Goal: Task Accomplishment & Management: Use online tool/utility

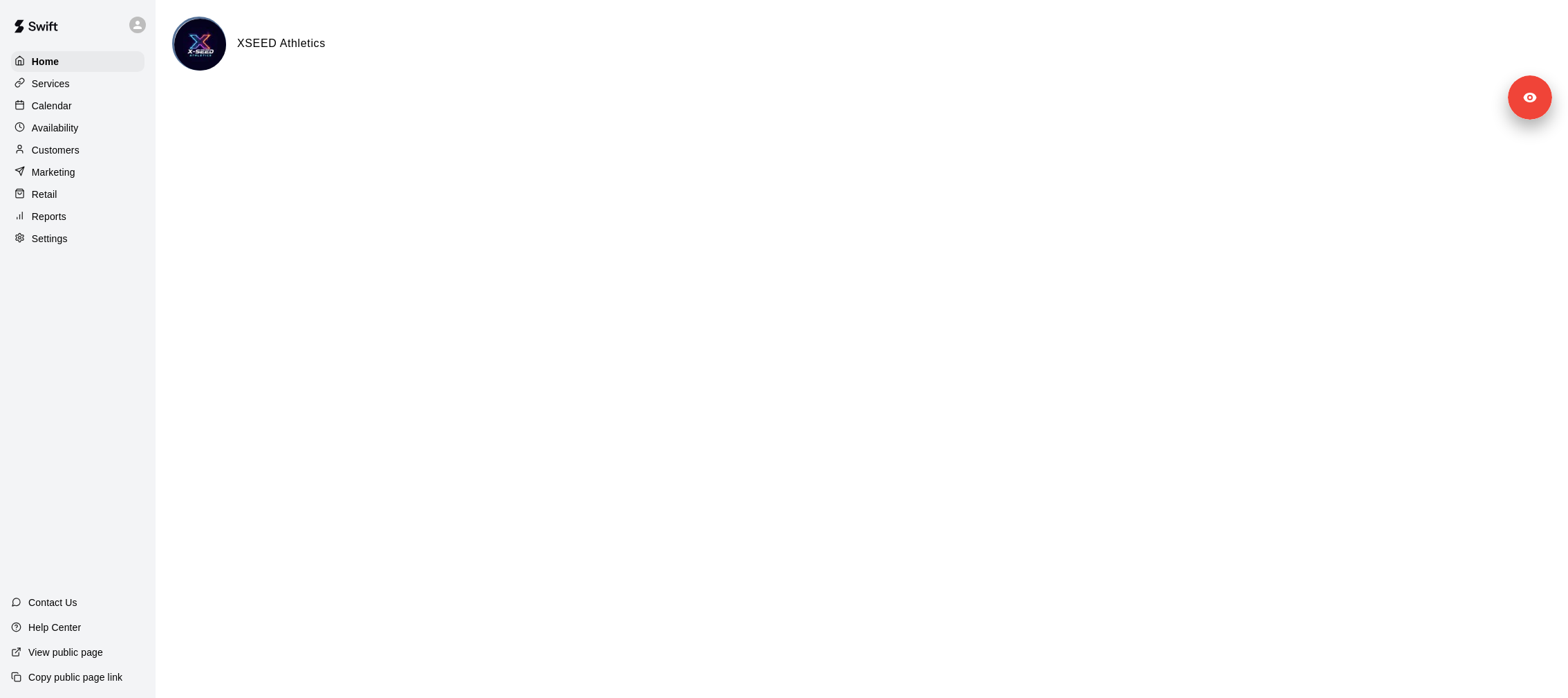
click at [102, 152] on div "Customers" at bounding box center [77, 150] width 133 height 20
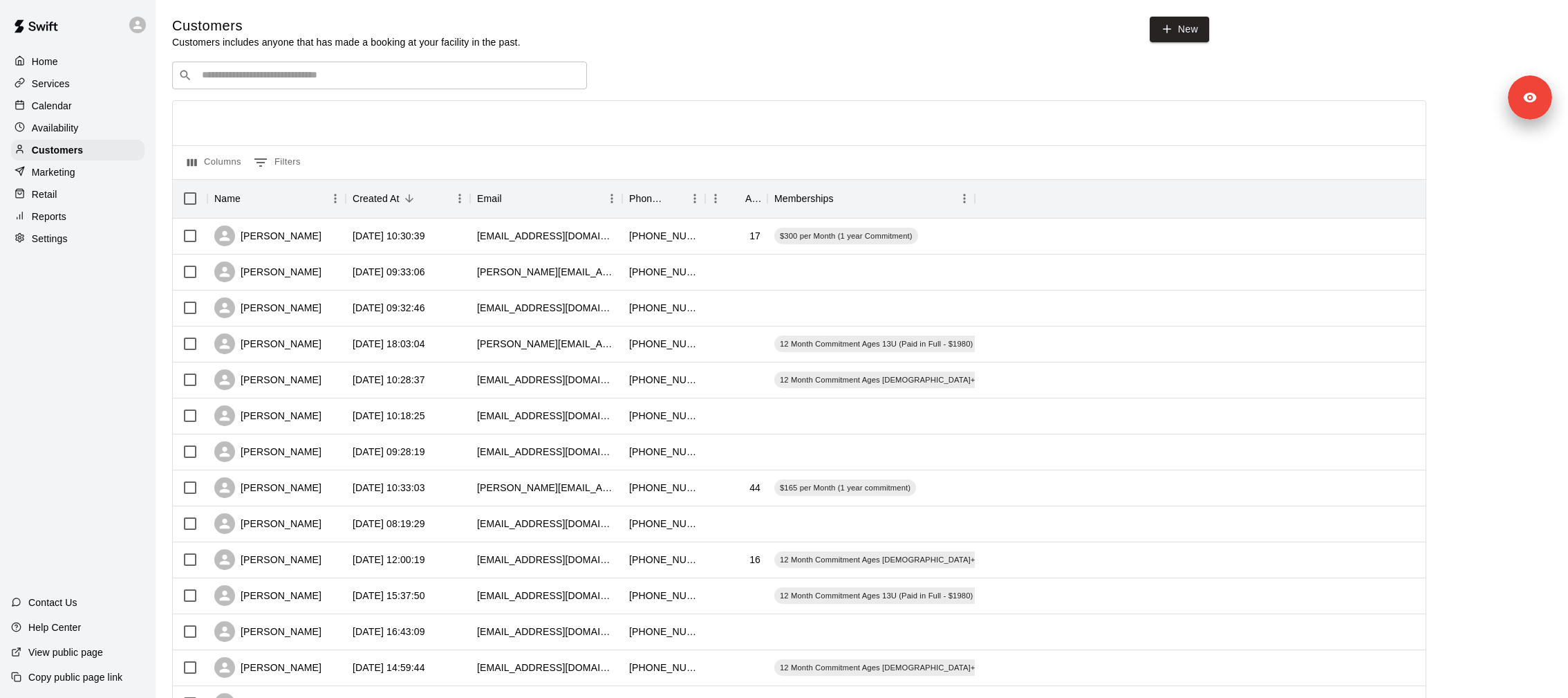
click at [309, 63] on div "​ ​" at bounding box center [379, 75] width 415 height 28
type input "****"
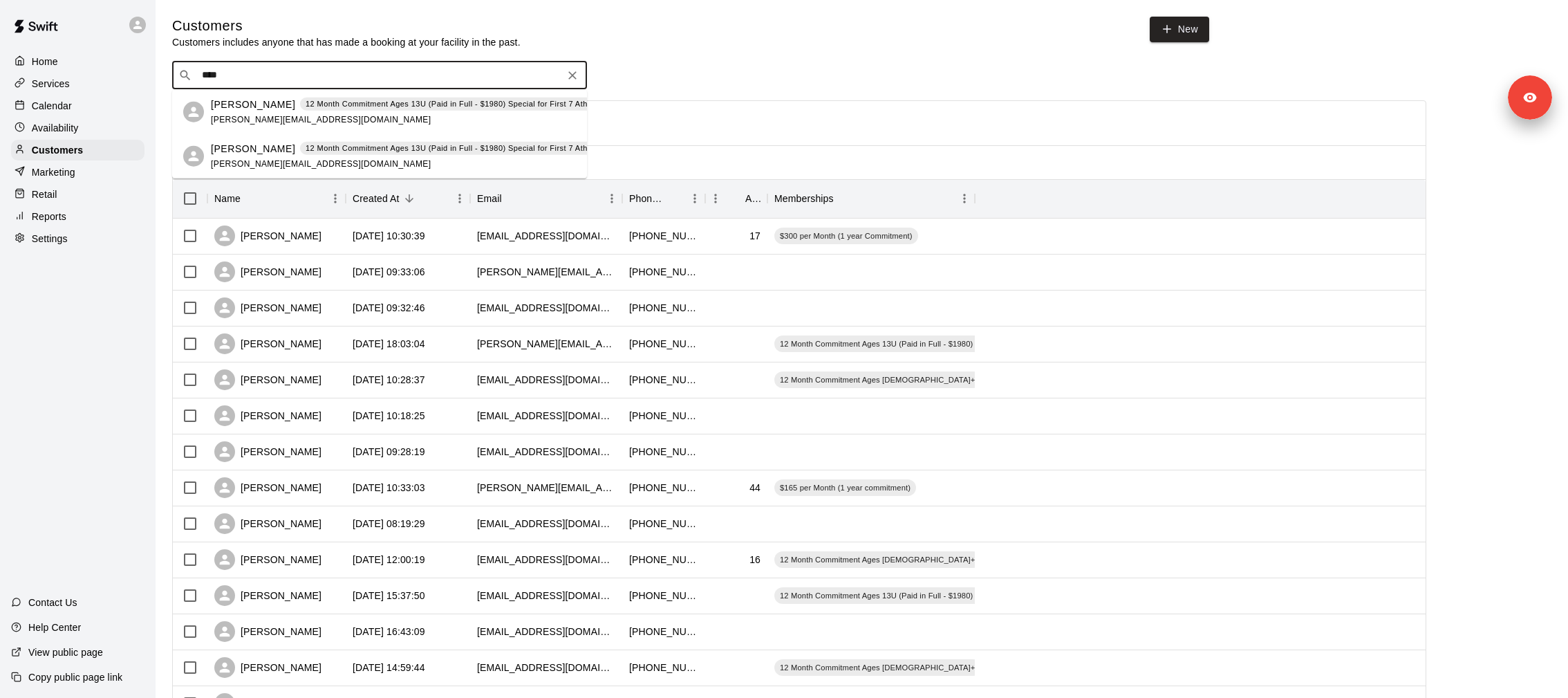
click at [312, 117] on span "[PERSON_NAME][EMAIL_ADDRESS][DOMAIN_NAME]" at bounding box center [321, 118] width 220 height 9
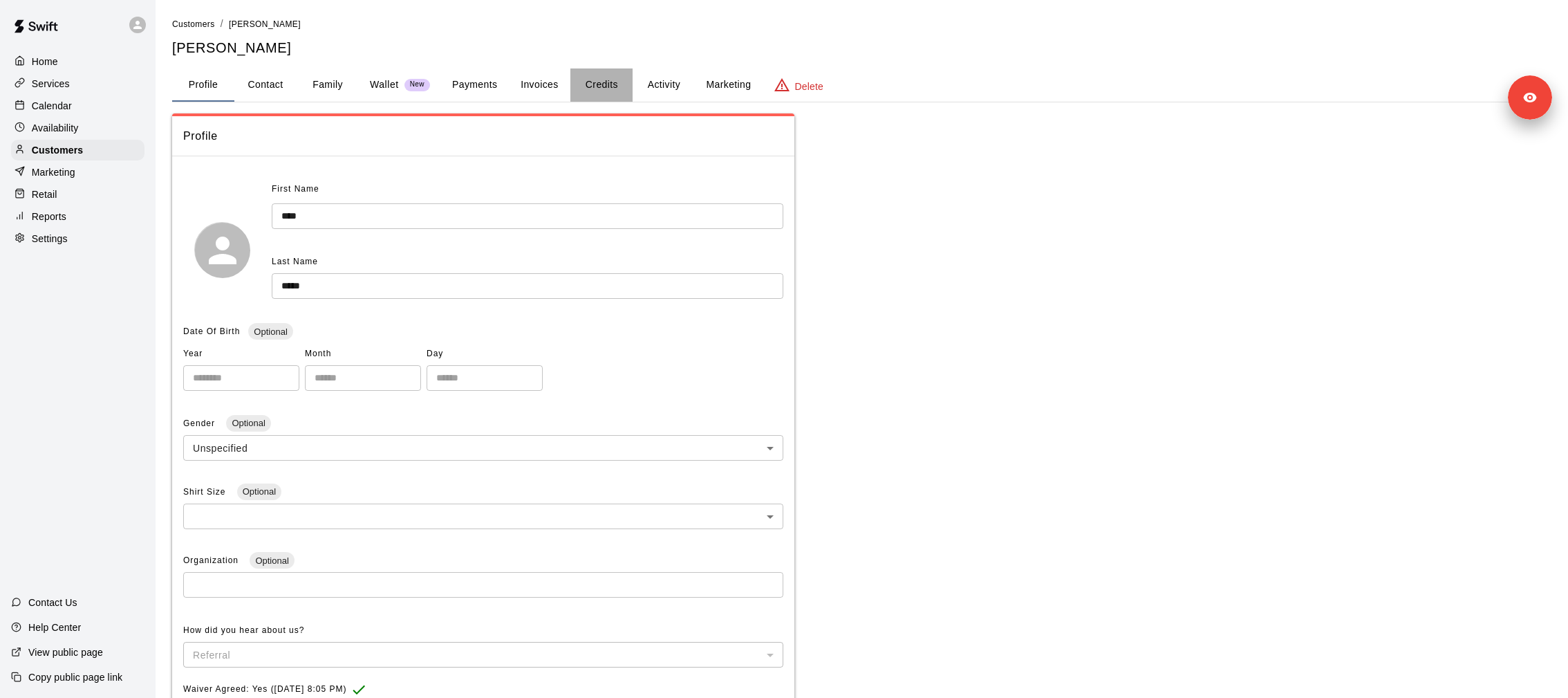
click at [605, 84] on button "Credits" at bounding box center [601, 85] width 62 height 34
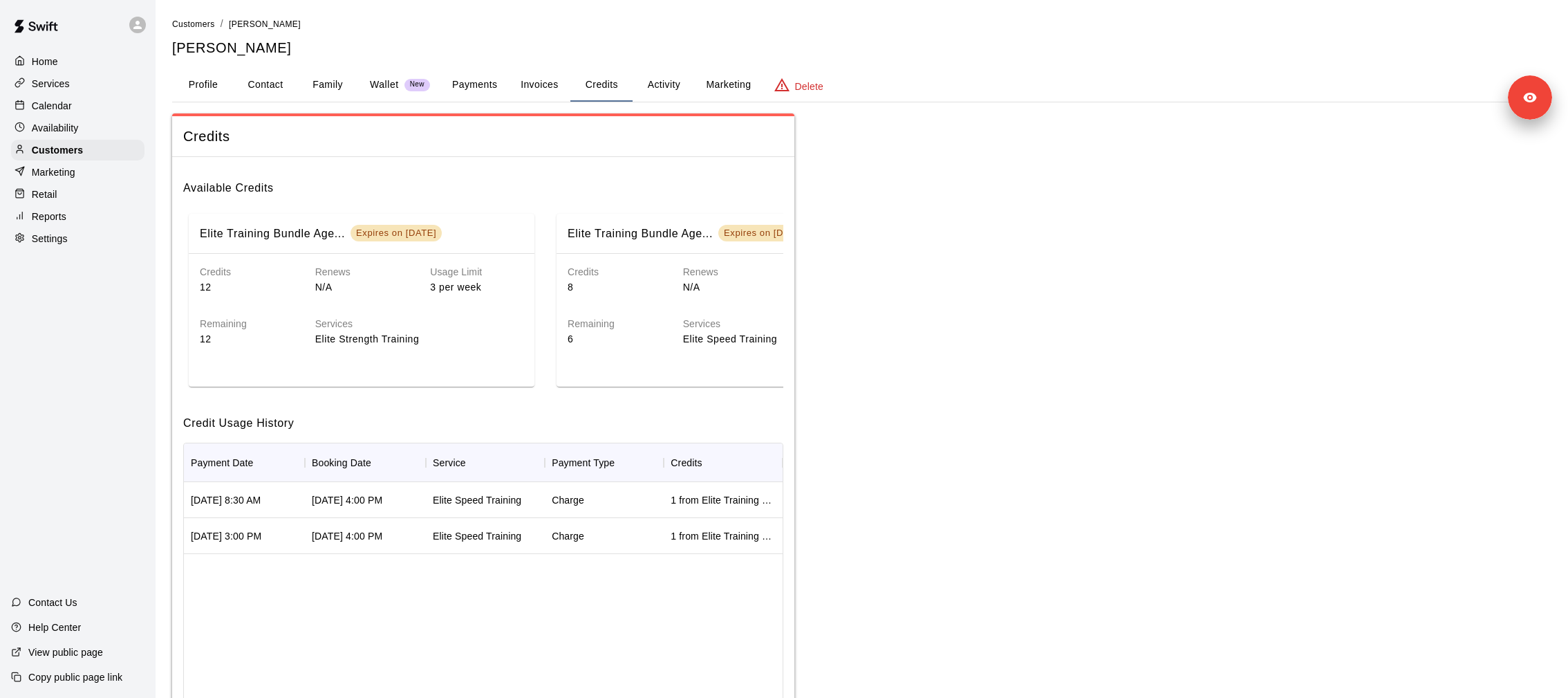
click at [35, 90] on div "Services" at bounding box center [77, 84] width 133 height 20
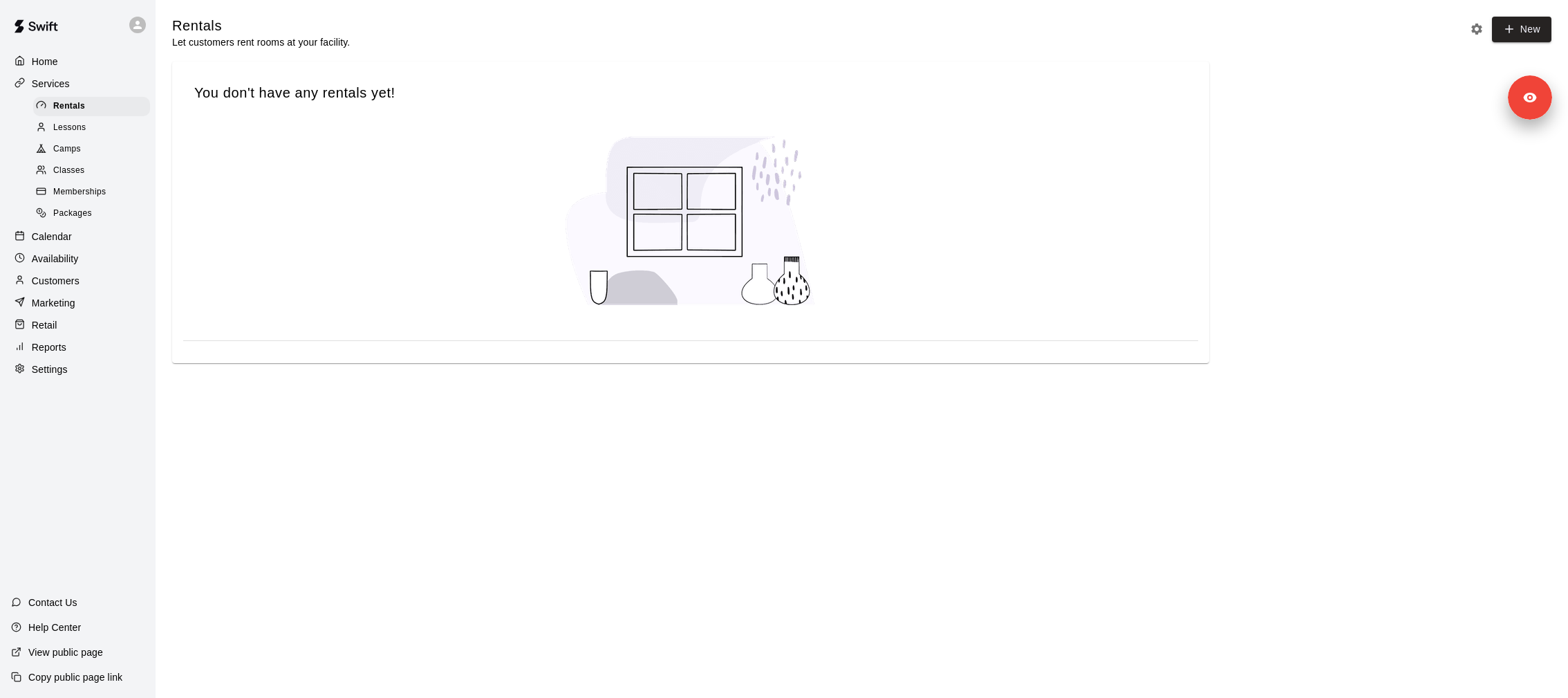
click at [101, 165] on div "Classes" at bounding box center [92, 171] width 117 height 20
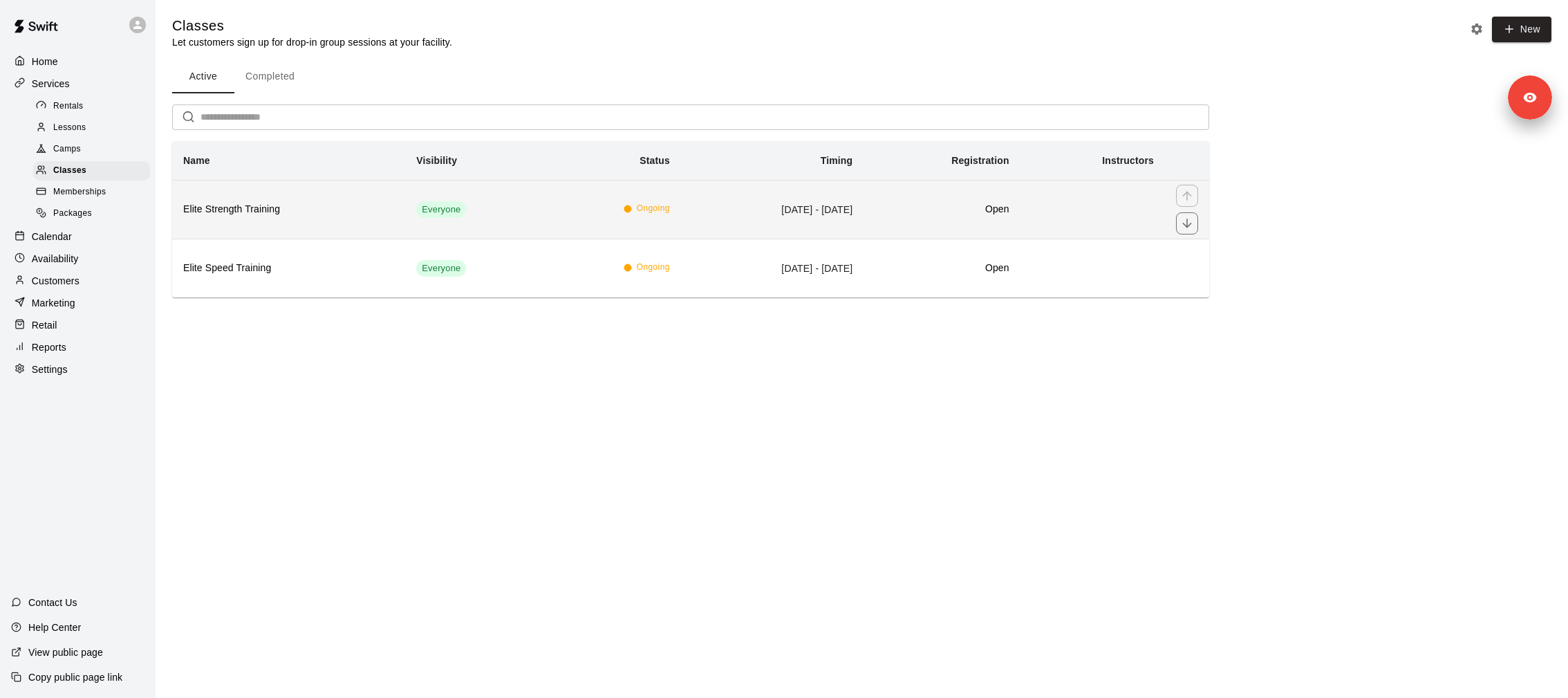
click at [284, 209] on h6 "Elite Strength Training" at bounding box center [288, 209] width 211 height 15
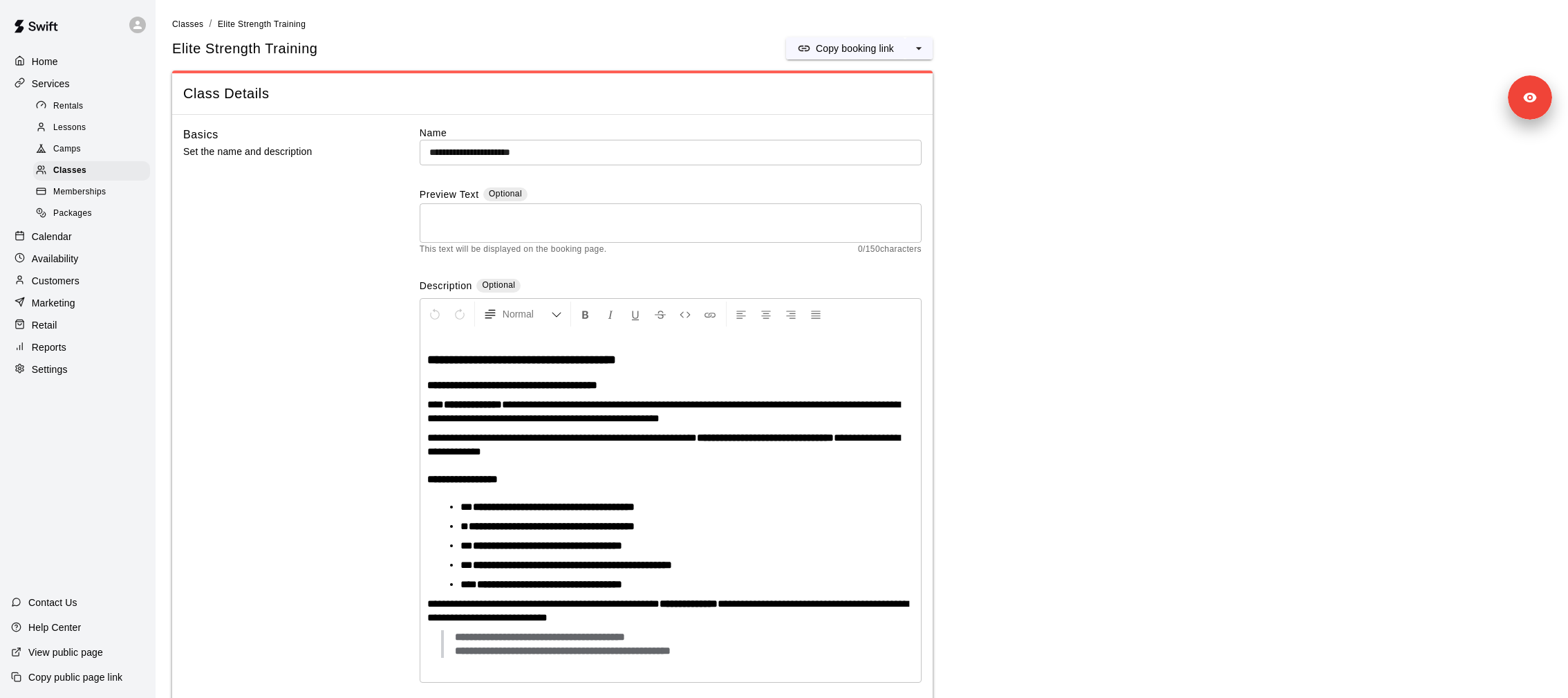
click at [79, 288] on div "Customers" at bounding box center [77, 281] width 133 height 20
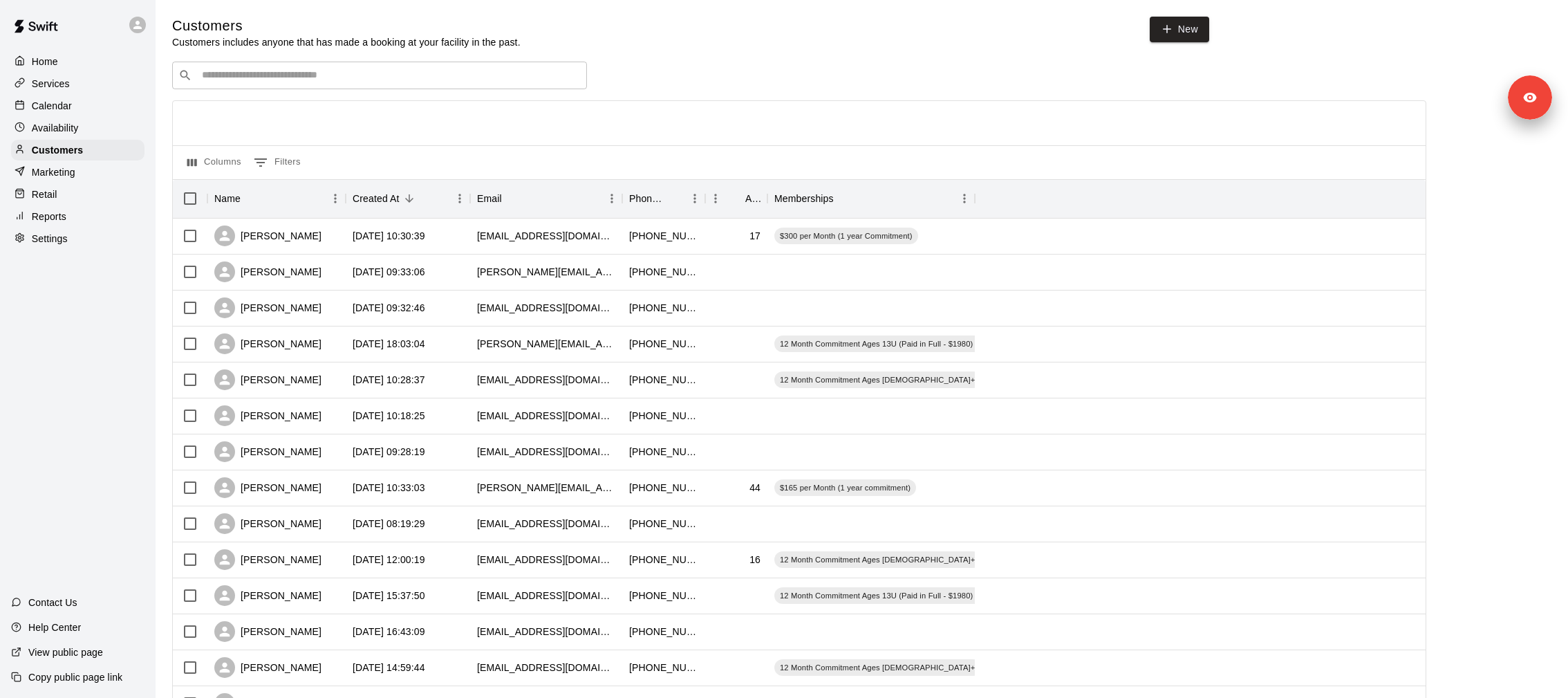
click at [303, 84] on div "​ ​" at bounding box center [379, 75] width 415 height 28
type input "****"
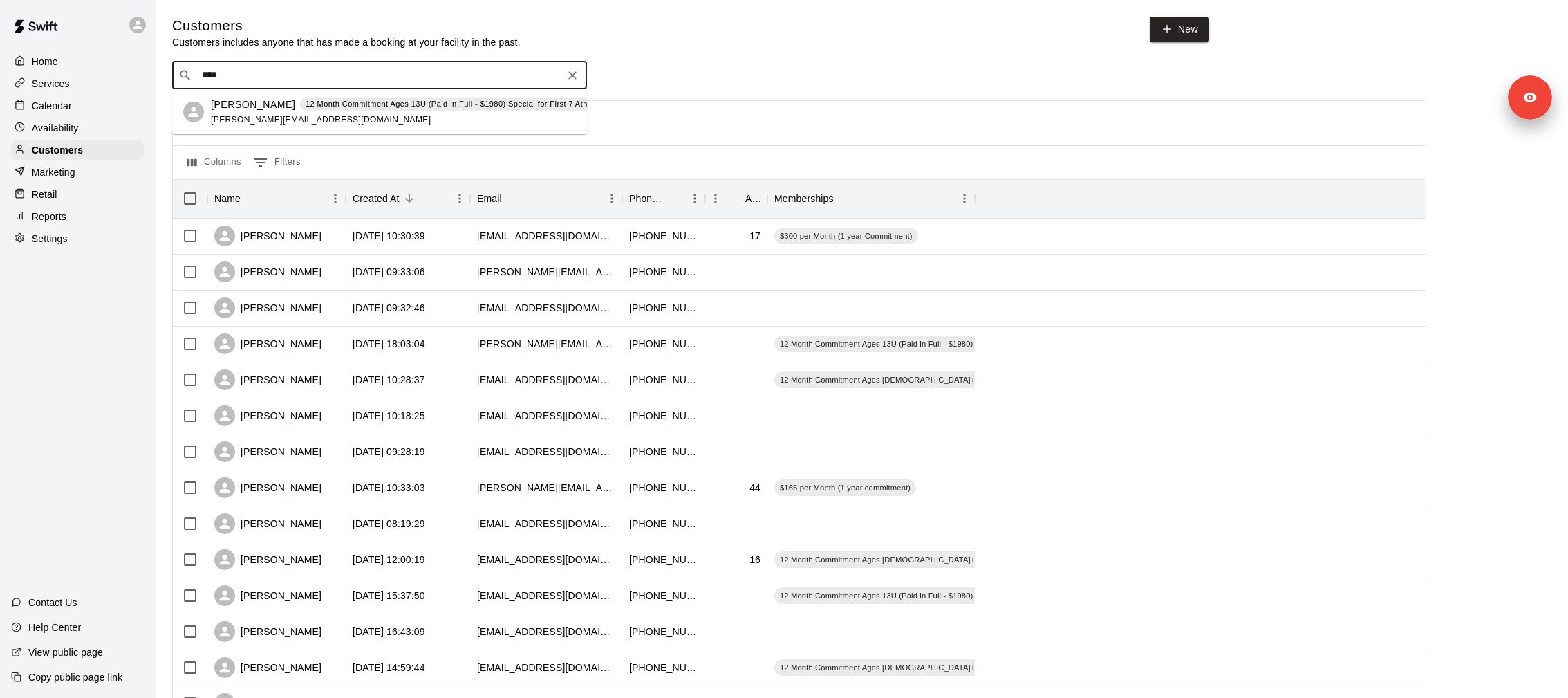
click at [309, 125] on div "[PERSON_NAME] 12 Month Commitment Ages 13U (Paid in Full - $1980) Special for F…" at bounding box center [414, 112] width 407 height 30
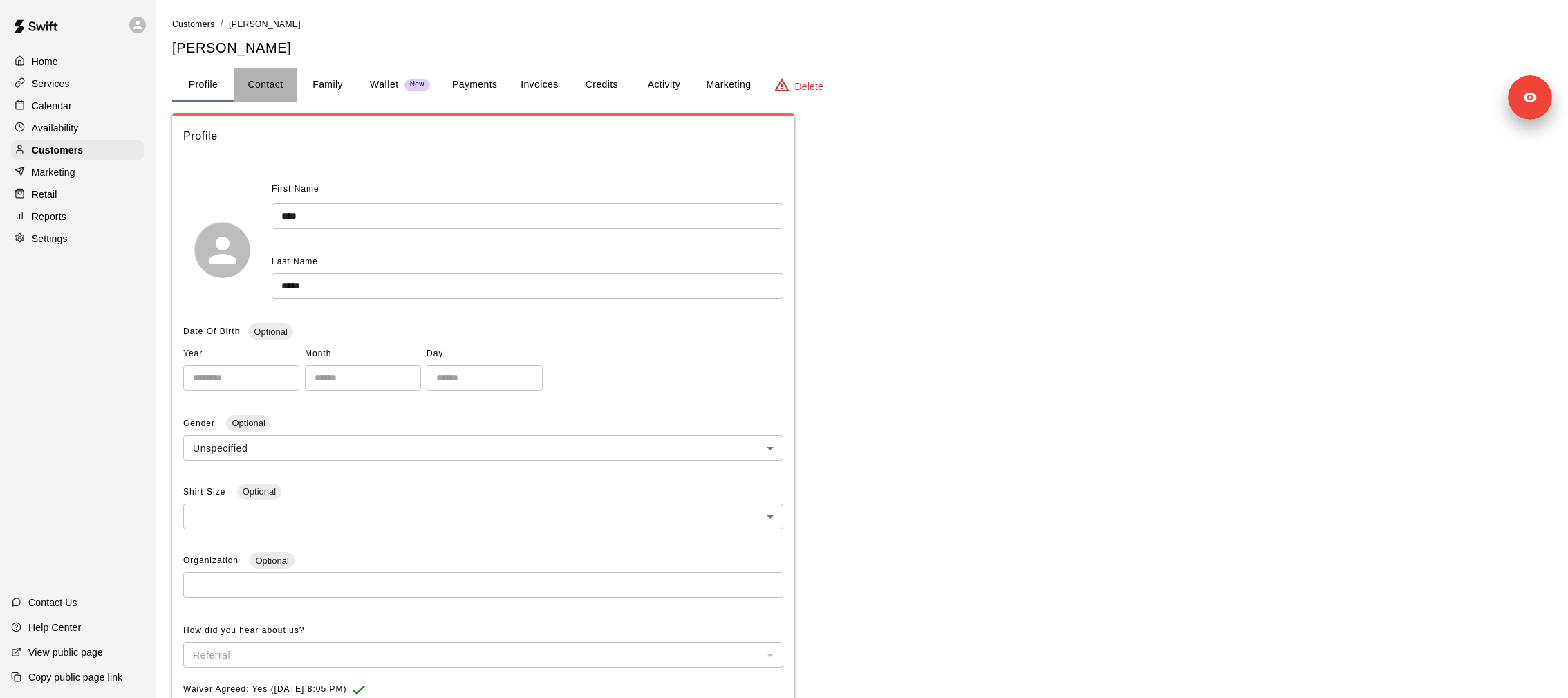
click at [261, 91] on button "Contact" at bounding box center [265, 85] width 62 height 34
select select "**"
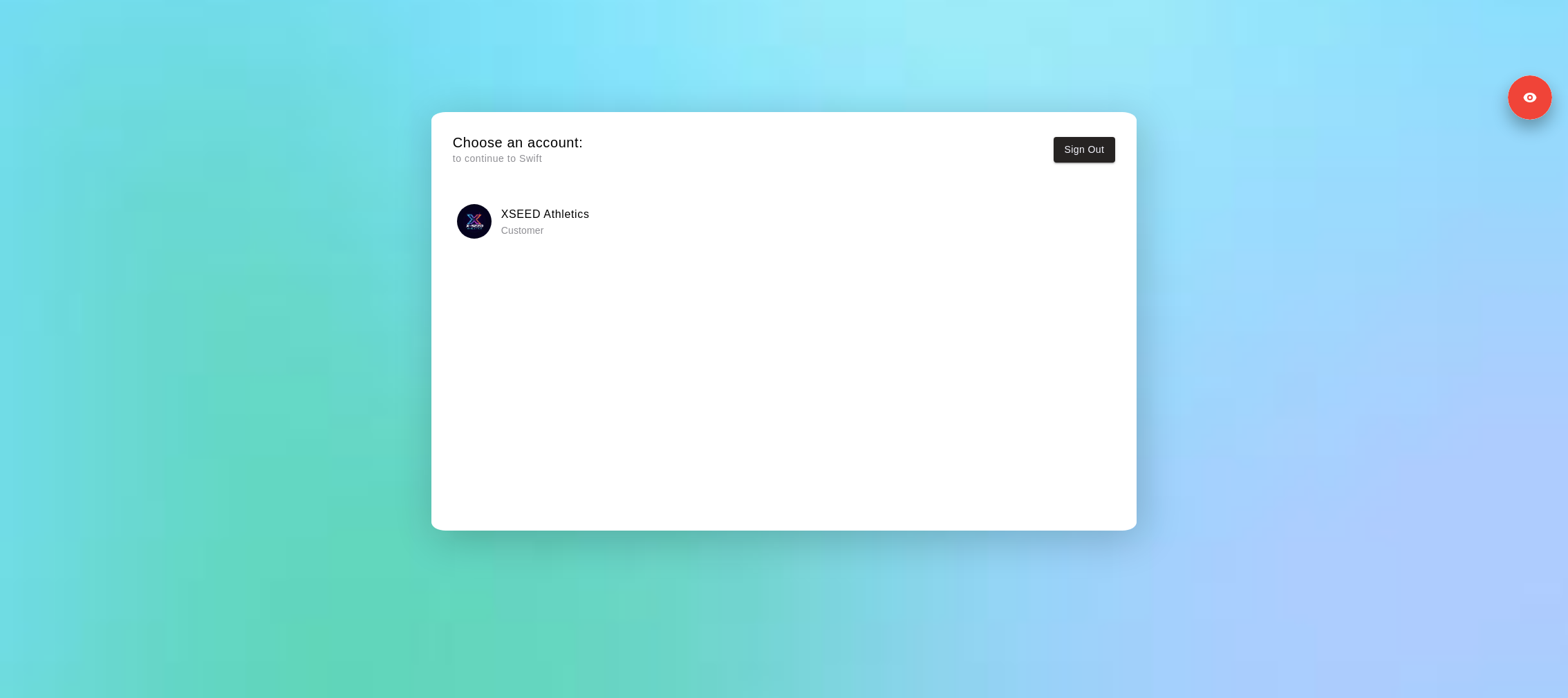
click at [602, 198] on div "Choose an account: to continue to Swift Sign Out XSEED Athletics Customer" at bounding box center [784, 332] width 685 height 419
click at [597, 219] on div "XSEED Athletics Customer" at bounding box center [784, 221] width 653 height 34
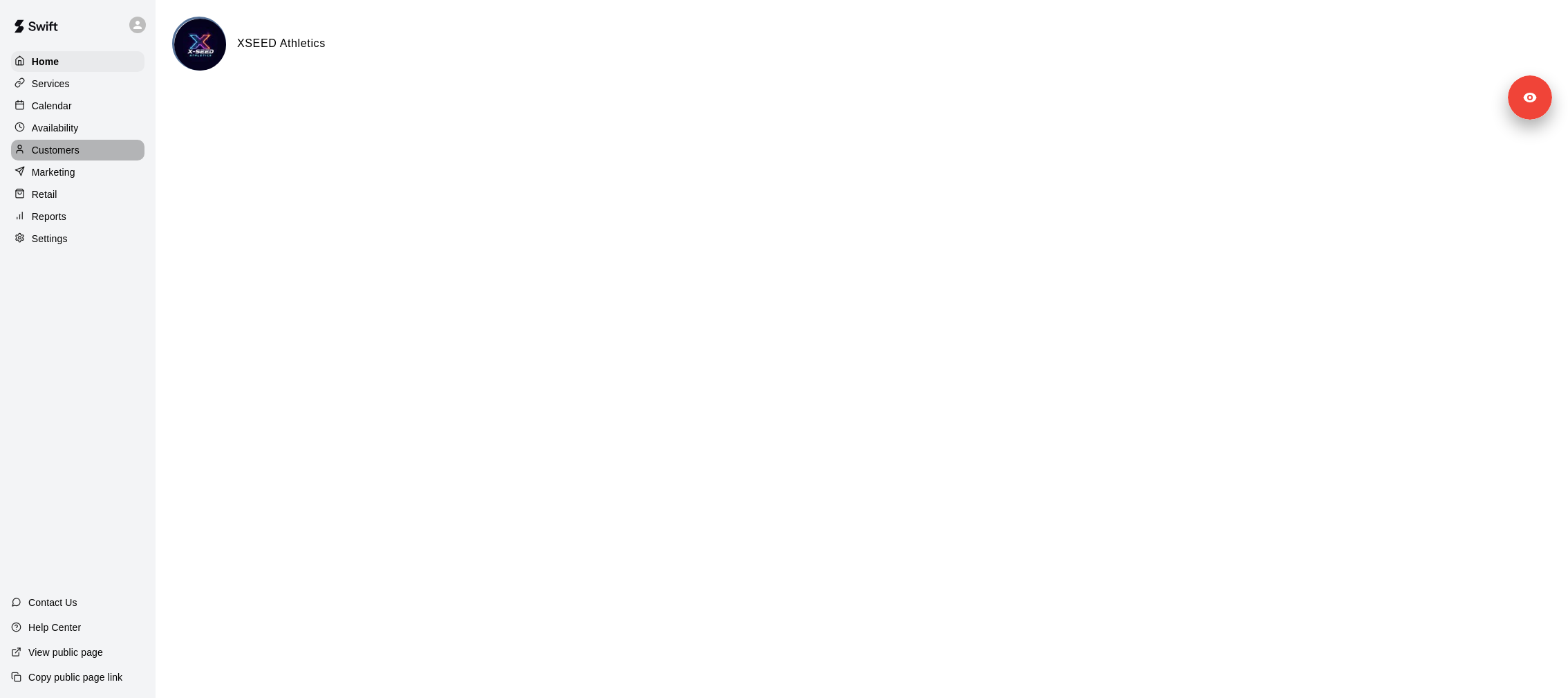
click at [74, 141] on div "Customers" at bounding box center [77, 150] width 133 height 20
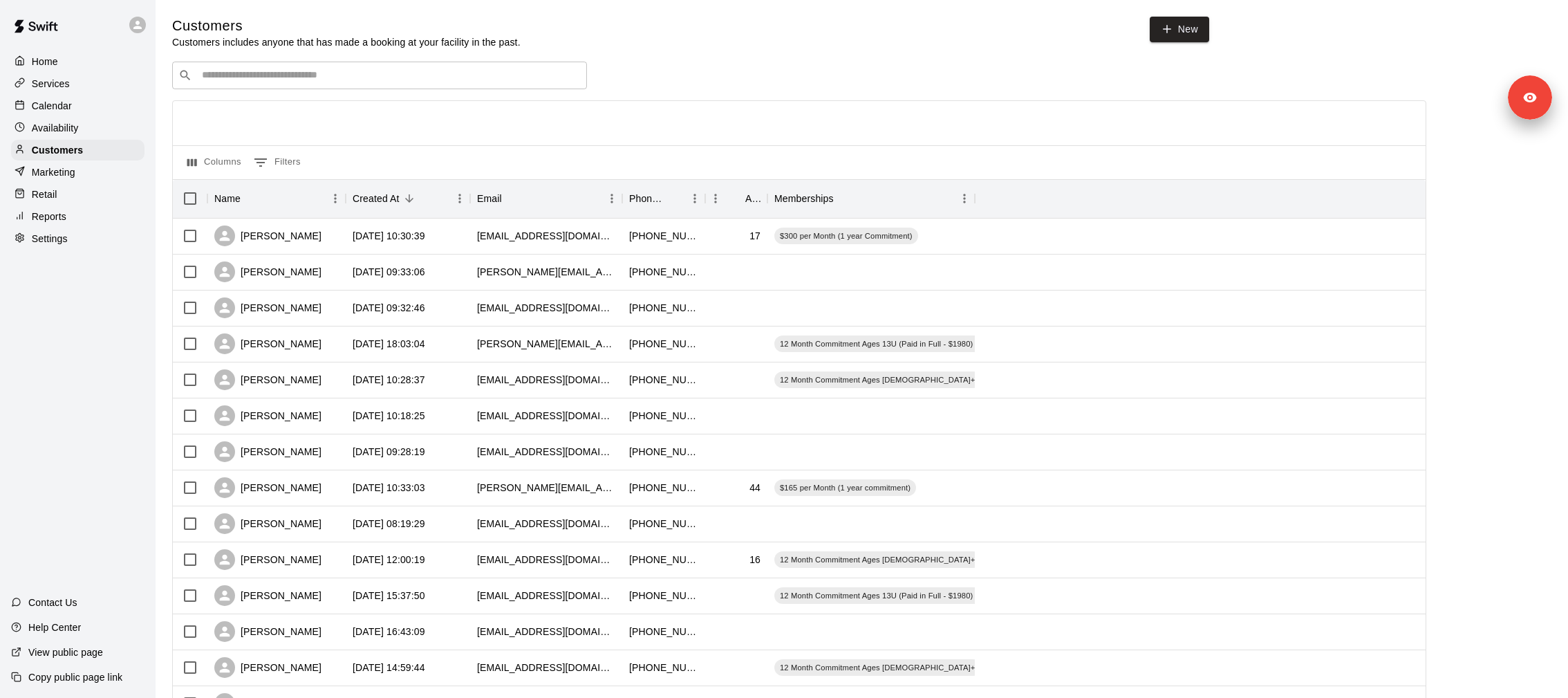
click at [42, 92] on div "Services" at bounding box center [77, 84] width 133 height 20
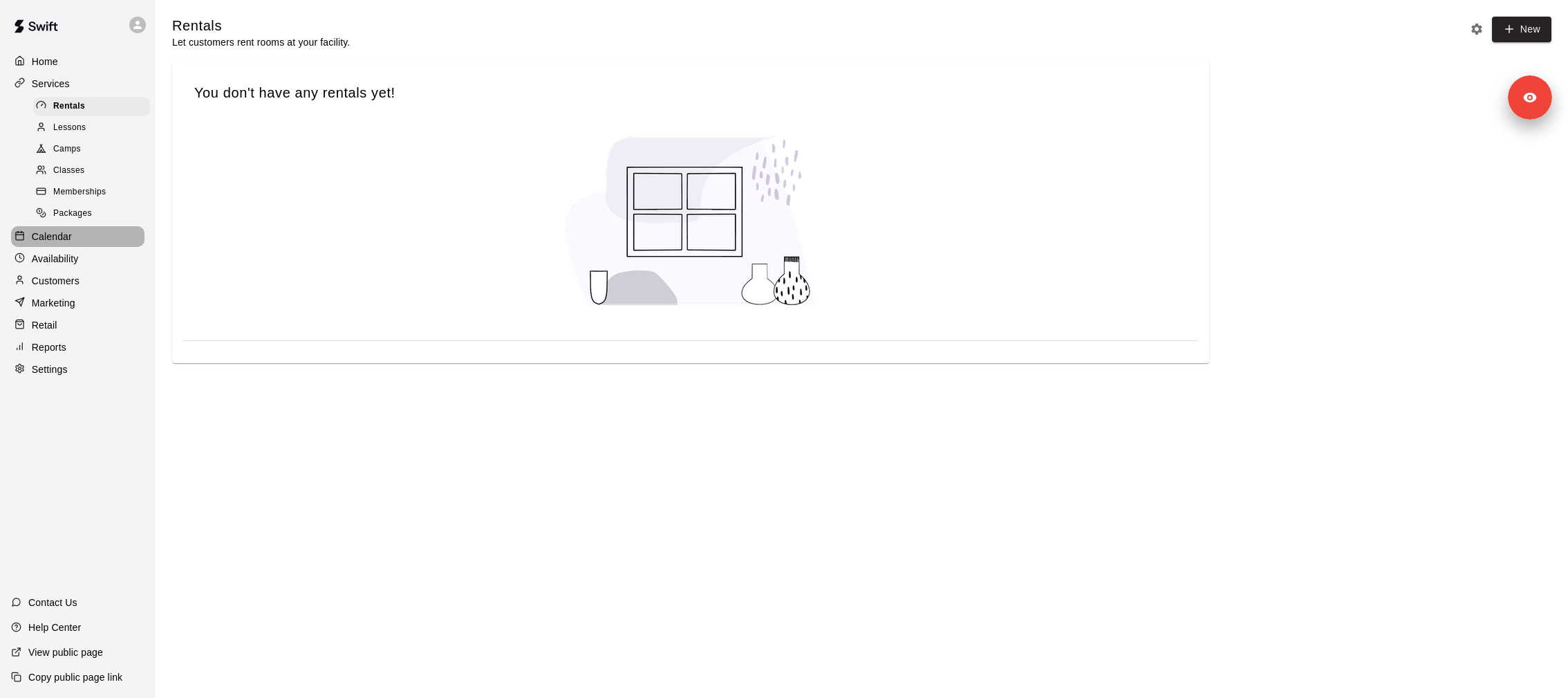
click at [73, 230] on div "Calendar" at bounding box center [77, 236] width 133 height 20
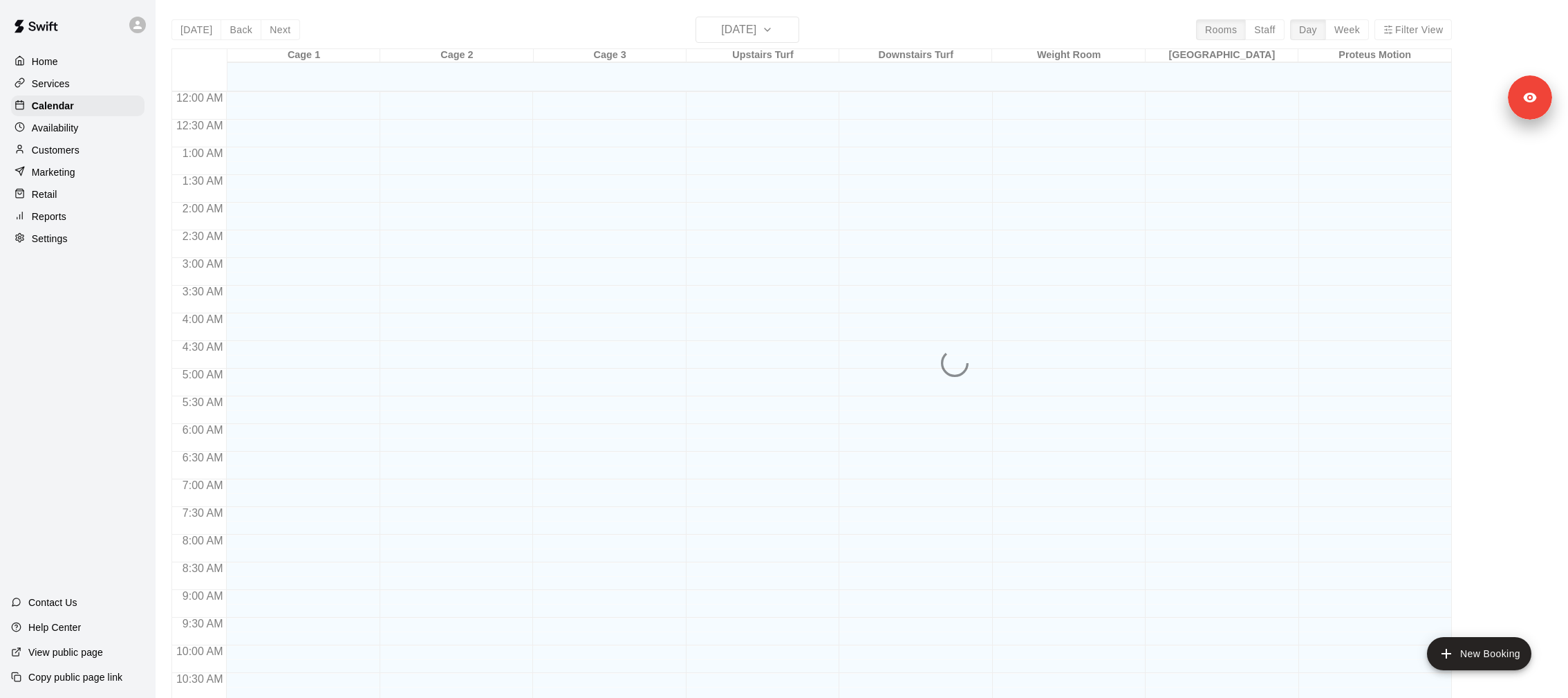
scroll to position [664, 0]
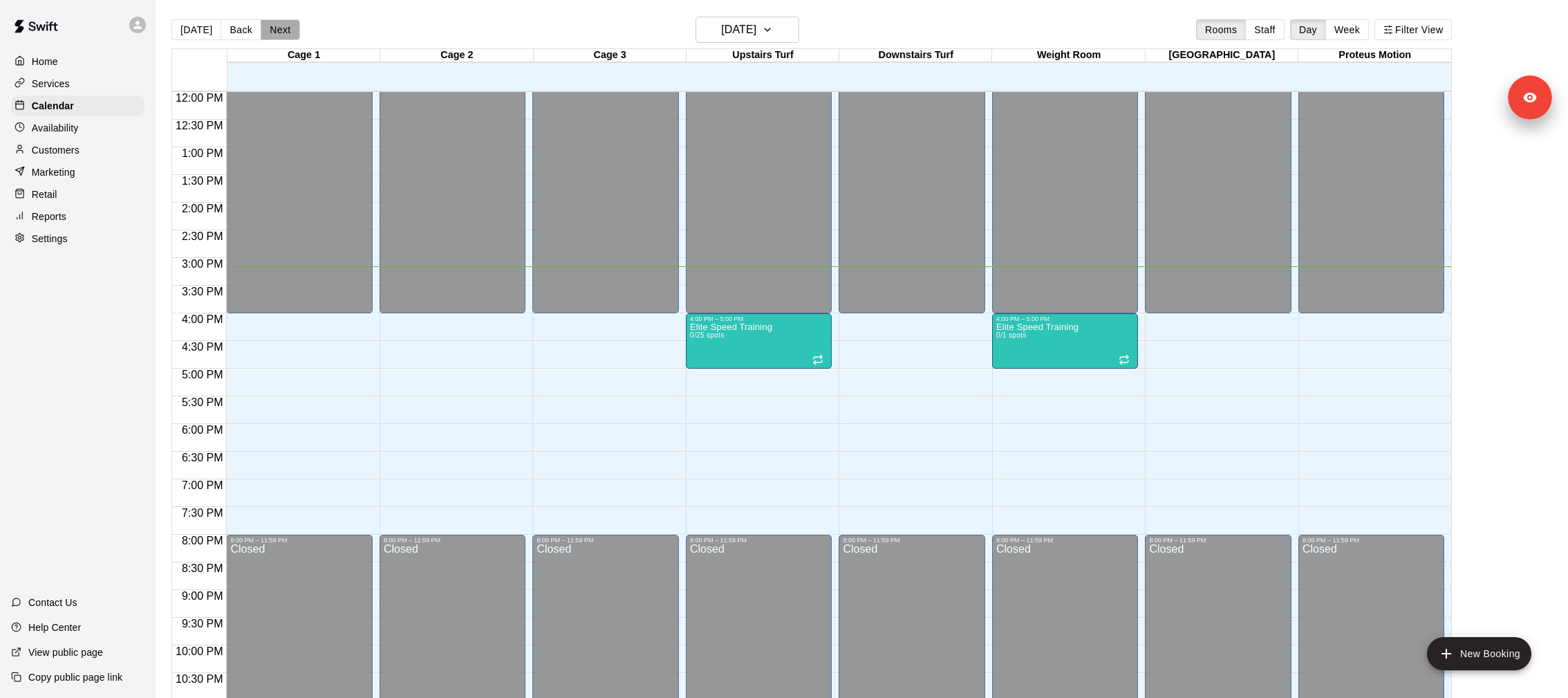
click at [289, 33] on button "Next" at bounding box center [280, 30] width 39 height 20
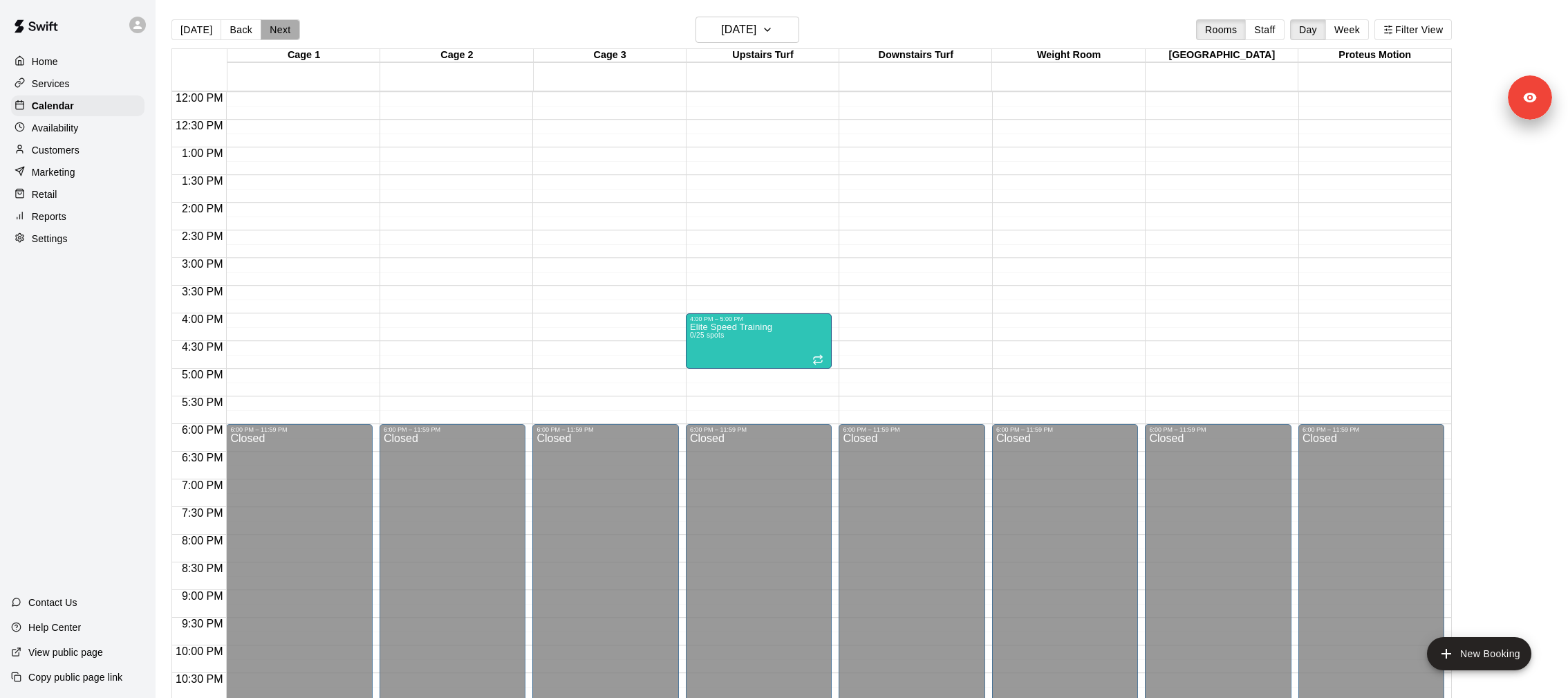
click at [288, 33] on button "Next" at bounding box center [280, 30] width 39 height 20
click at [286, 34] on button "Next" at bounding box center [280, 30] width 39 height 20
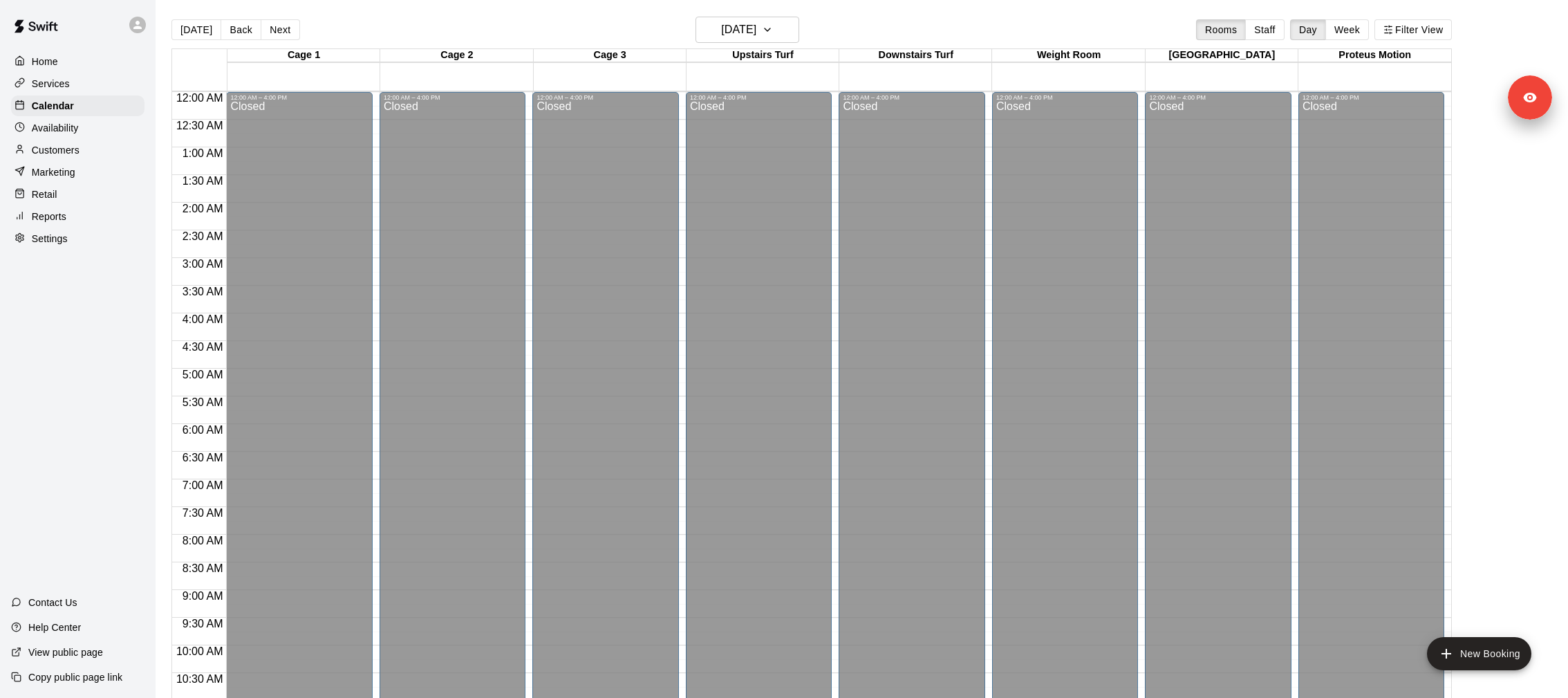
scroll to position [705, 0]
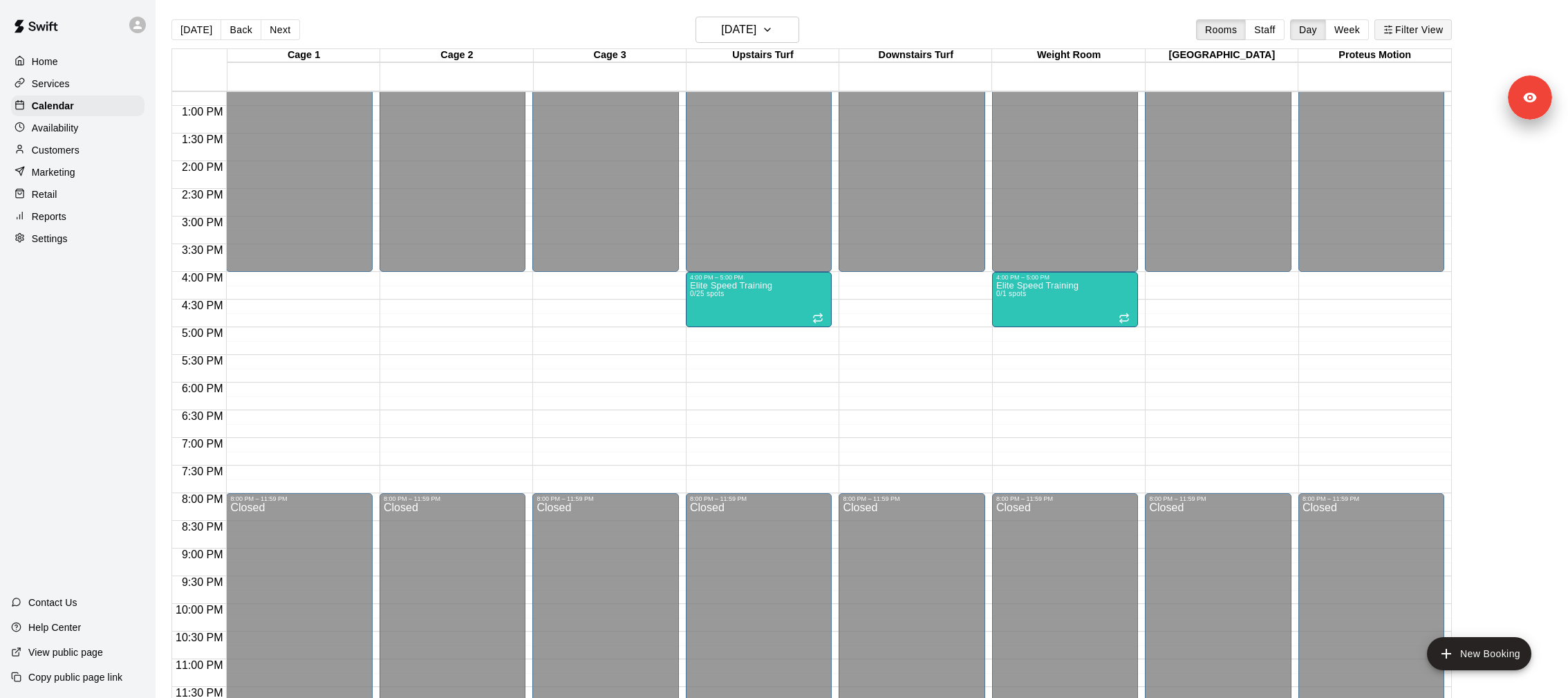
click at [1418, 28] on button "Filter View" at bounding box center [1413, 30] width 77 height 20
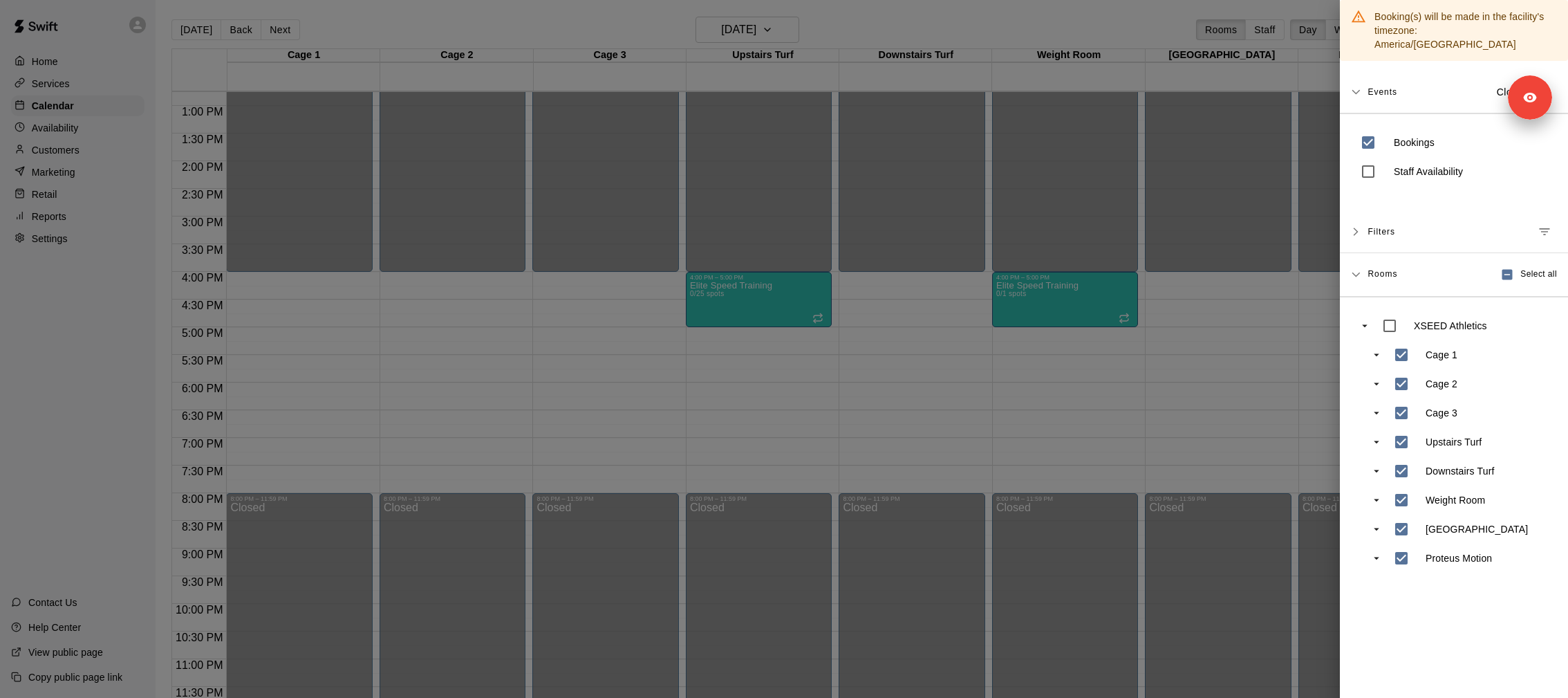
click at [1201, 371] on div at bounding box center [784, 349] width 1568 height 698
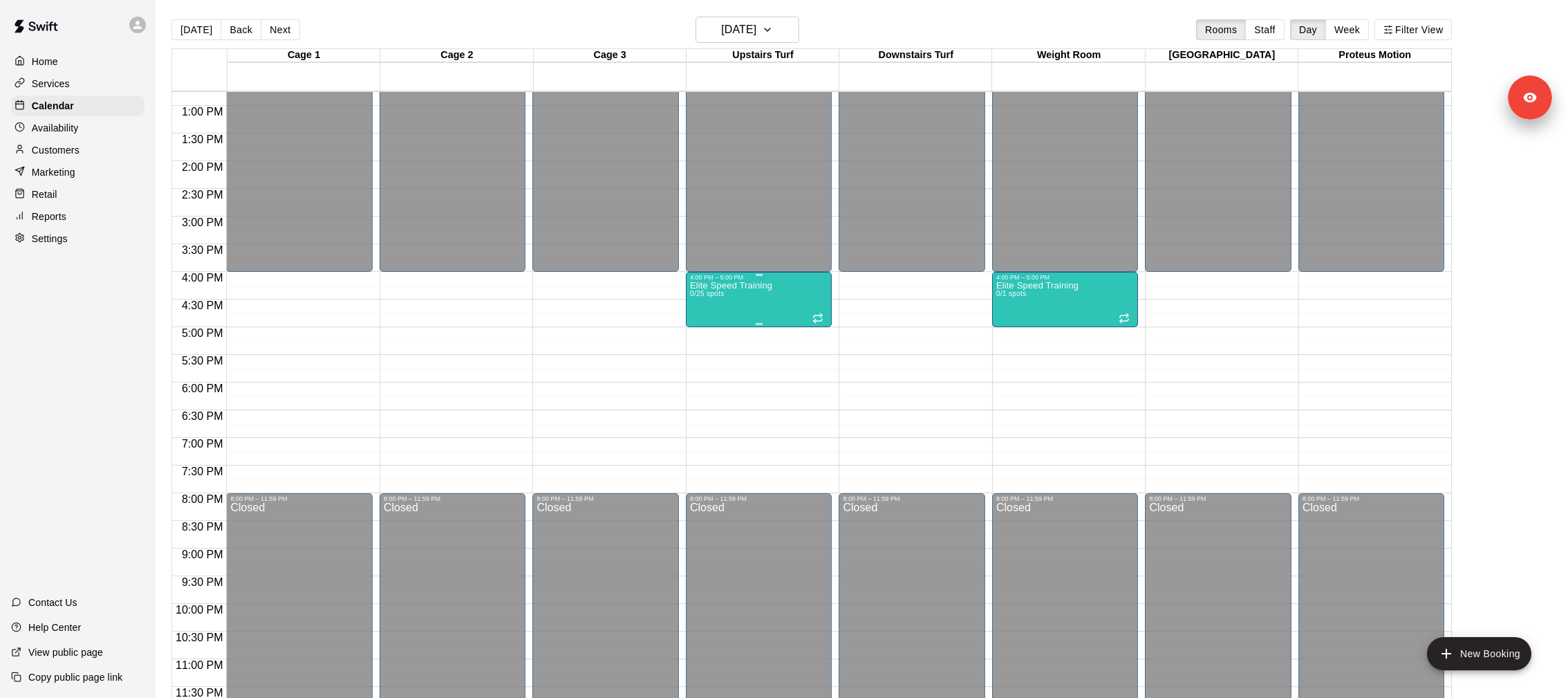
click at [732, 309] on div "Elite Speed Training 0/25 spots" at bounding box center [730, 629] width 82 height 698
click at [696, 290] on icon "edit" at bounding box center [703, 295] width 17 height 17
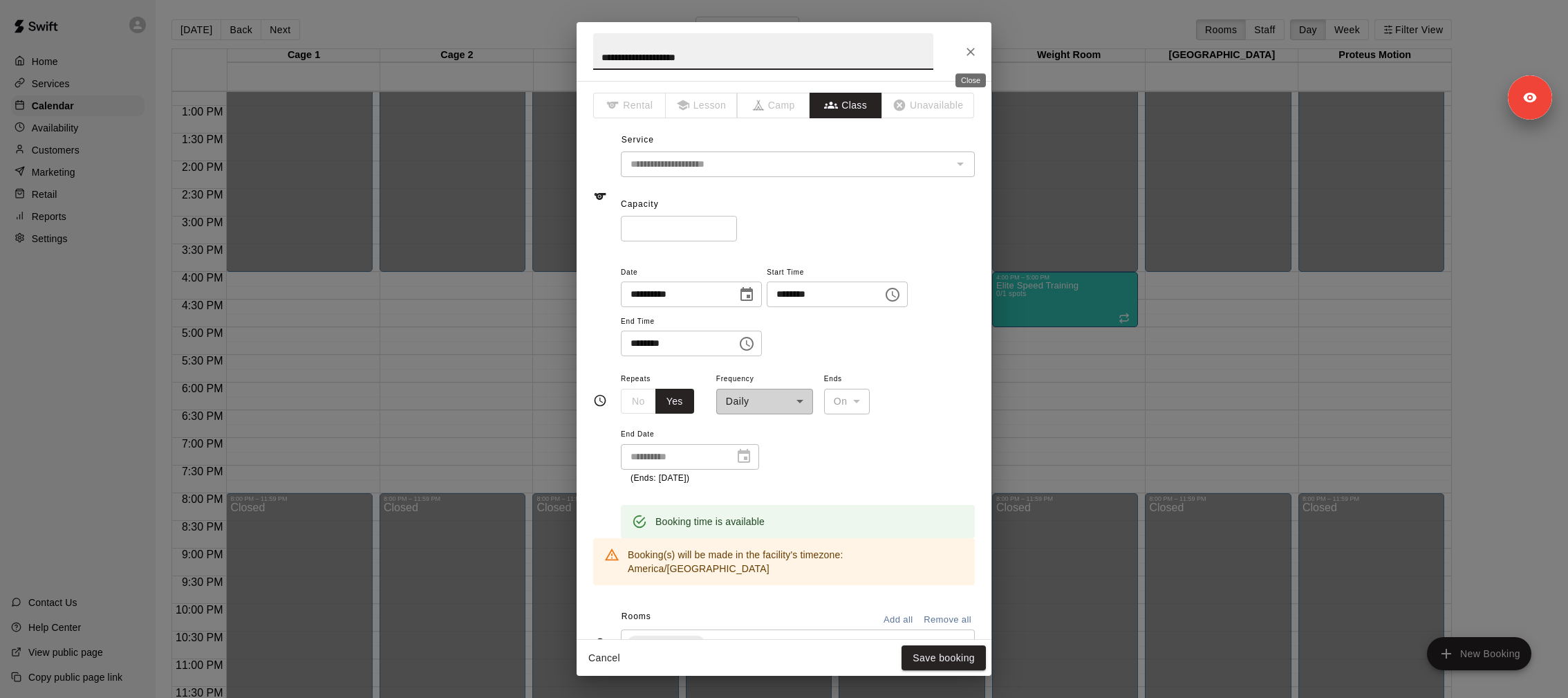
click at [964, 56] on icon "Close" at bounding box center [970, 52] width 14 height 14
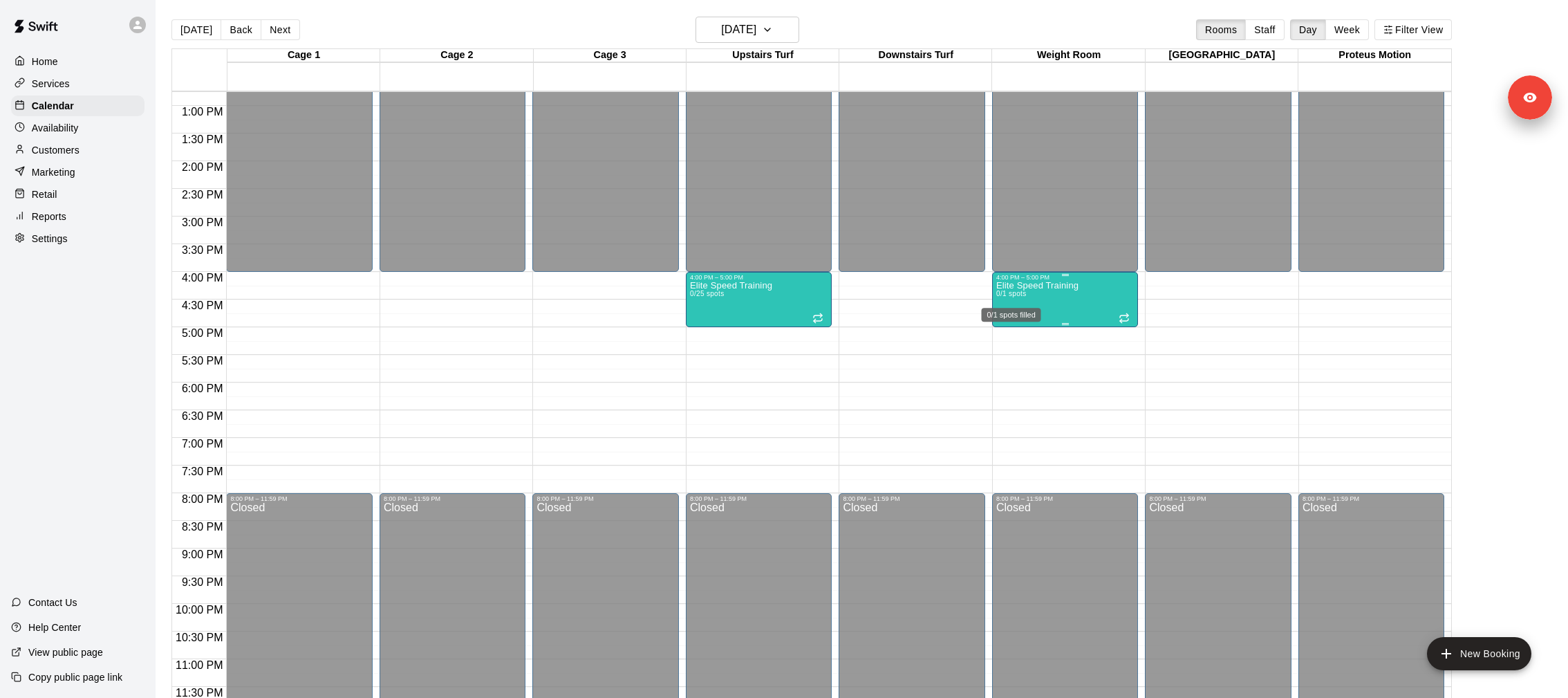
click at [1007, 298] on div "0/1 spots filled" at bounding box center [1011, 311] width 62 height 25
click at [995, 314] on div "0/1 spots filled" at bounding box center [1012, 314] width 60 height 14
click at [995, 325] on icon "edit" at bounding box center [994, 322] width 17 height 17
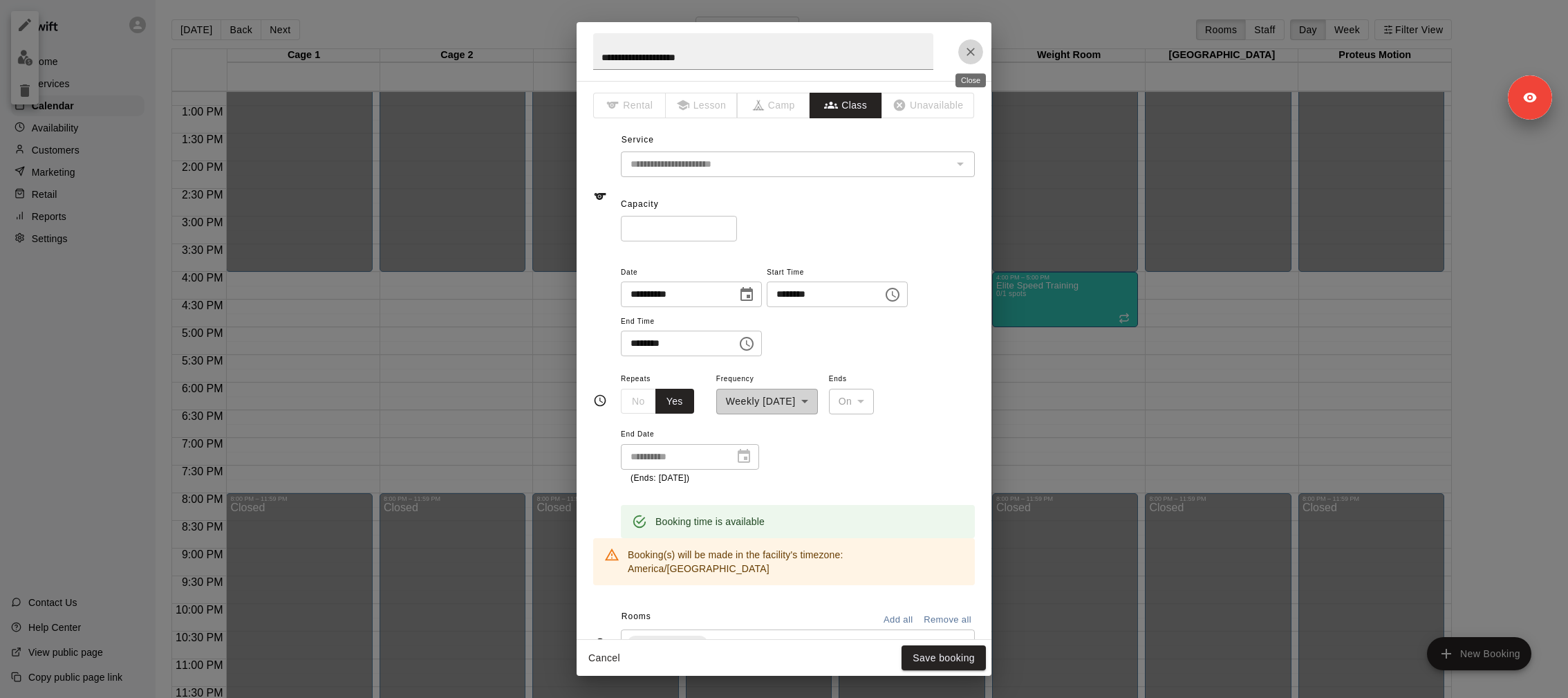
click at [970, 56] on icon "Close" at bounding box center [970, 52] width 14 height 14
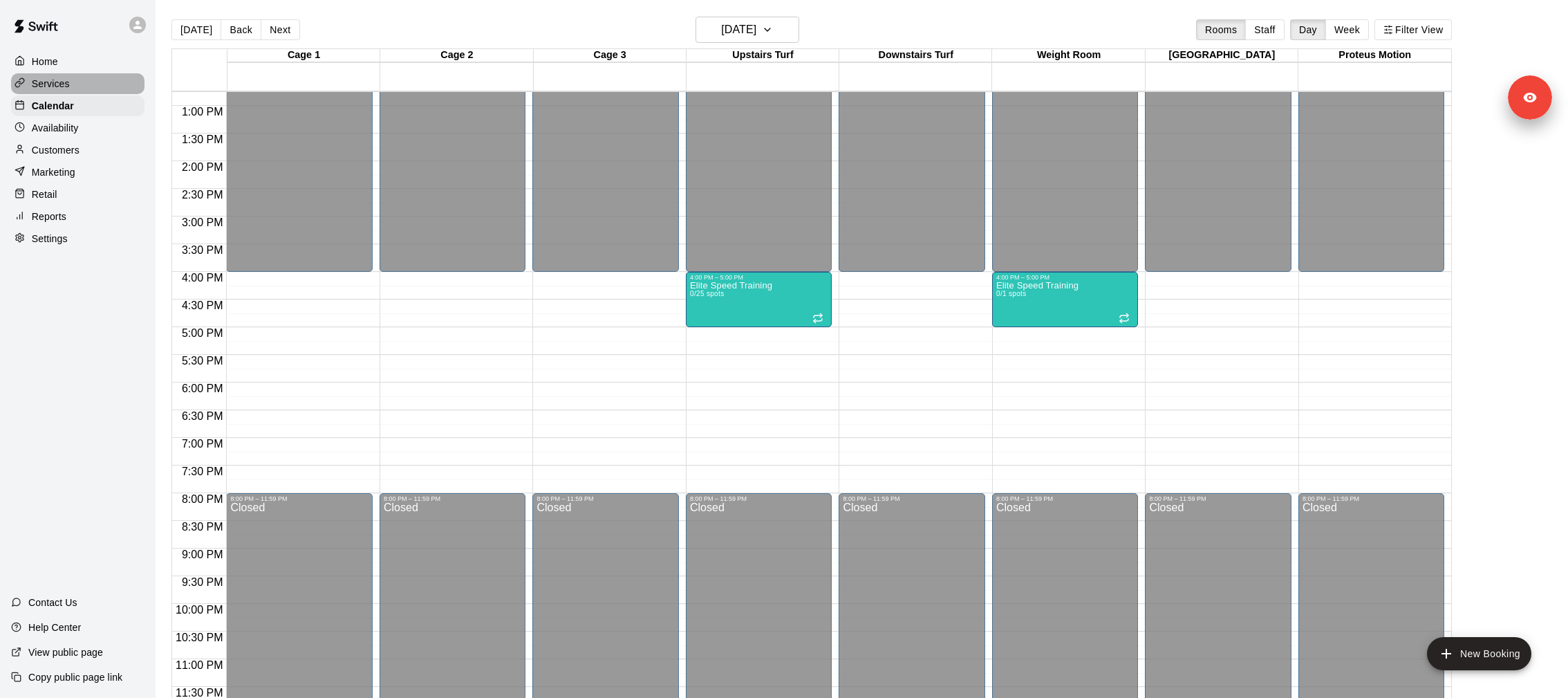
click at [94, 84] on div "Services" at bounding box center [77, 84] width 133 height 20
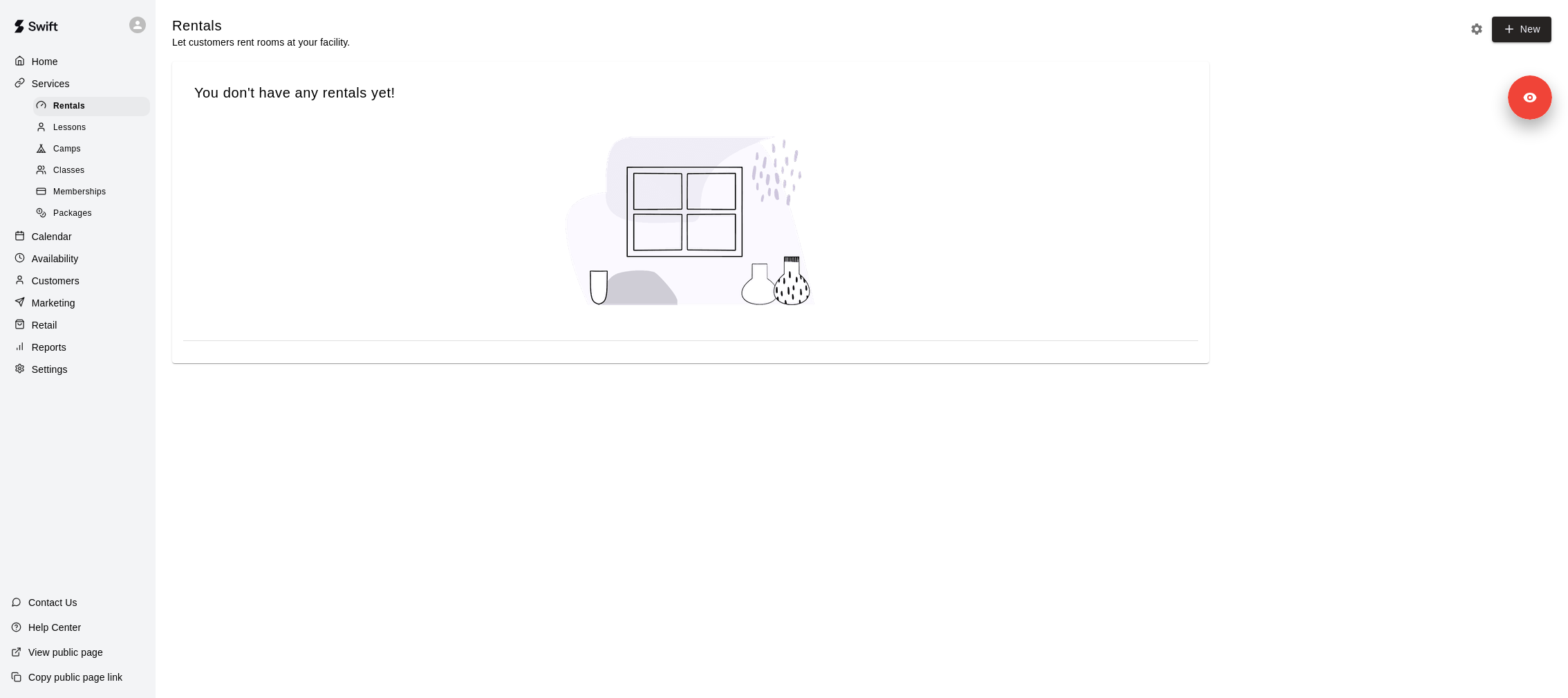
click at [103, 161] on div "Classes" at bounding box center [92, 171] width 117 height 20
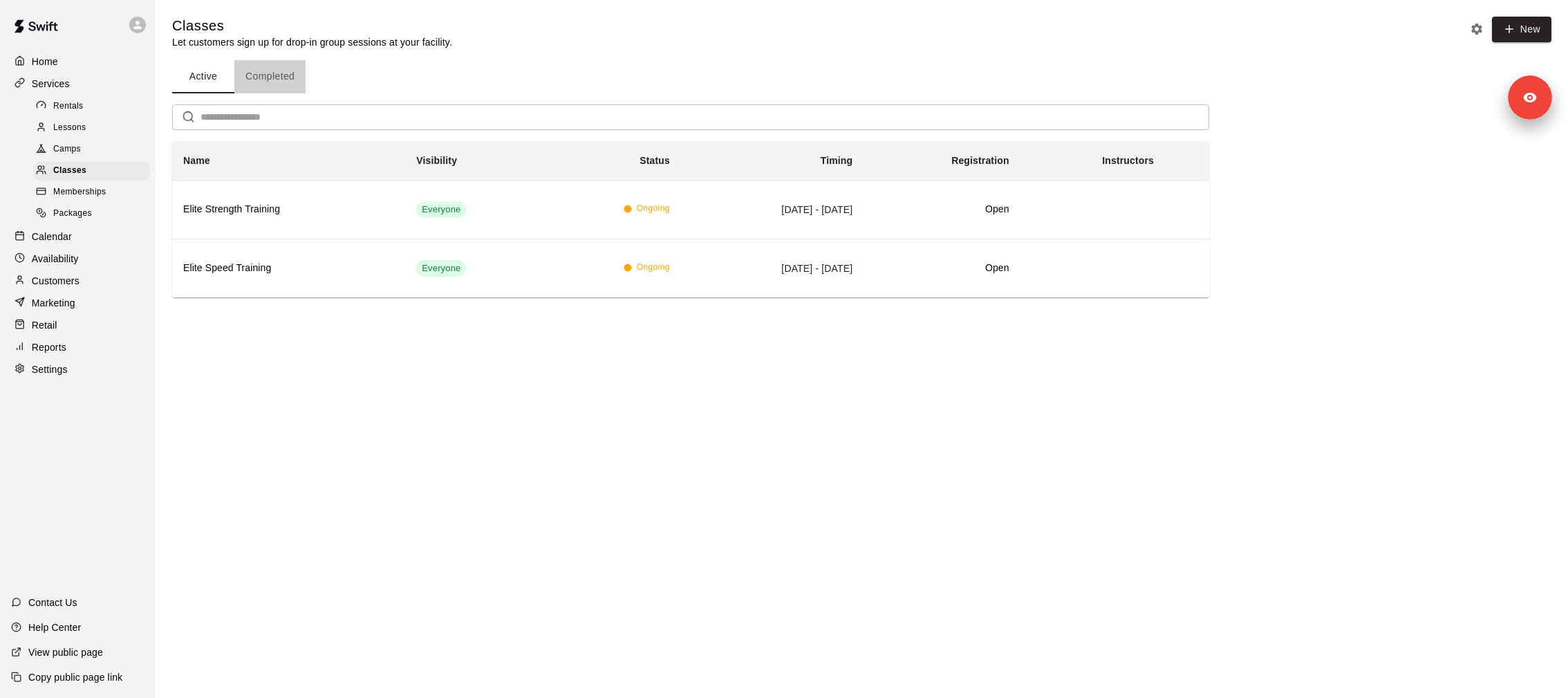
click at [279, 77] on button "Completed" at bounding box center [270, 77] width 71 height 34
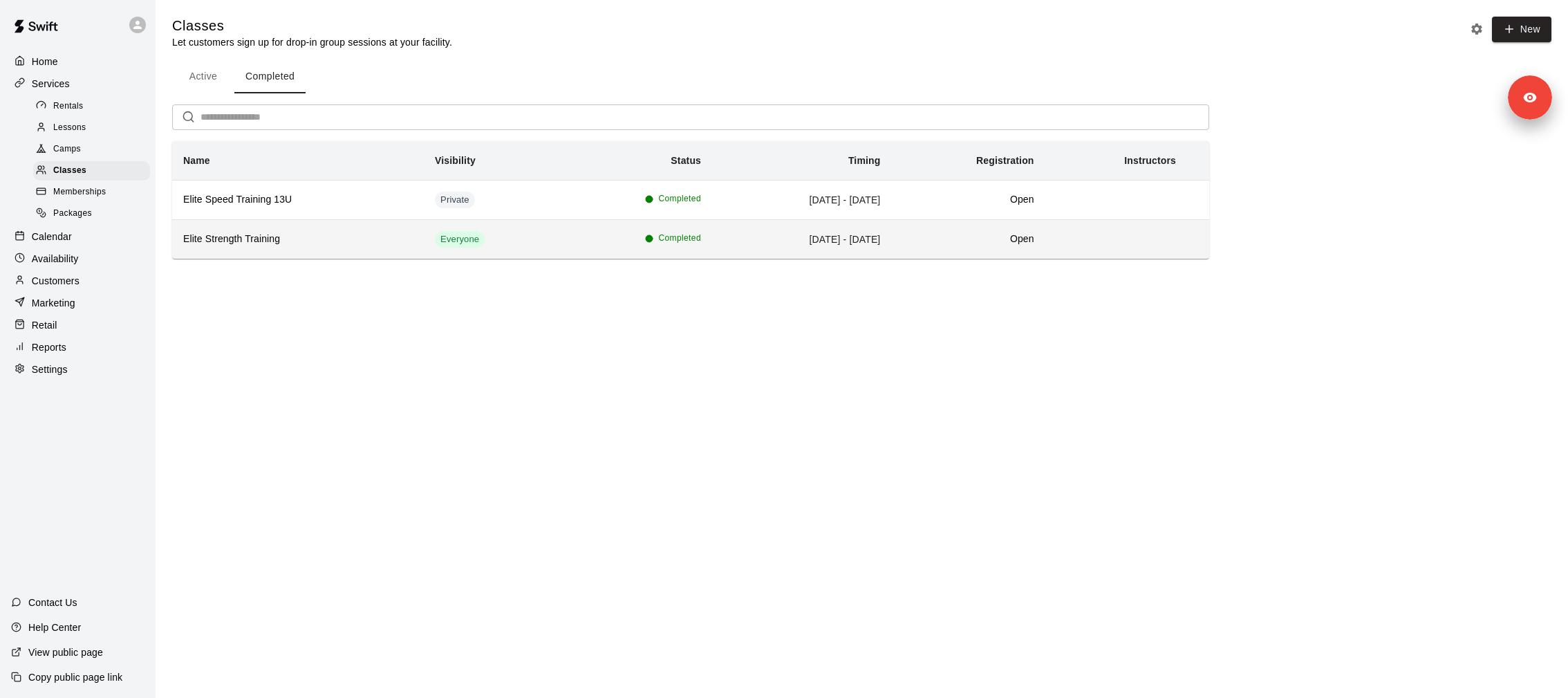
click at [302, 243] on h6 "Elite Strength Training" at bounding box center [297, 239] width 230 height 15
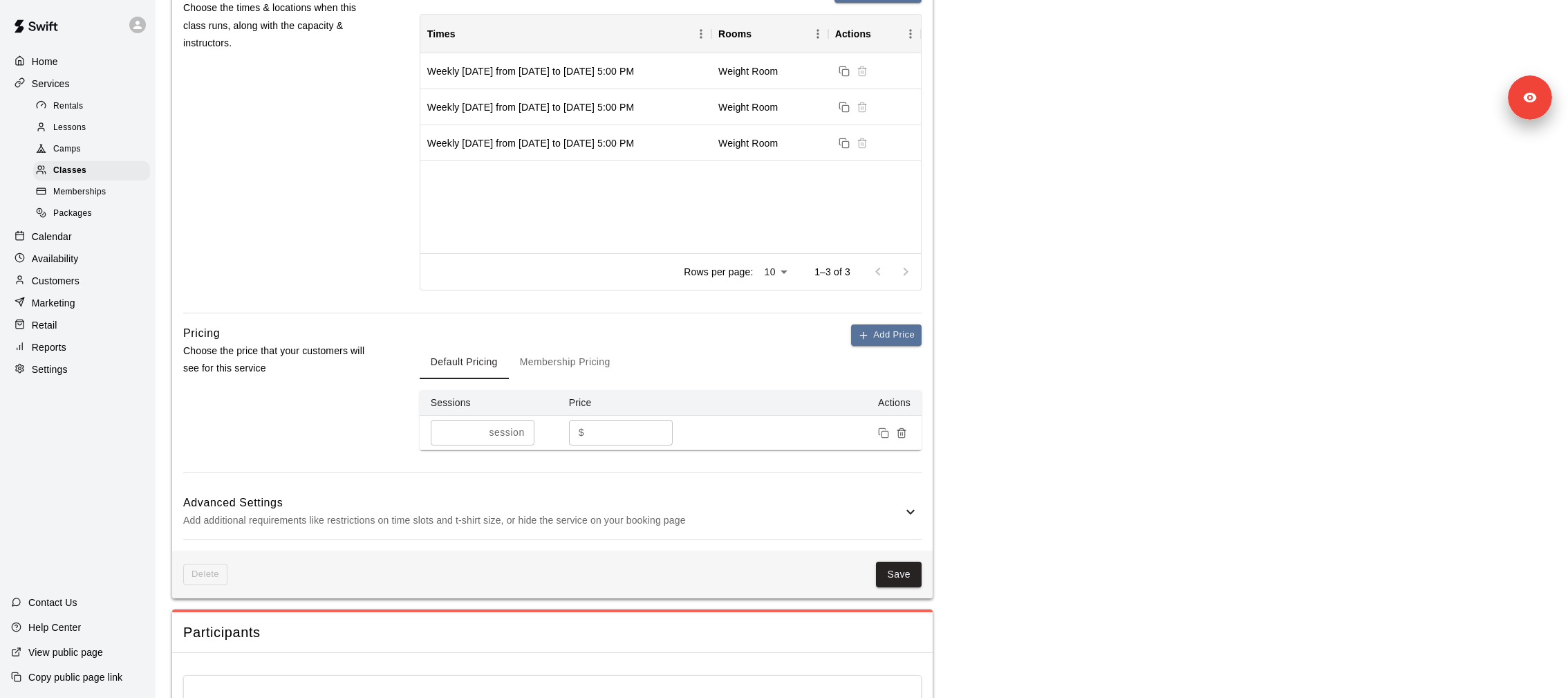
scroll to position [990, 0]
click at [102, 169] on div "Classes" at bounding box center [92, 171] width 117 height 20
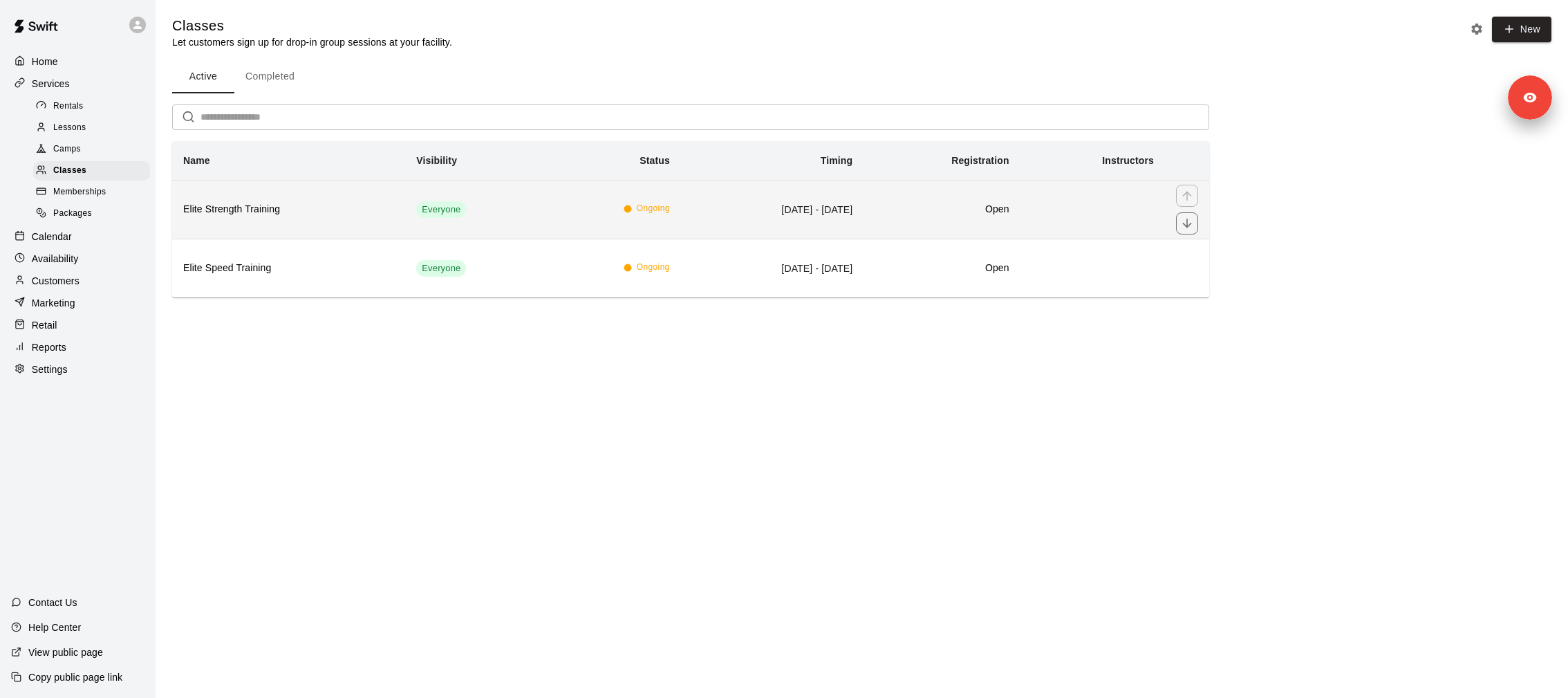
click at [276, 214] on h6 "Elite Strength Training" at bounding box center [288, 209] width 211 height 15
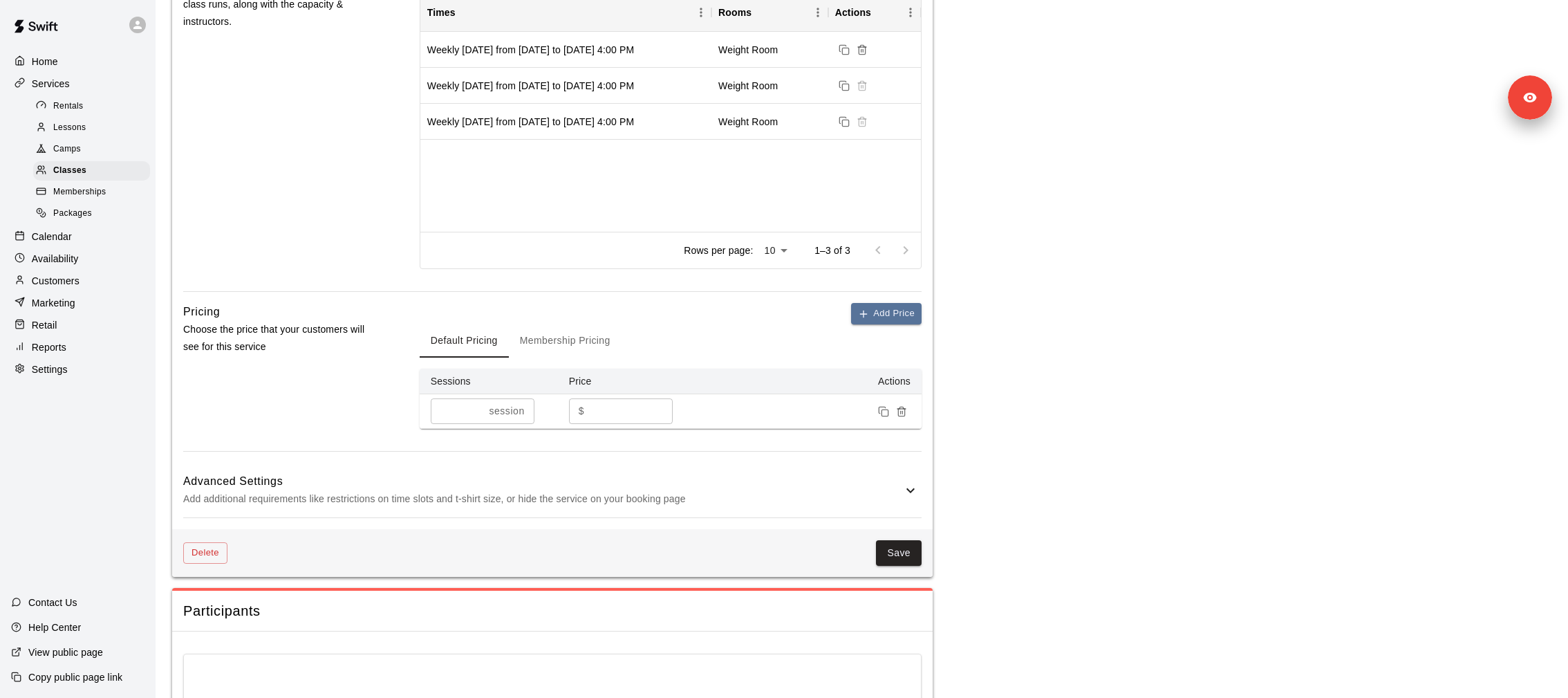
scroll to position [1012, 0]
click at [608, 93] on div "Weekly on Wednesday from 10/8/2025 to 10/29/2025 at 4:00 PM" at bounding box center [566, 82] width 291 height 36
click at [608, 85] on div "Weekly on Wednesday from 10/8/2025 to 10/29/2025 at 4:00 PM" at bounding box center [531, 82] width 207 height 14
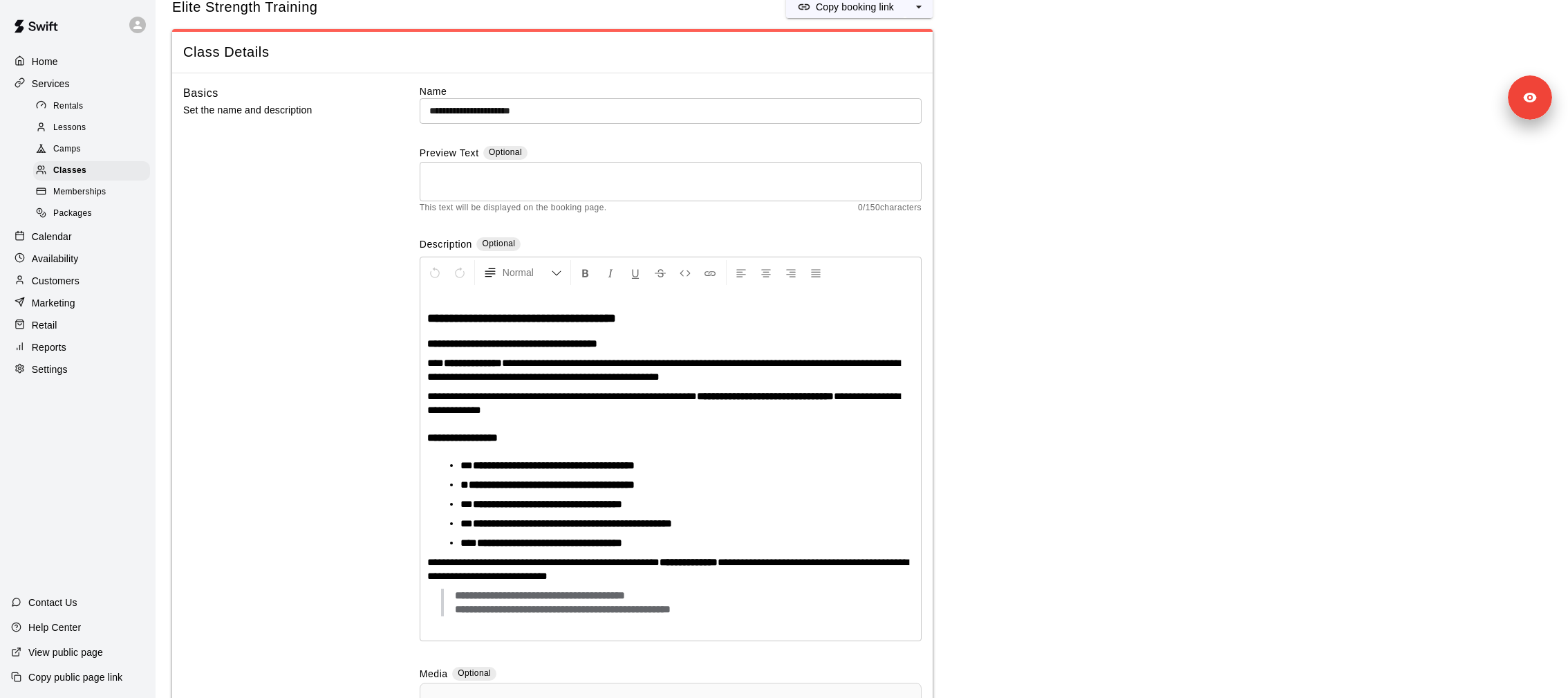
scroll to position [46, 0]
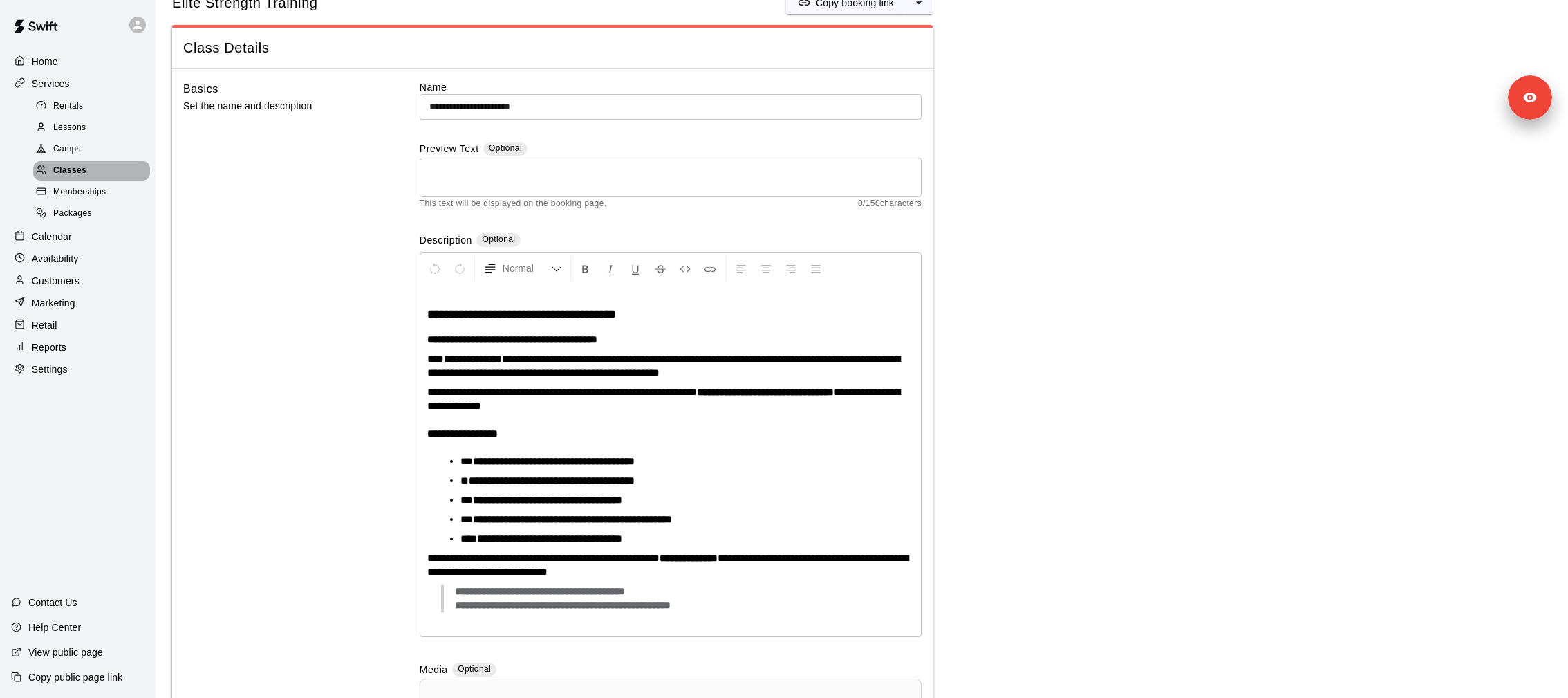
click at [115, 173] on div "Classes" at bounding box center [92, 171] width 117 height 20
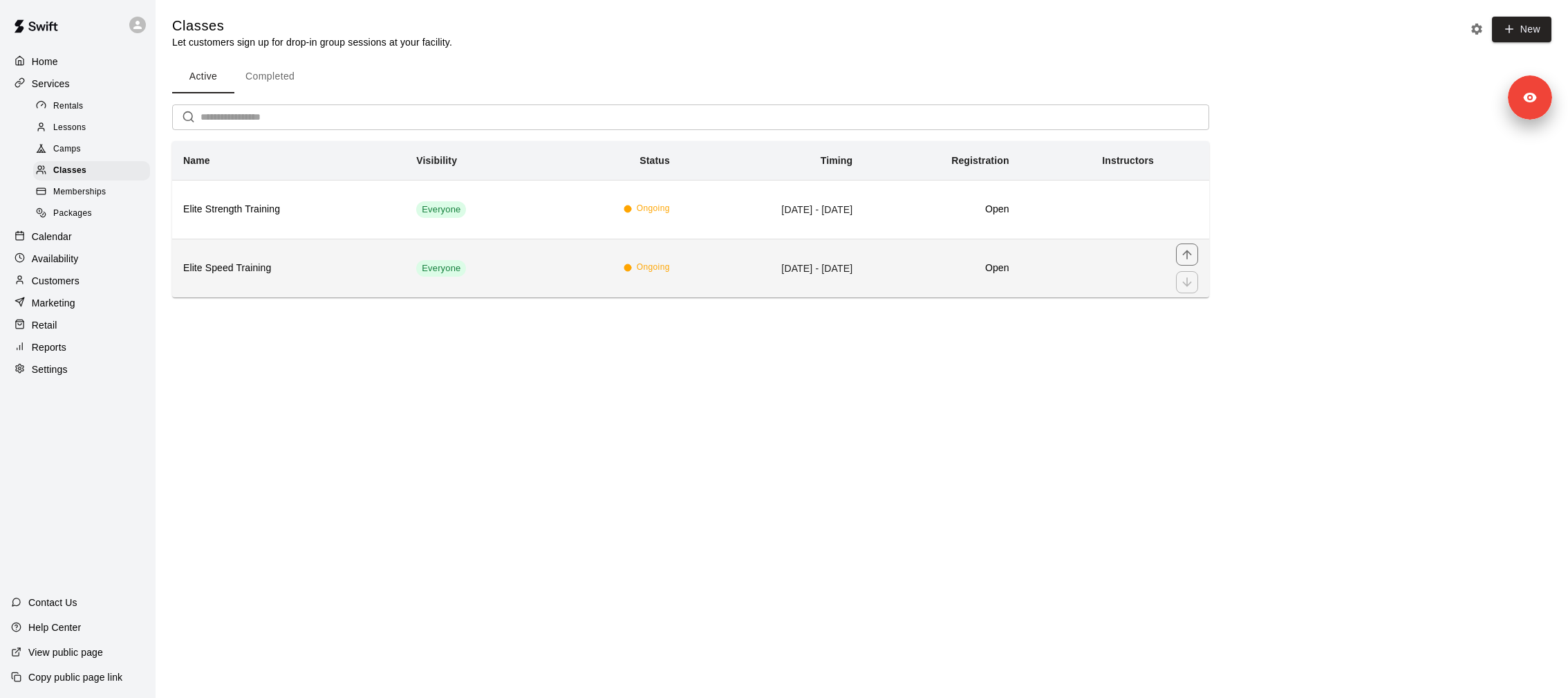
click at [342, 275] on th "Elite Speed Training" at bounding box center [289, 268] width 233 height 59
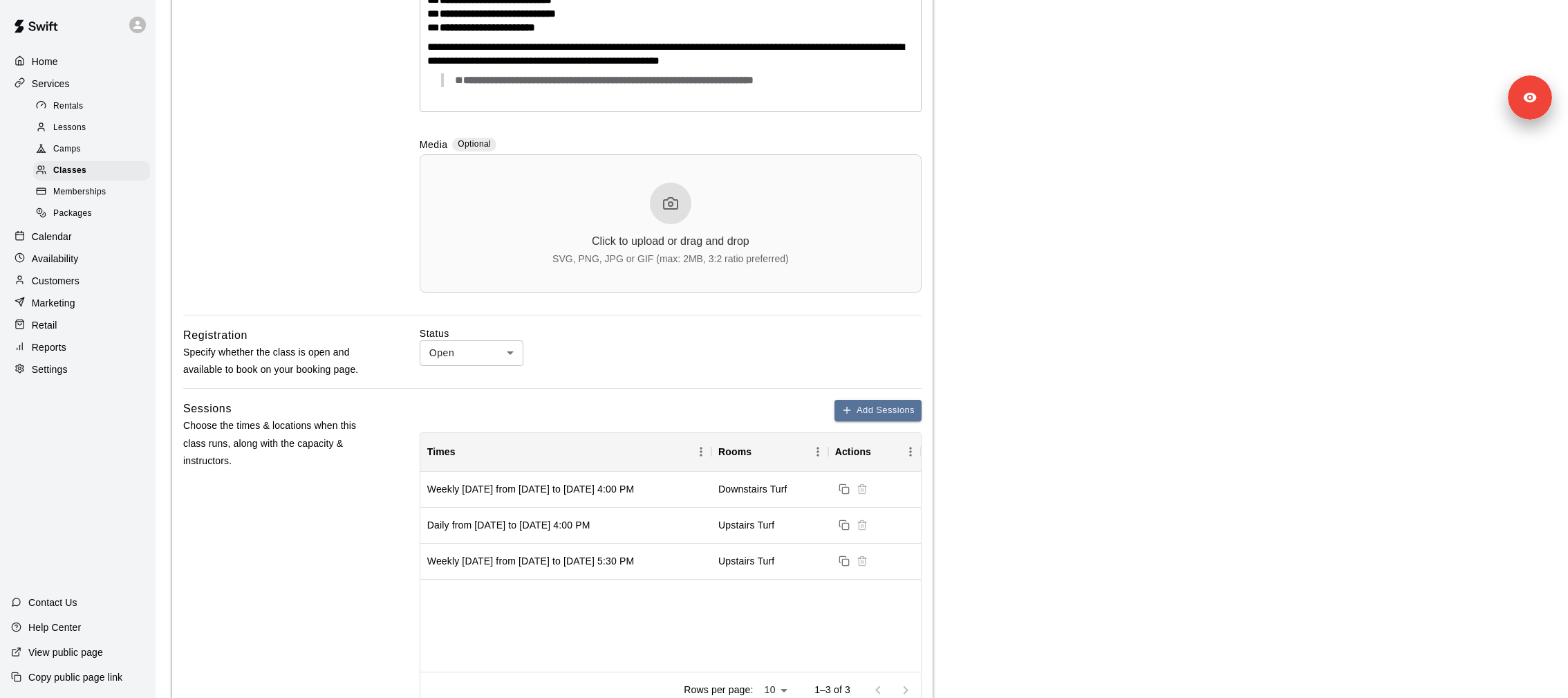
scroll to position [477, 0]
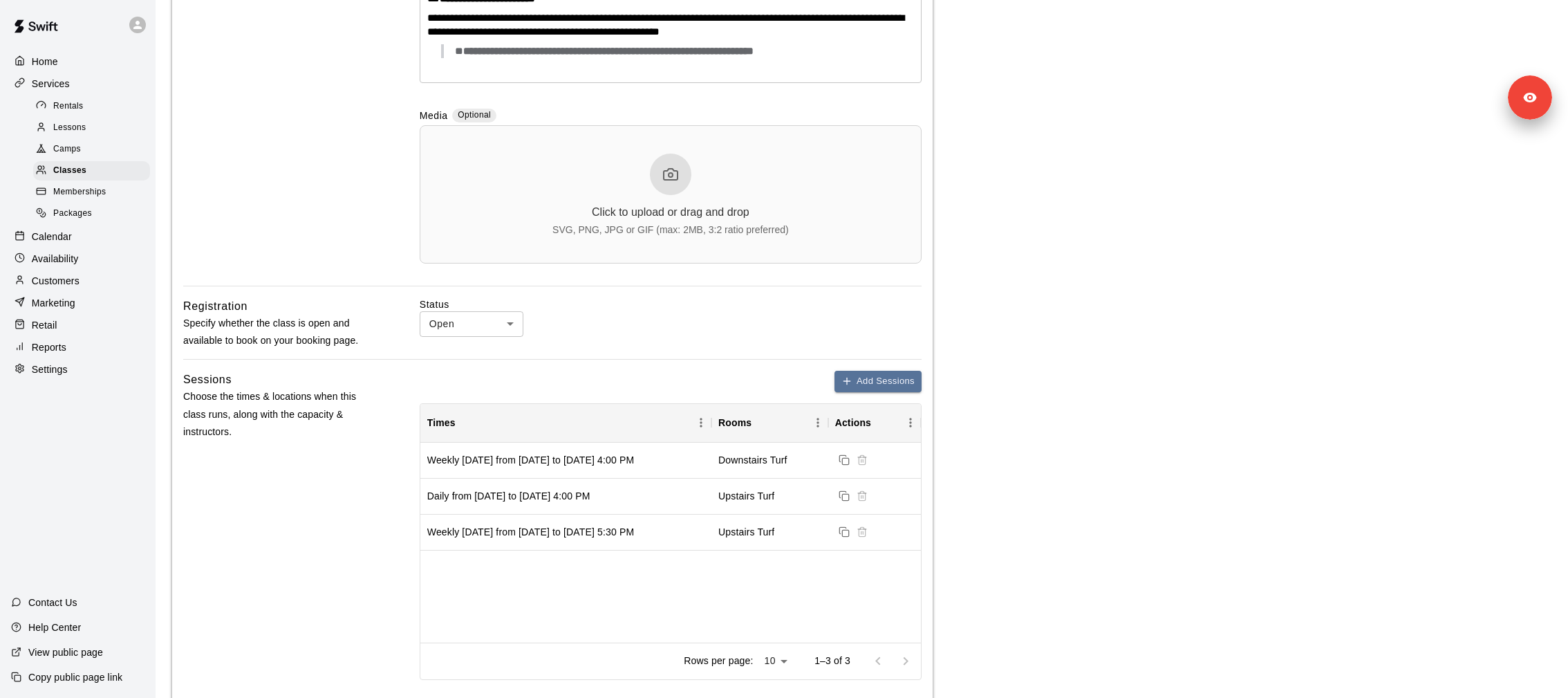
click at [85, 228] on div "Calendar" at bounding box center [77, 236] width 133 height 20
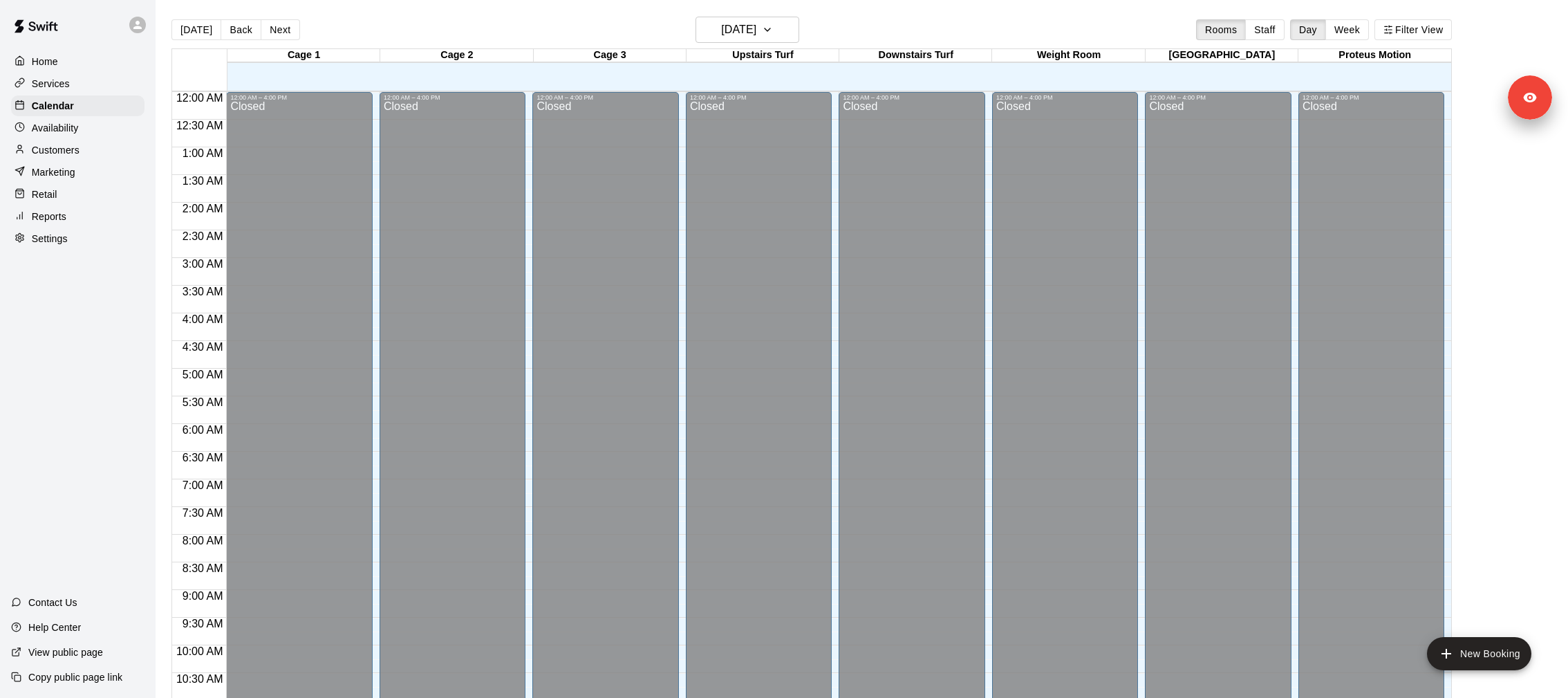
scroll to position [664, 0]
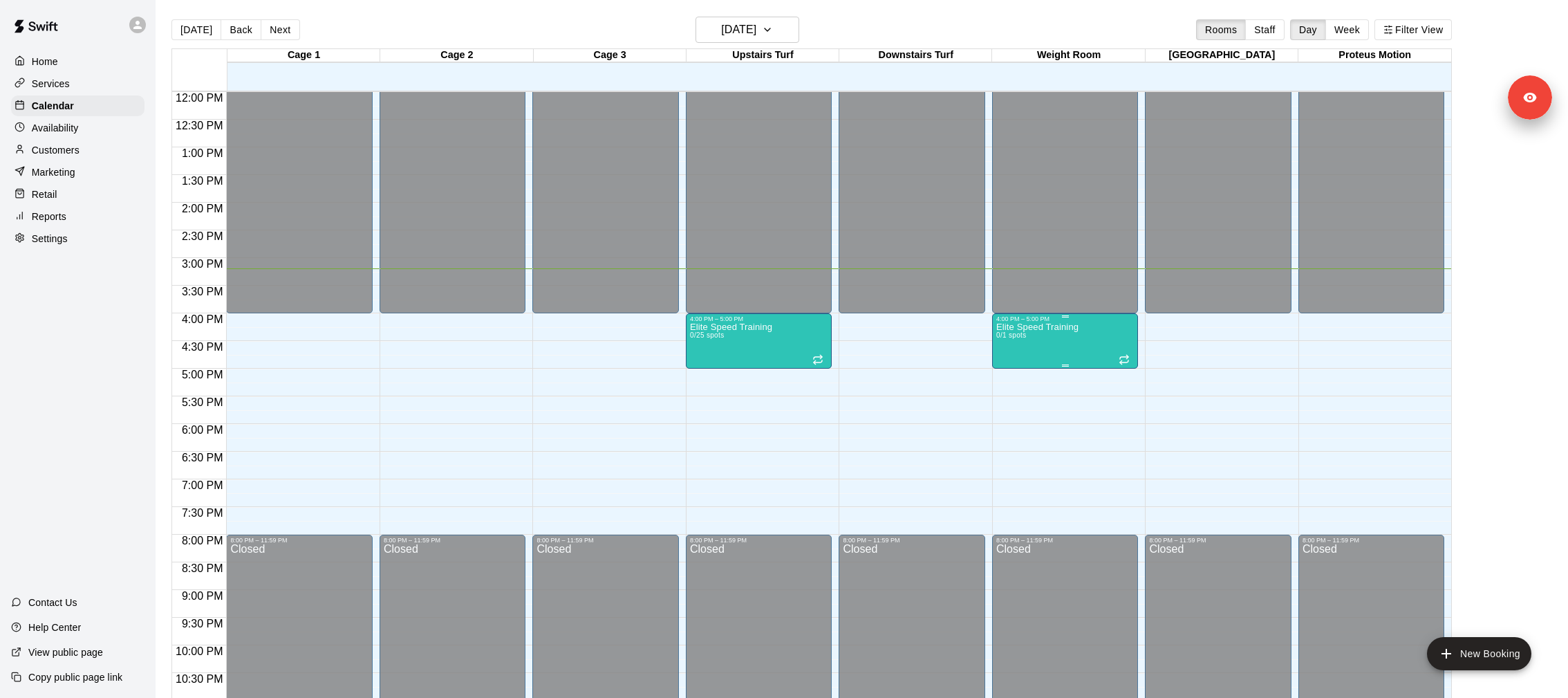
click at [1054, 327] on p "Elite Speed Training" at bounding box center [1037, 327] width 82 height 0
click at [1015, 406] on icon "delete" at bounding box center [1010, 406] width 17 height 17
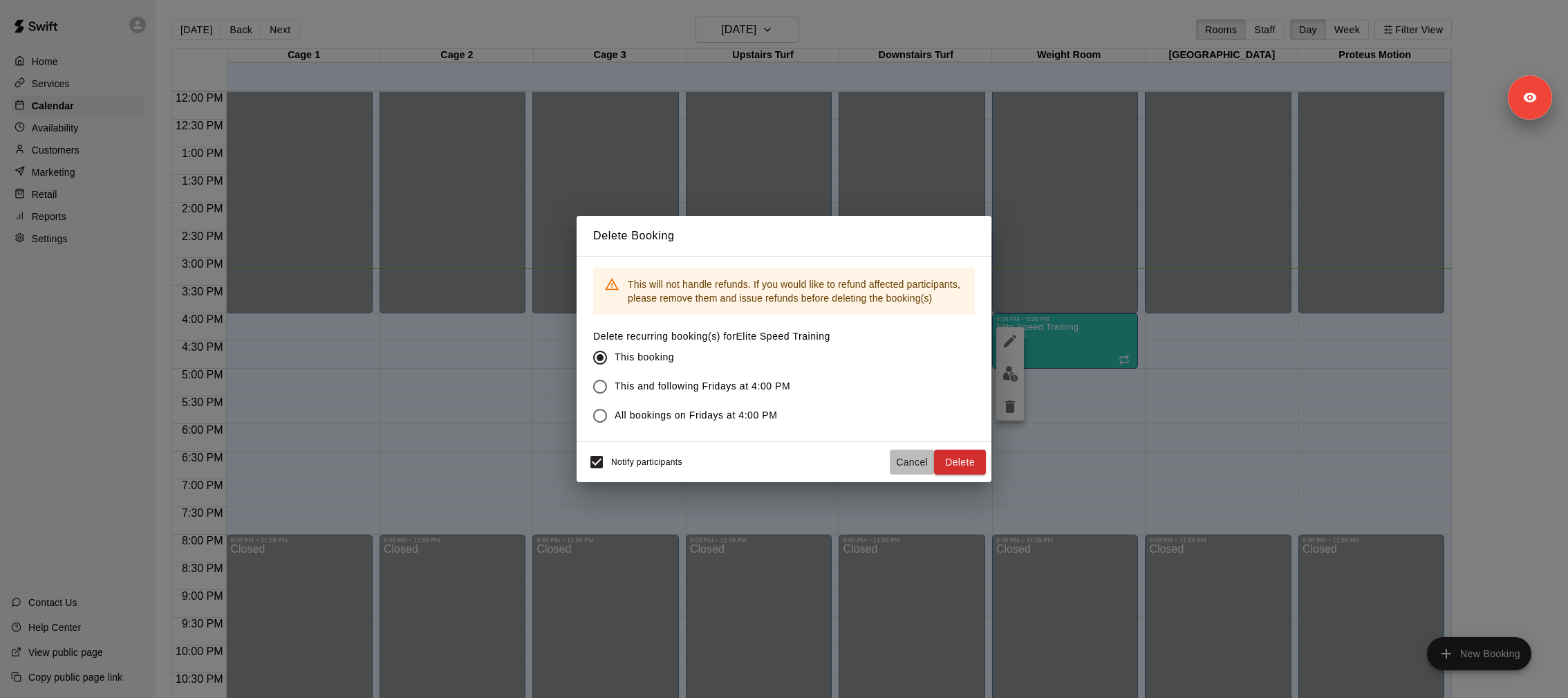
click at [913, 464] on button "Cancel" at bounding box center [912, 462] width 44 height 26
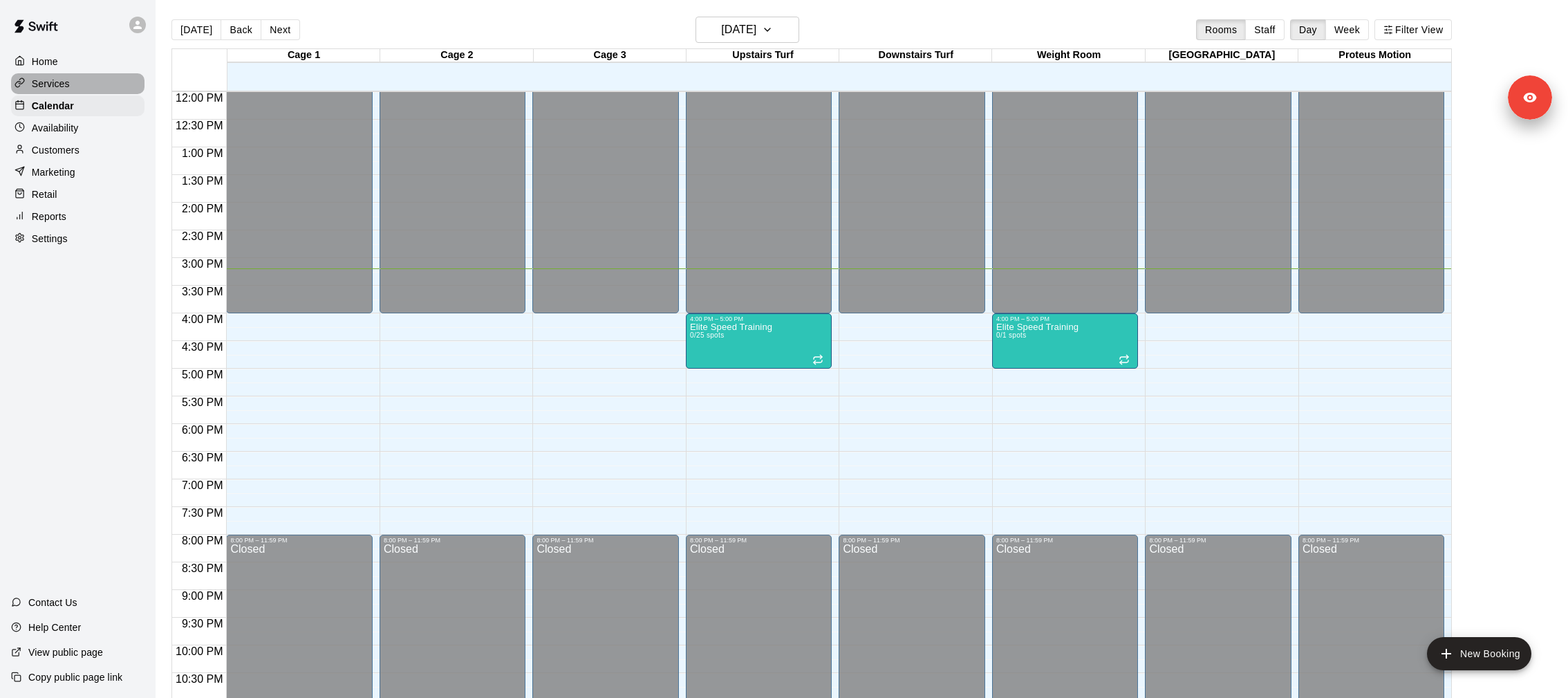
click at [115, 80] on div "Services" at bounding box center [77, 84] width 133 height 20
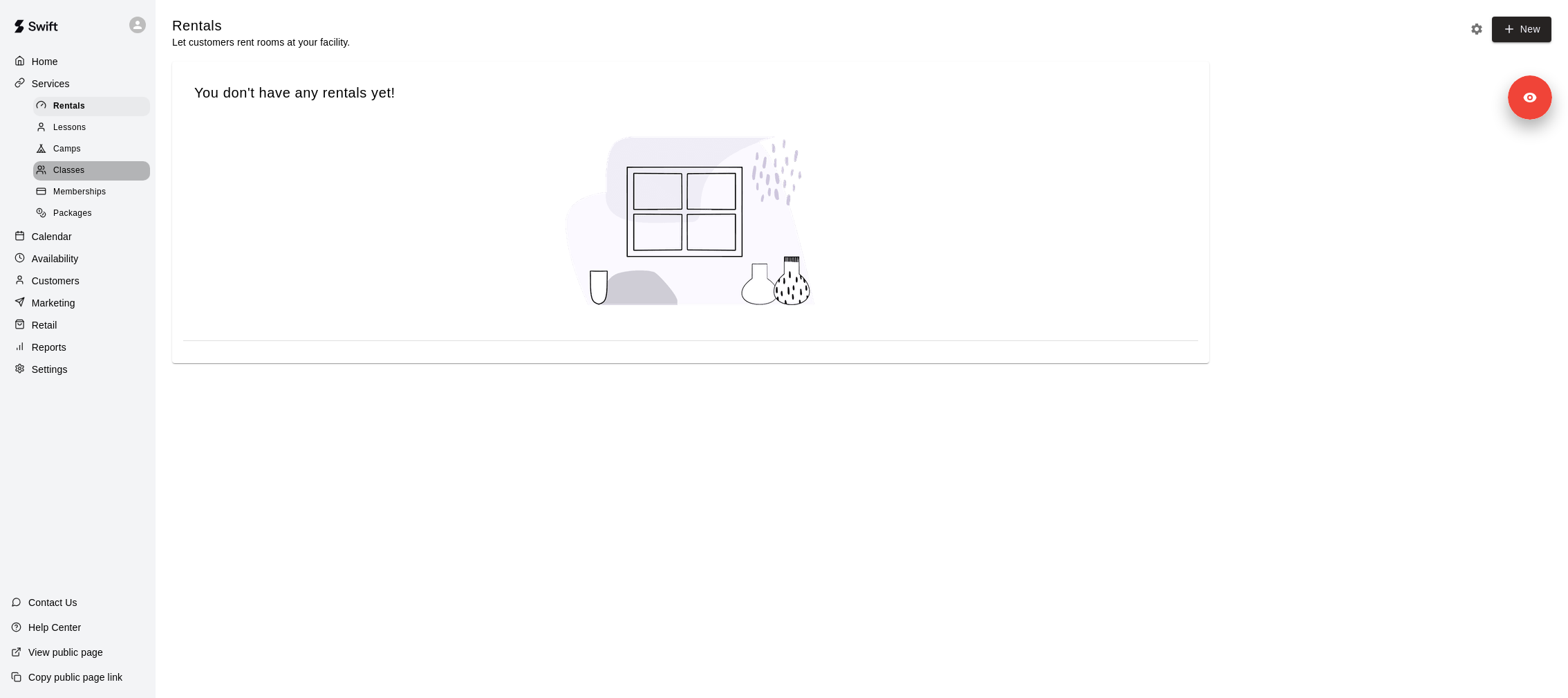
click at [110, 162] on div "Classes" at bounding box center [92, 171] width 117 height 20
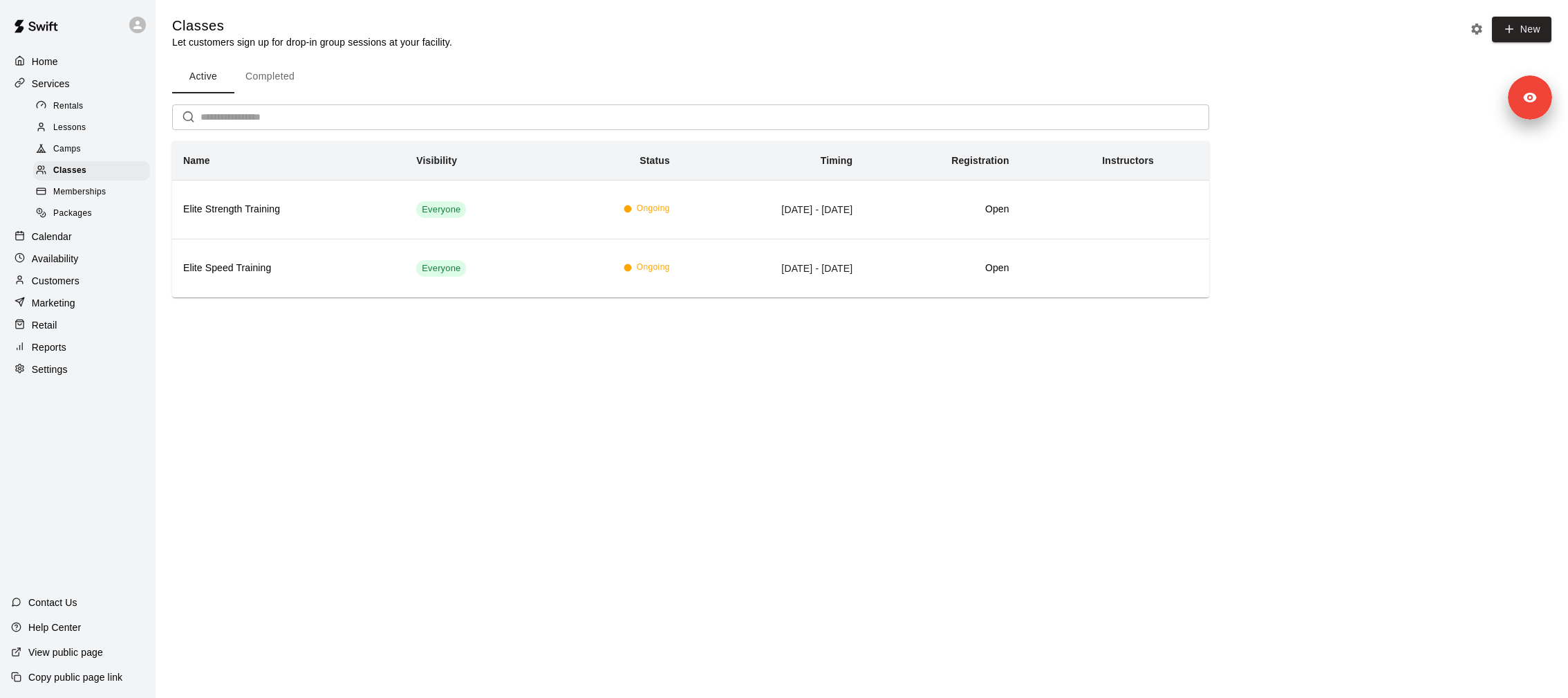
click at [284, 57] on div "Classes Let customers sign up for drop-in group sessions at your facility. New …" at bounding box center [862, 157] width 1379 height 281
click at [267, 86] on button "Completed" at bounding box center [270, 77] width 71 height 34
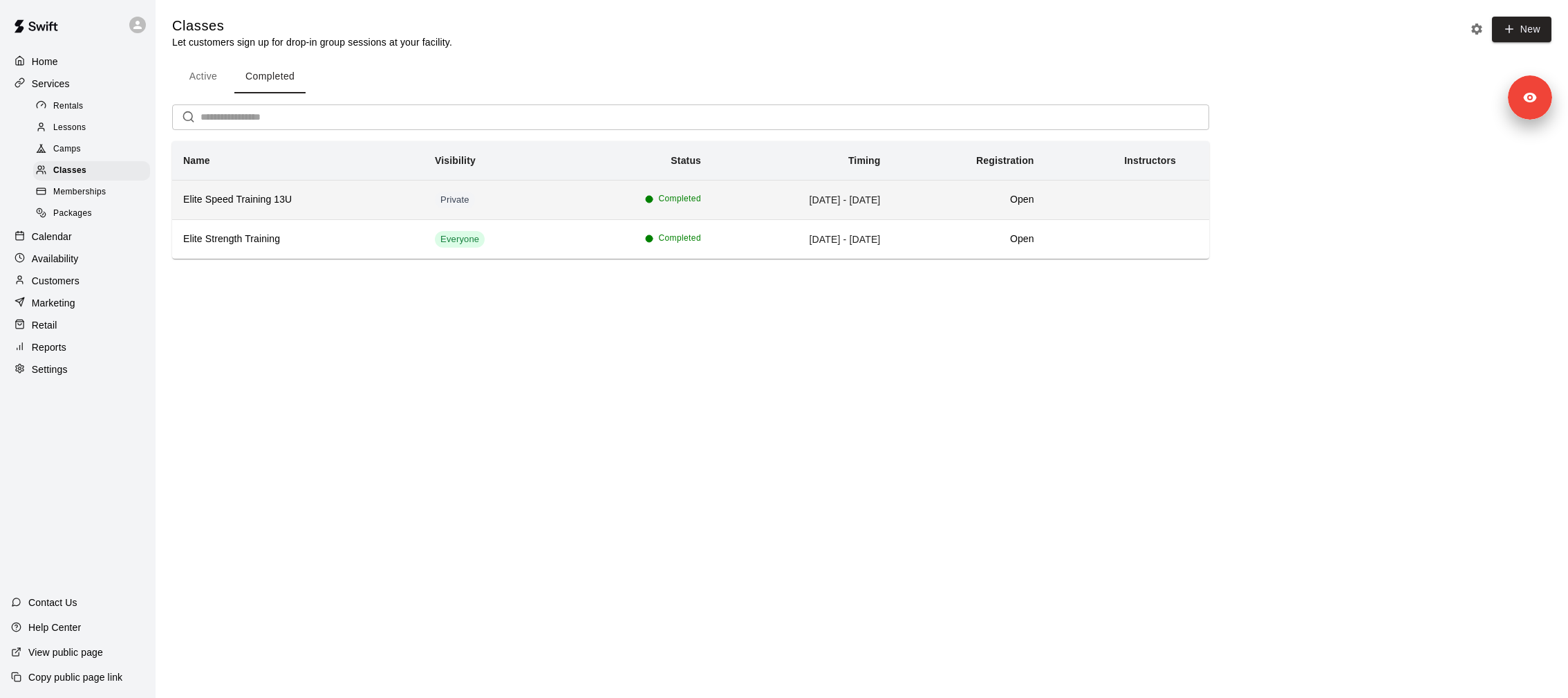
click at [276, 201] on h6 "Elite Speed Training 13U" at bounding box center [297, 200] width 230 height 15
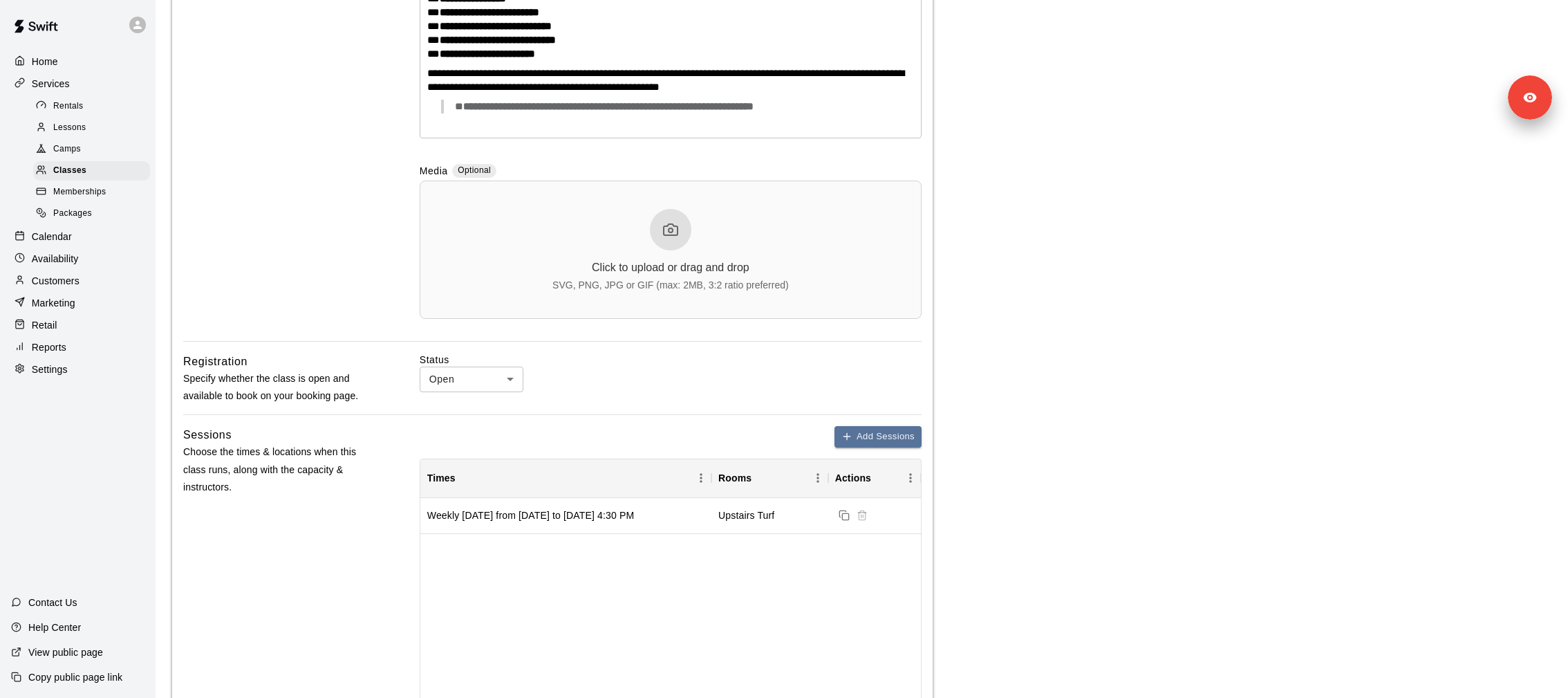
scroll to position [519, 0]
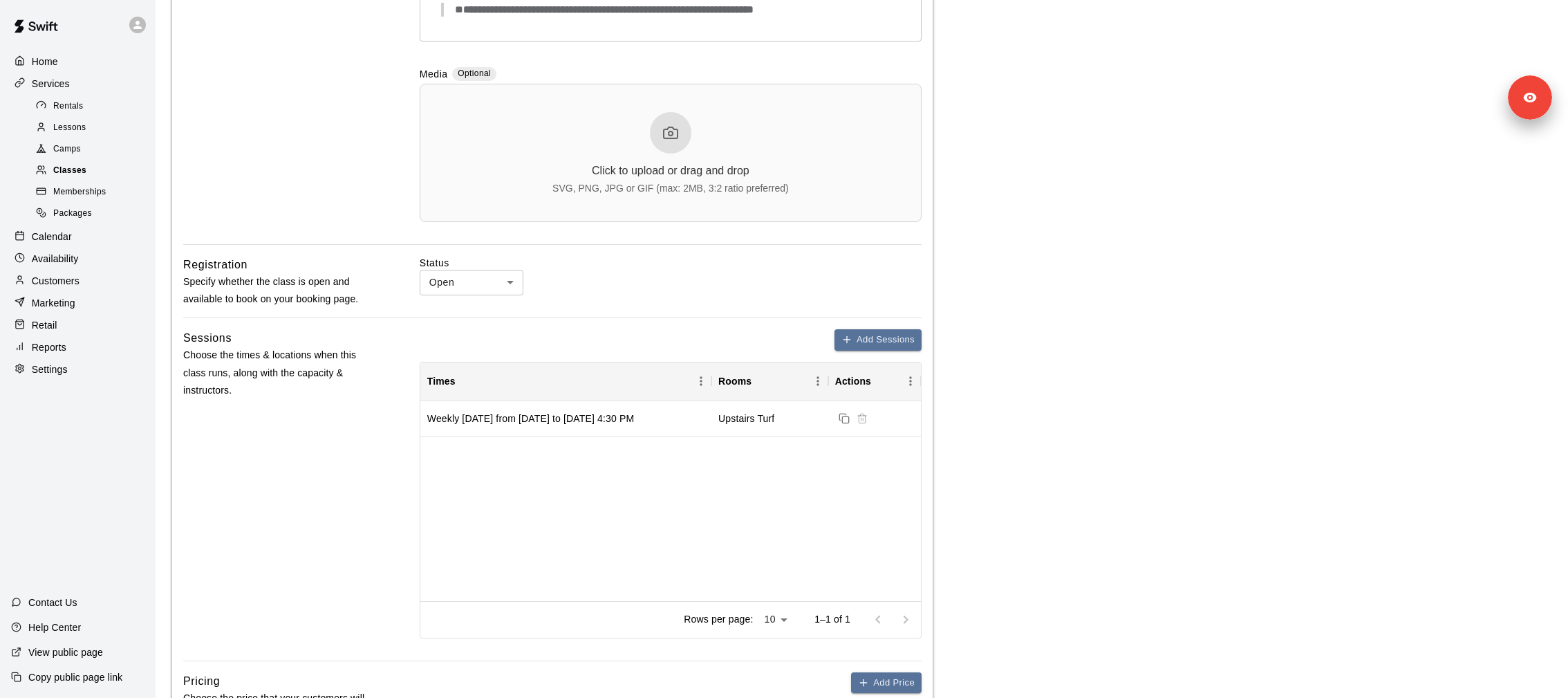
click at [102, 168] on div "Classes" at bounding box center [92, 171] width 117 height 20
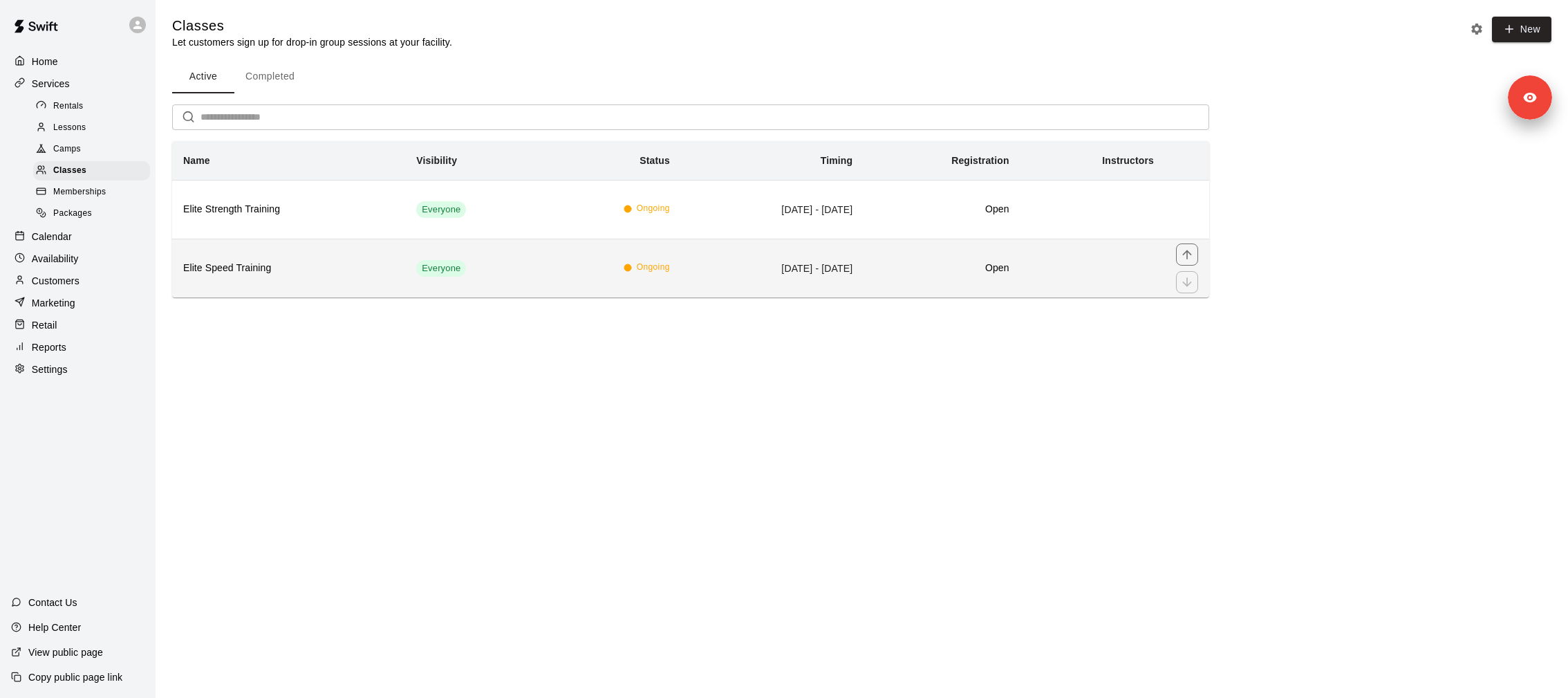
click at [370, 261] on h6 "Elite Speed Training" at bounding box center [288, 268] width 211 height 15
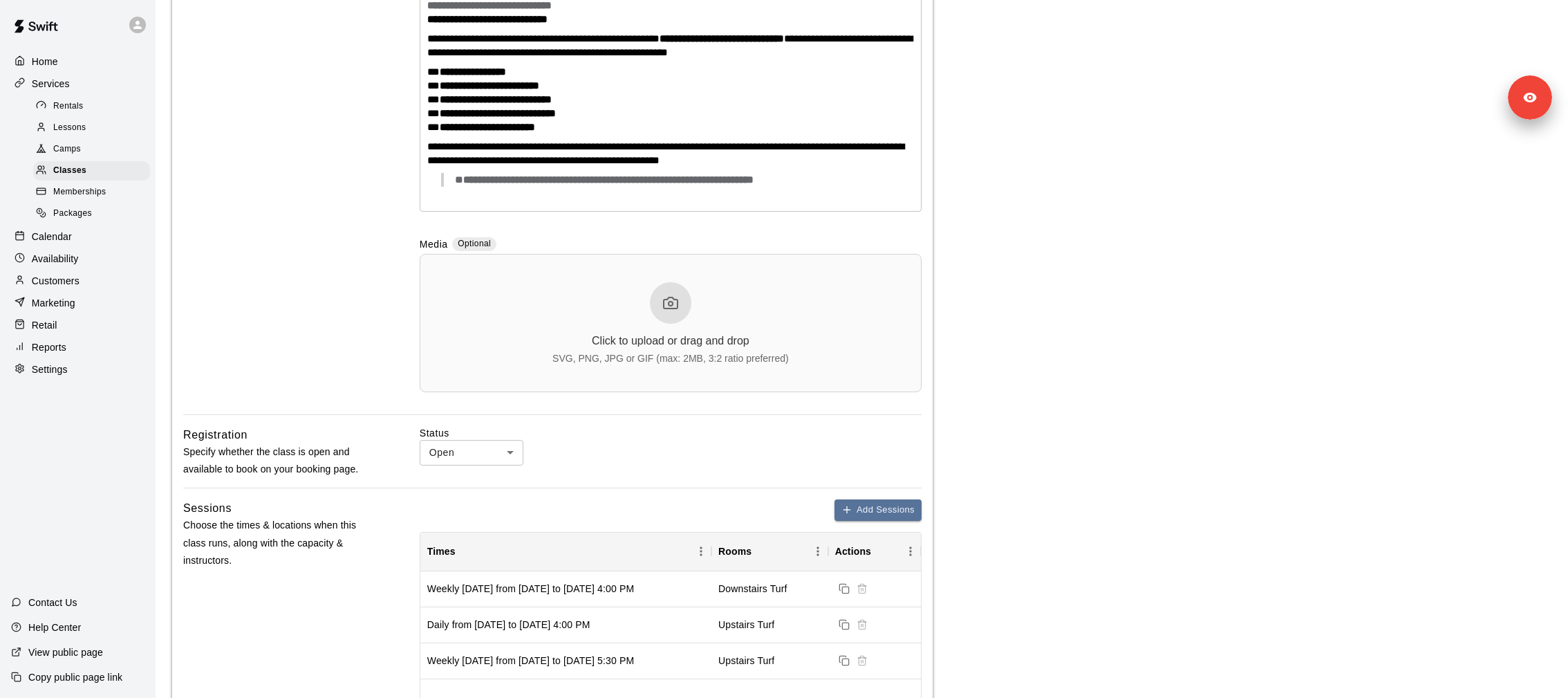
scroll to position [495, 0]
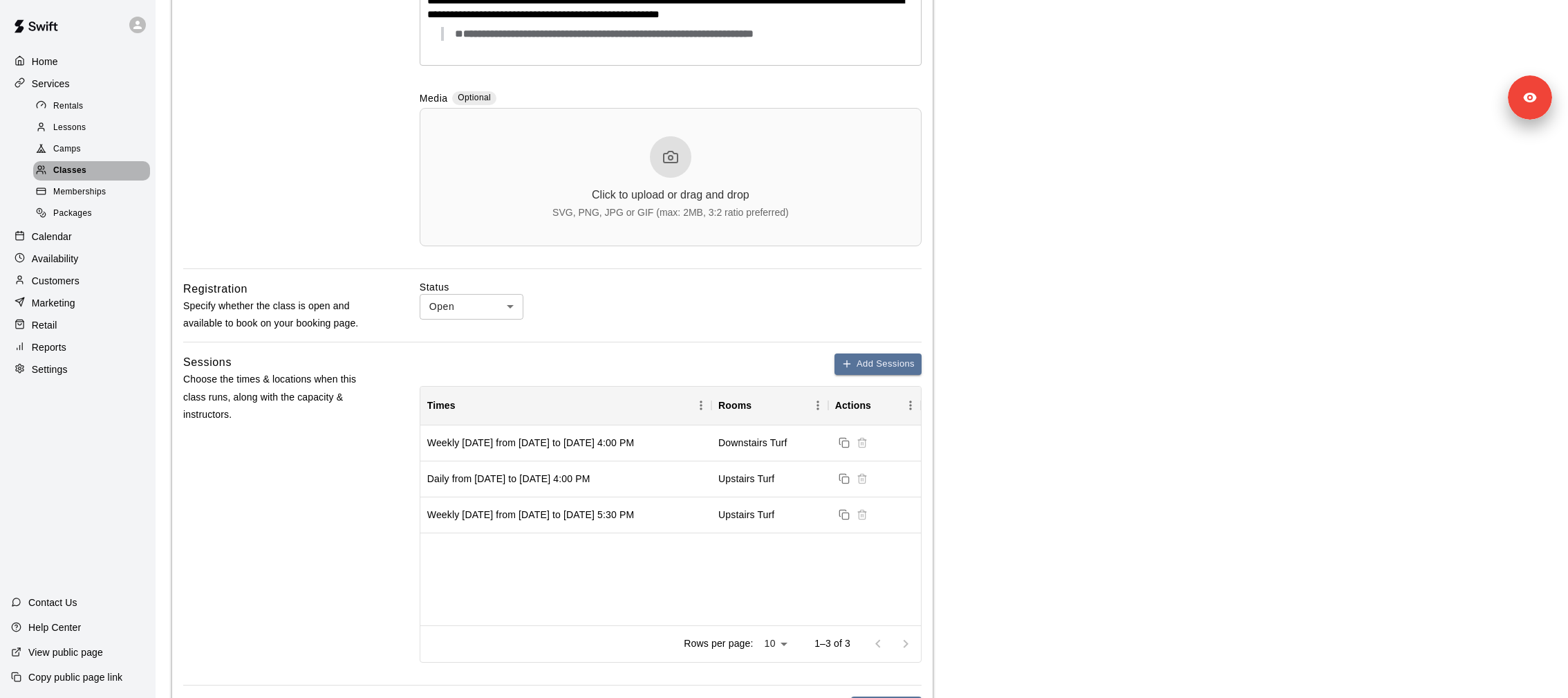
click at [101, 174] on div "Classes" at bounding box center [92, 171] width 117 height 20
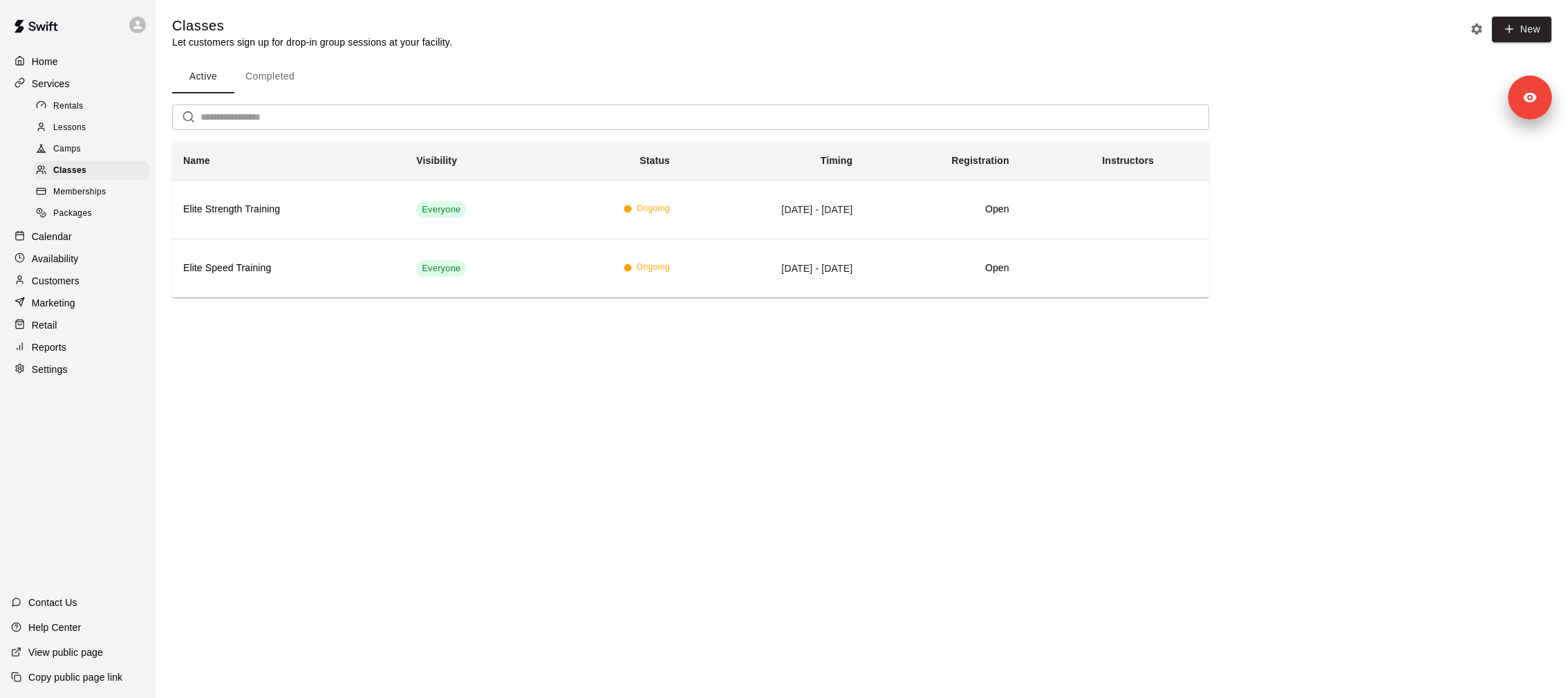
click at [279, 72] on button "Completed" at bounding box center [270, 77] width 71 height 34
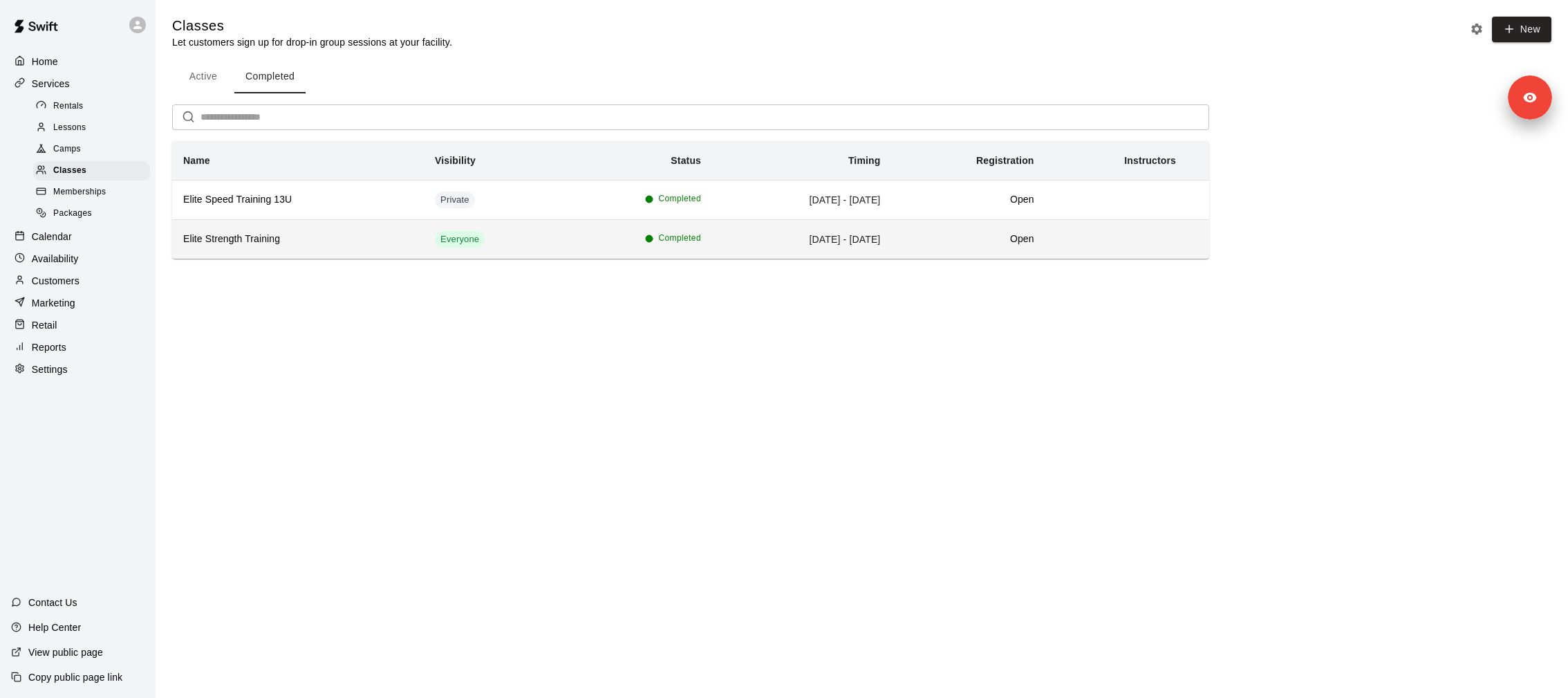
click at [307, 247] on th "Elite Strength Training" at bounding box center [297, 239] width 251 height 39
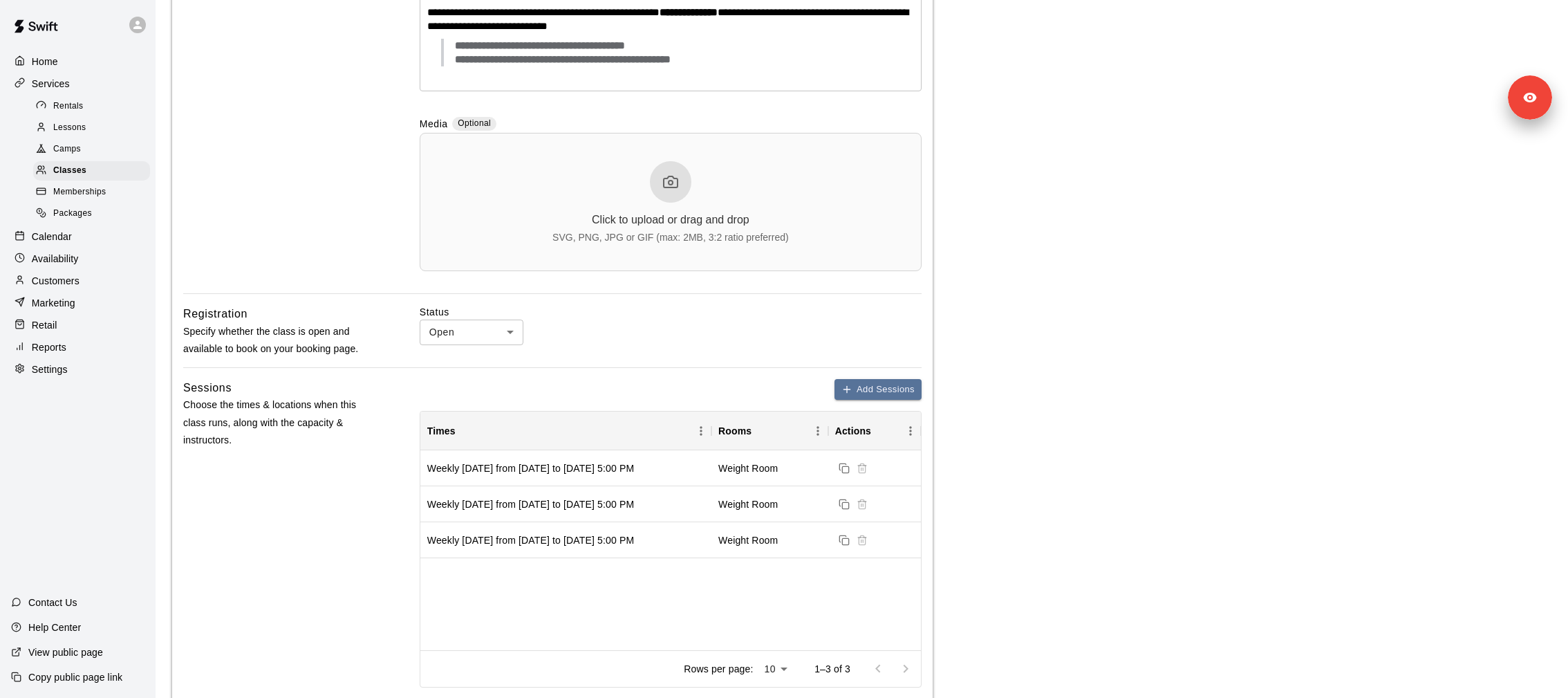
scroll to position [695, 0]
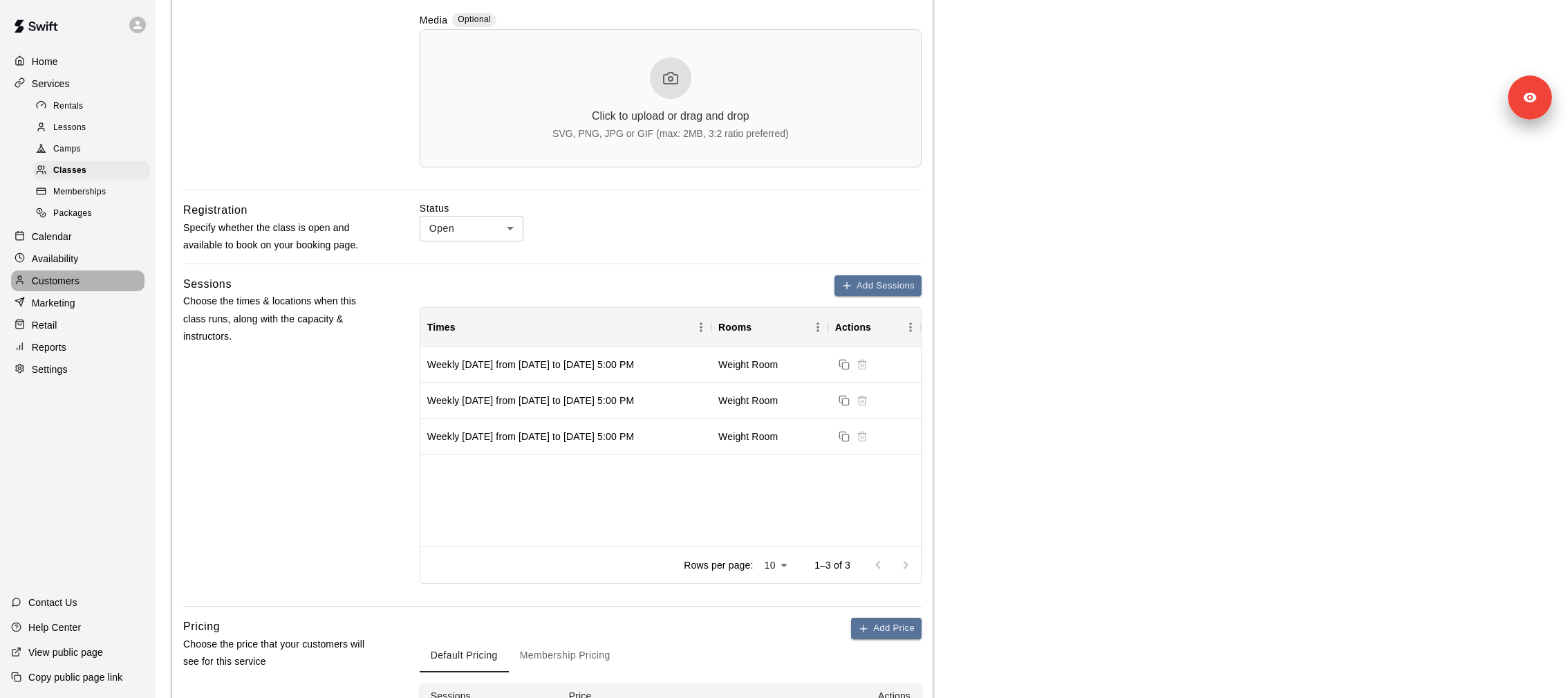
click at [95, 281] on div "Customers" at bounding box center [77, 281] width 133 height 20
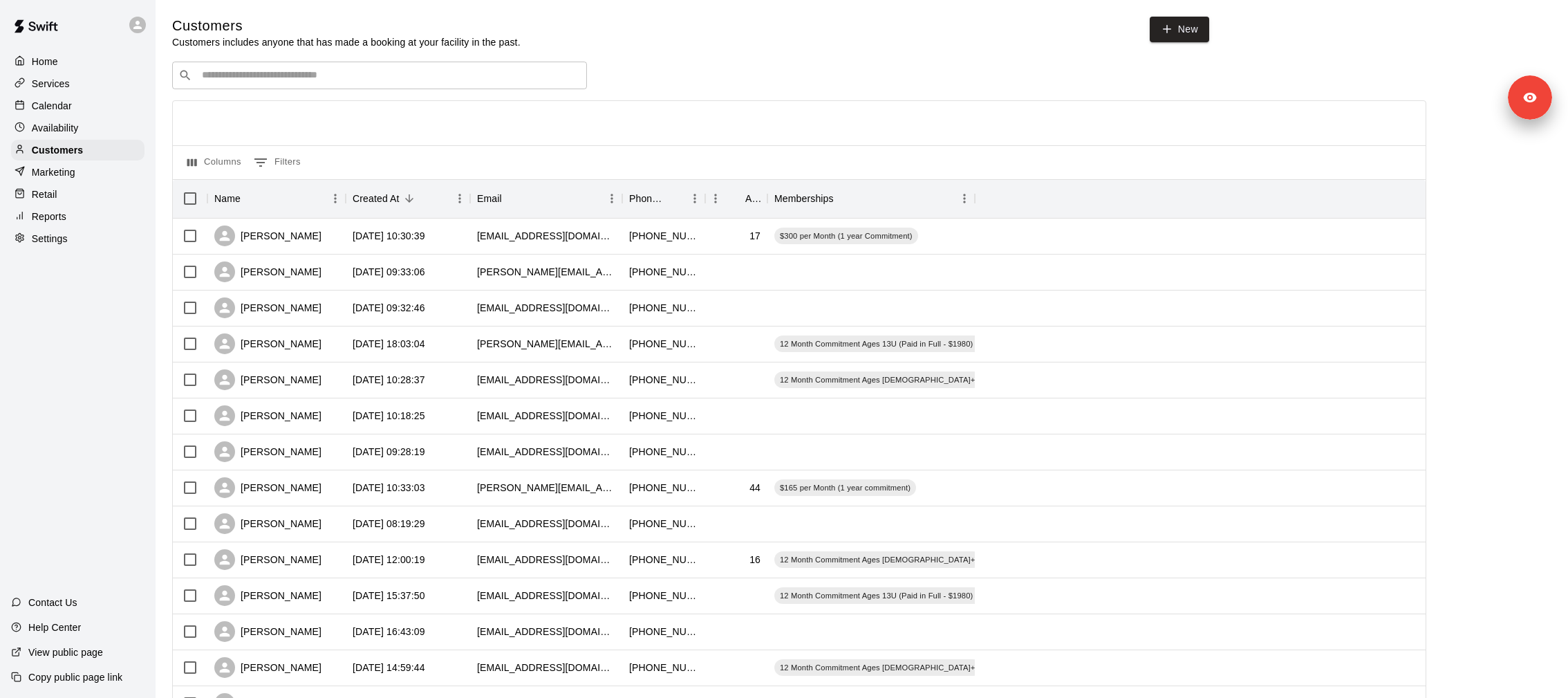
click at [87, 237] on div "Settings" at bounding box center [77, 239] width 133 height 20
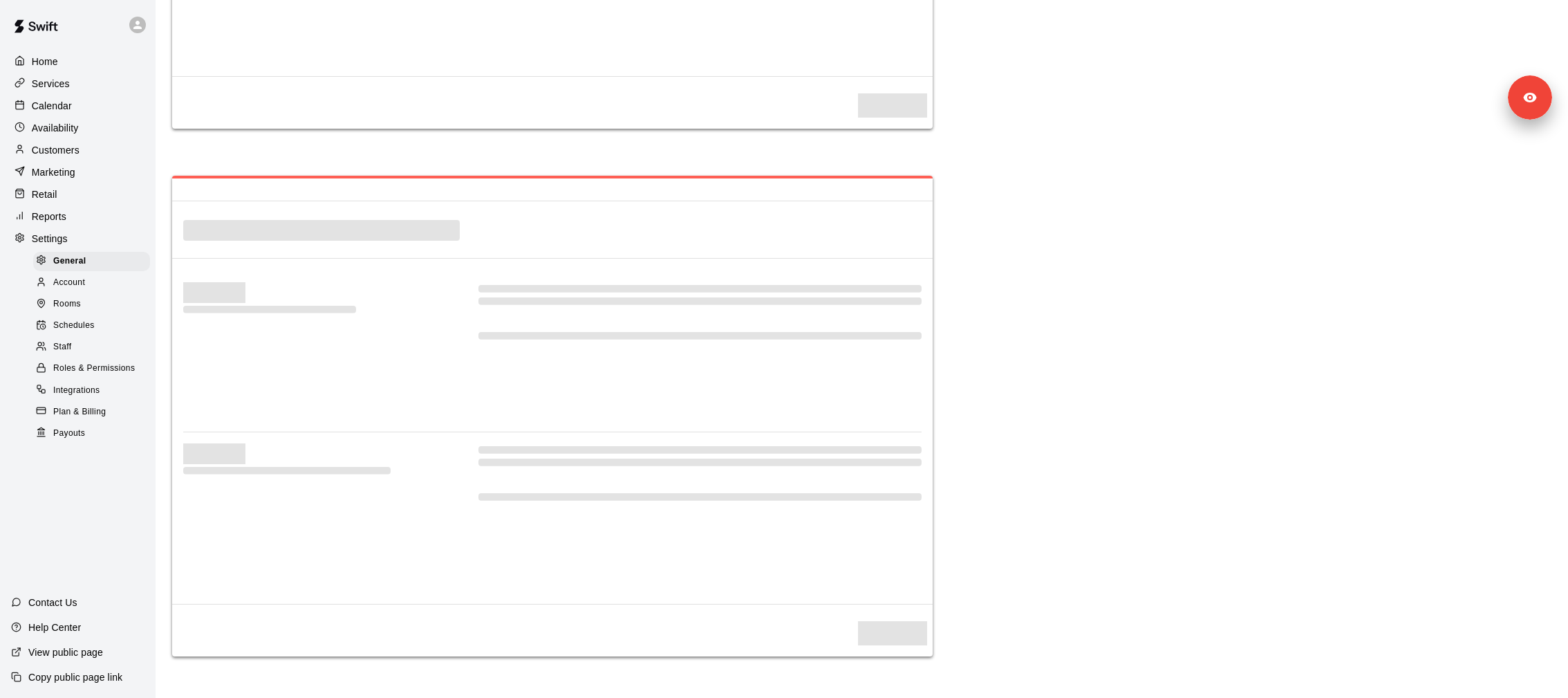
select select "**"
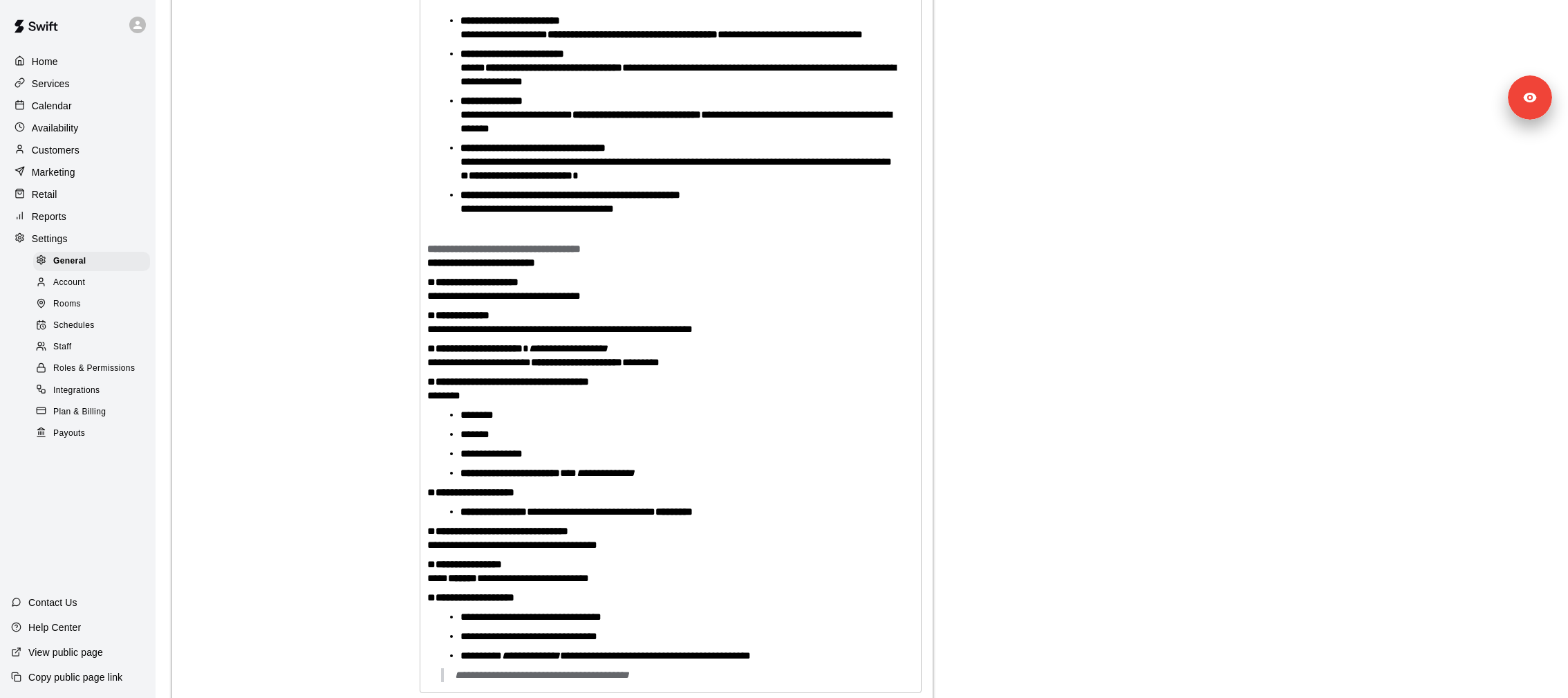
scroll to position [3629, 0]
click at [93, 85] on div "Services" at bounding box center [77, 84] width 133 height 20
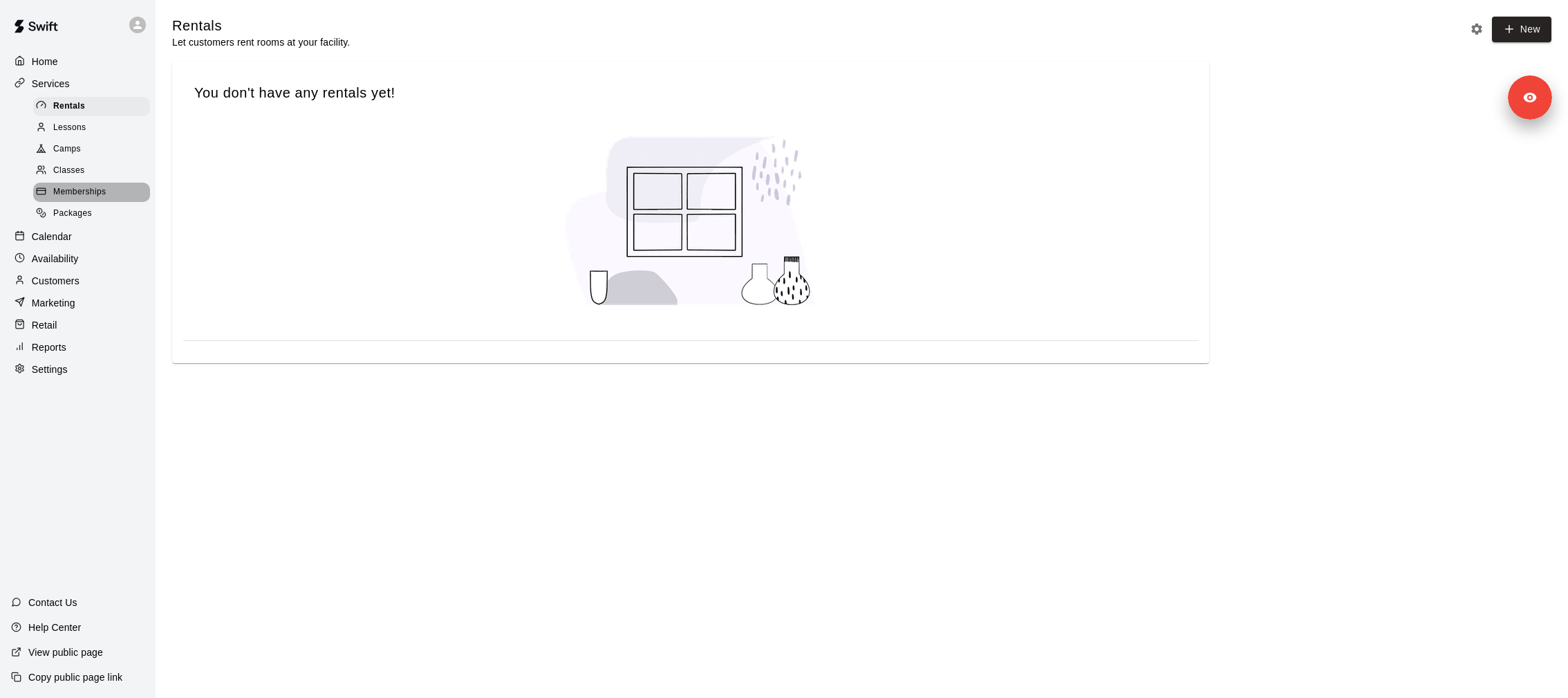
click at [101, 185] on span "Memberships" at bounding box center [79, 192] width 52 height 14
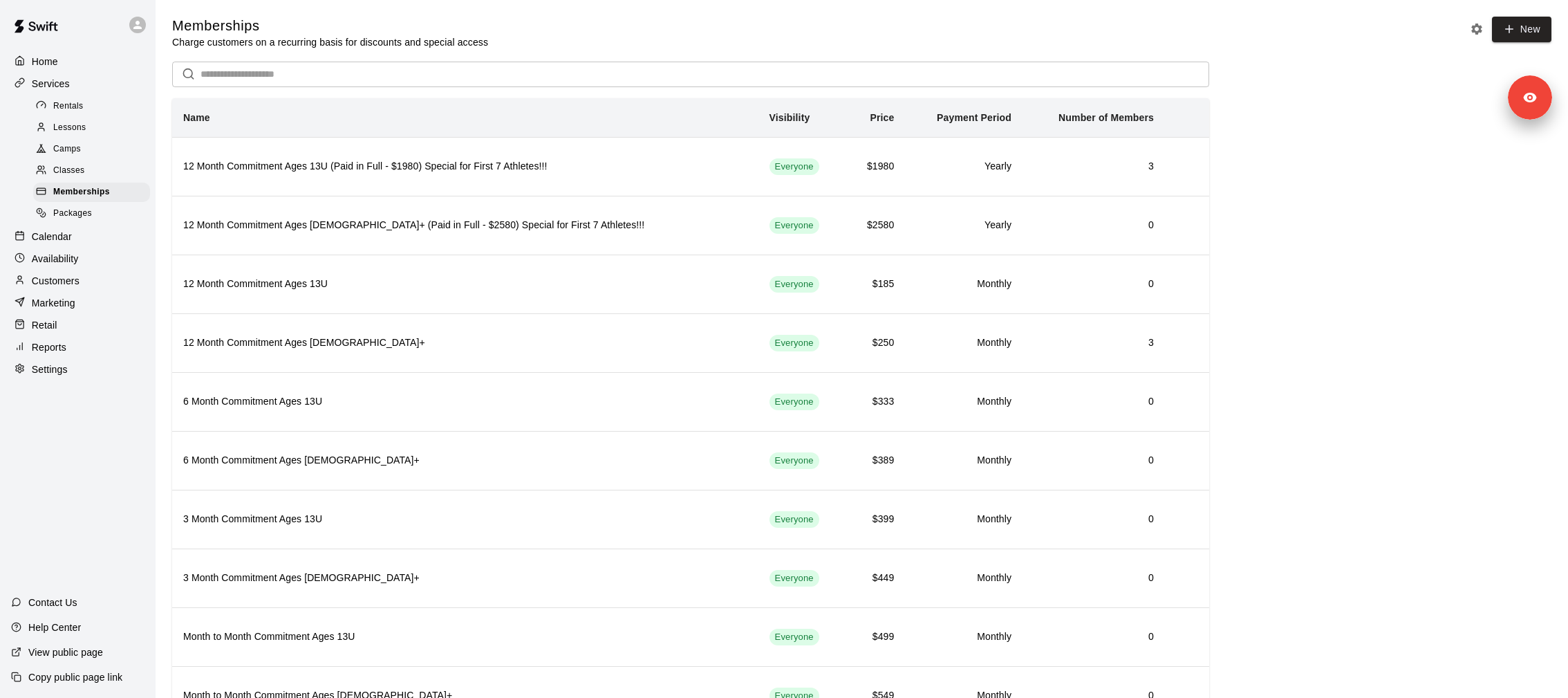
click at [89, 276] on div "Customers" at bounding box center [77, 281] width 133 height 20
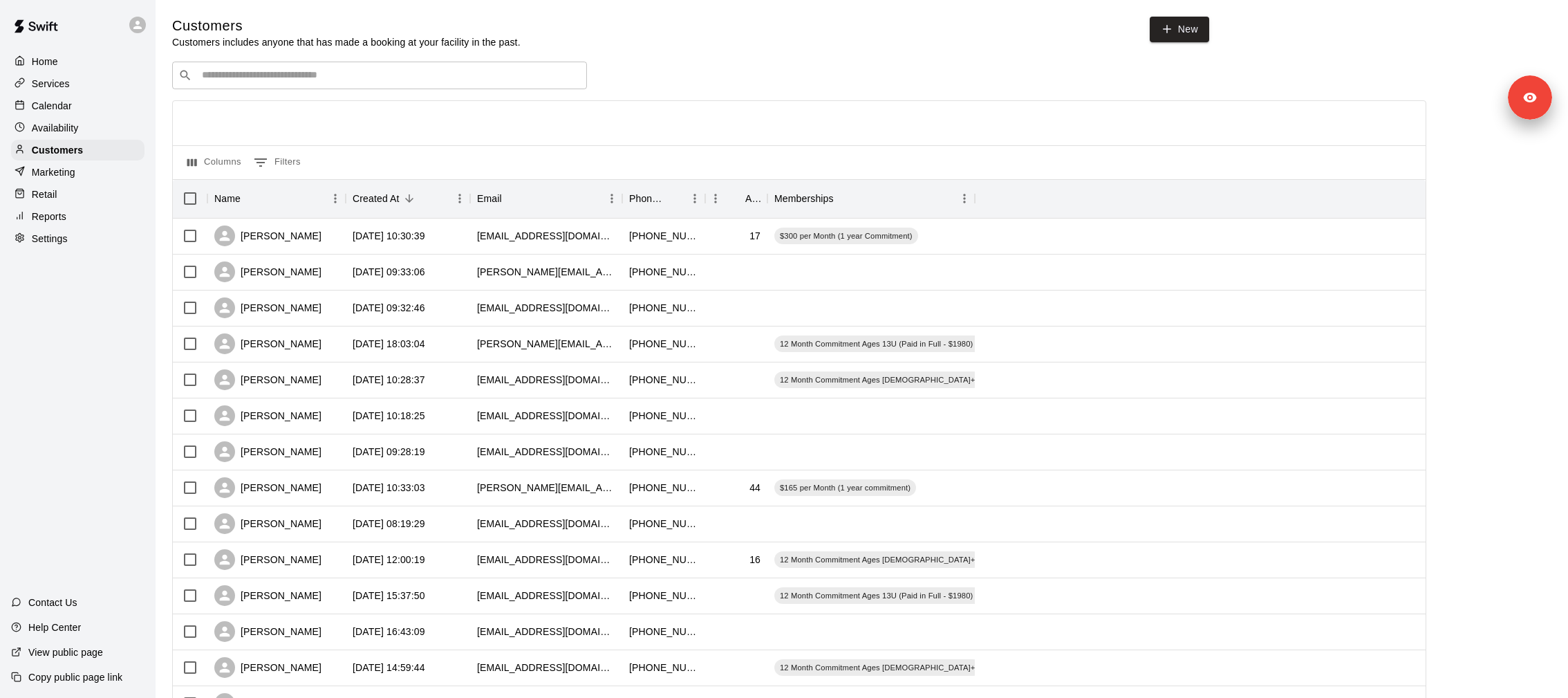
click at [311, 71] on input "Search customers by name or email" at bounding box center [389, 75] width 383 height 14
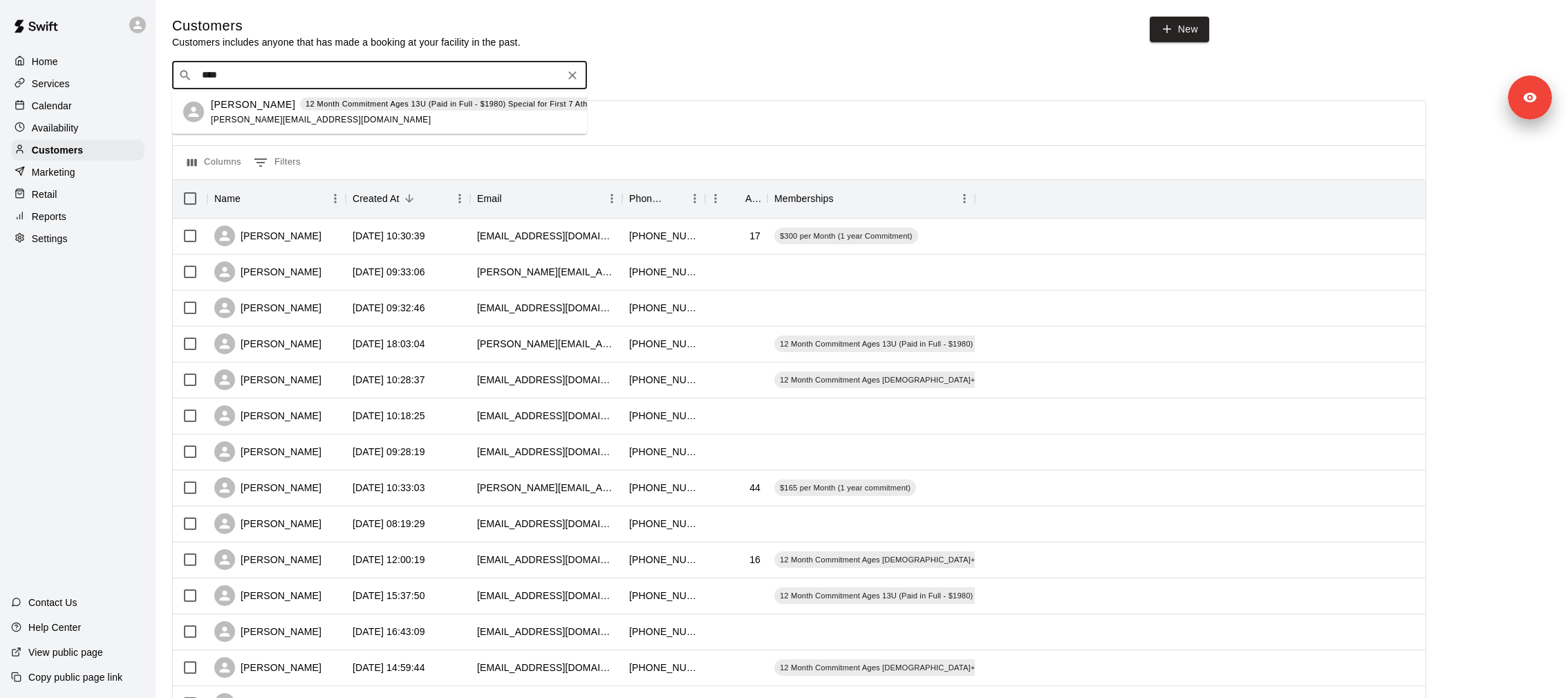
type input "****"
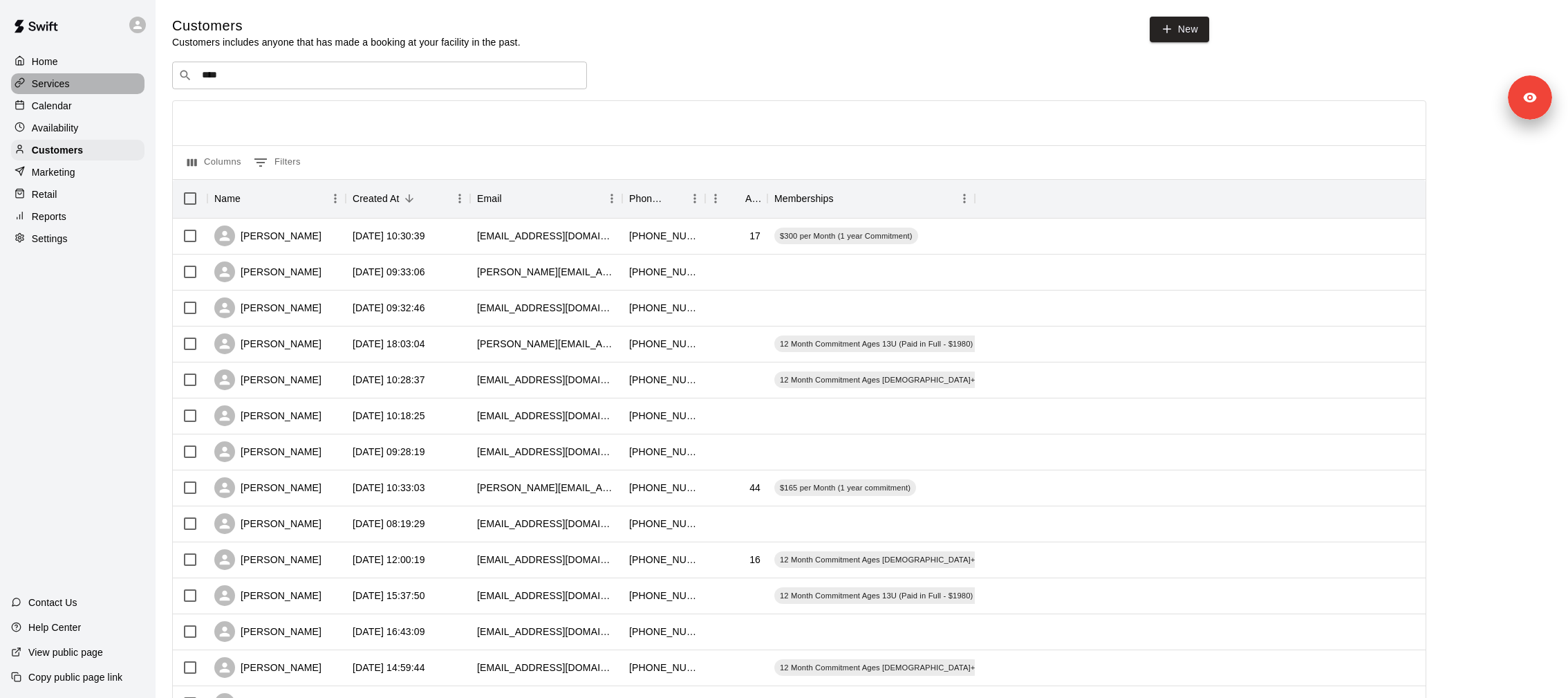
click at [89, 82] on div "Services" at bounding box center [77, 84] width 133 height 20
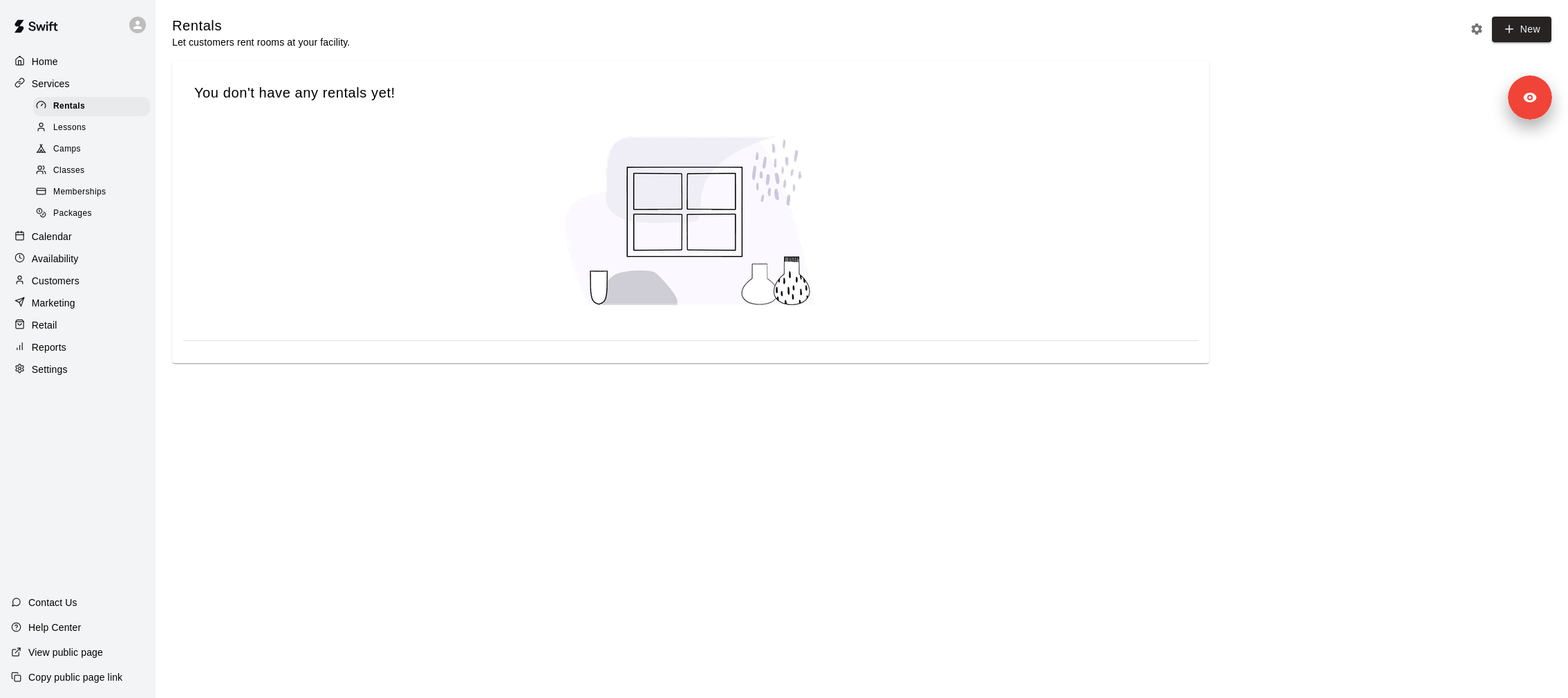
click at [117, 187] on div "Memberships" at bounding box center [92, 192] width 117 height 20
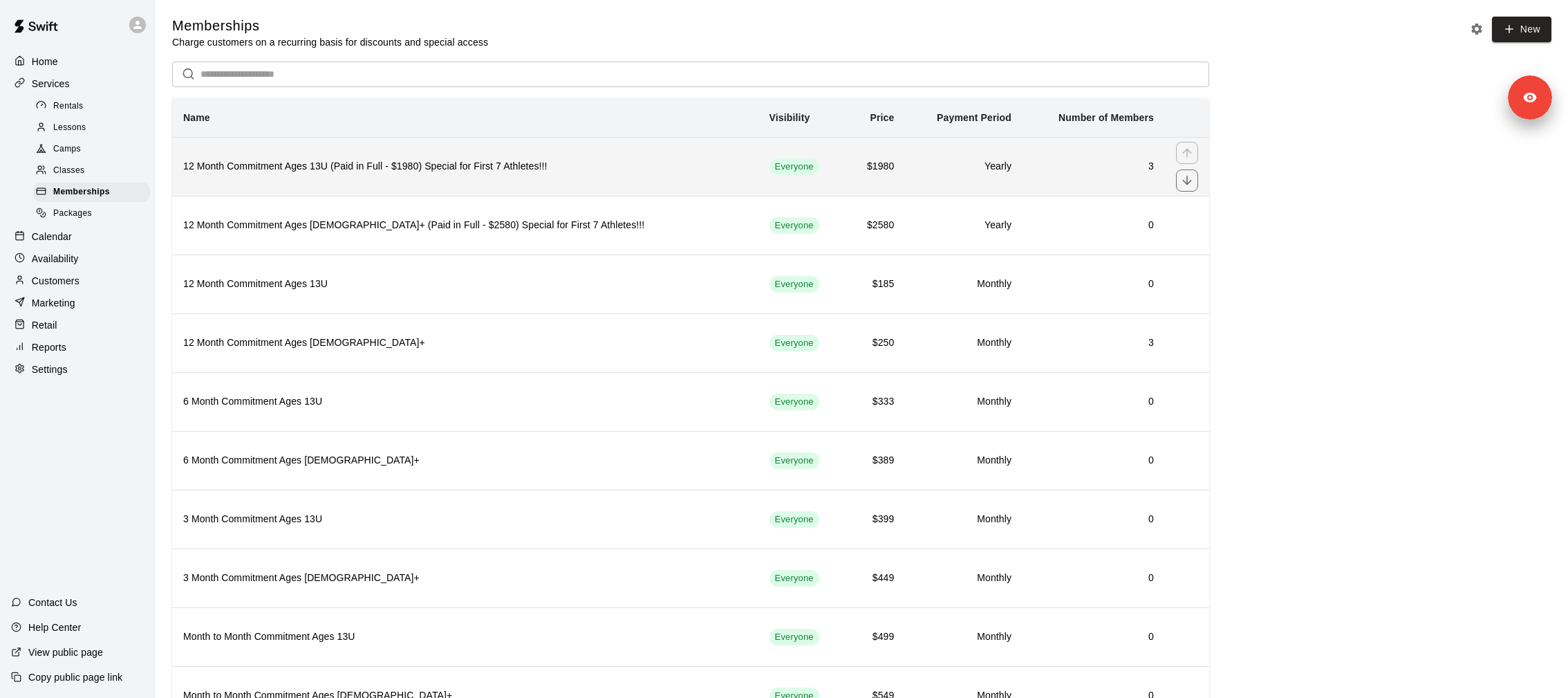
click at [343, 155] on th "12 Month Commitment Ages 13U (Paid in Full - $1980) Special for First 7 Athlete…" at bounding box center [465, 166] width 586 height 59
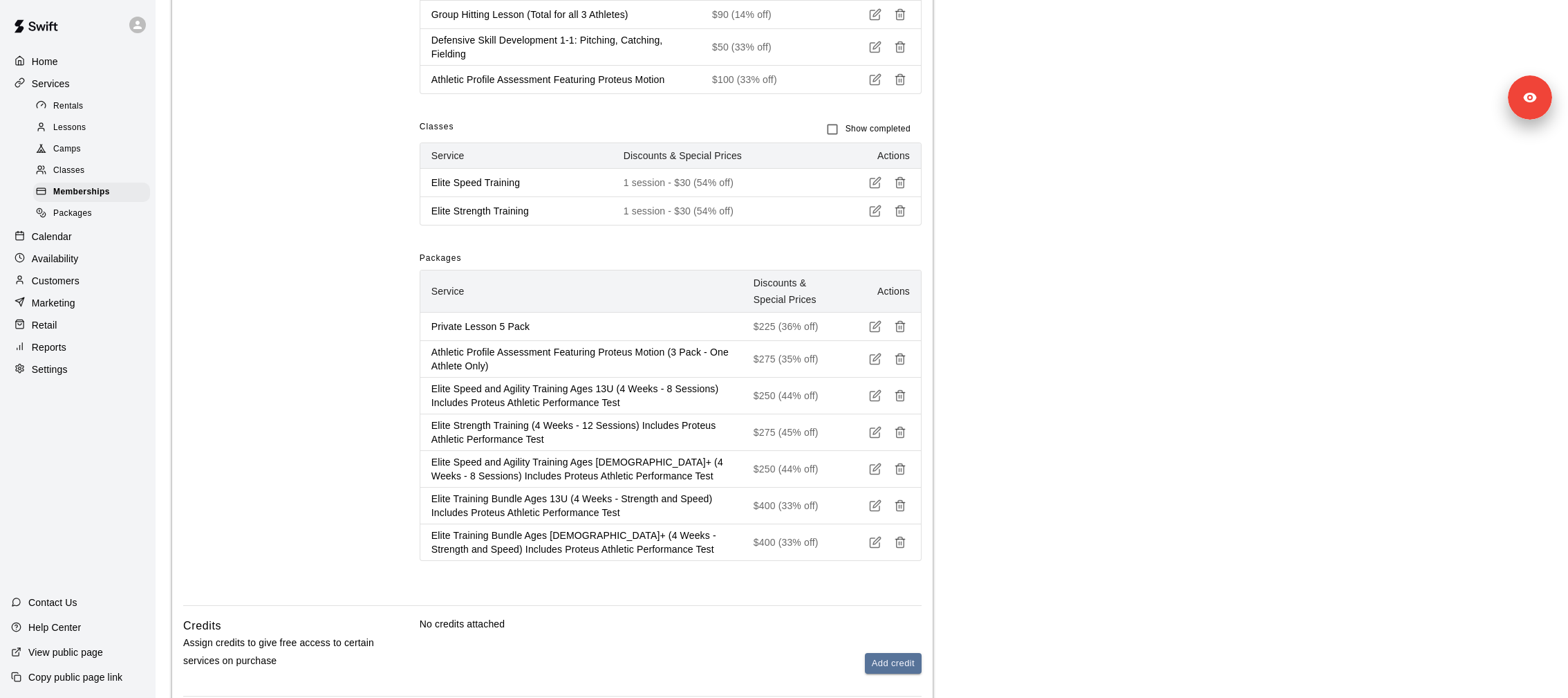
scroll to position [1677, 0]
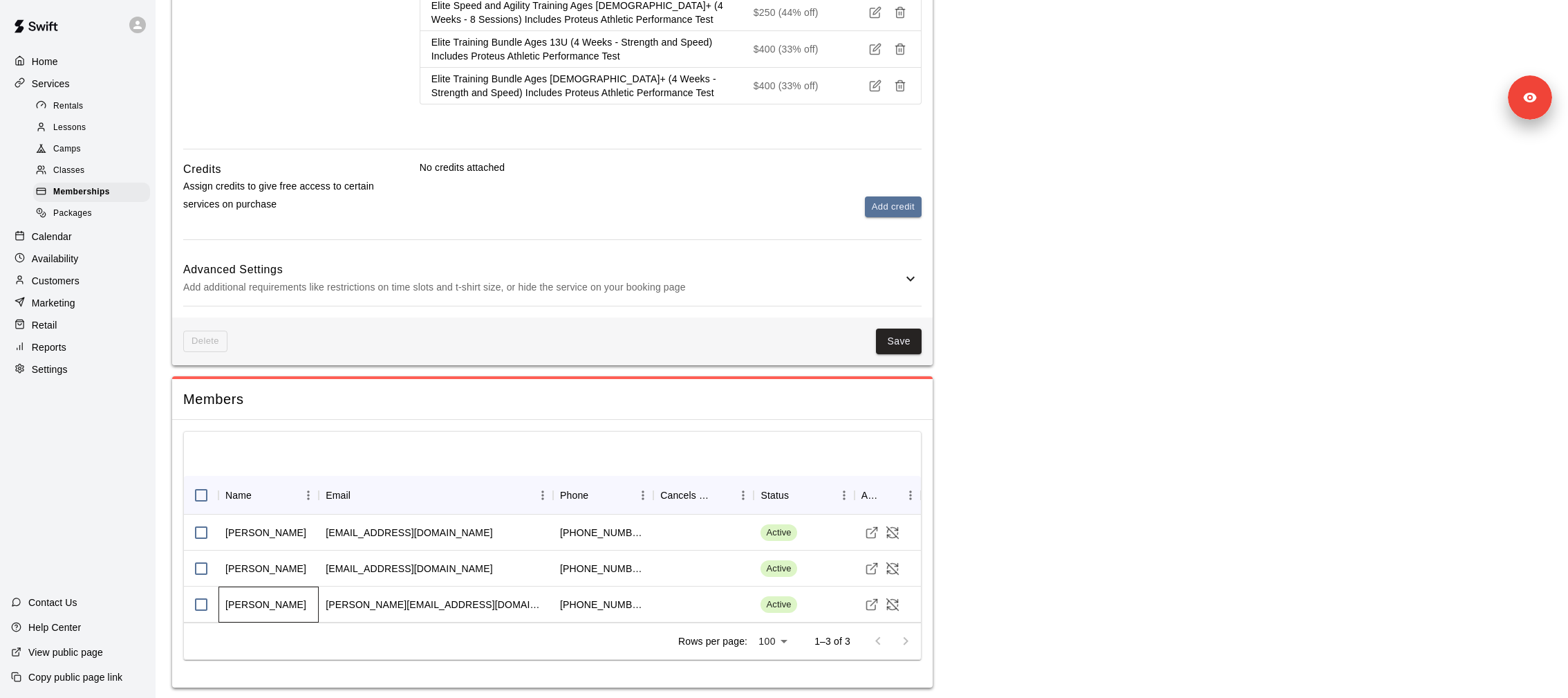
click at [238, 603] on div "Kris Jones" at bounding box center [265, 604] width 81 height 14
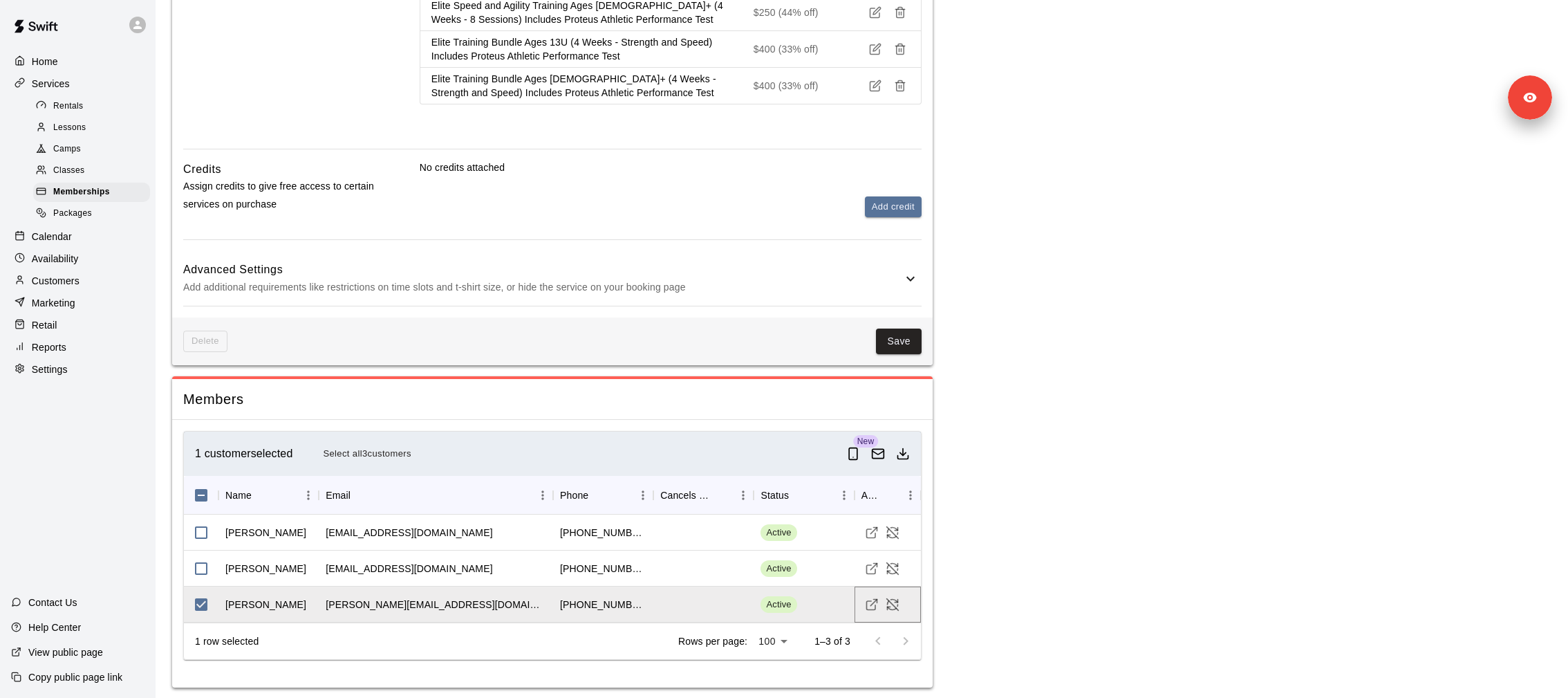
click at [866, 601] on icon "Visit customer profile" at bounding box center [870, 605] width 9 height 9
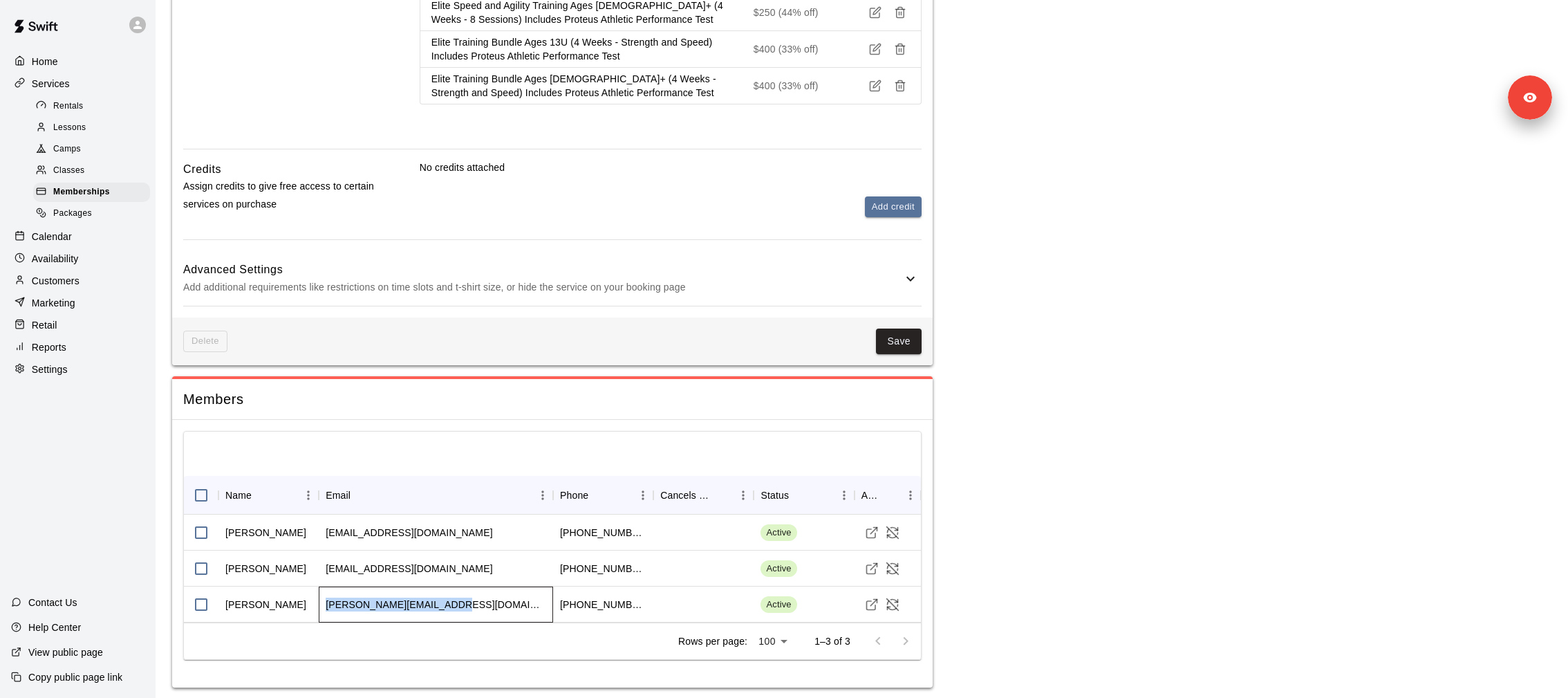
drag, startPoint x: 456, startPoint y: 600, endPoint x: 321, endPoint y: 597, distance: 135.0
click at [322, 597] on div "kris@farmercompanies.com" at bounding box center [436, 604] width 235 height 36
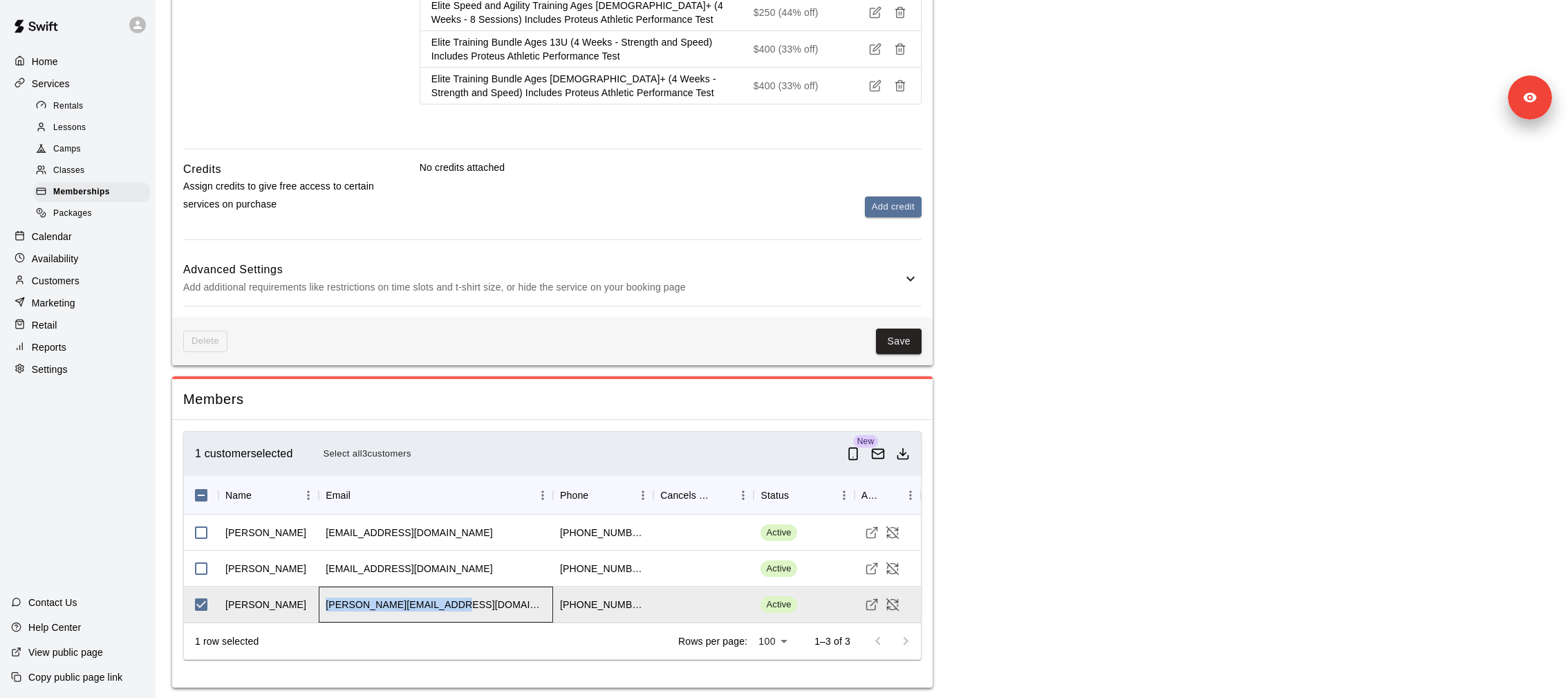
copy div "kris@farmercompanies.com"
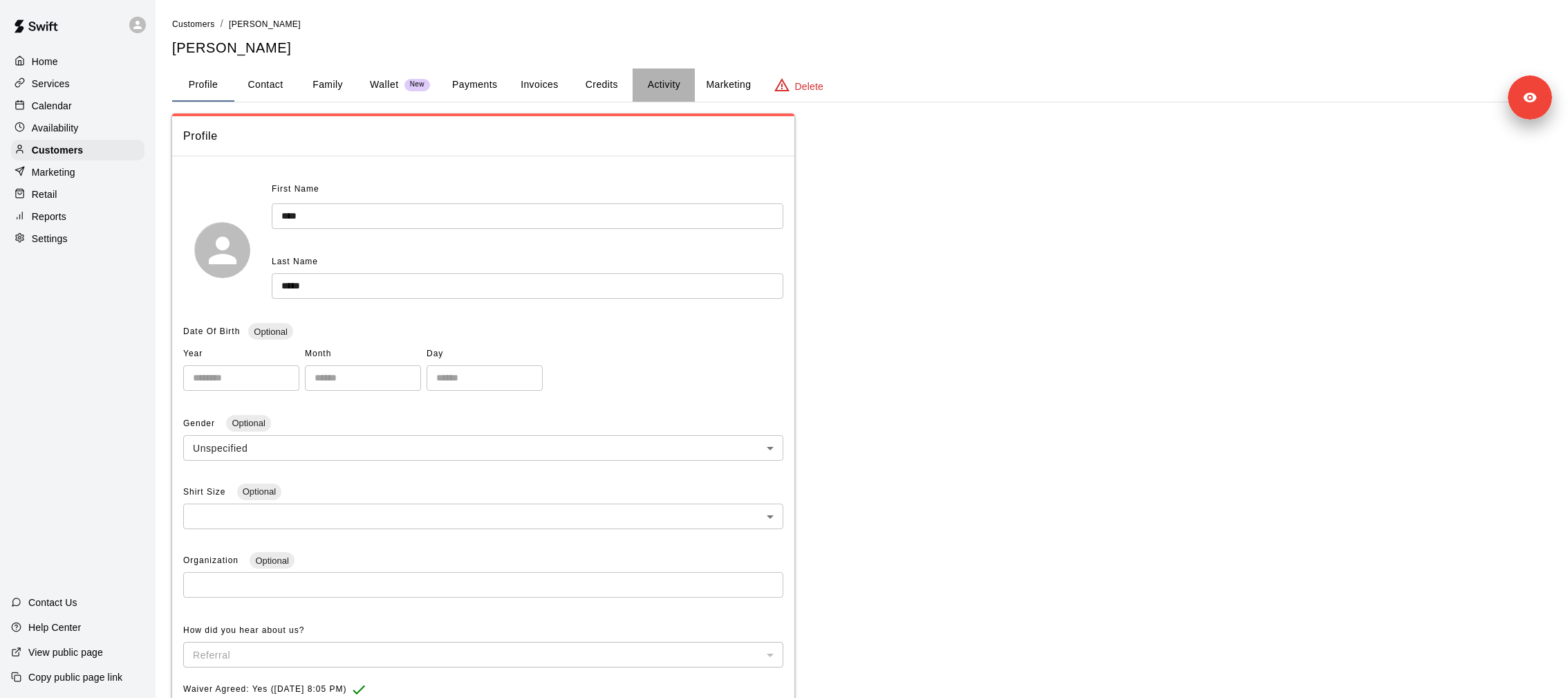
click at [647, 87] on button "Activity" at bounding box center [663, 85] width 62 height 34
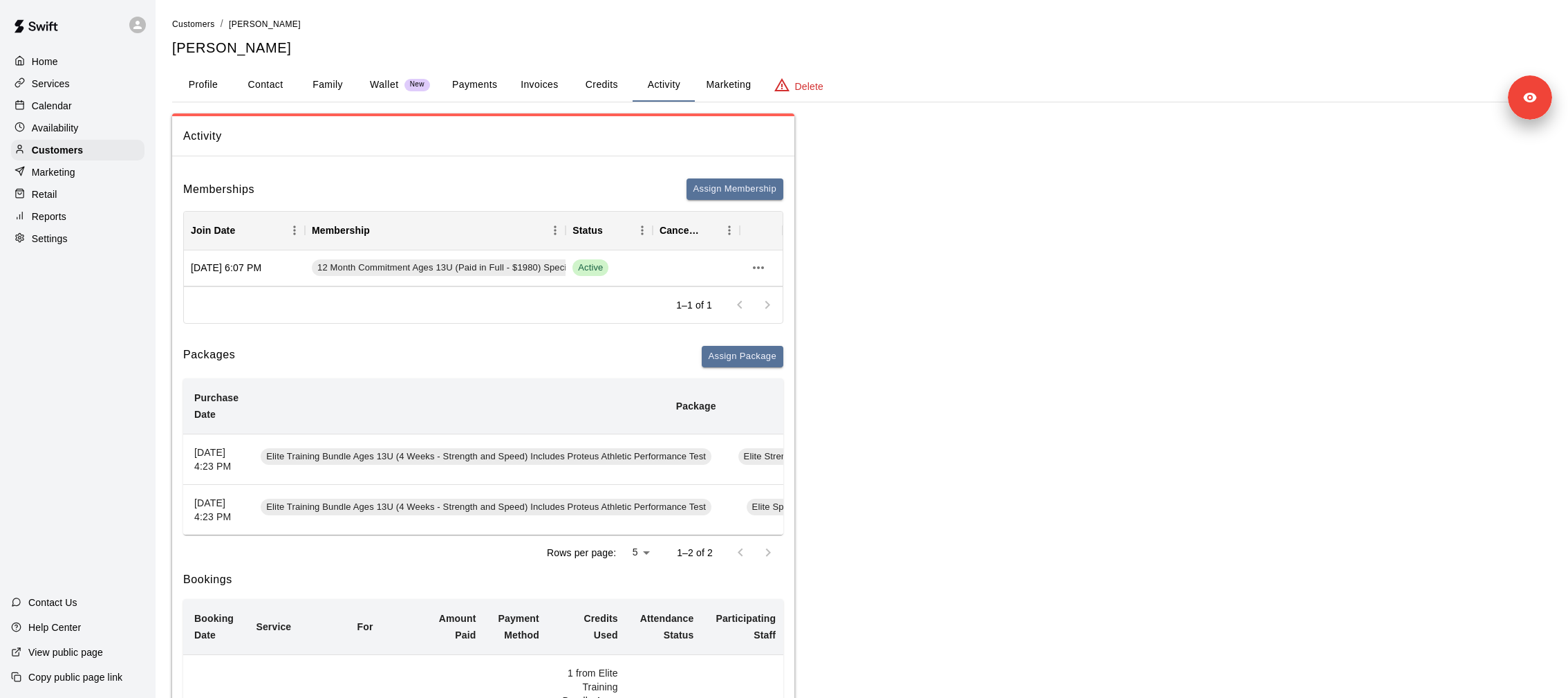
click at [596, 87] on button "Credits" at bounding box center [601, 85] width 62 height 34
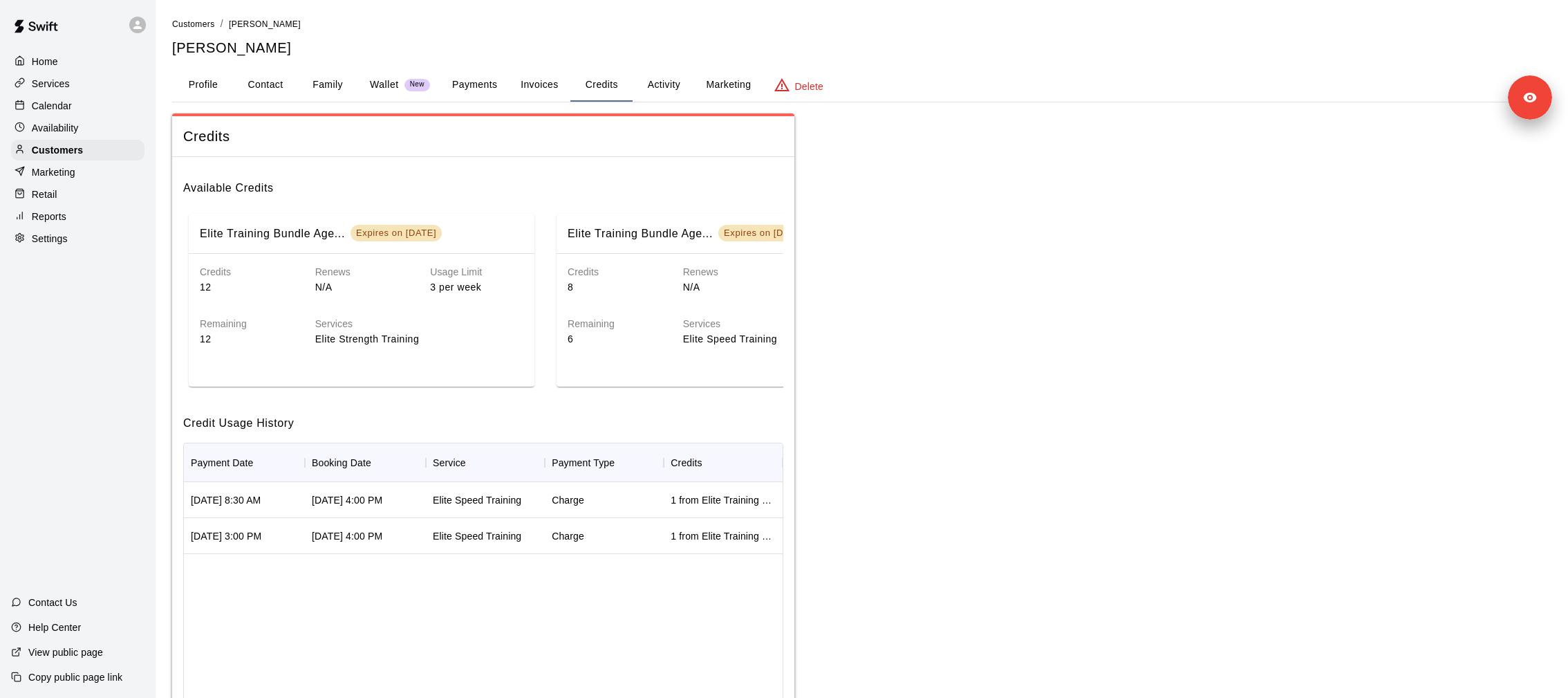
click at [101, 84] on div "Services" at bounding box center [77, 84] width 133 height 20
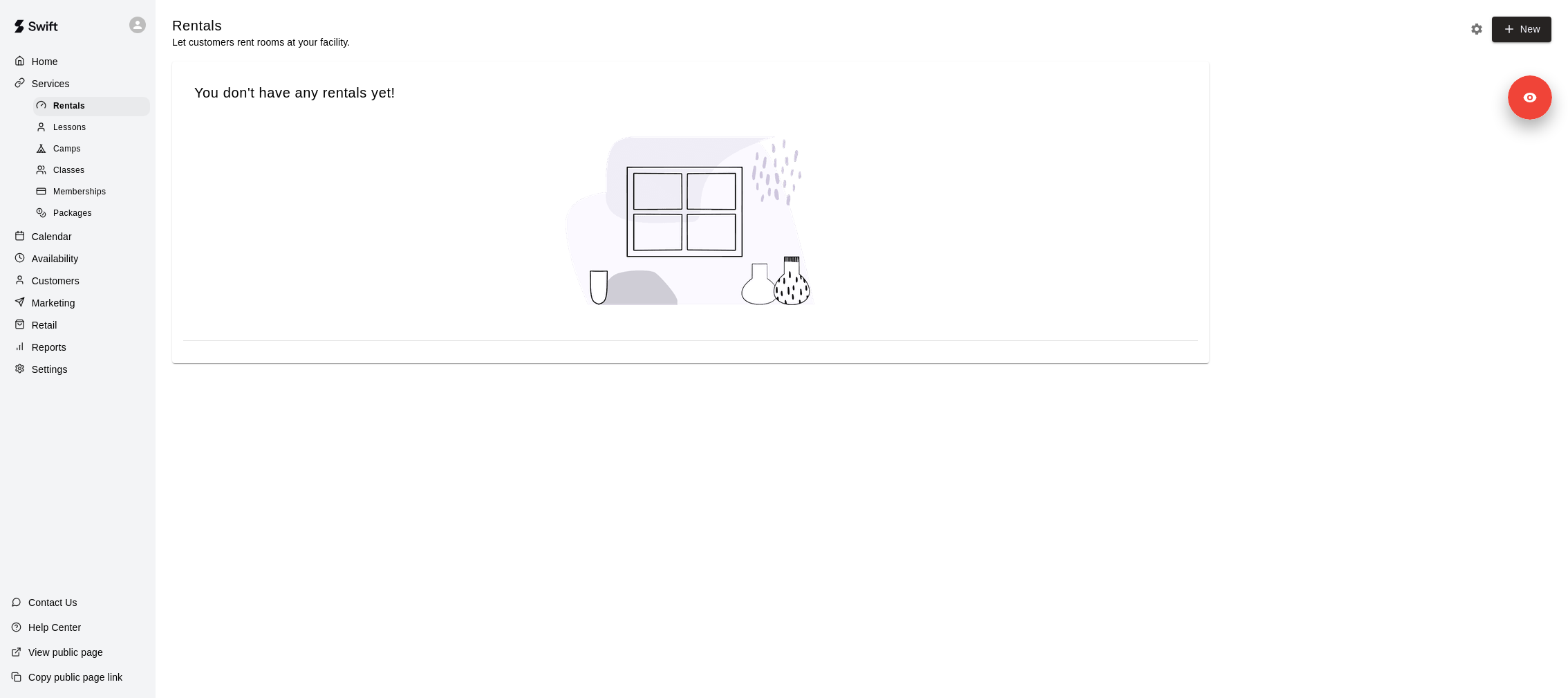
click at [111, 194] on div "Memberships" at bounding box center [92, 192] width 117 height 20
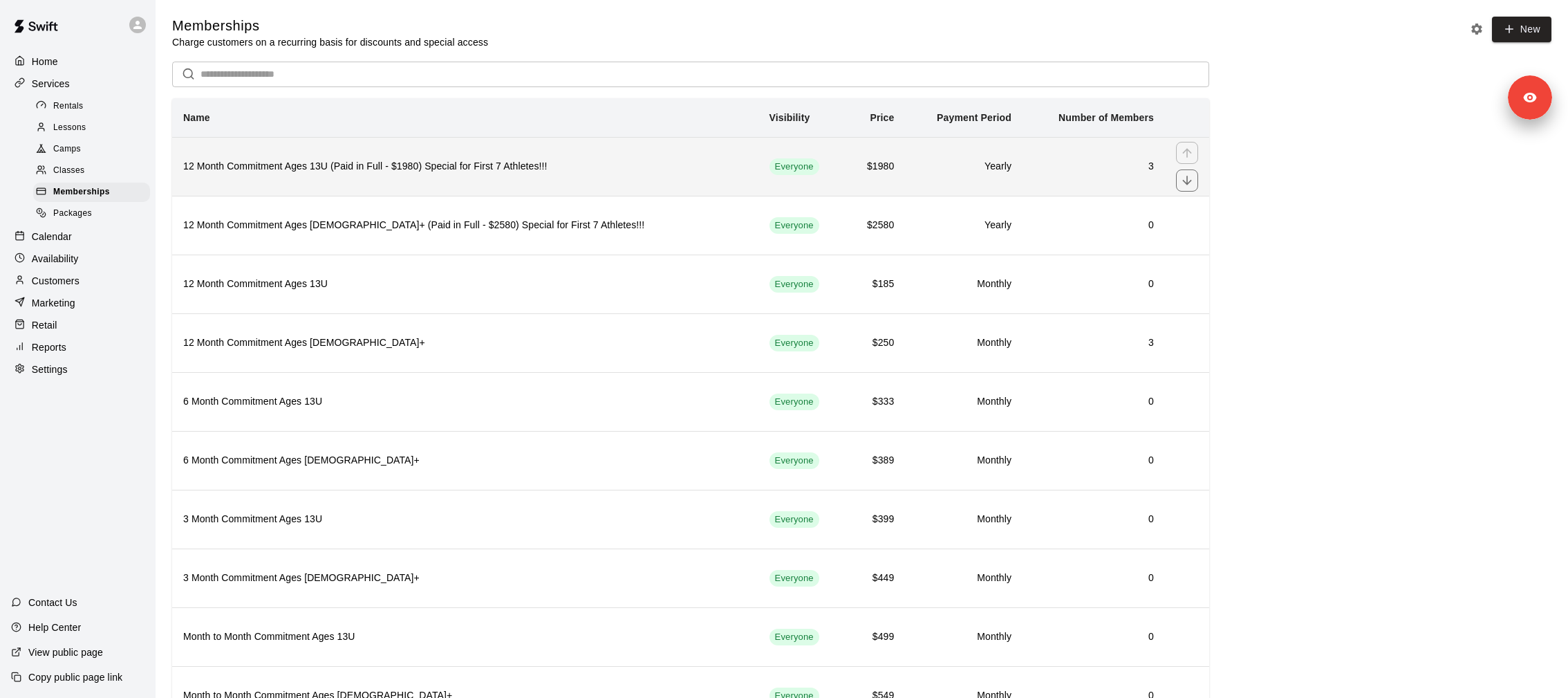
click at [366, 168] on h6 "12 Month Commitment Ages 13U (Paid in Full - $1980) Special for First 7 Athlete…" at bounding box center [465, 166] width 564 height 15
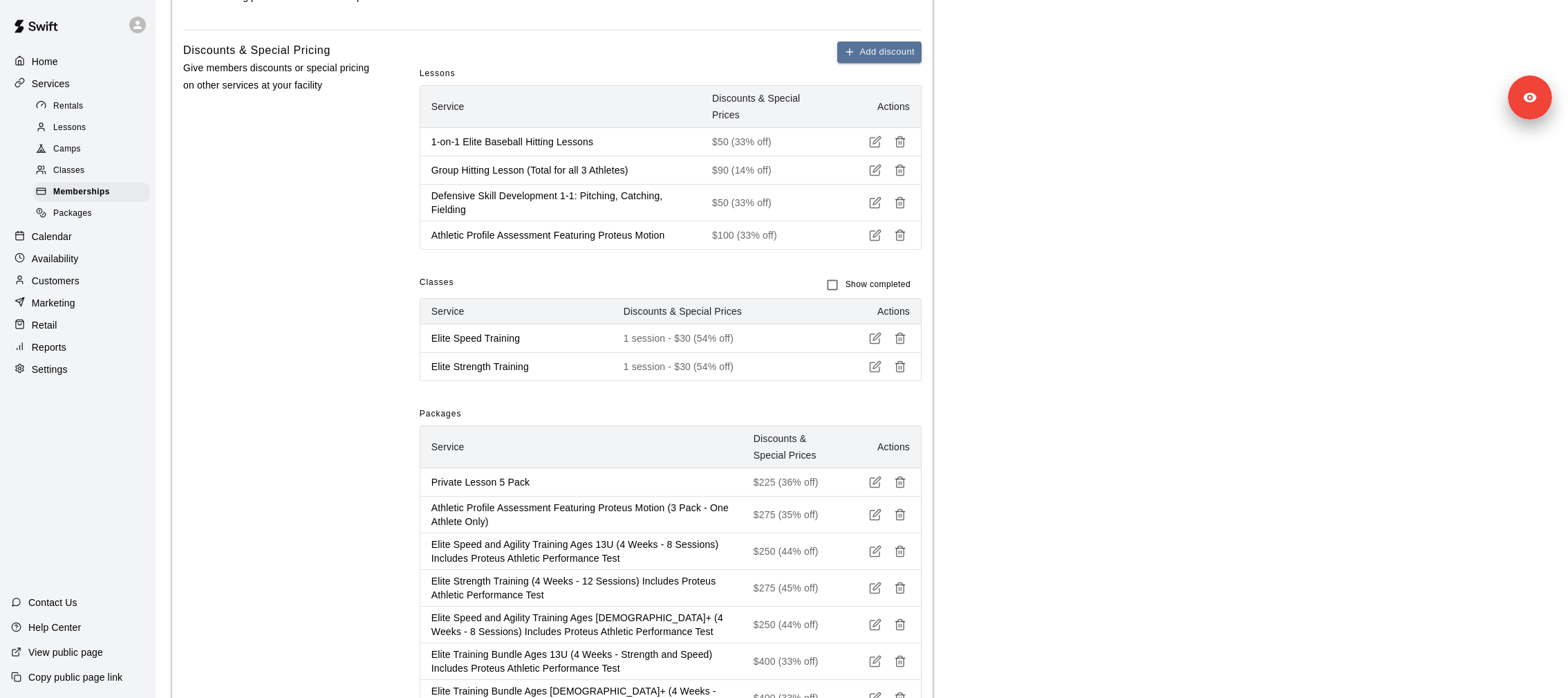
scroll to position [990, 0]
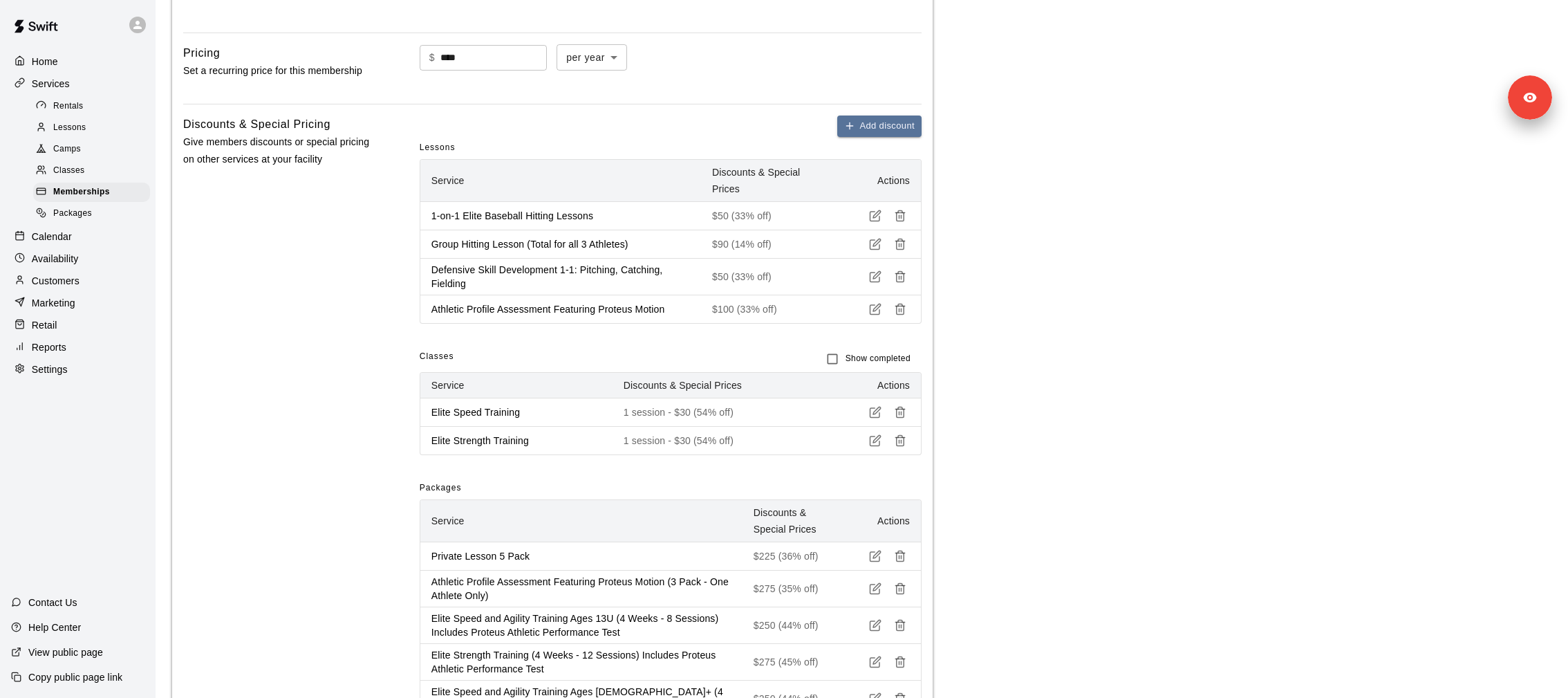
click at [101, 204] on div "Packages" at bounding box center [92, 214] width 117 height 20
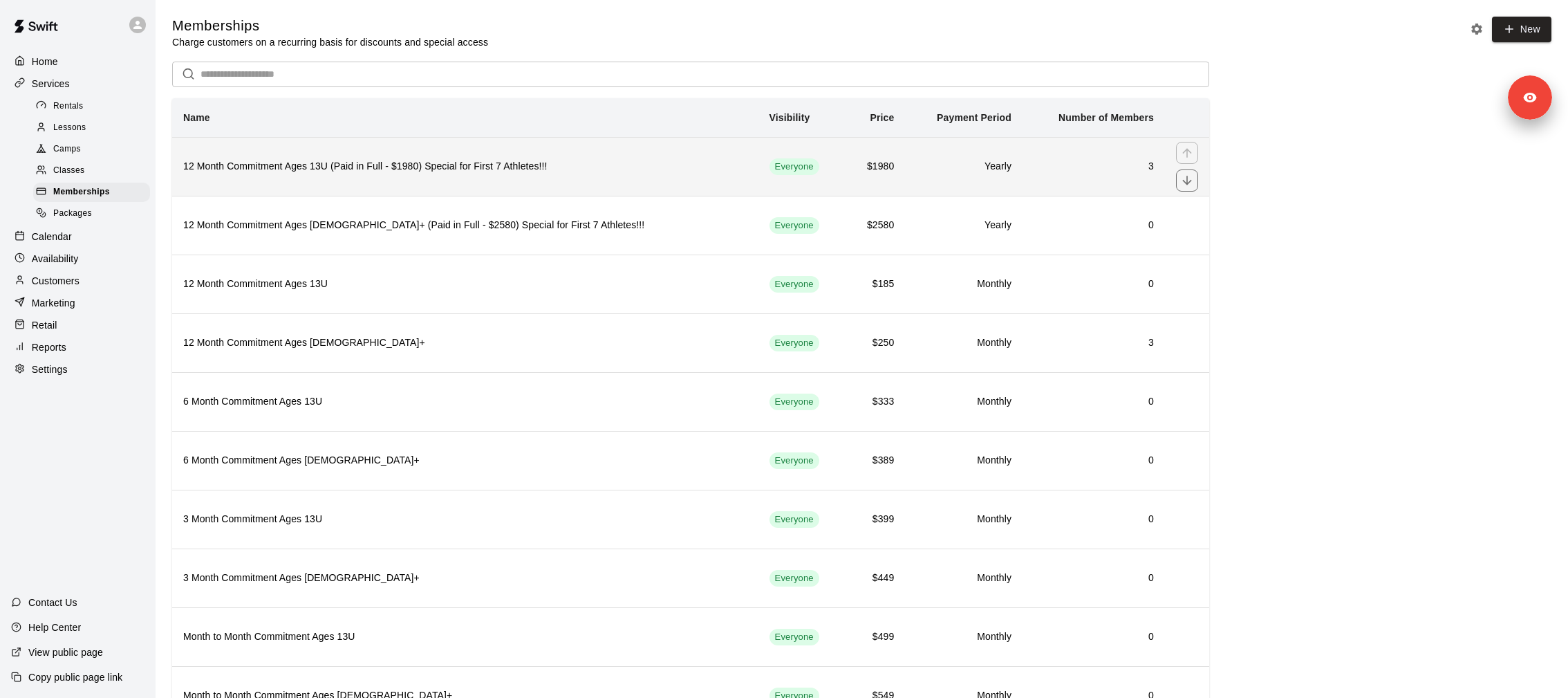
scroll to position [172, 0]
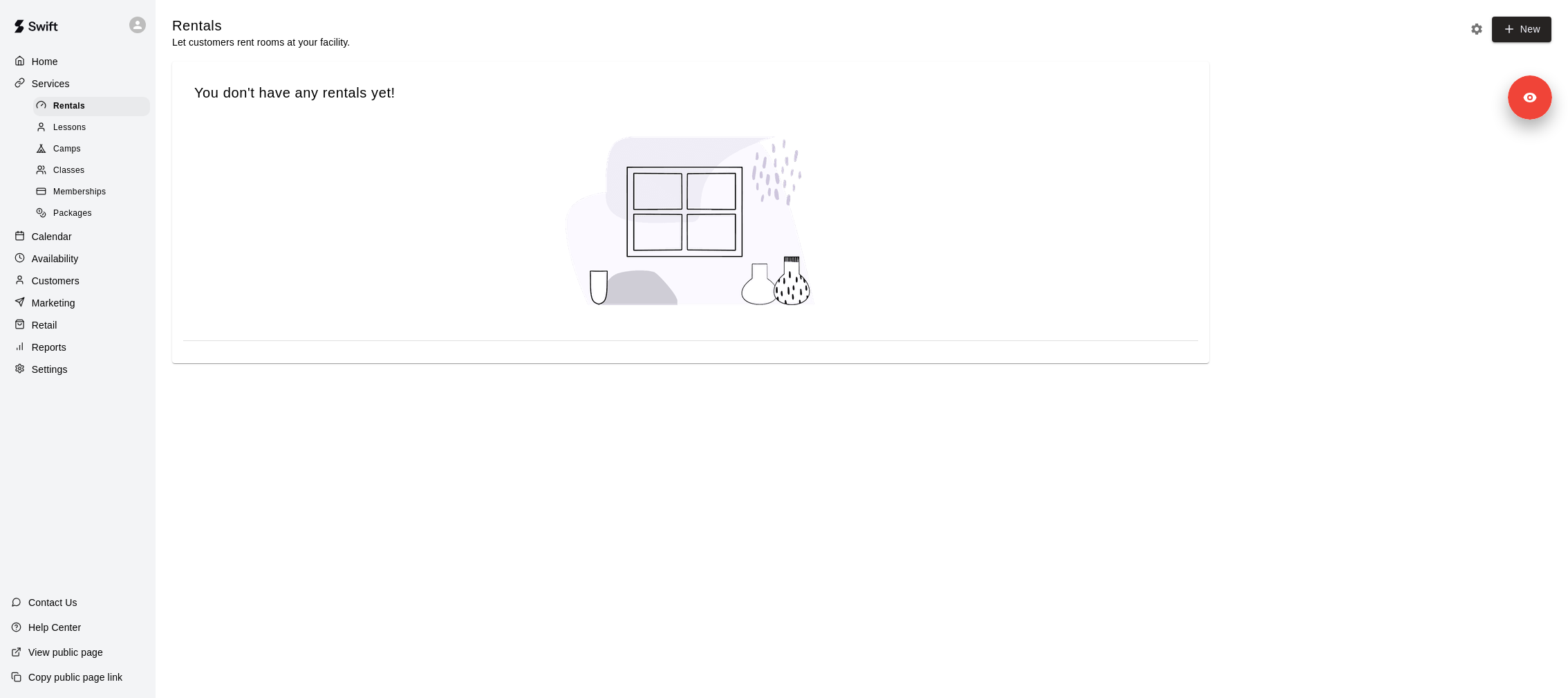
click at [77, 282] on p "Customers" at bounding box center [55, 281] width 47 height 14
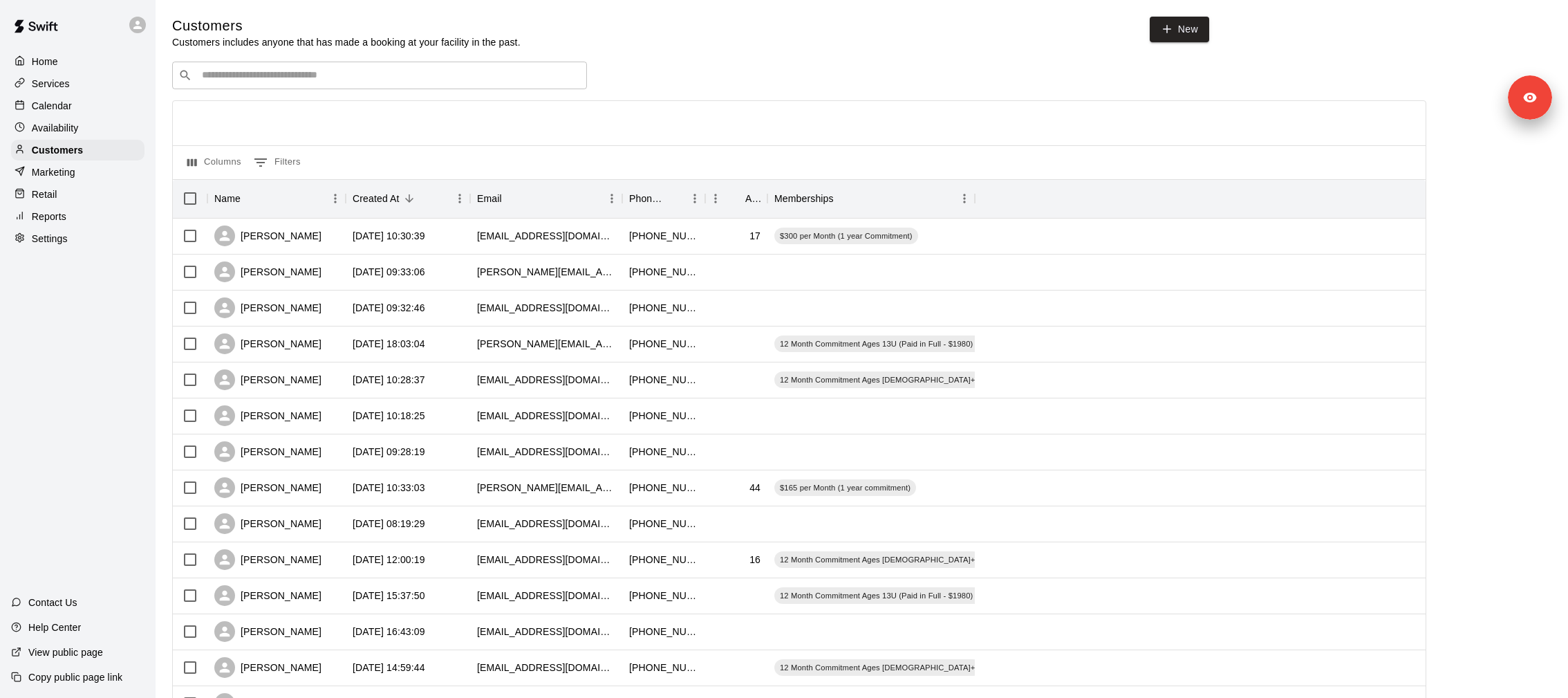
click at [301, 85] on div "​ ​" at bounding box center [379, 75] width 415 height 28
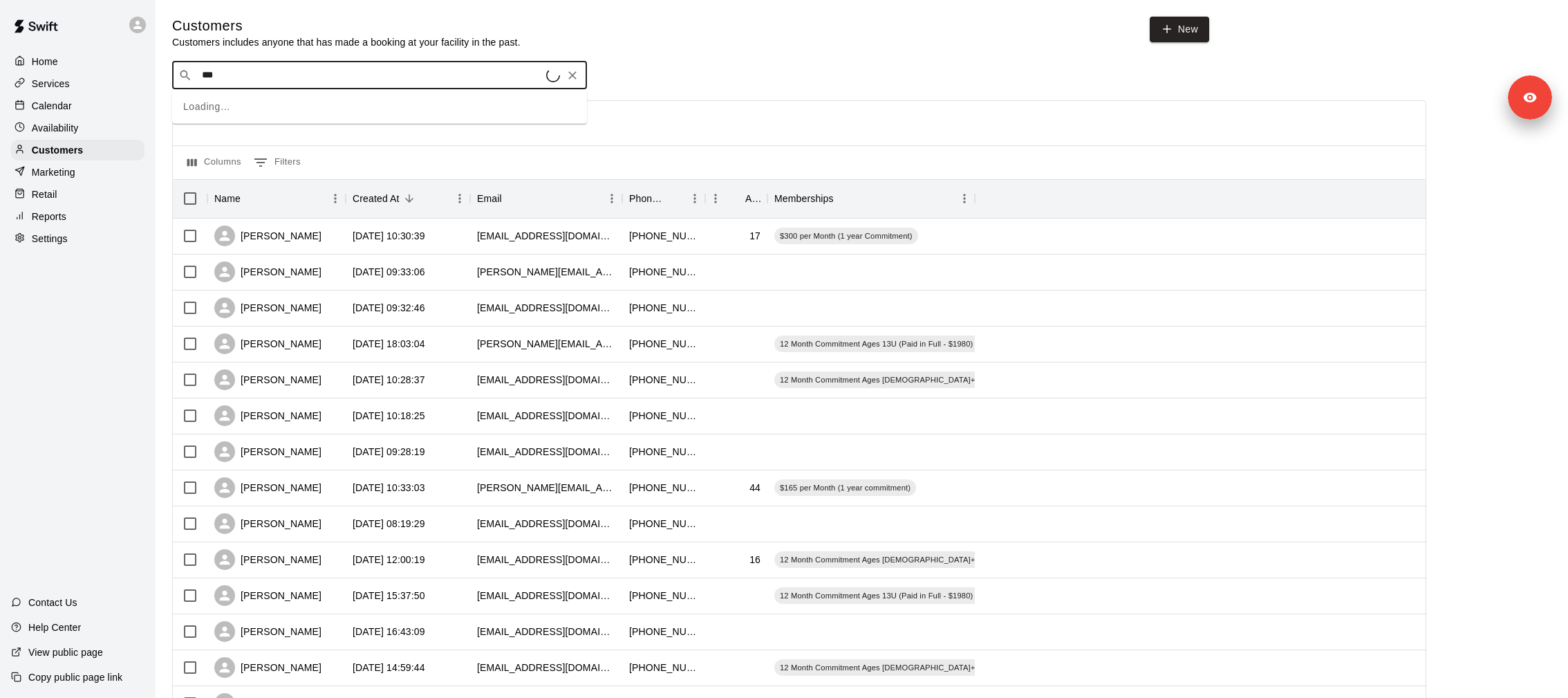
type input "****"
click at [308, 99] on p "12 Month Commitment Ages 13U (Paid in Full - $1980) Special for First 7 Athlete…" at bounding box center [459, 104] width 307 height 12
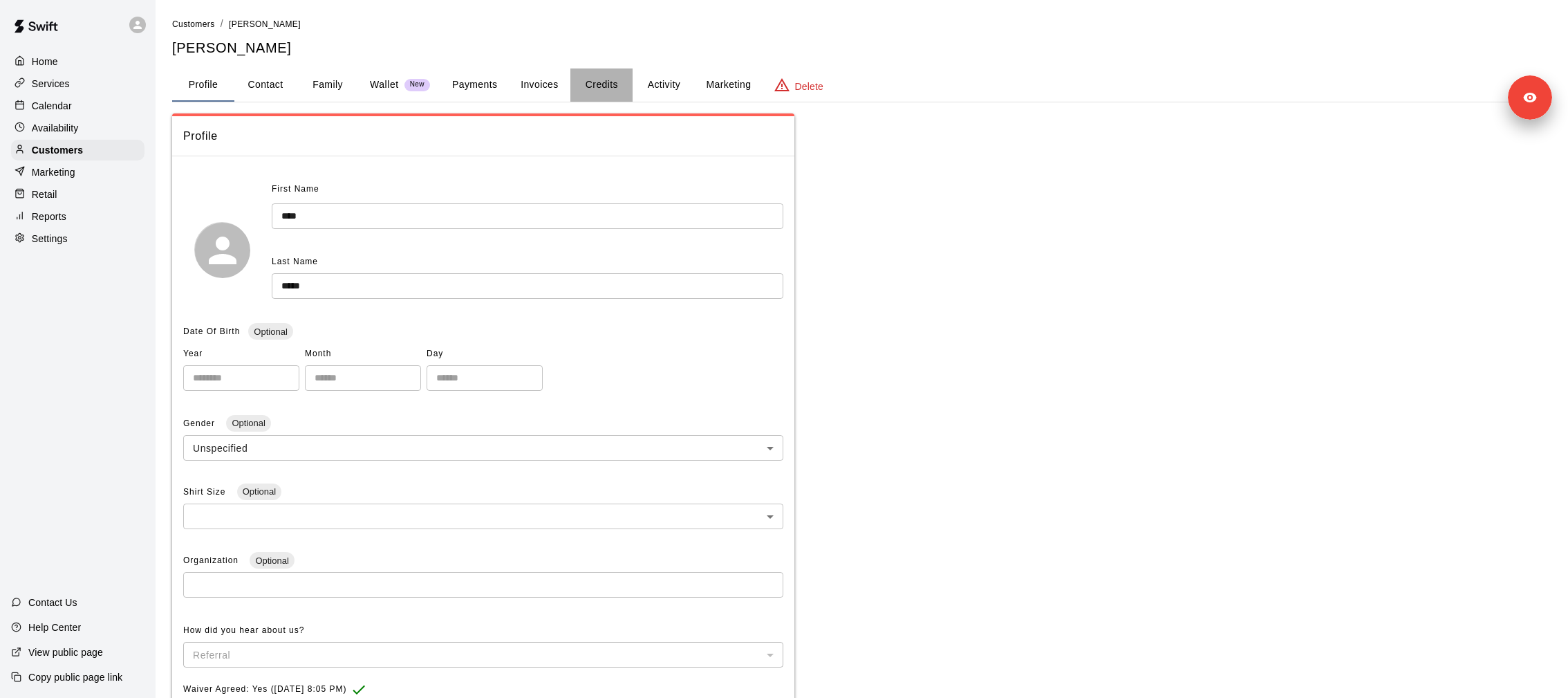
click at [609, 85] on button "Credits" at bounding box center [601, 85] width 62 height 34
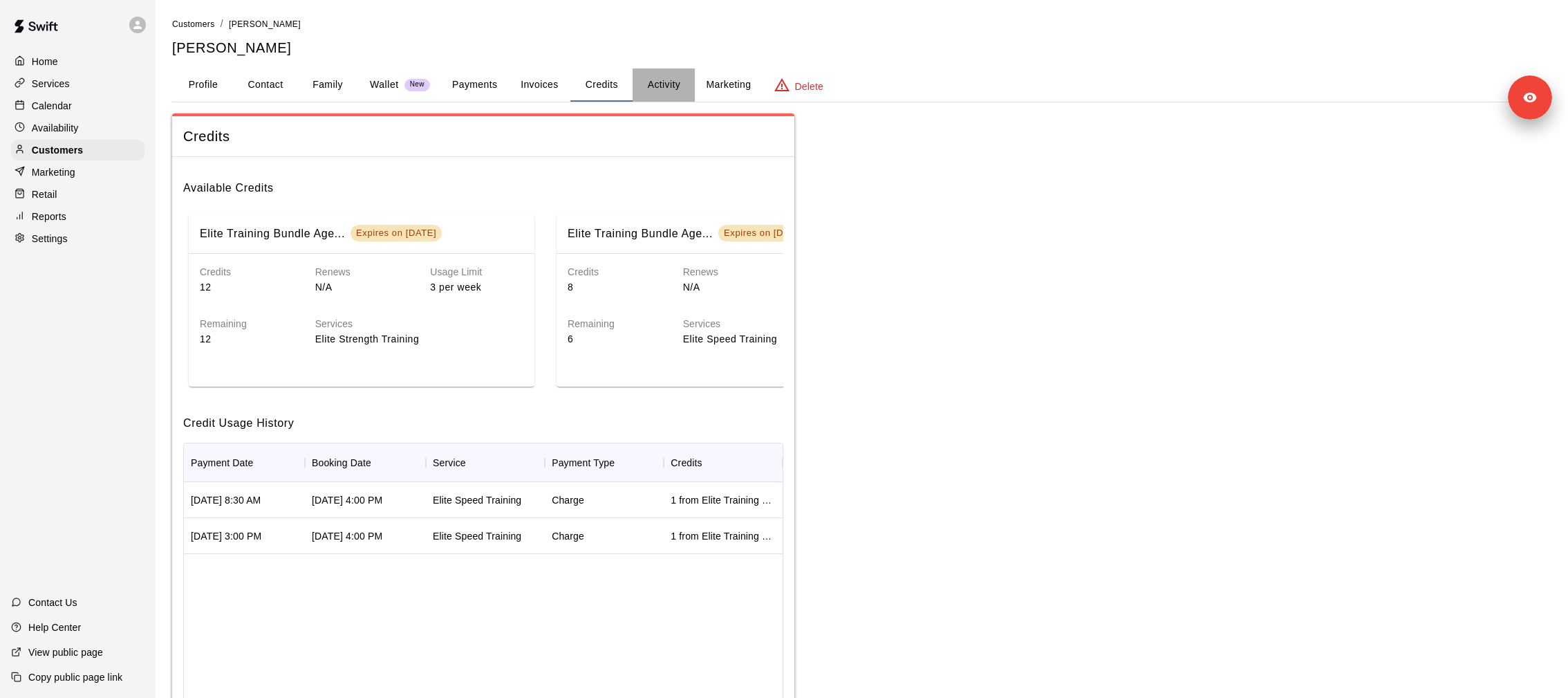
click at [661, 85] on button "Activity" at bounding box center [663, 85] width 62 height 34
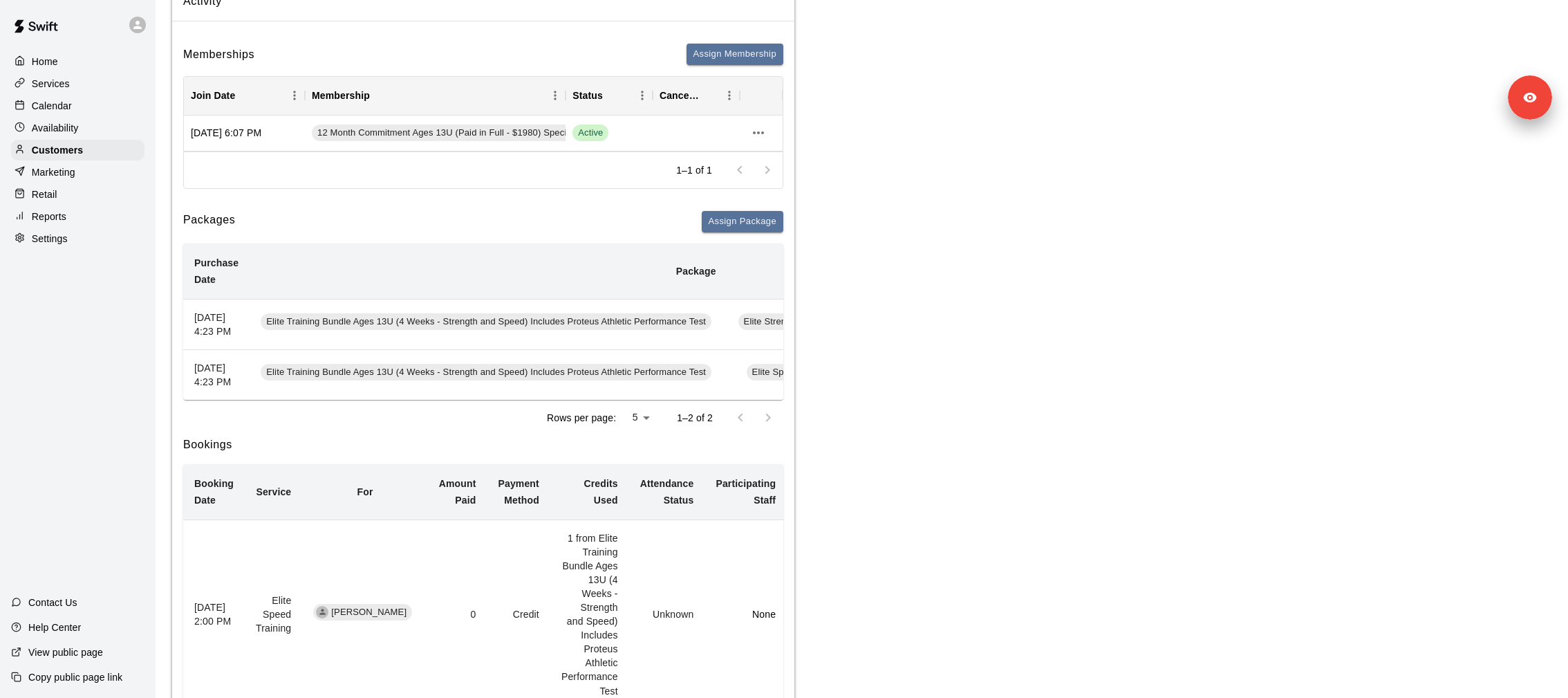
click at [378, 328] on span "Elite Training Bundle Ages 13U (4 Weeks - Strength and Speed) Includes Proteus …" at bounding box center [486, 322] width 450 height 13
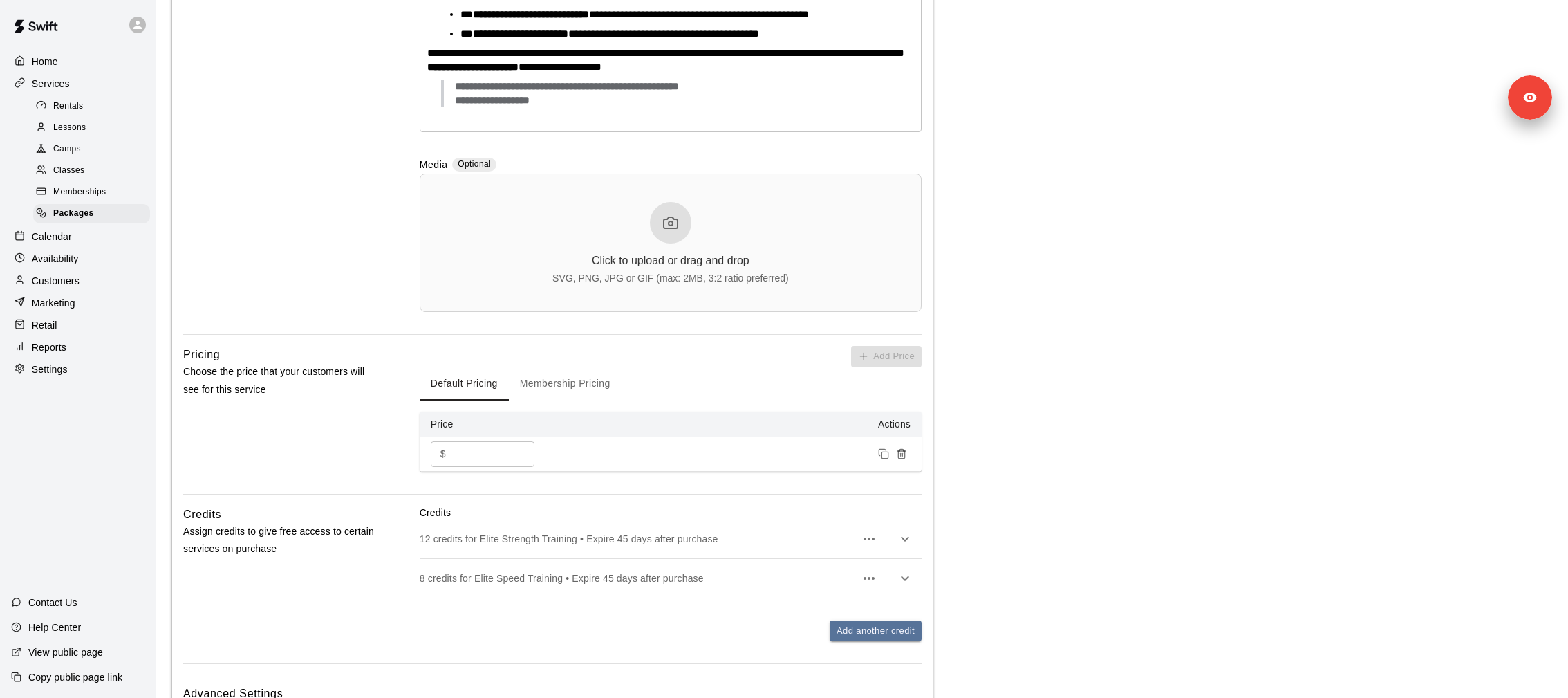
scroll to position [695, 0]
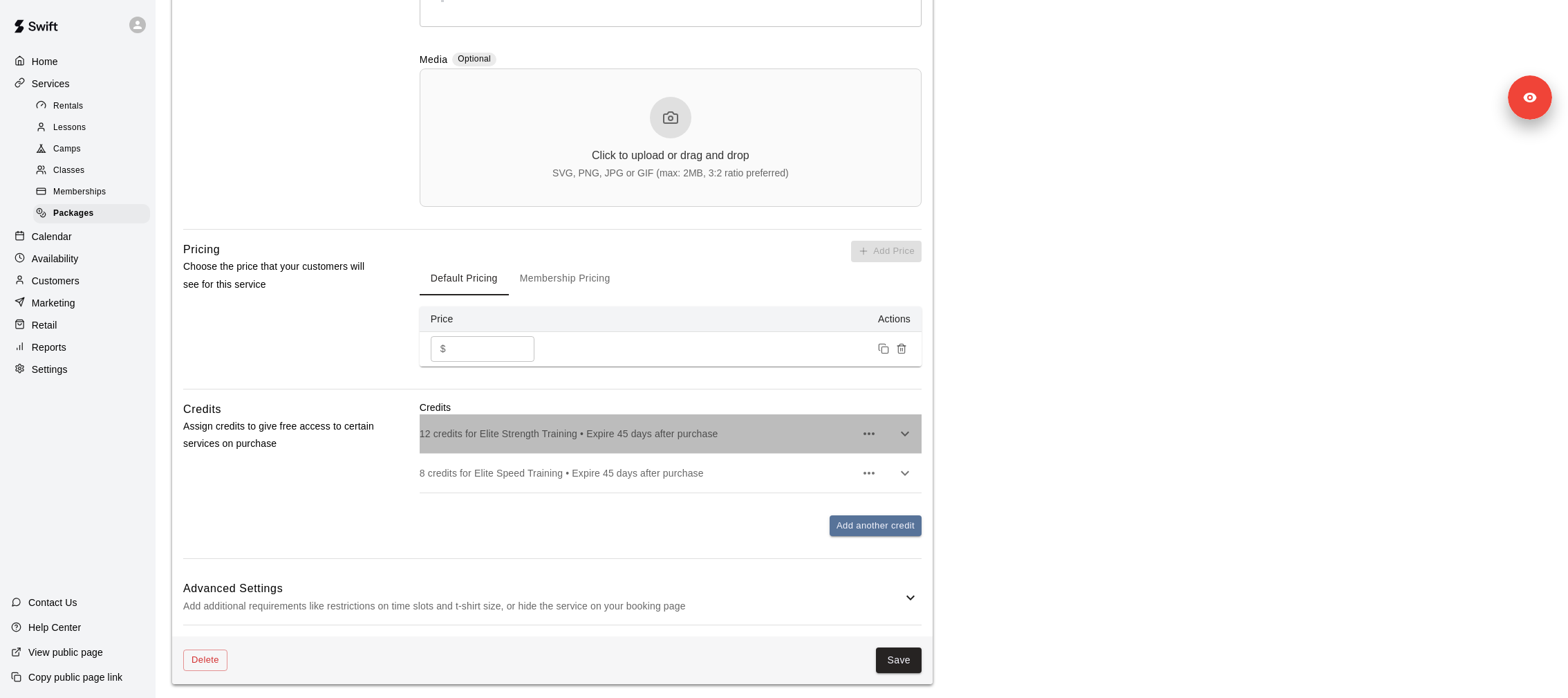
click at [771, 430] on p "12 credits for Elite Strength Training • Expire 45 days after purchase" at bounding box center [637, 433] width 435 height 14
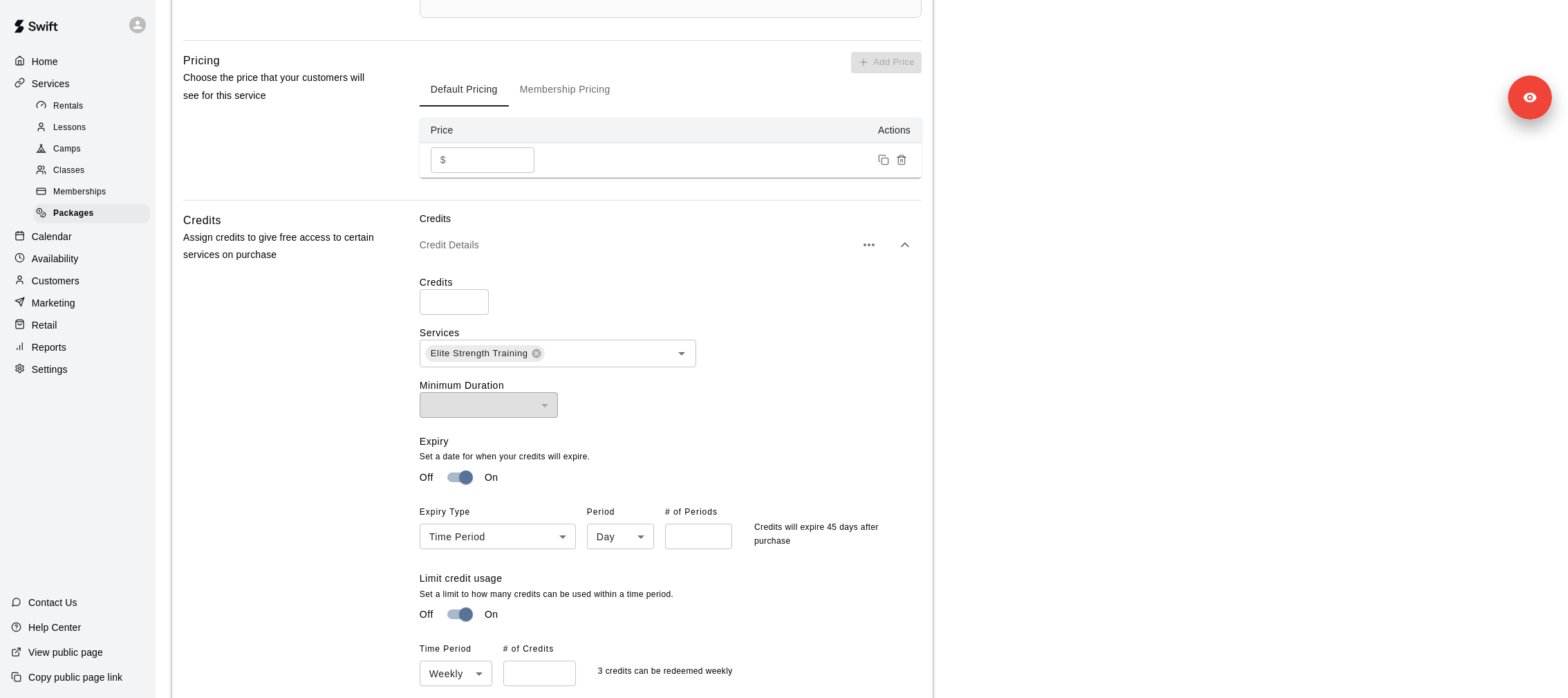
scroll to position [989, 0]
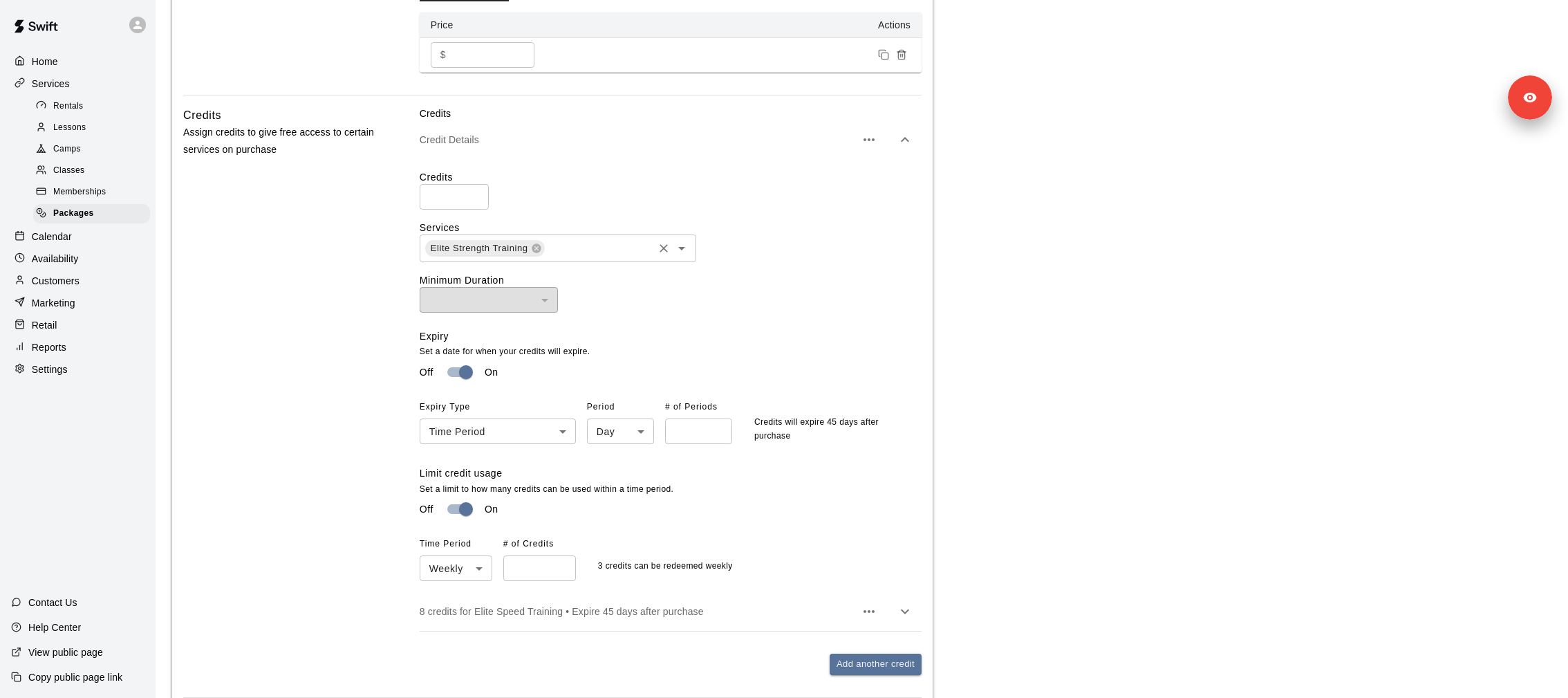
click at [690, 245] on button "Open" at bounding box center [682, 248] width 20 height 20
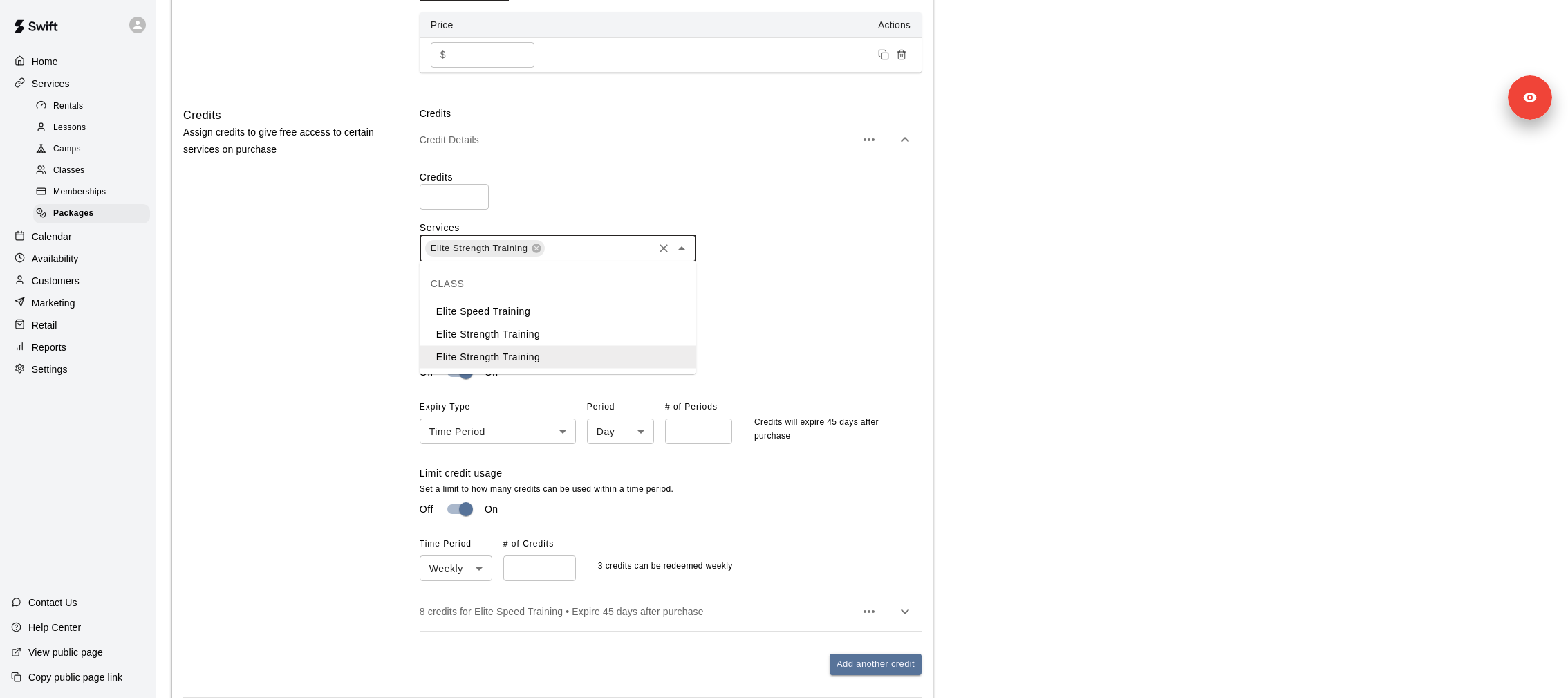
click at [369, 403] on div "Credits Assign credits to give free access to certain services on purchase" at bounding box center [279, 402] width 192 height 592
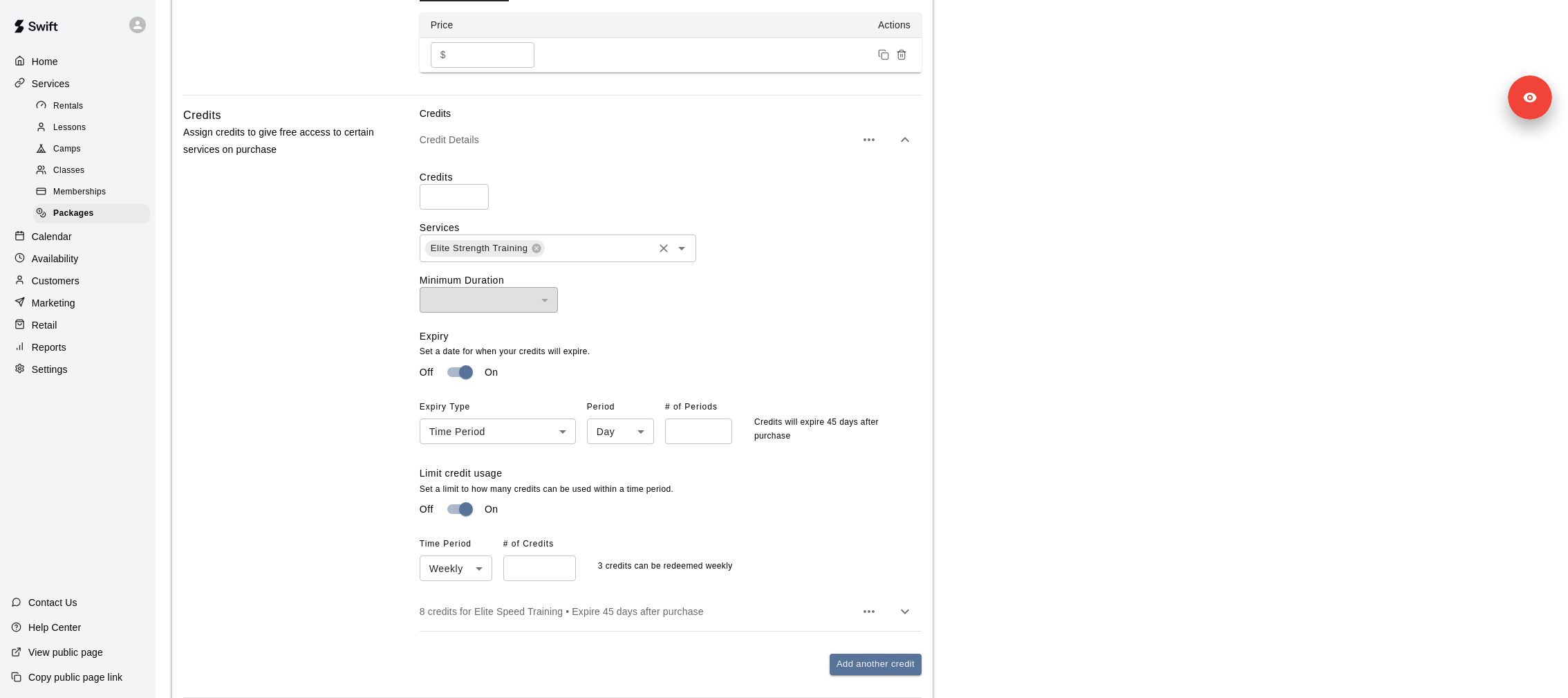
click at [687, 252] on icon "Open" at bounding box center [682, 248] width 17 height 17
click at [725, 314] on div "Credits ** ​ Services Elite Strength Training ​ Minimum Duration ​ ​ Expiry Set…" at bounding box center [671, 376] width 502 height 411
click at [683, 253] on icon "Open" at bounding box center [682, 248] width 17 height 17
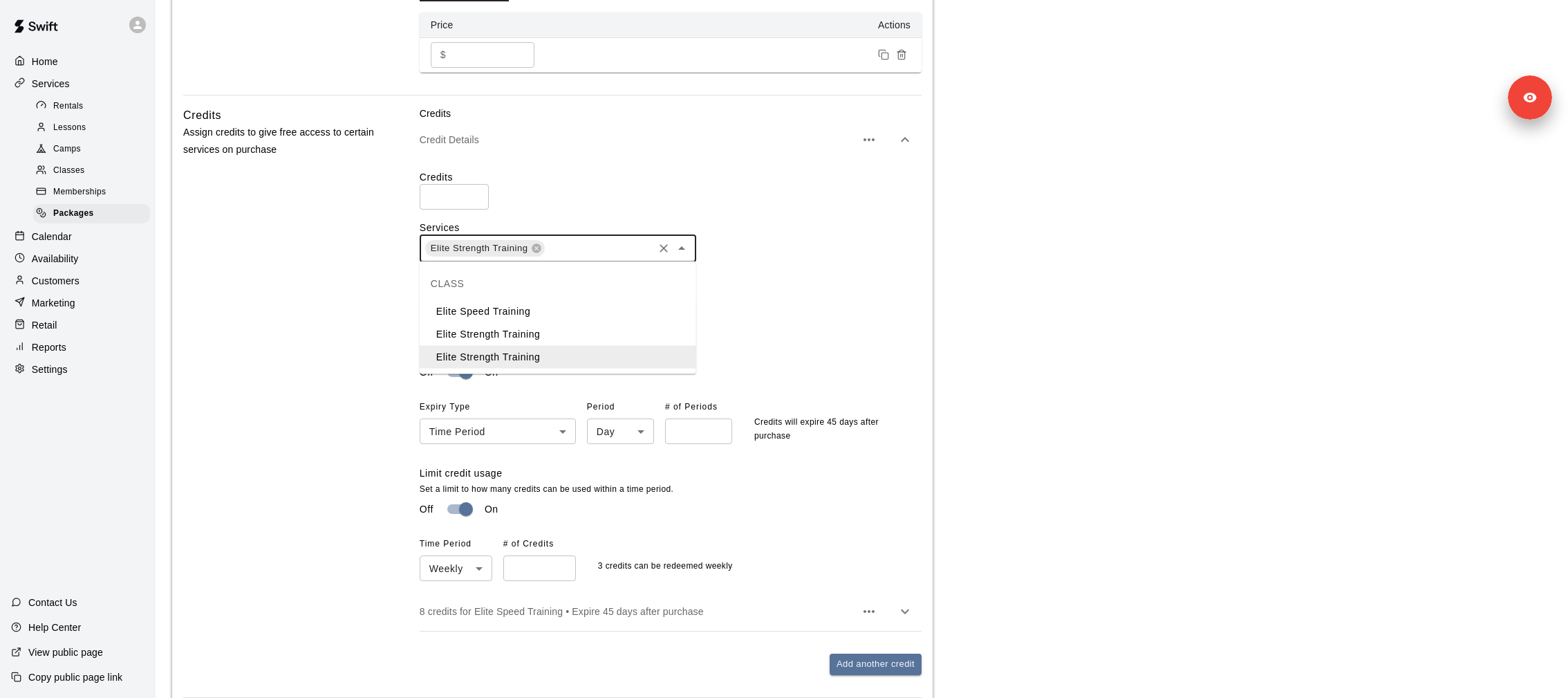
click at [346, 308] on div "Credits Assign credits to give free access to certain services on purchase" at bounding box center [279, 402] width 192 height 592
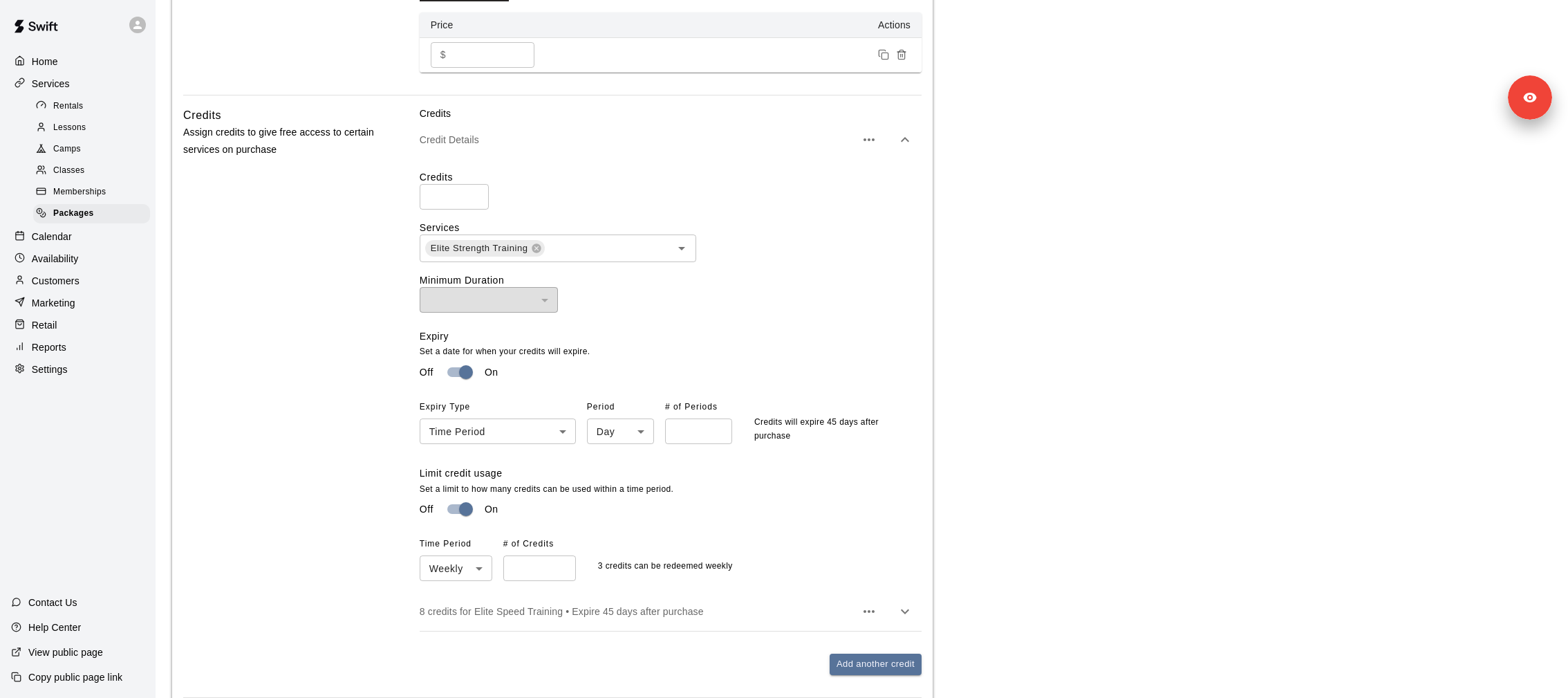
click at [103, 166] on div "Classes" at bounding box center [92, 171] width 117 height 20
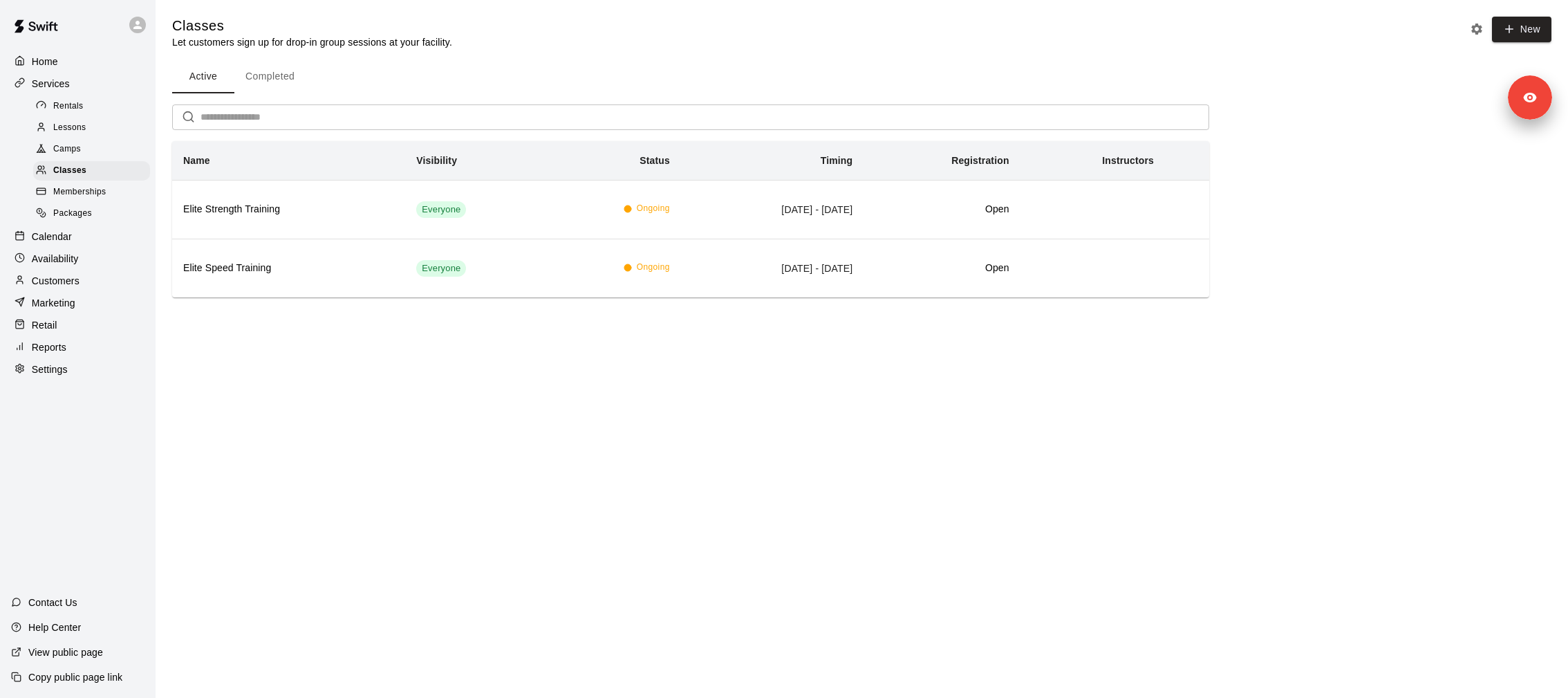
click at [288, 73] on button "Completed" at bounding box center [270, 77] width 71 height 34
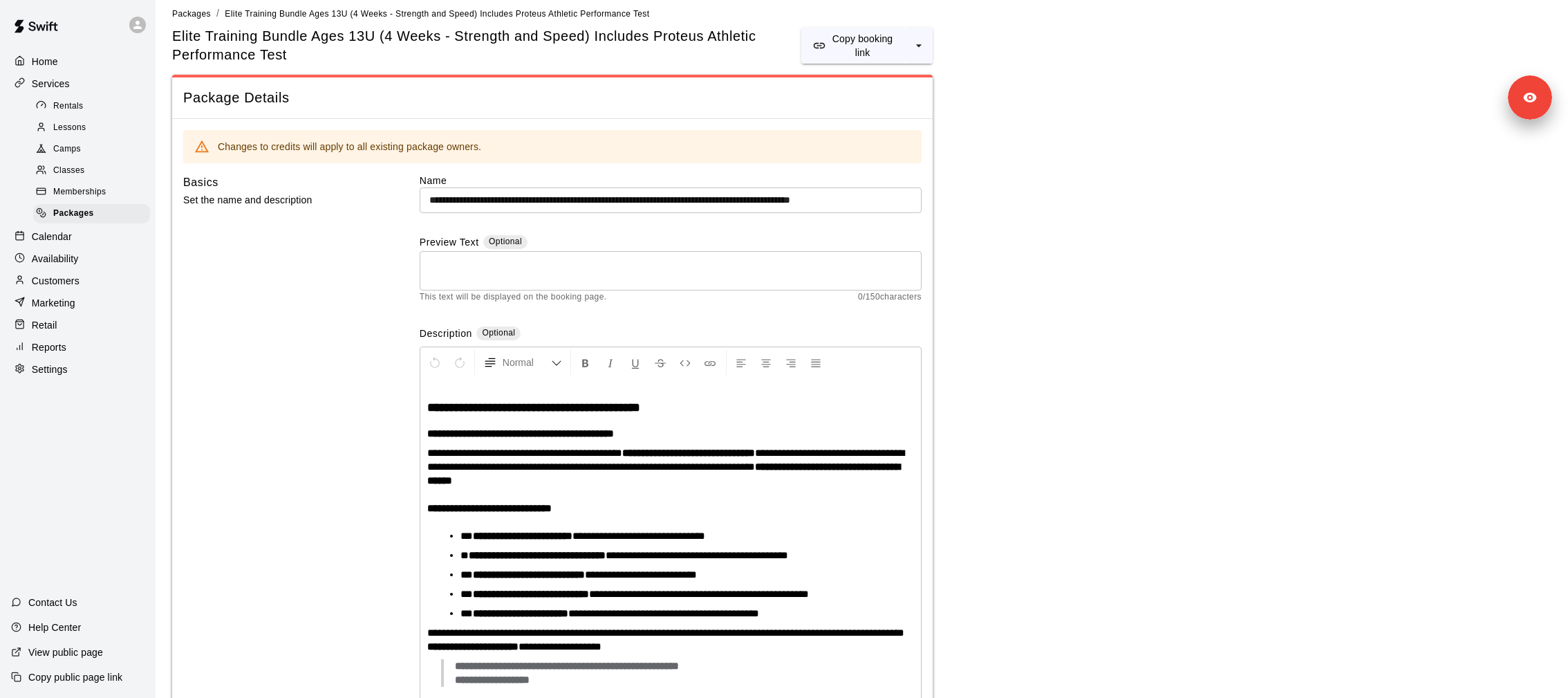
scroll to position [695, 0]
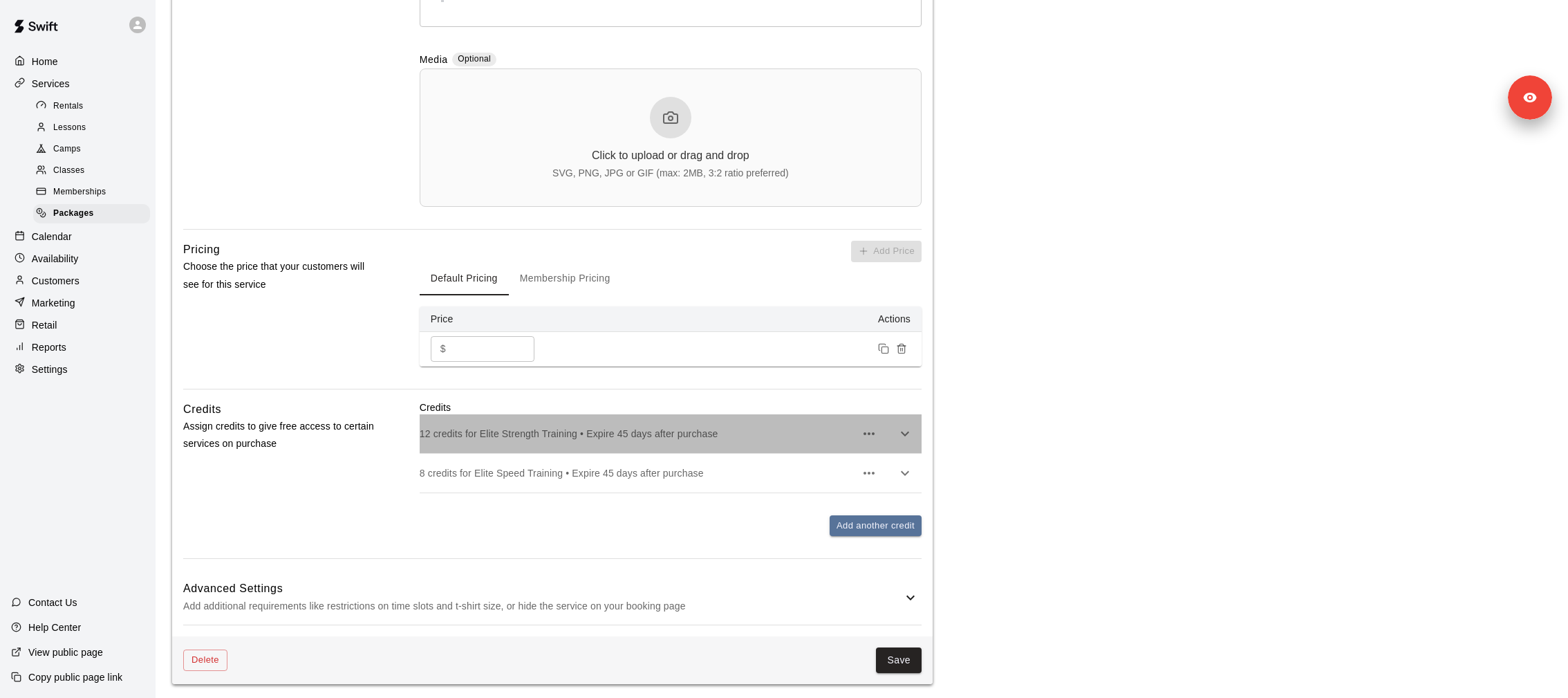
click at [768, 427] on p "12 credits for Elite Strength Training • Expire 45 days after purchase" at bounding box center [637, 433] width 435 height 14
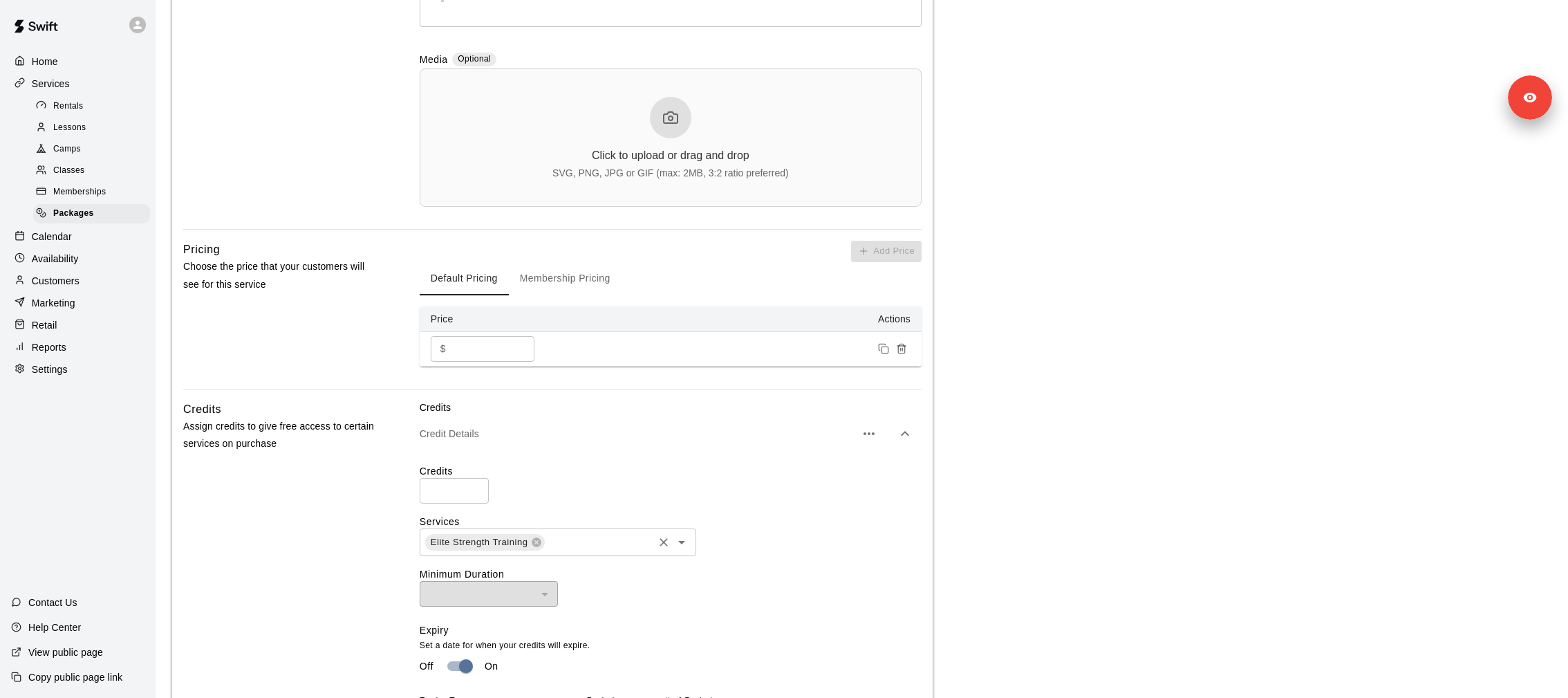
scroll to position [797, 0]
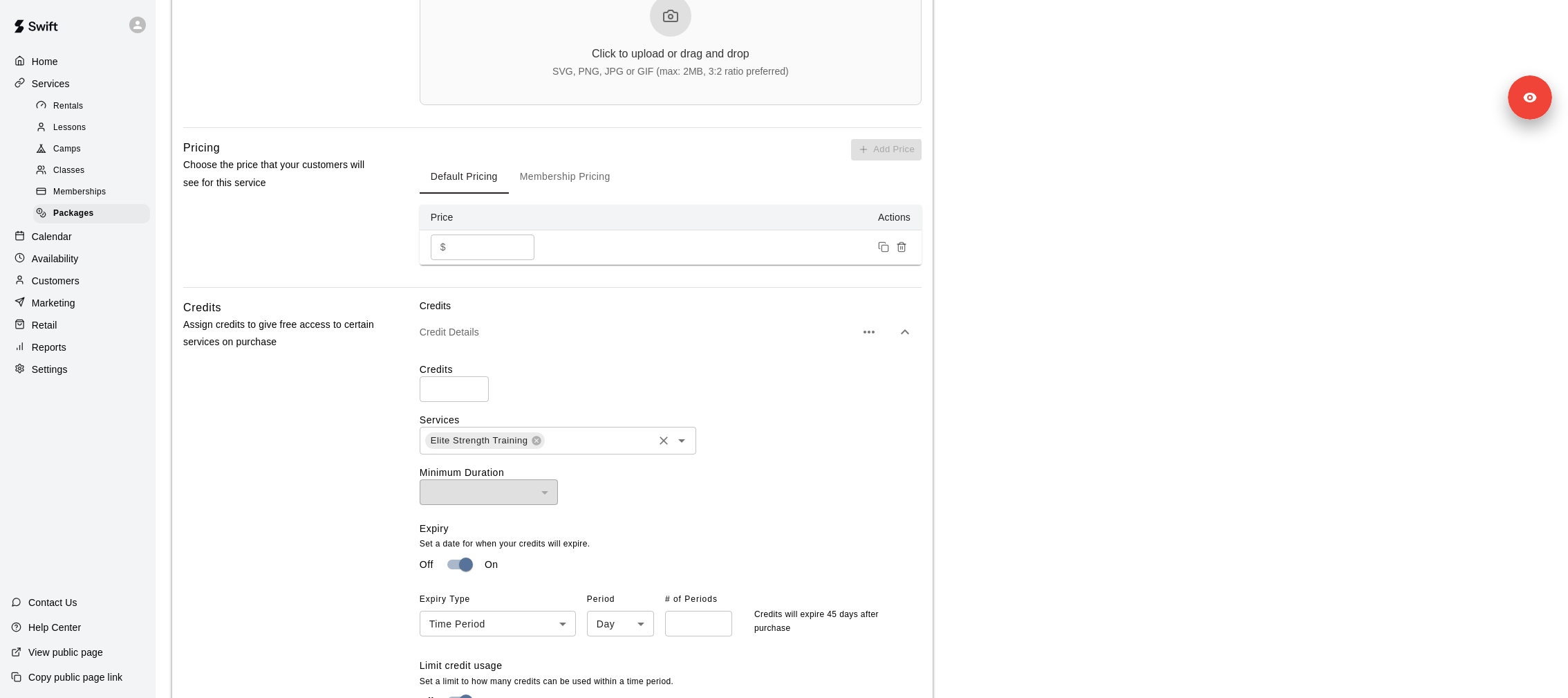
click at [684, 435] on icon "Open" at bounding box center [682, 441] width 17 height 17
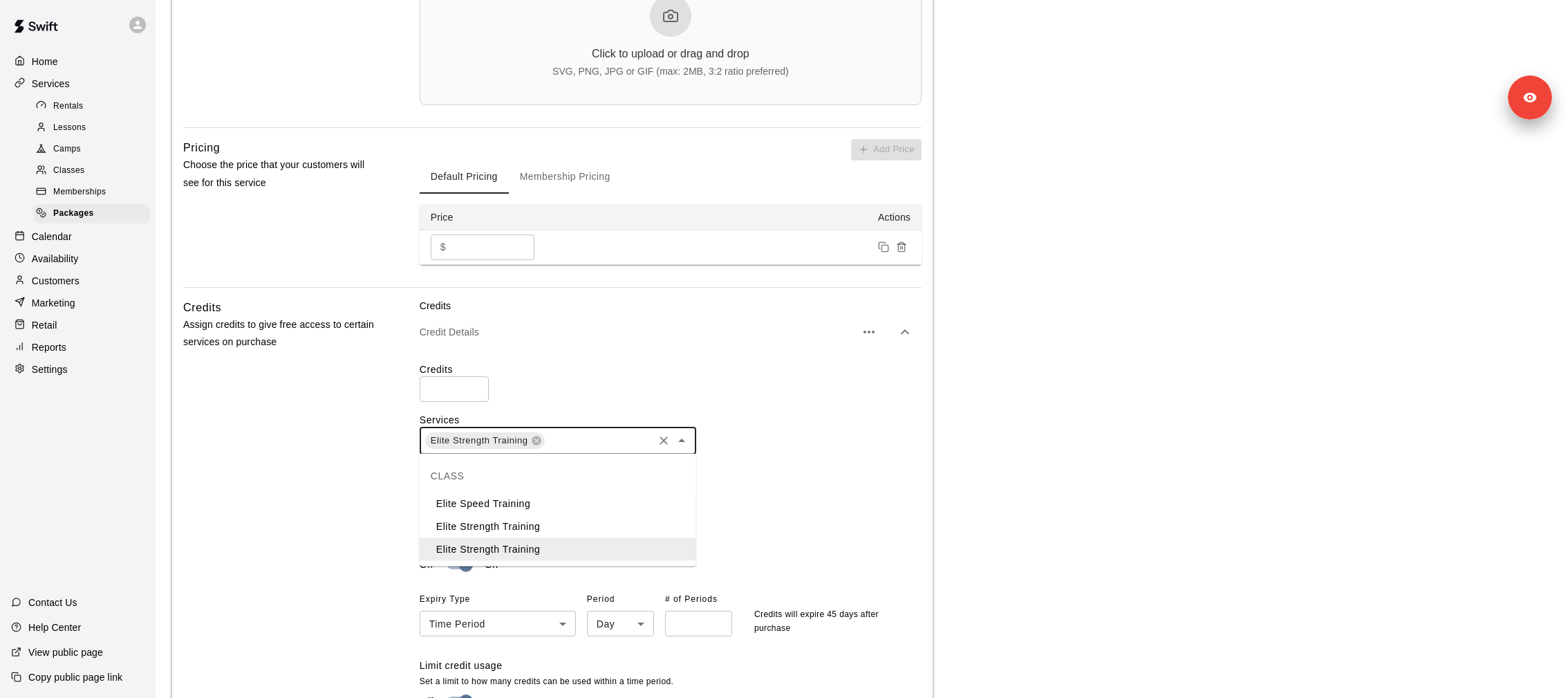
click at [650, 522] on li "Elite Strength Training" at bounding box center [558, 527] width 276 height 23
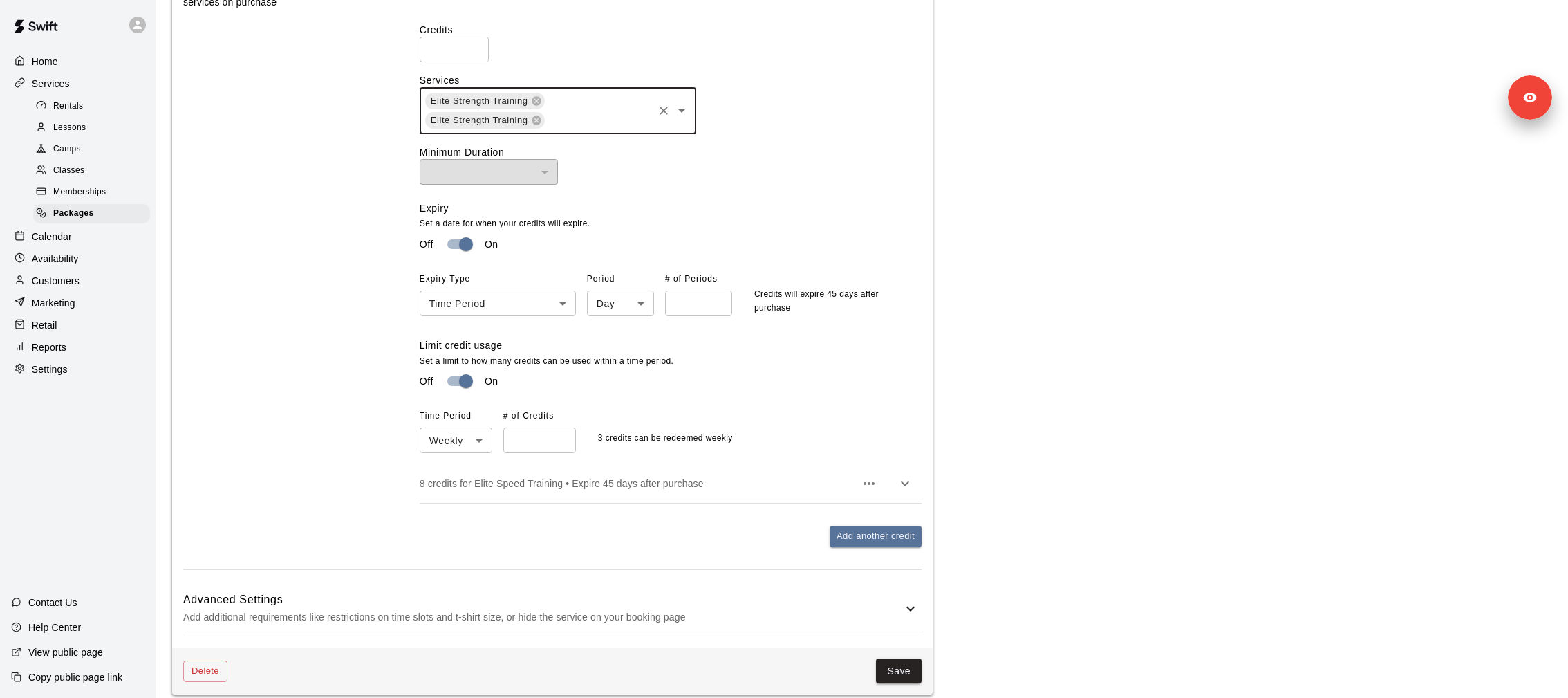
scroll to position [1149, 0]
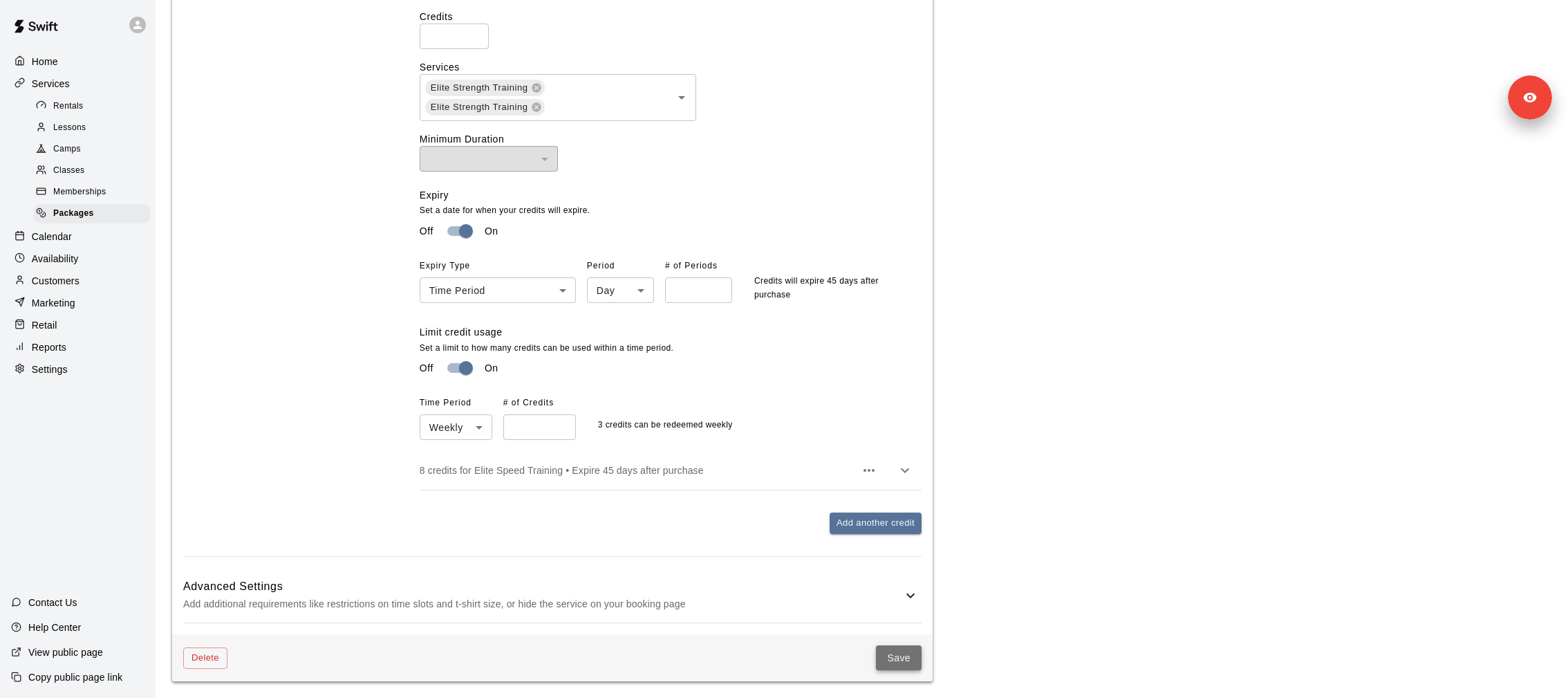
click at [905, 665] on button "Save" at bounding box center [899, 658] width 46 height 26
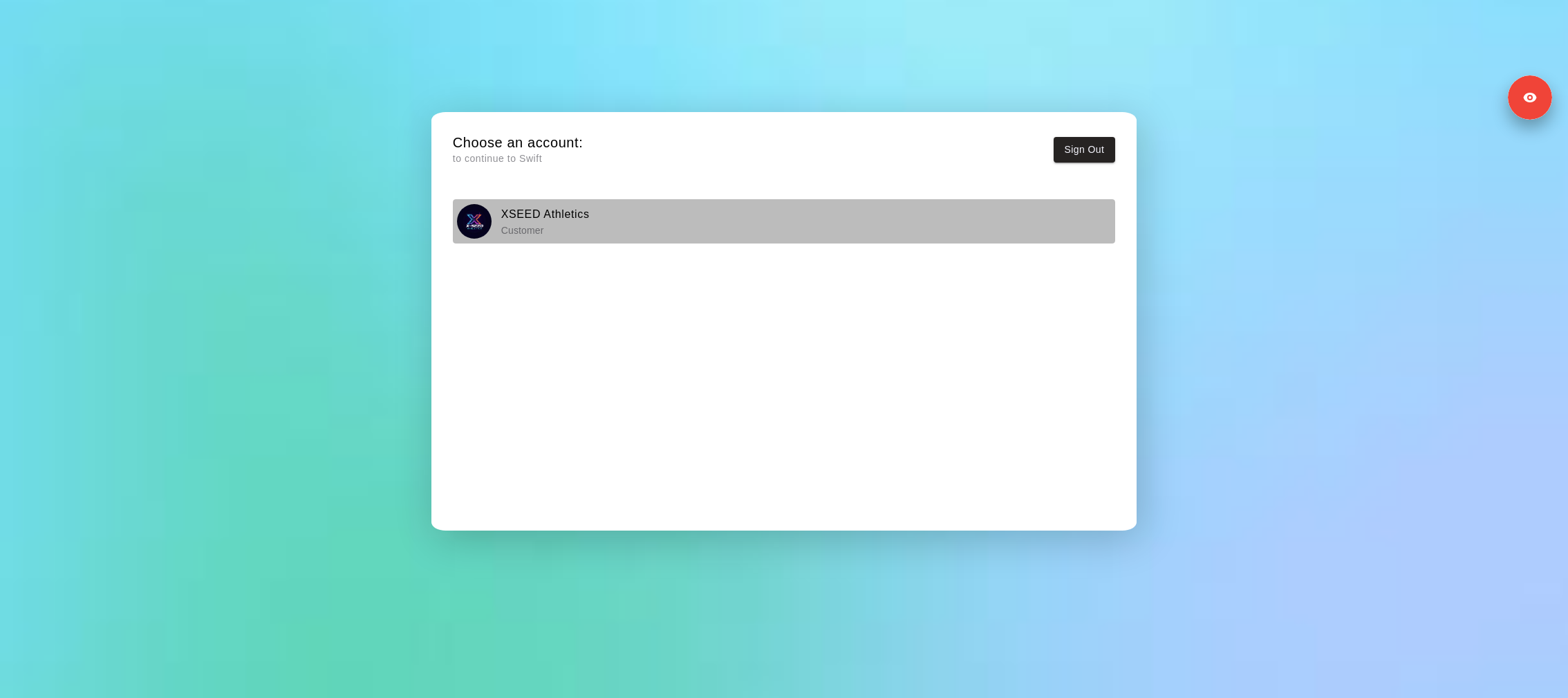
click at [578, 231] on p "Customer" at bounding box center [545, 230] width 88 height 14
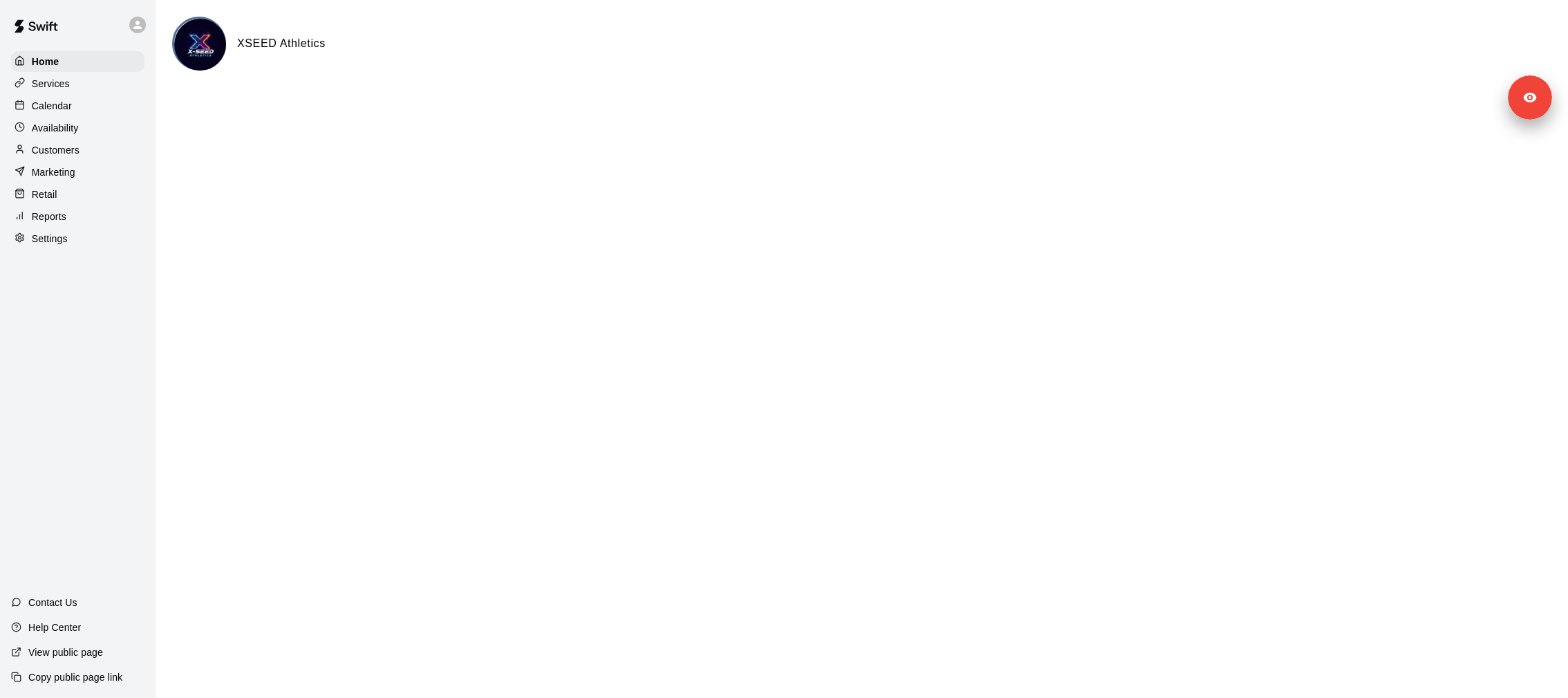
click at [121, 153] on div "Customers" at bounding box center [77, 150] width 133 height 20
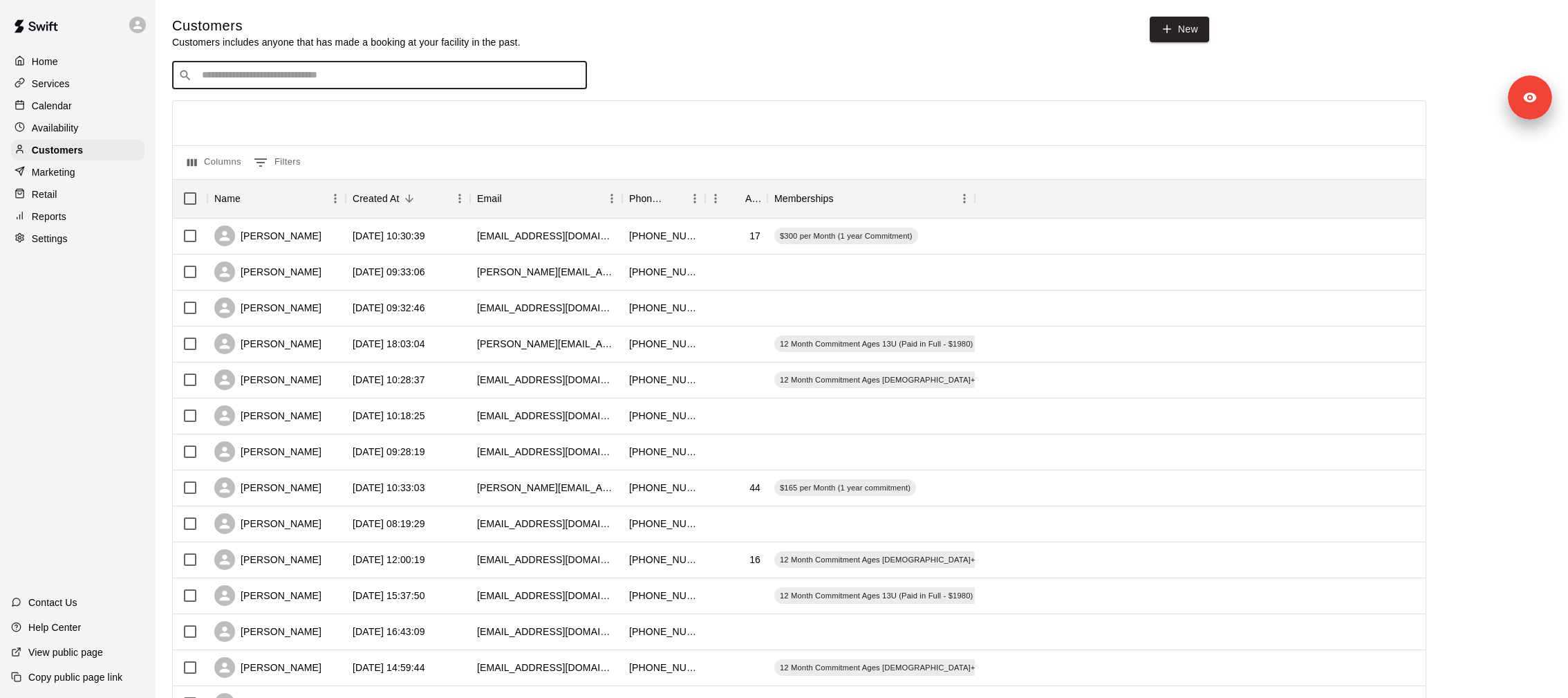
click at [308, 74] on input "Search customers by name or email" at bounding box center [389, 75] width 383 height 14
type input "****"
click at [103, 88] on div "Services" at bounding box center [77, 84] width 133 height 20
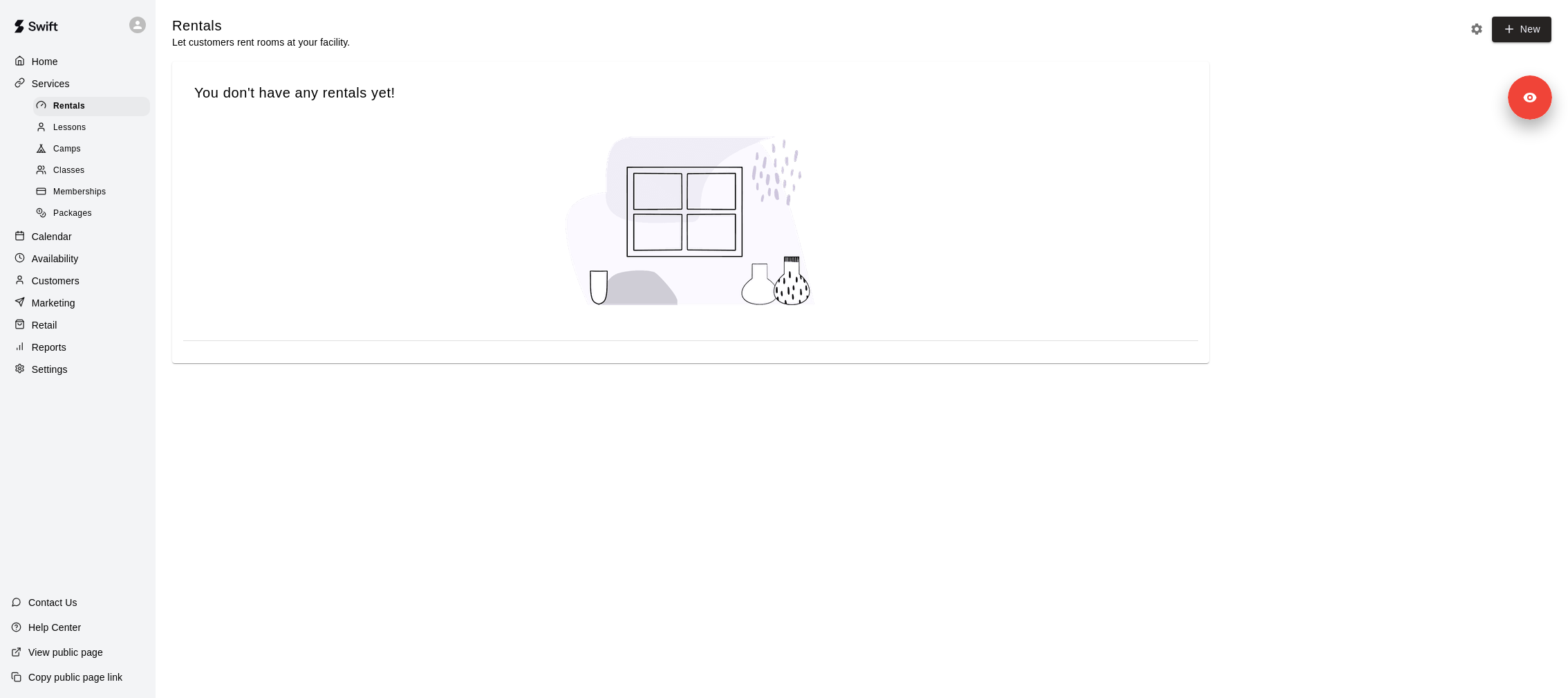
click at [104, 208] on div "Packages" at bounding box center [92, 214] width 117 height 20
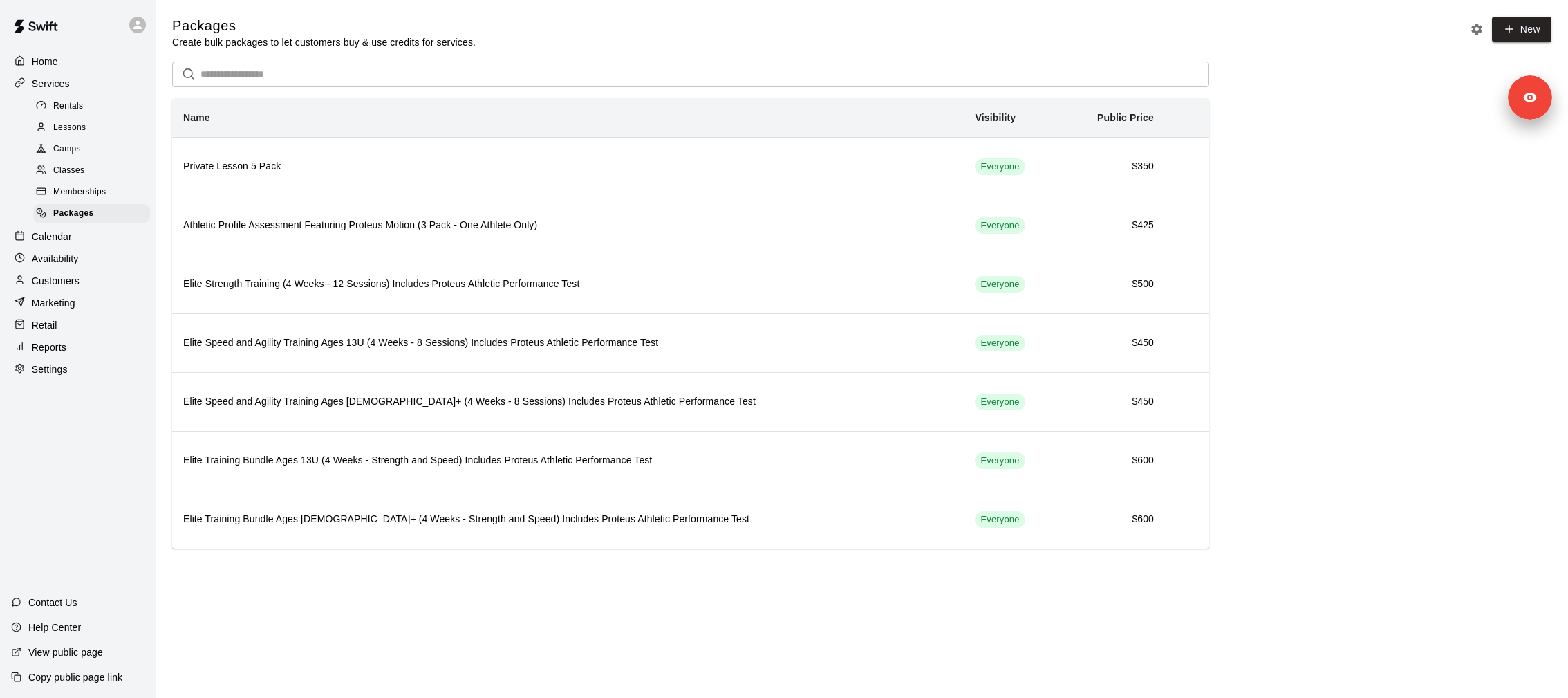
click at [68, 283] on p "Customers" at bounding box center [55, 281] width 47 height 14
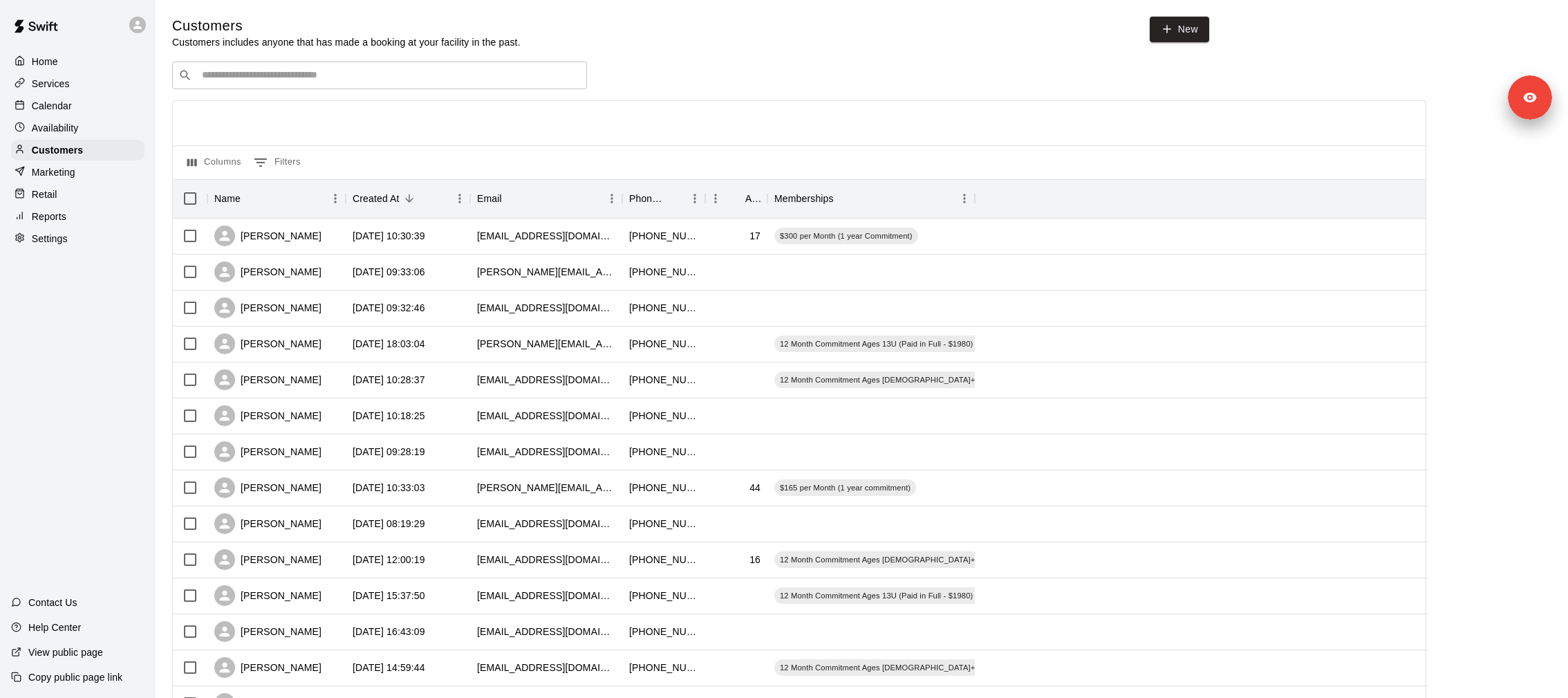
click at [292, 55] on div "Customers Customers includes anyone that has made a booking at your facility in…" at bounding box center [862, 442] width 1379 height 851
click at [292, 69] on input "Search customers by name or email" at bounding box center [389, 75] width 383 height 14
type input "****"
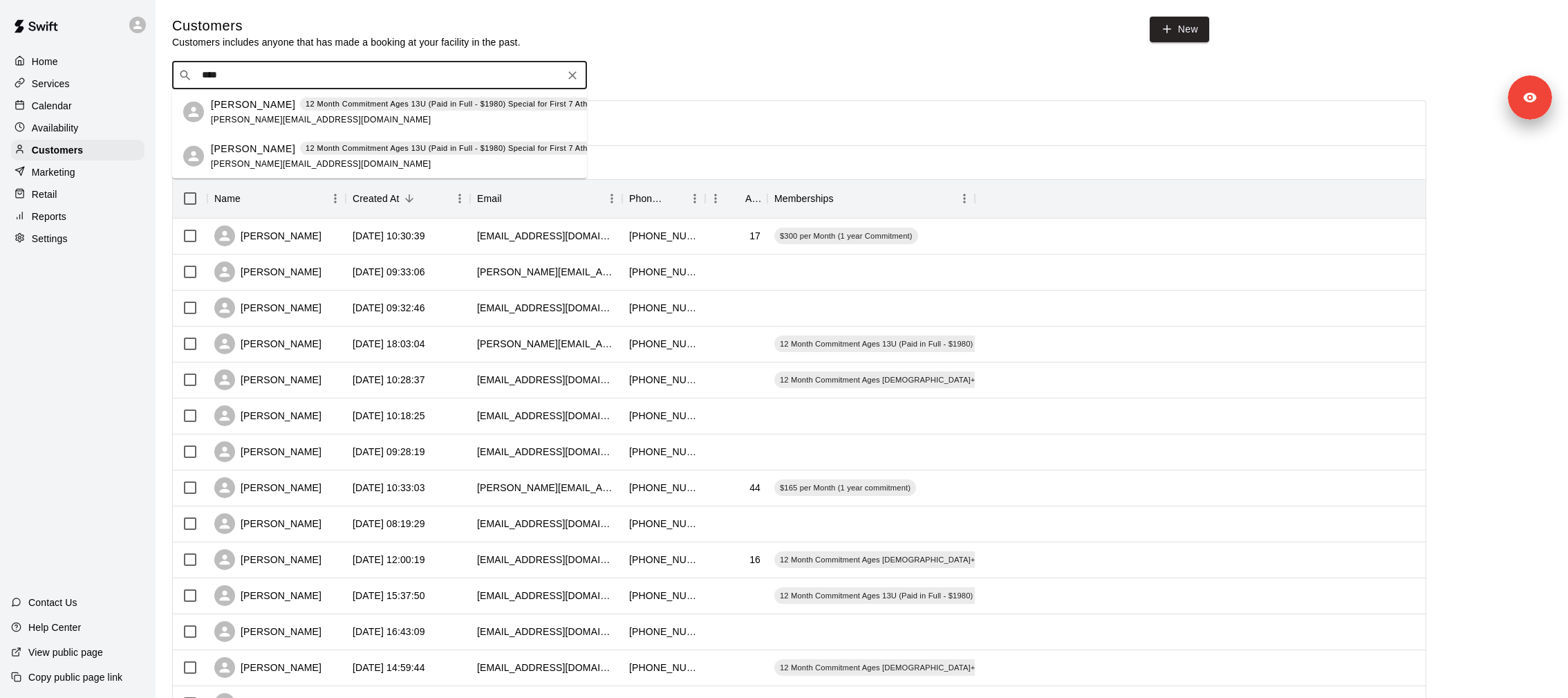
click at [420, 163] on div "[PERSON_NAME] 12 Month Commitment Ages 13U (Paid in Full - $1980) Special for F…" at bounding box center [414, 155] width 407 height 30
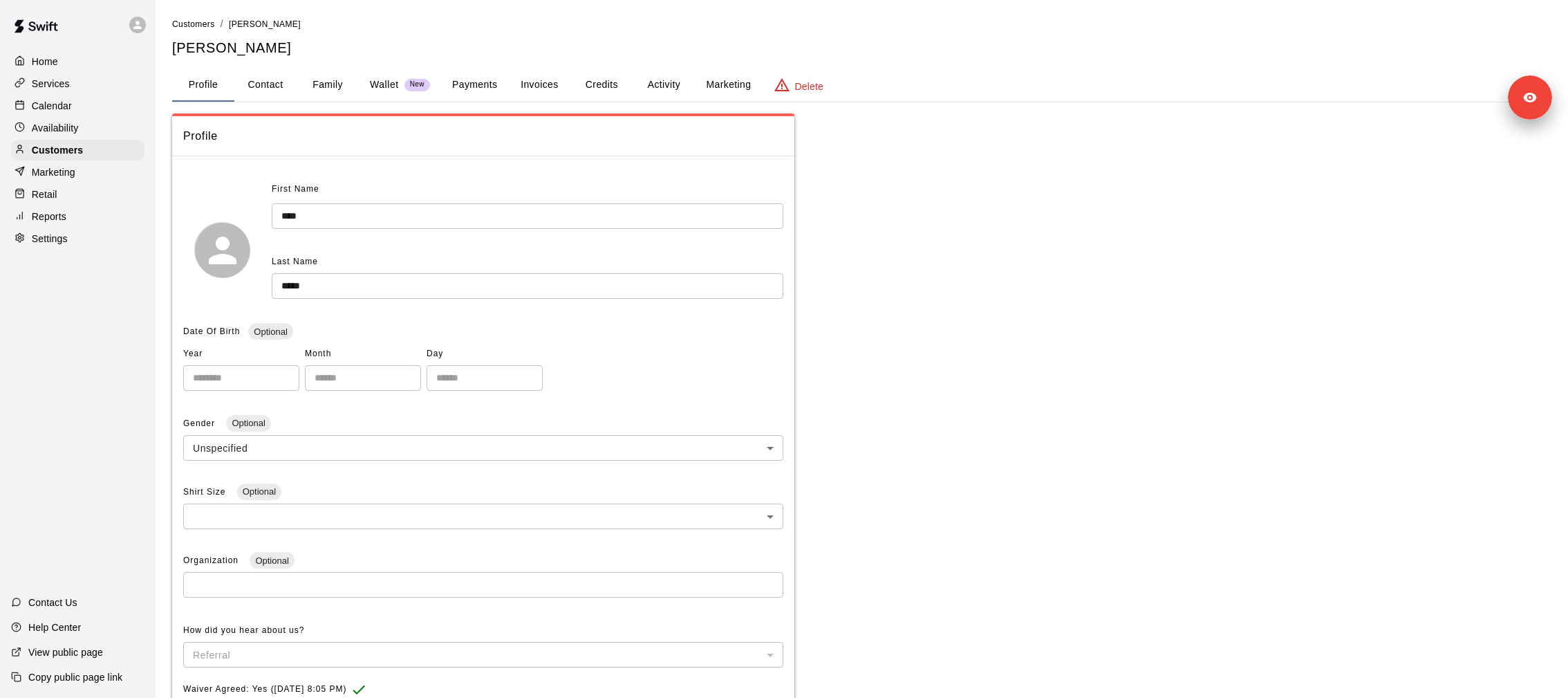
click at [664, 85] on button "Activity" at bounding box center [663, 85] width 62 height 34
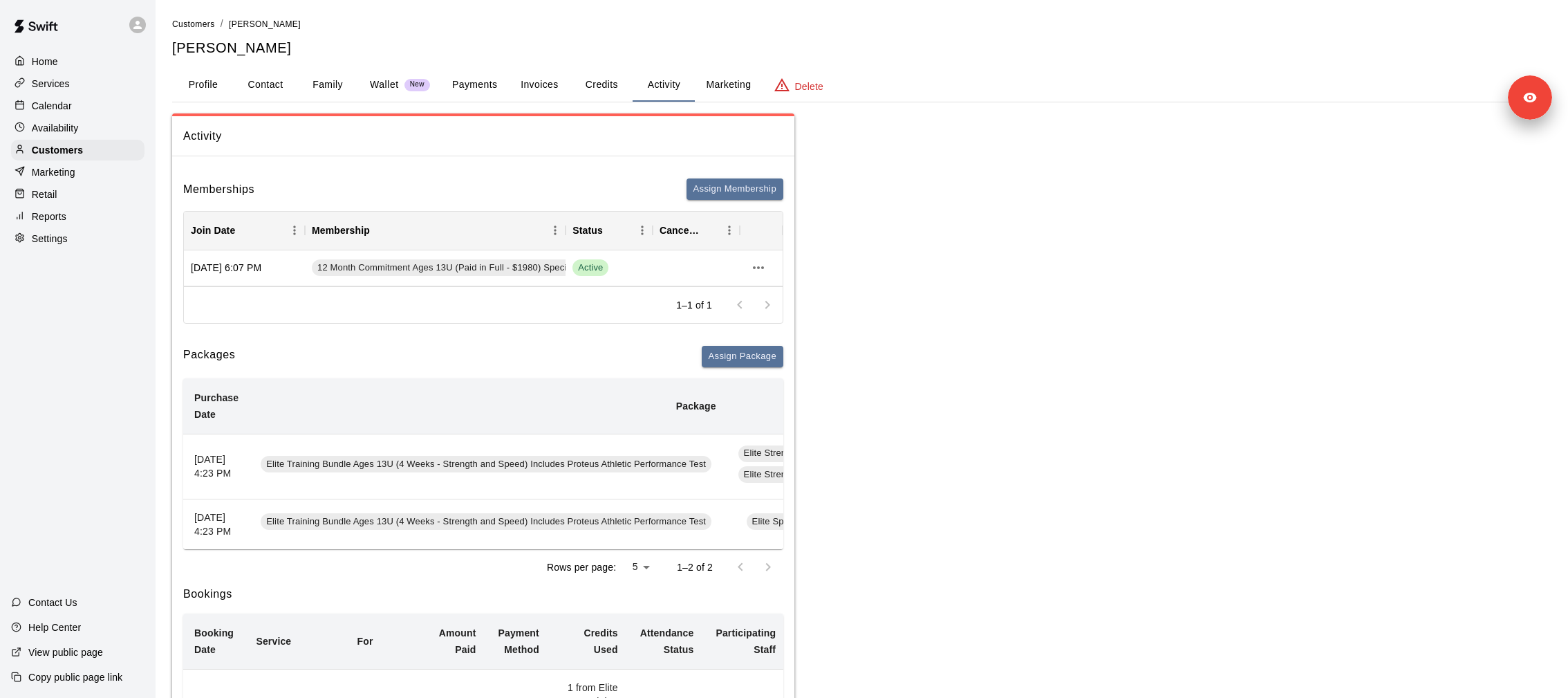
click at [495, 461] on span "Elite Training Bundle Ages 13U (4 Weeks - Strength and Speed) Includes Proteus …" at bounding box center [486, 465] width 450 height 13
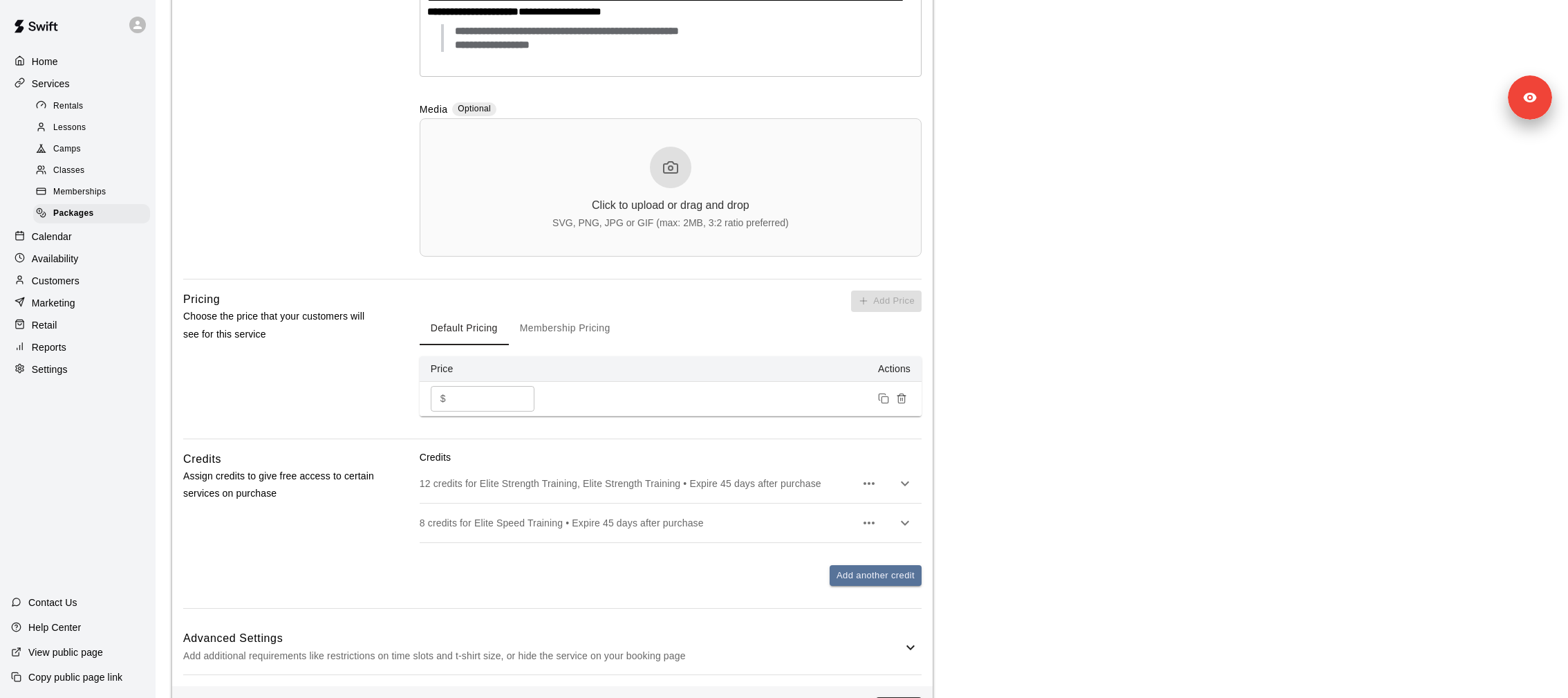
scroll to position [695, 0]
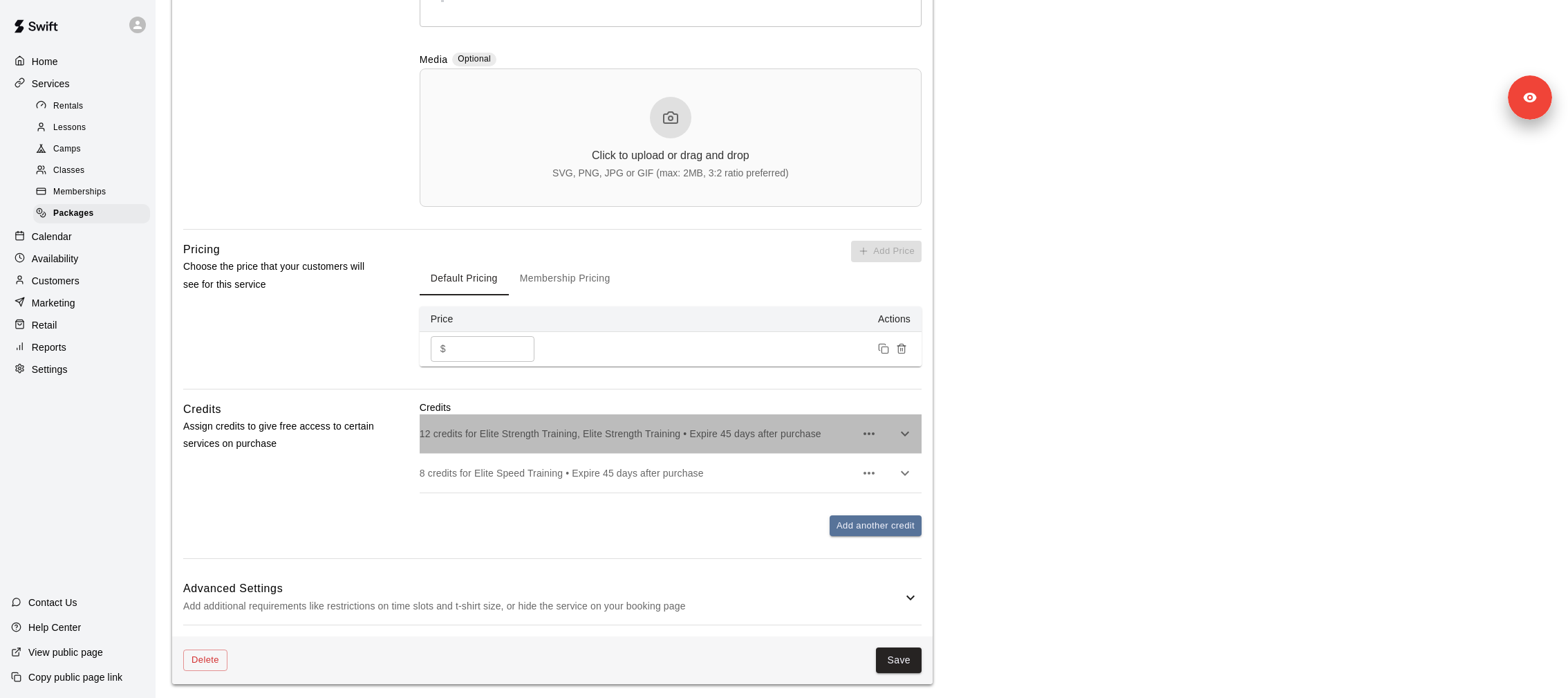
click at [705, 435] on p "12 credits for Elite Strength Training, Elite Strength Training • Expire 45 day…" at bounding box center [637, 433] width 435 height 14
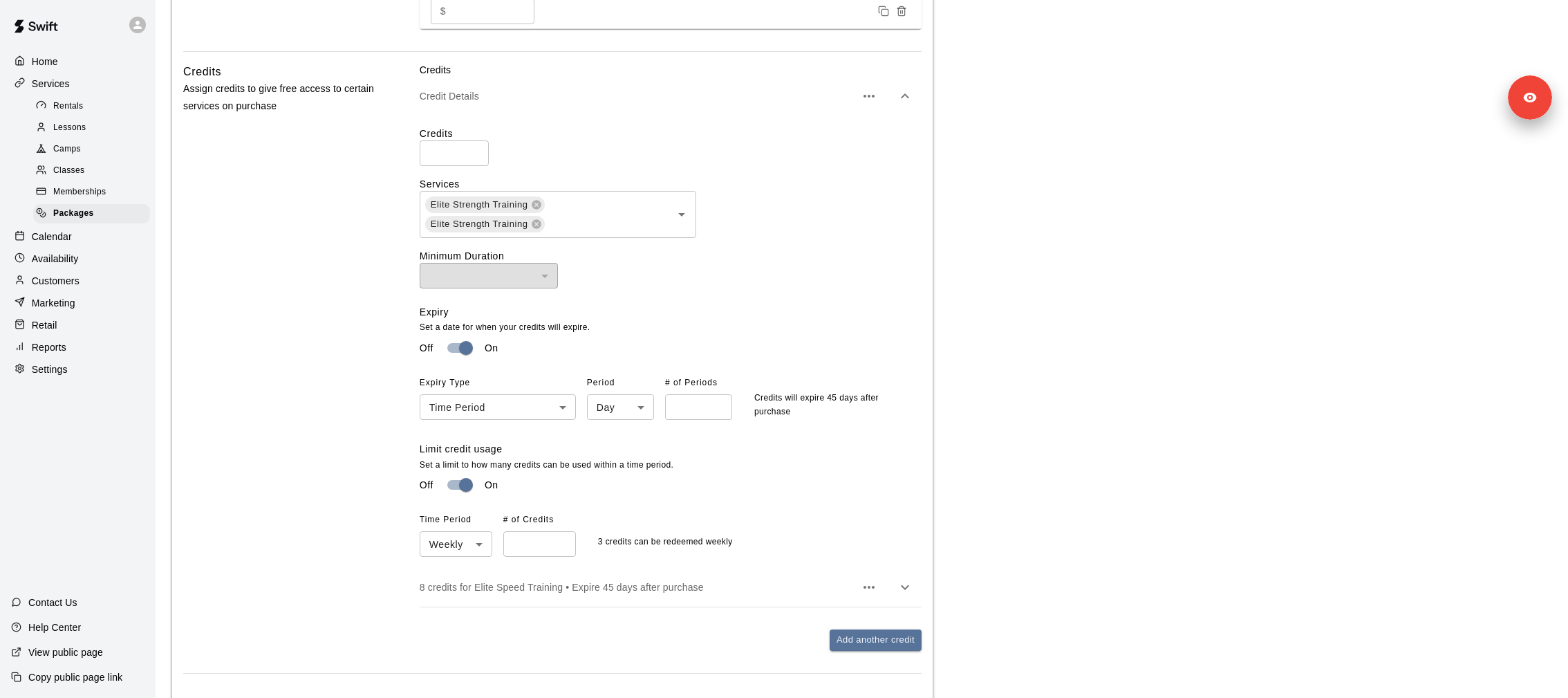
scroll to position [1114, 0]
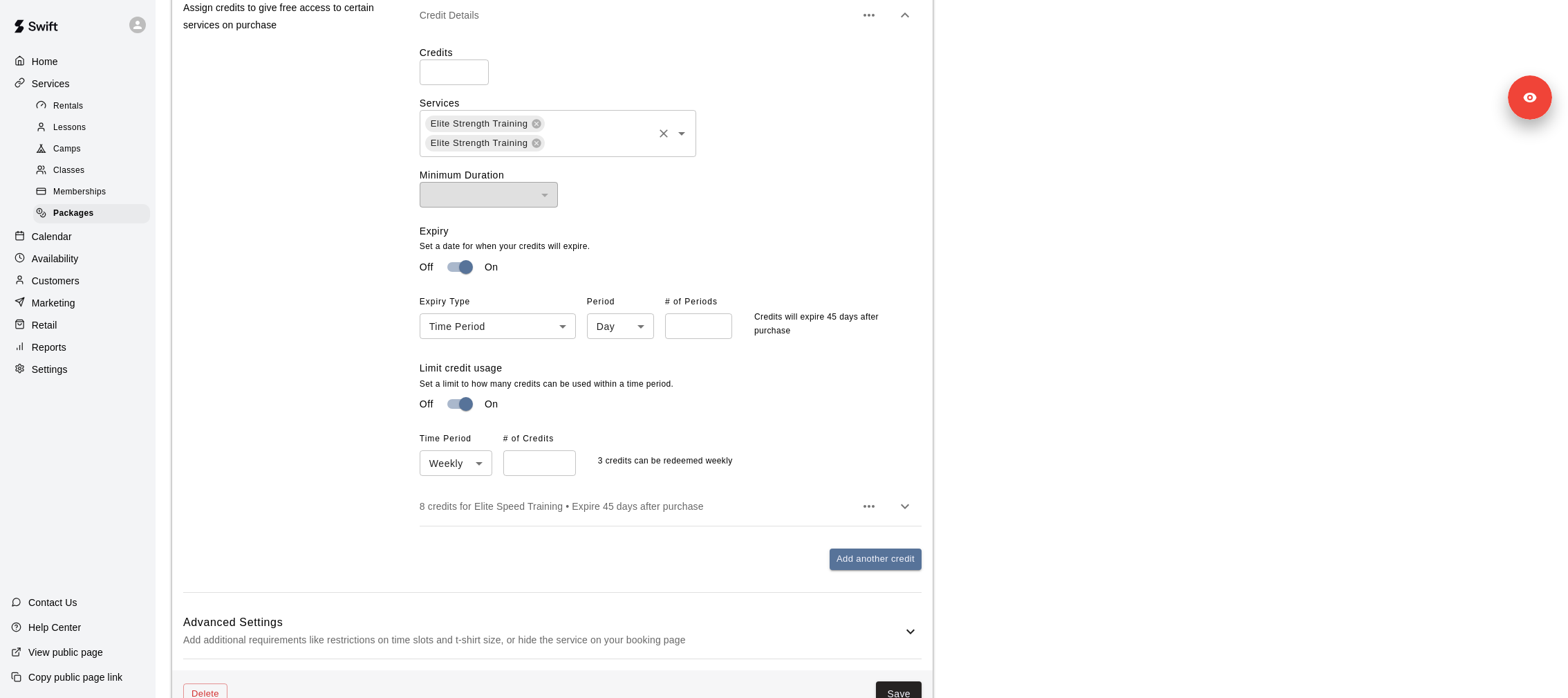
click at [682, 136] on icon "Open" at bounding box center [682, 133] width 17 height 17
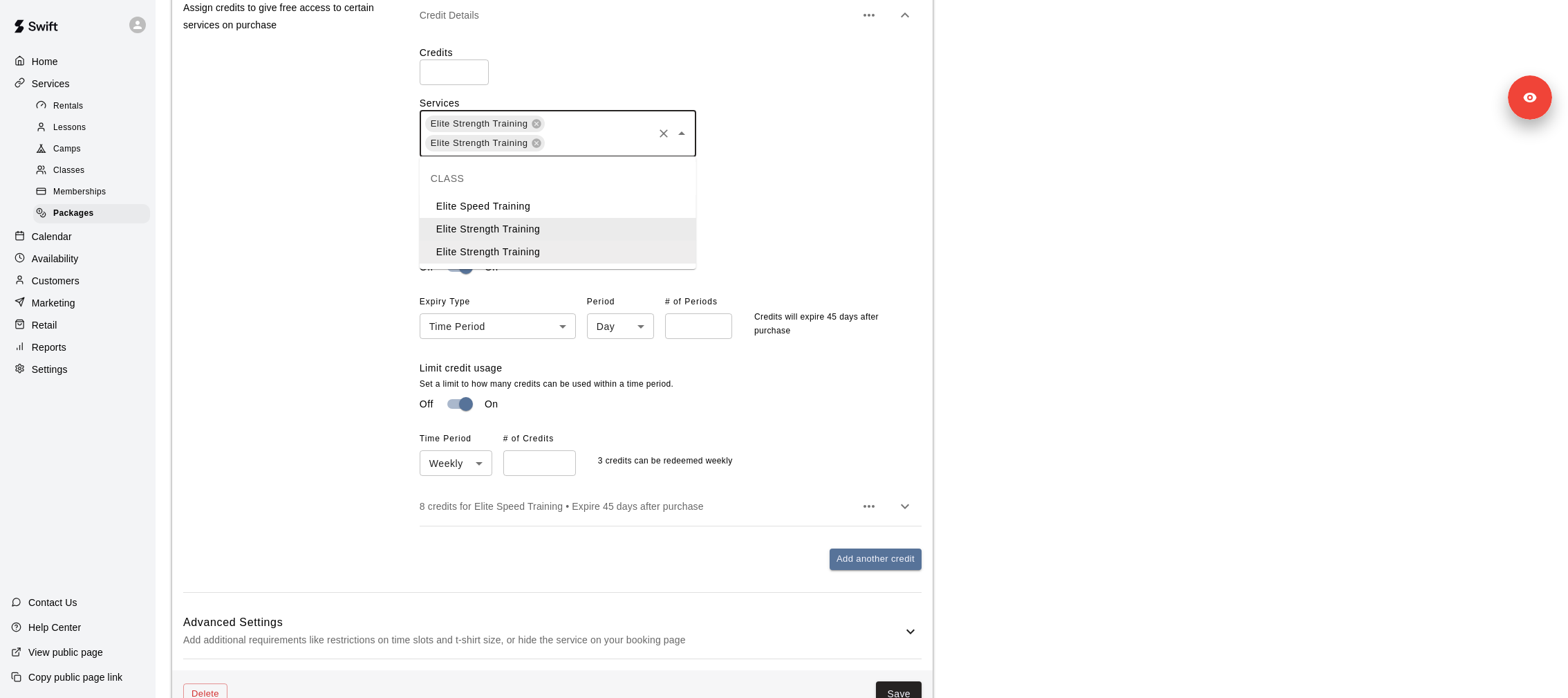
click at [636, 223] on li "Elite Strength Training" at bounding box center [558, 229] width 276 height 23
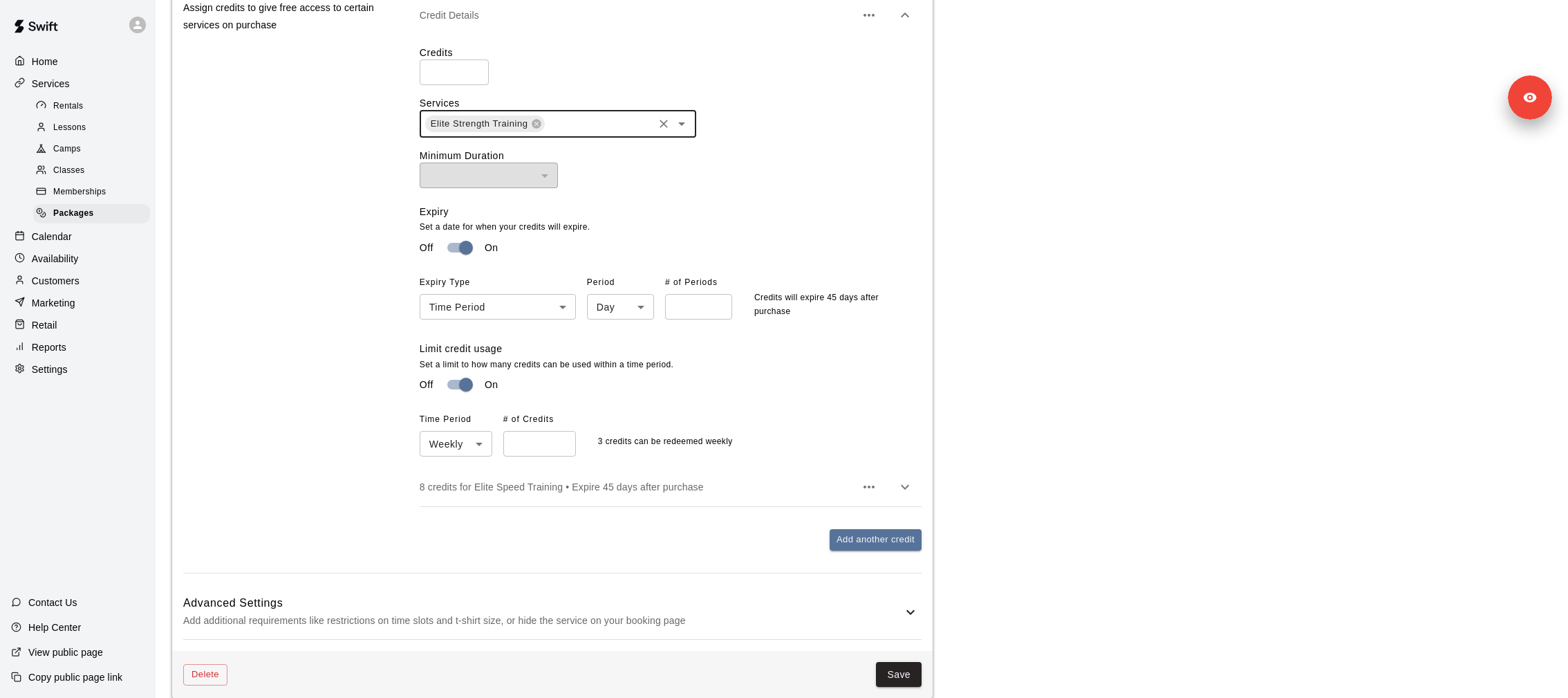
click at [795, 212] on div "Expiry Set a date for when your credits will expire. Off On Expiry Type Time Pe…" at bounding box center [665, 274] width 491 height 137
click at [906, 681] on button "Save" at bounding box center [899, 675] width 46 height 26
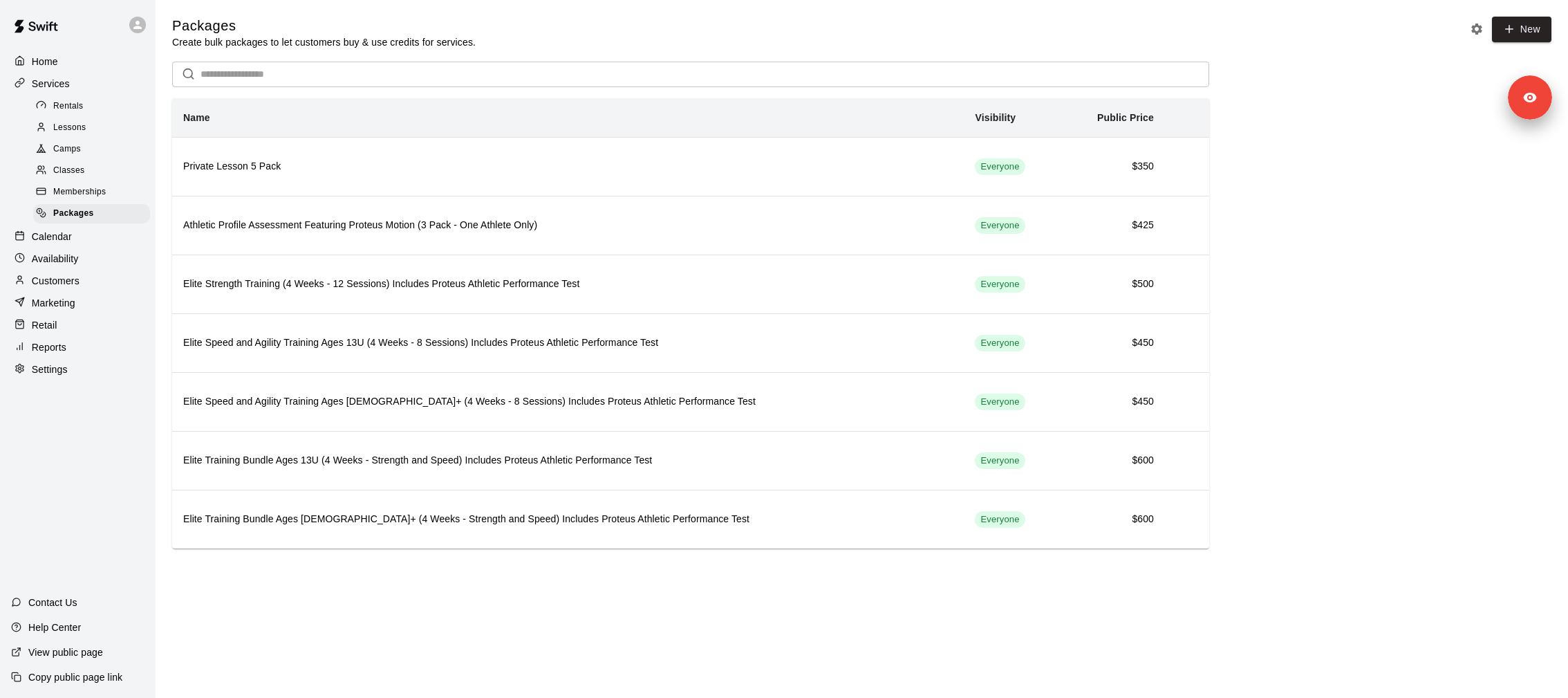
click at [88, 168] on div "Classes" at bounding box center [92, 171] width 117 height 20
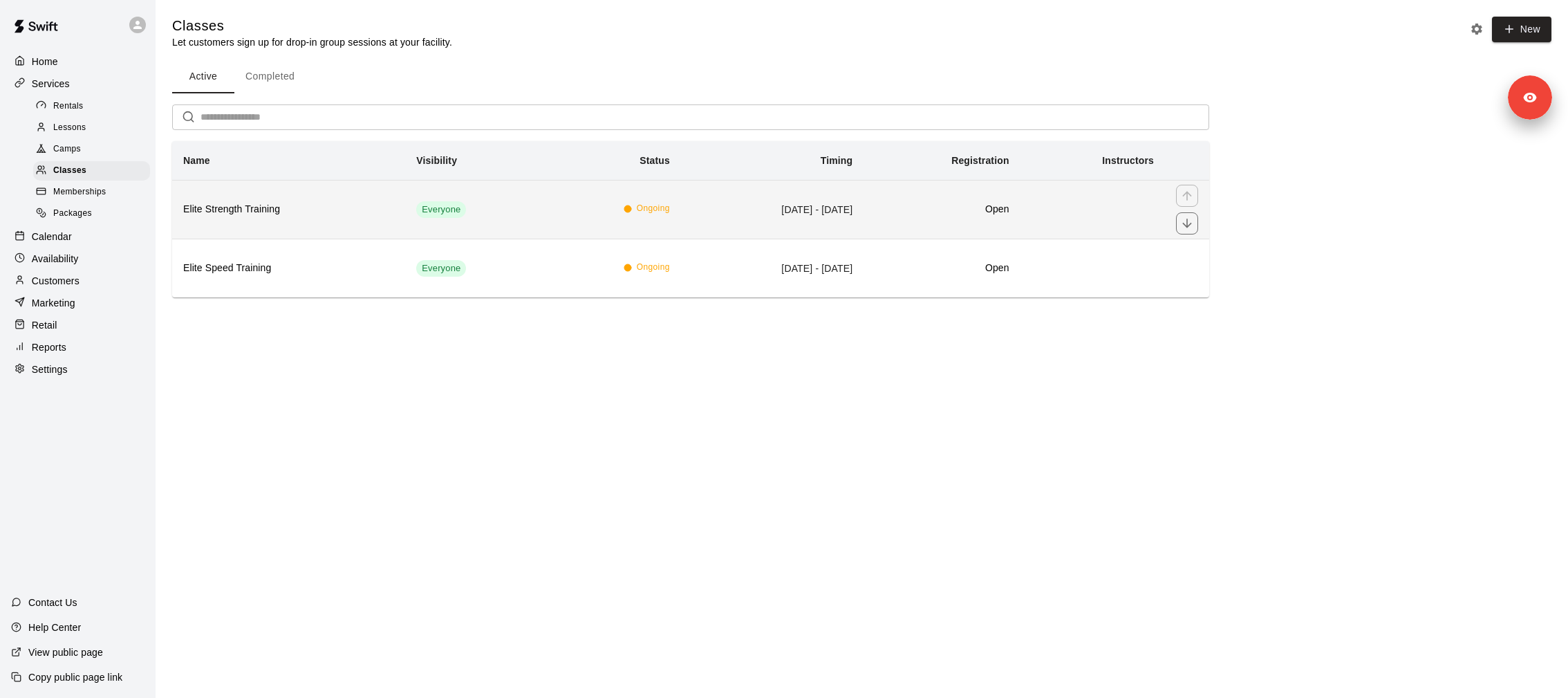
click at [334, 207] on h6 "Elite Strength Training" at bounding box center [288, 209] width 211 height 15
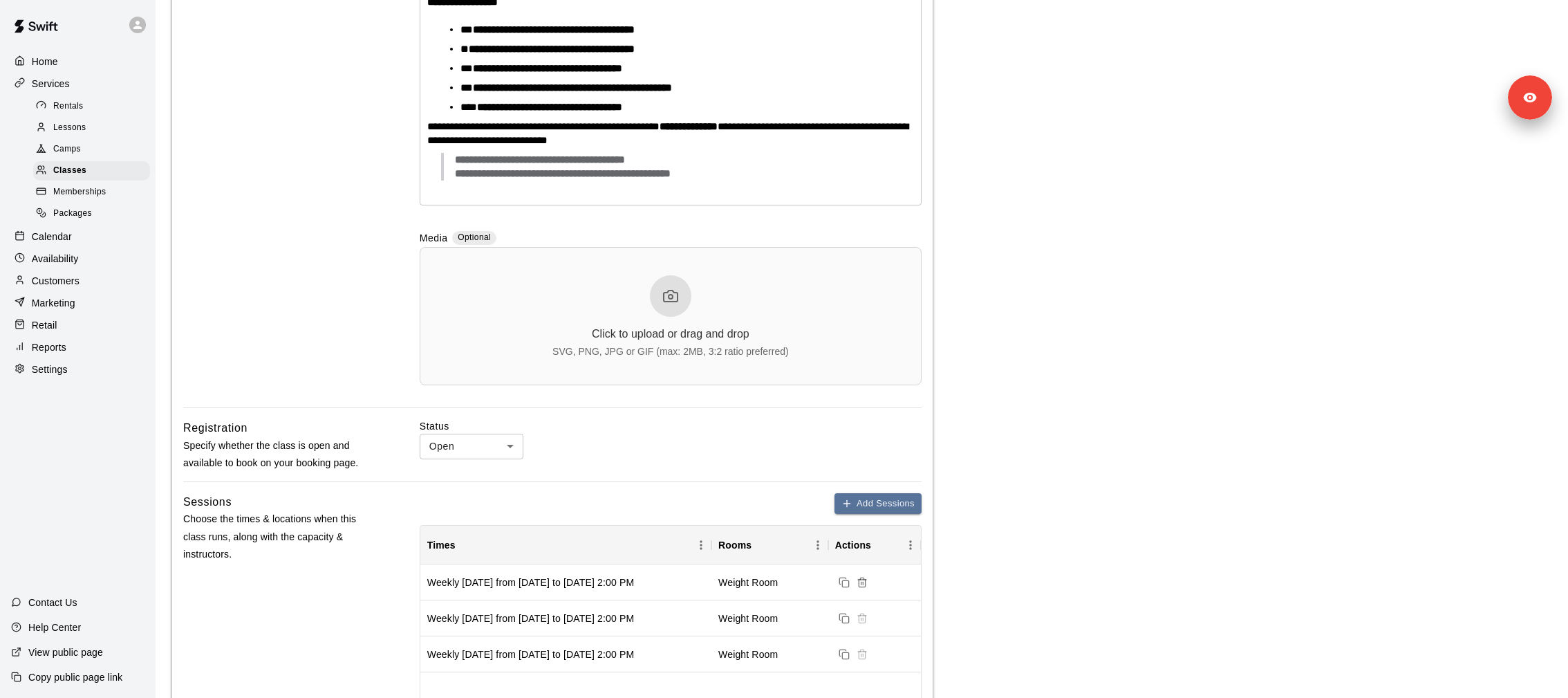
scroll to position [780, 0]
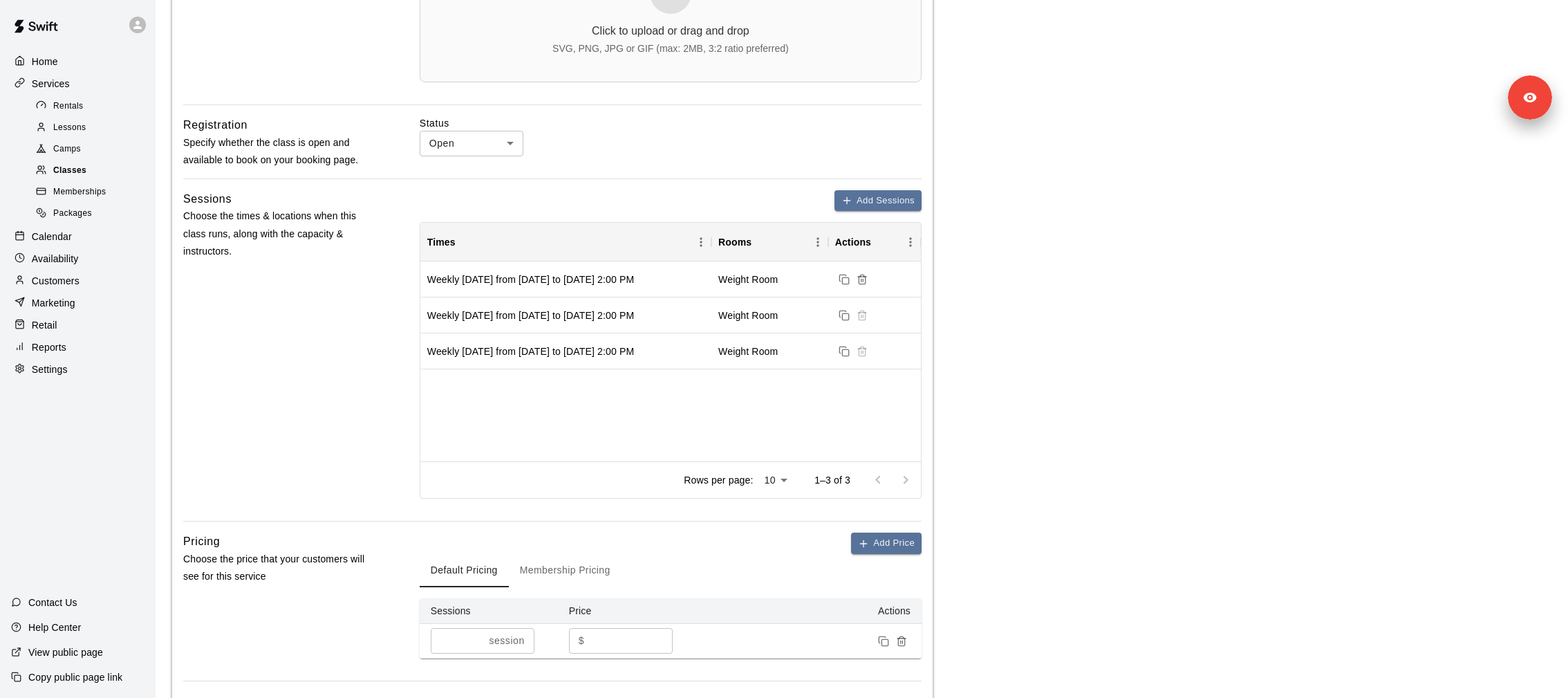
click at [87, 168] on div "Classes" at bounding box center [92, 171] width 117 height 20
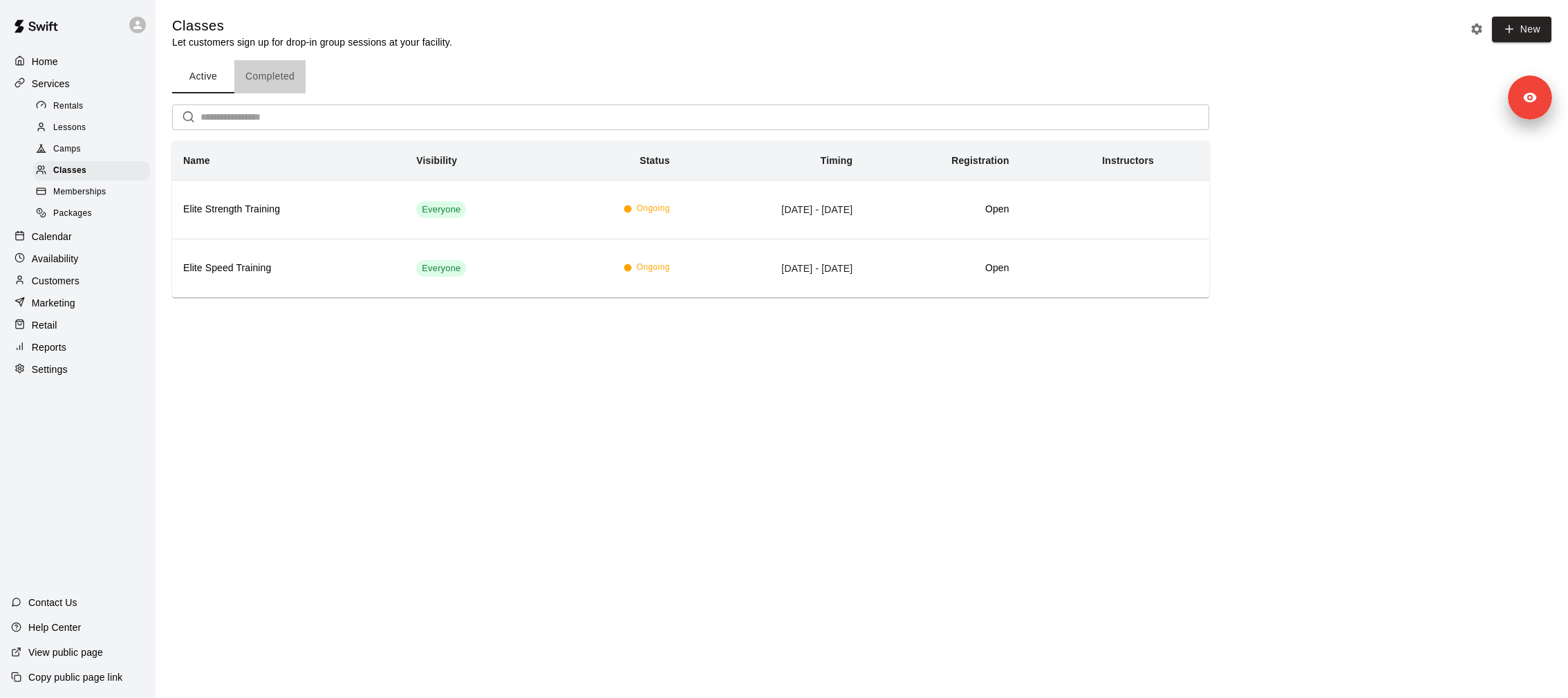
click at [276, 82] on button "Completed" at bounding box center [270, 77] width 71 height 34
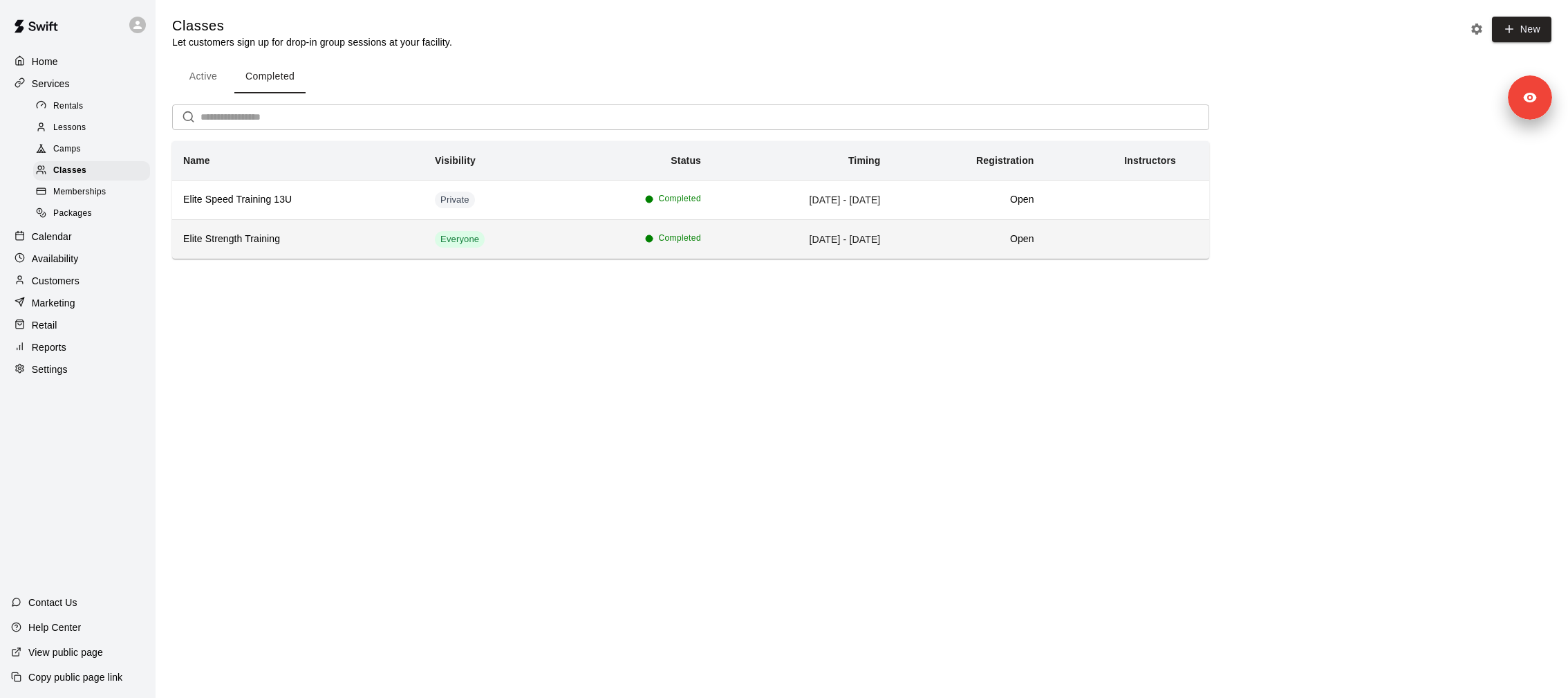
click at [278, 240] on h6 "Elite Strength Training" at bounding box center [297, 239] width 230 height 15
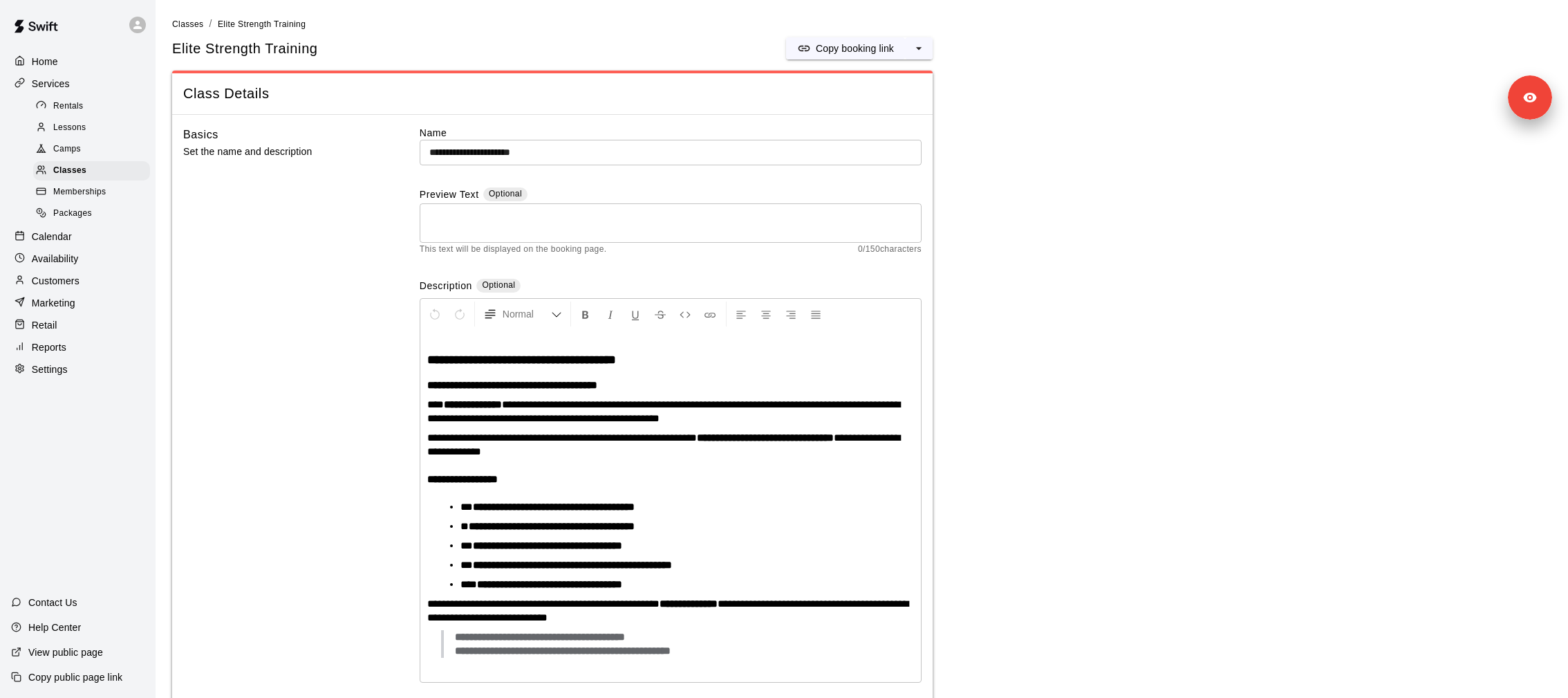
click at [269, 51] on h5 "Elite Strength Training" at bounding box center [245, 49] width 146 height 19
copy div "Elite Strength Training Copy booking link"
click at [97, 192] on span "Memberships" at bounding box center [79, 192] width 52 height 14
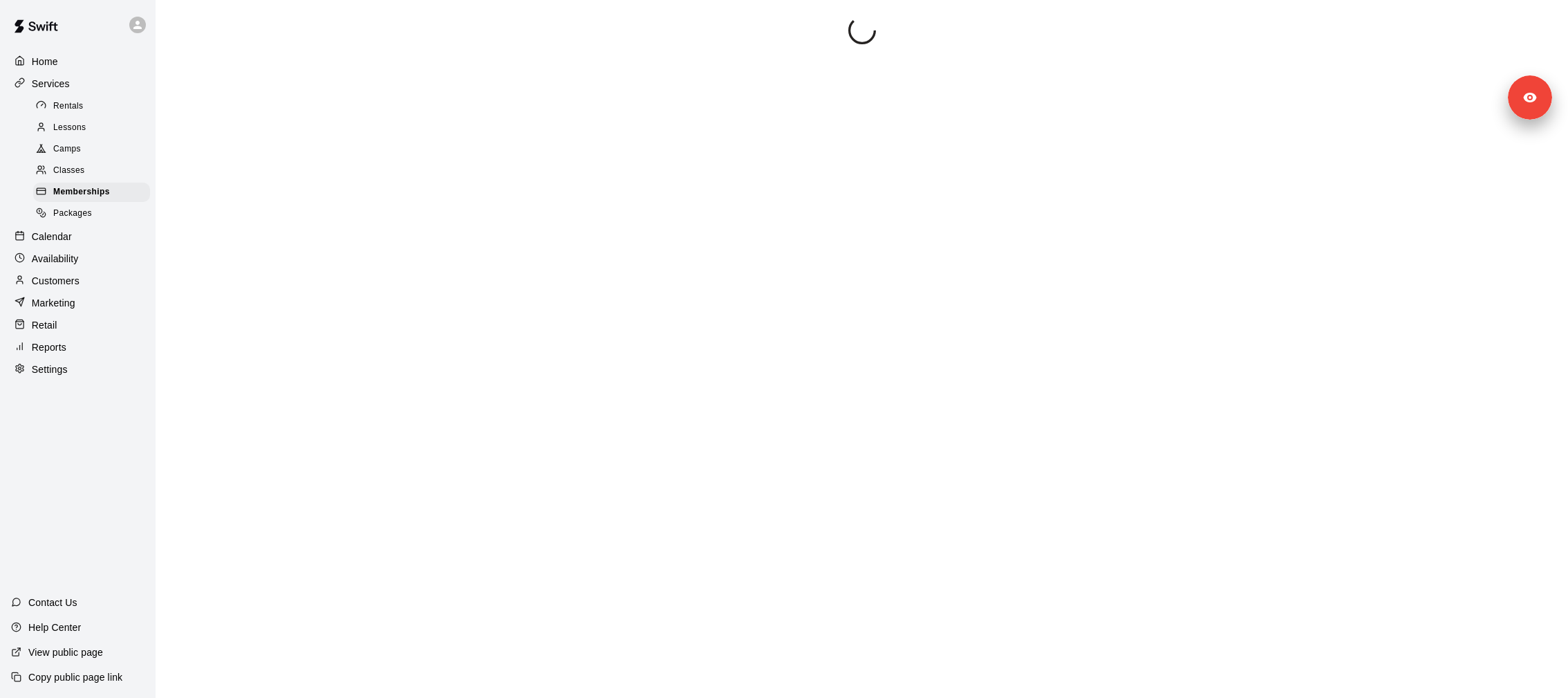
click at [97, 214] on div "Packages" at bounding box center [92, 214] width 117 height 20
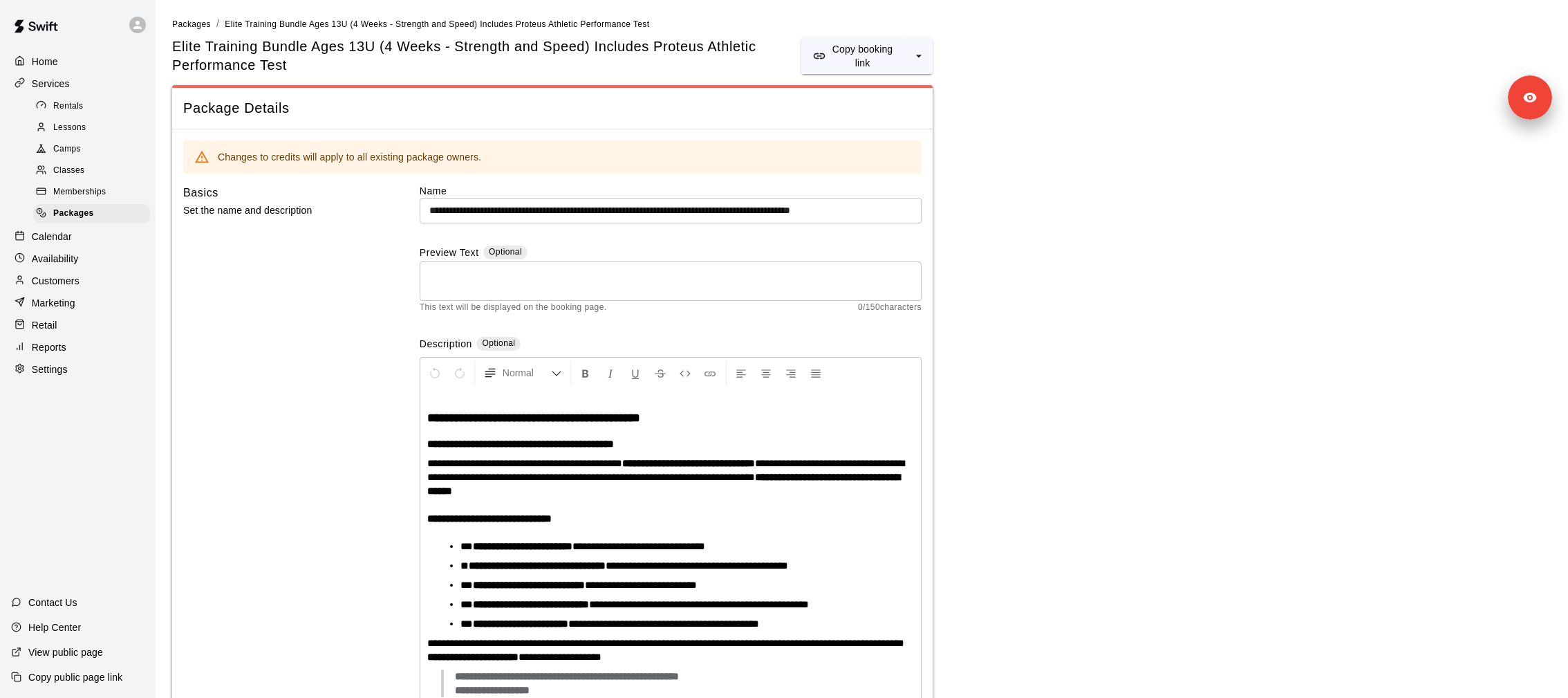
scroll to position [10, 0]
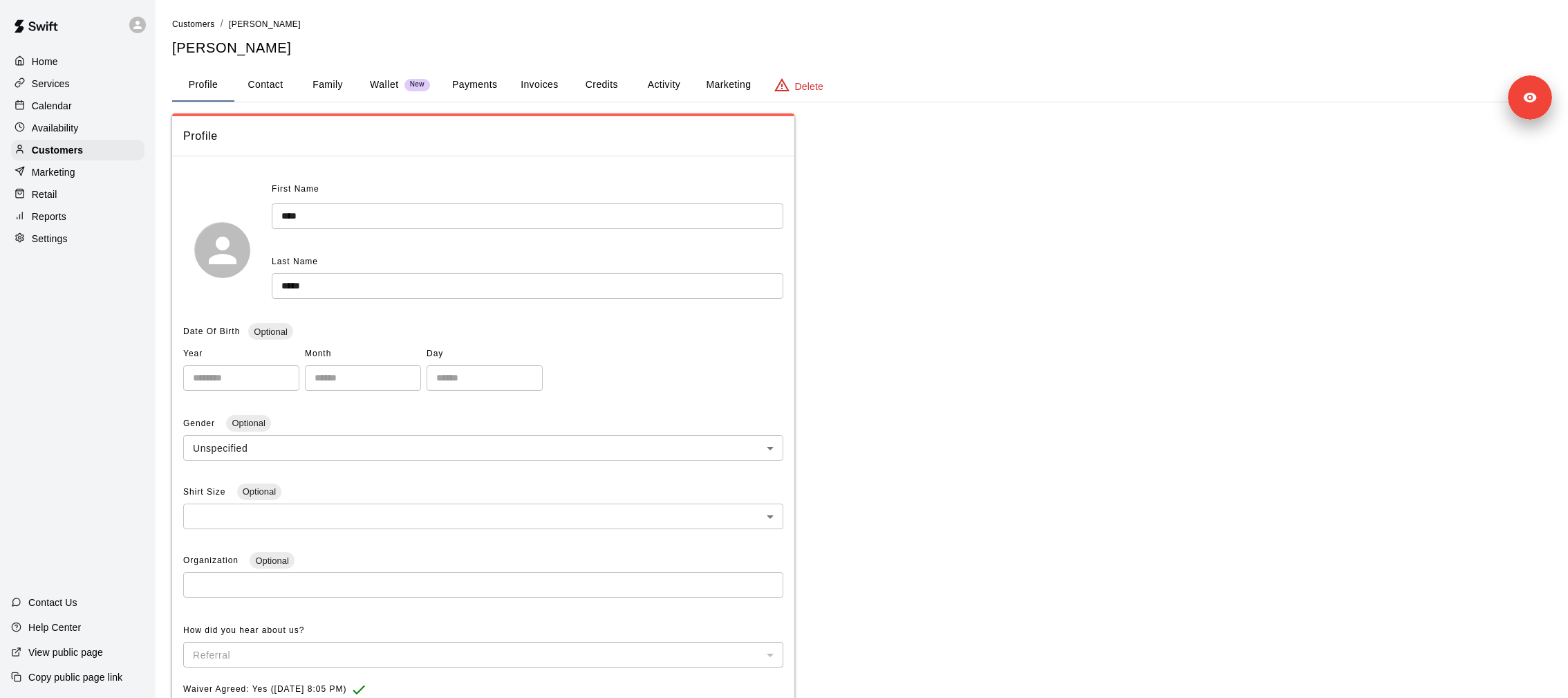
click at [604, 114] on div "**********" at bounding box center [483, 533] width 623 height 839
click at [604, 88] on button "Credits" at bounding box center [601, 85] width 62 height 34
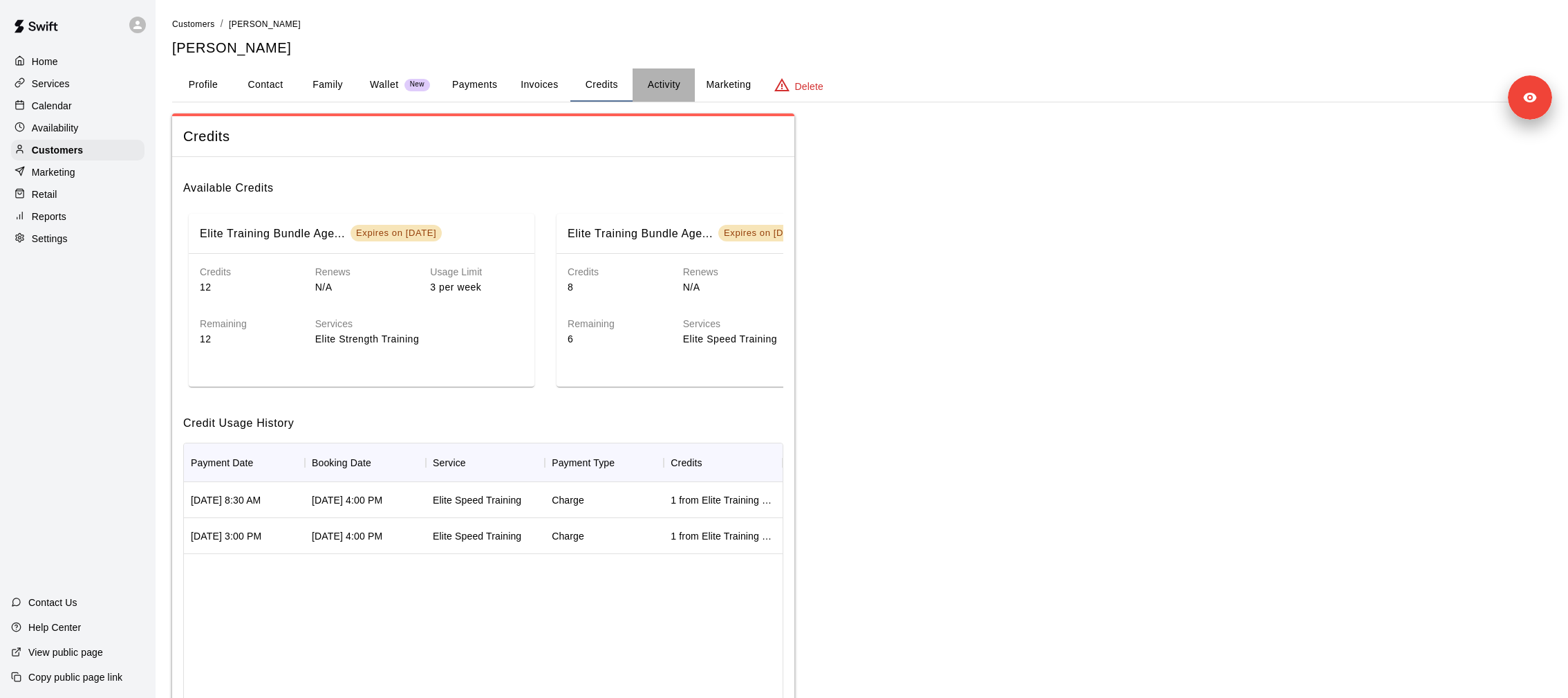
click at [659, 84] on button "Activity" at bounding box center [663, 85] width 62 height 34
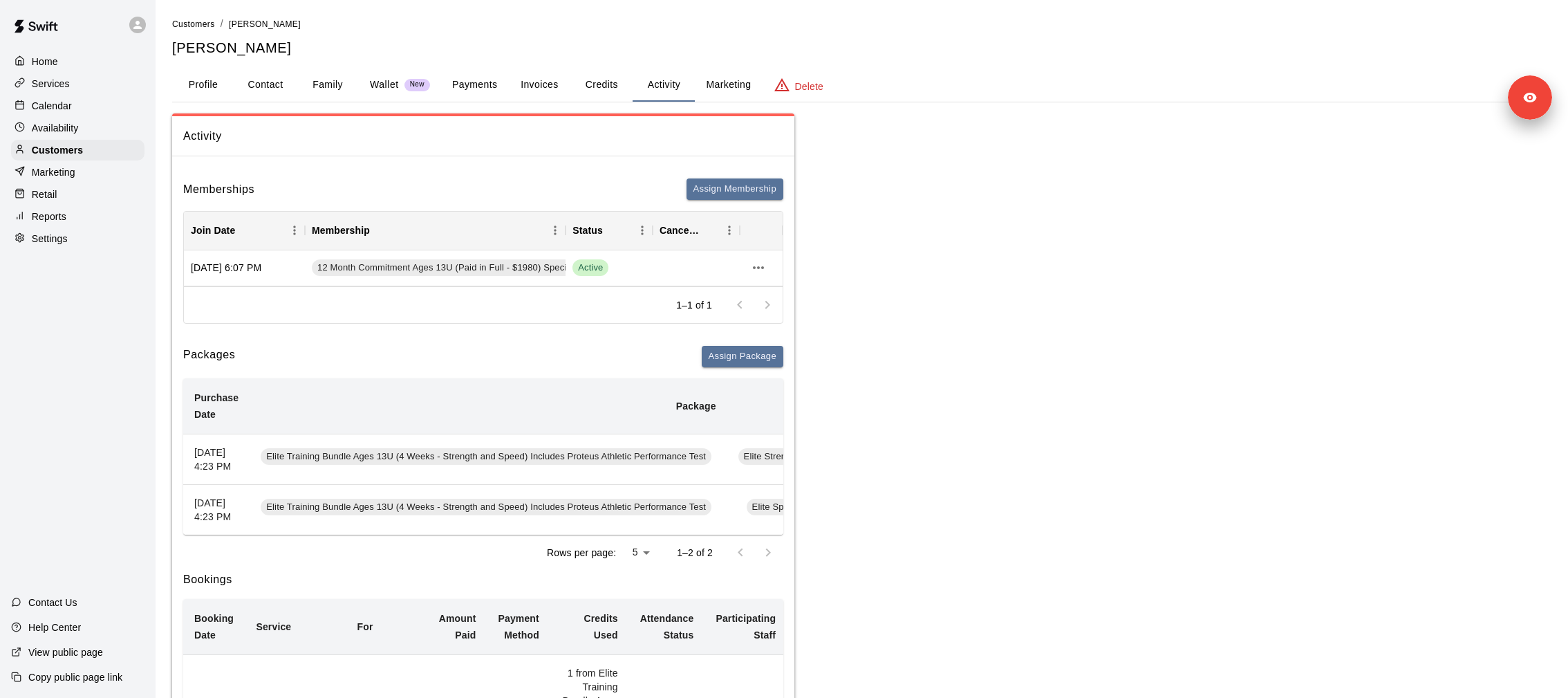
click at [596, 463] on span "Elite Training Bundle Ages 13U (4 Weeks - Strength and Speed) Includes Proteus …" at bounding box center [486, 457] width 450 height 13
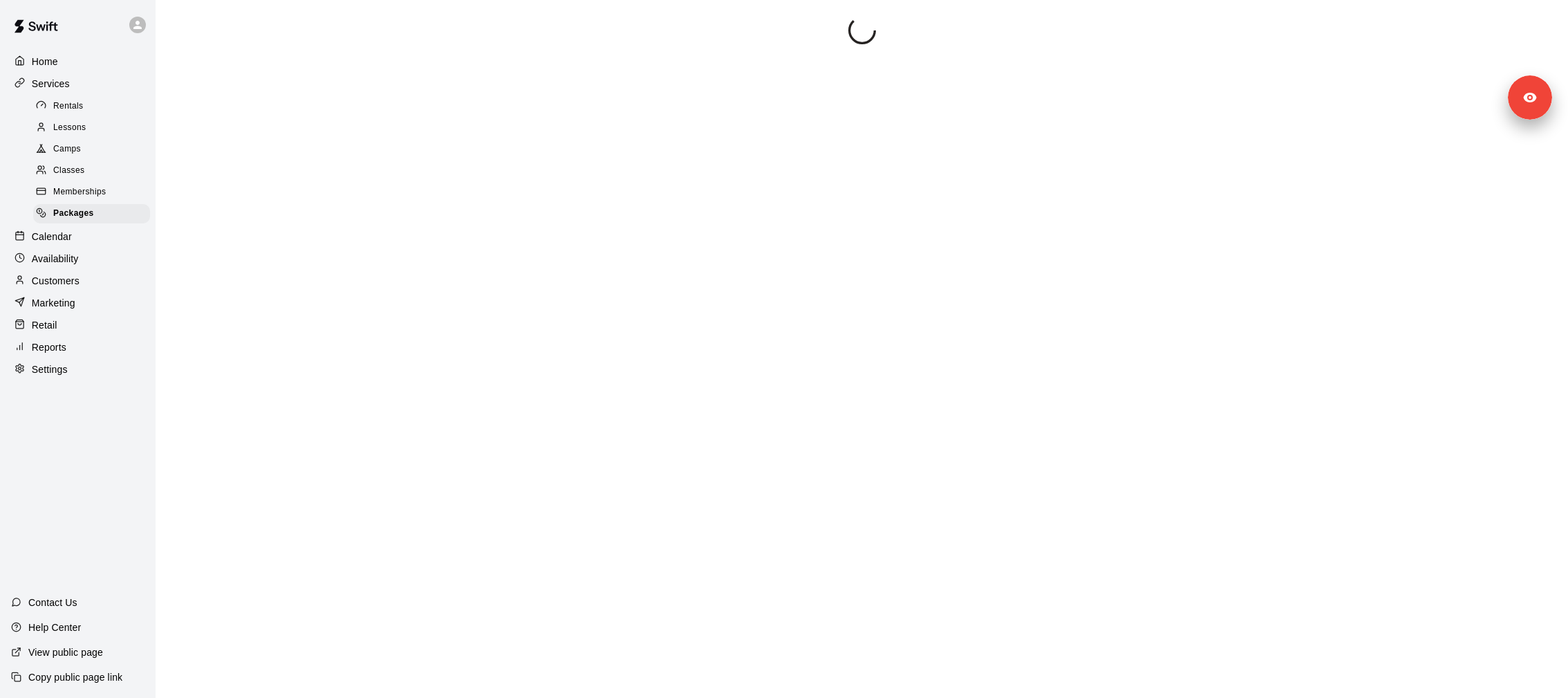
scroll to position [10, 0]
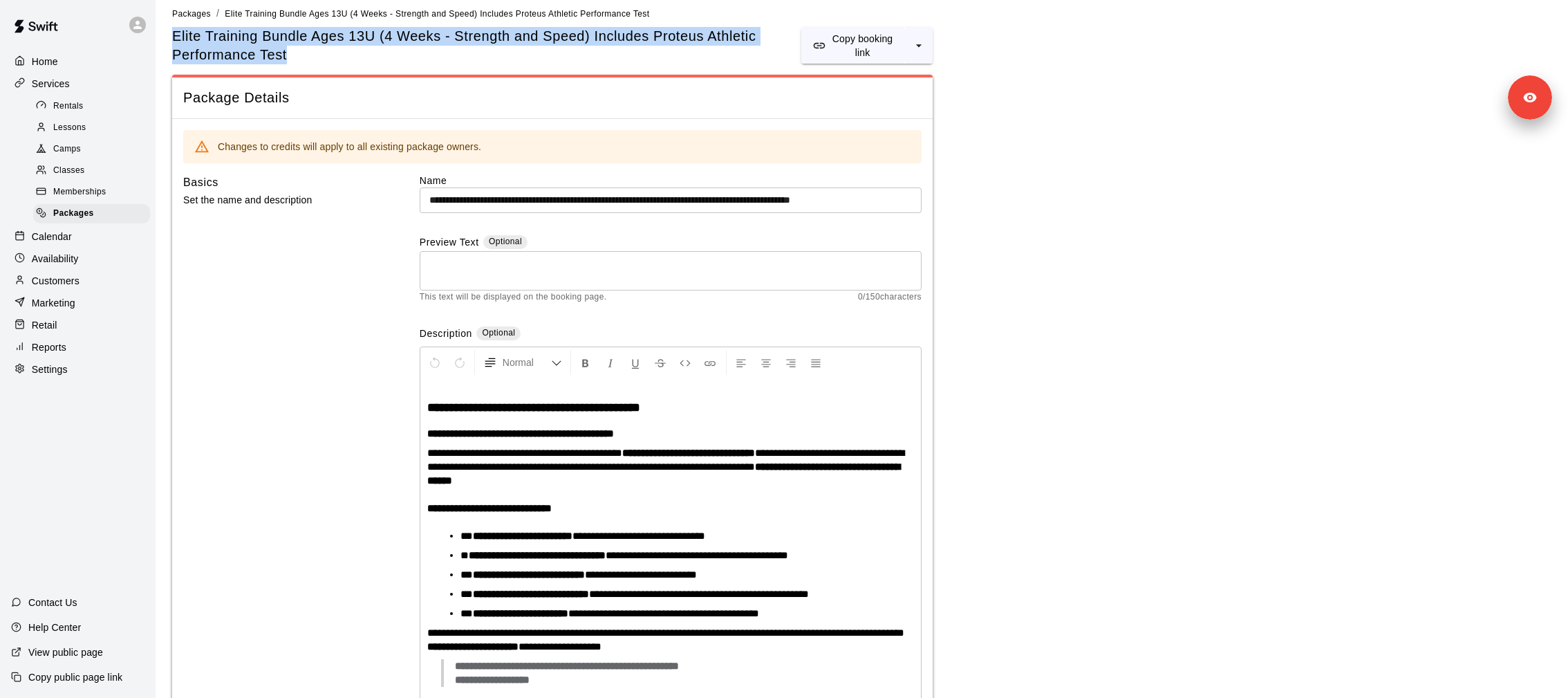
drag, startPoint x: 324, startPoint y: 56, endPoint x: 165, endPoint y: 33, distance: 160.7
click at [165, 33] on div "**********" at bounding box center [862, 688] width 1401 height 1362
copy h5 "Elite Training Bundle Ages 13U (4 Weeks - Strength and Speed) Includes Proteus …"
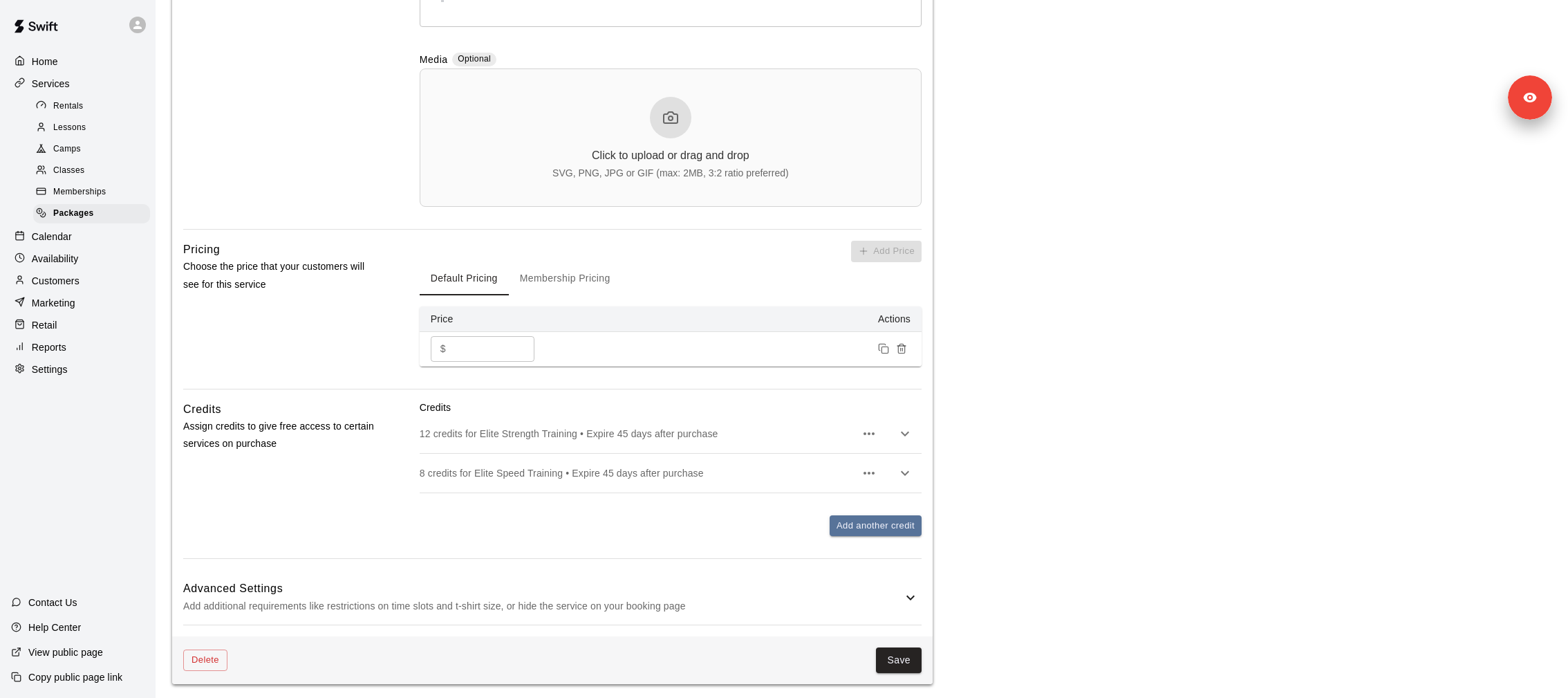
click at [909, 425] on icon "button" at bounding box center [905, 433] width 17 height 17
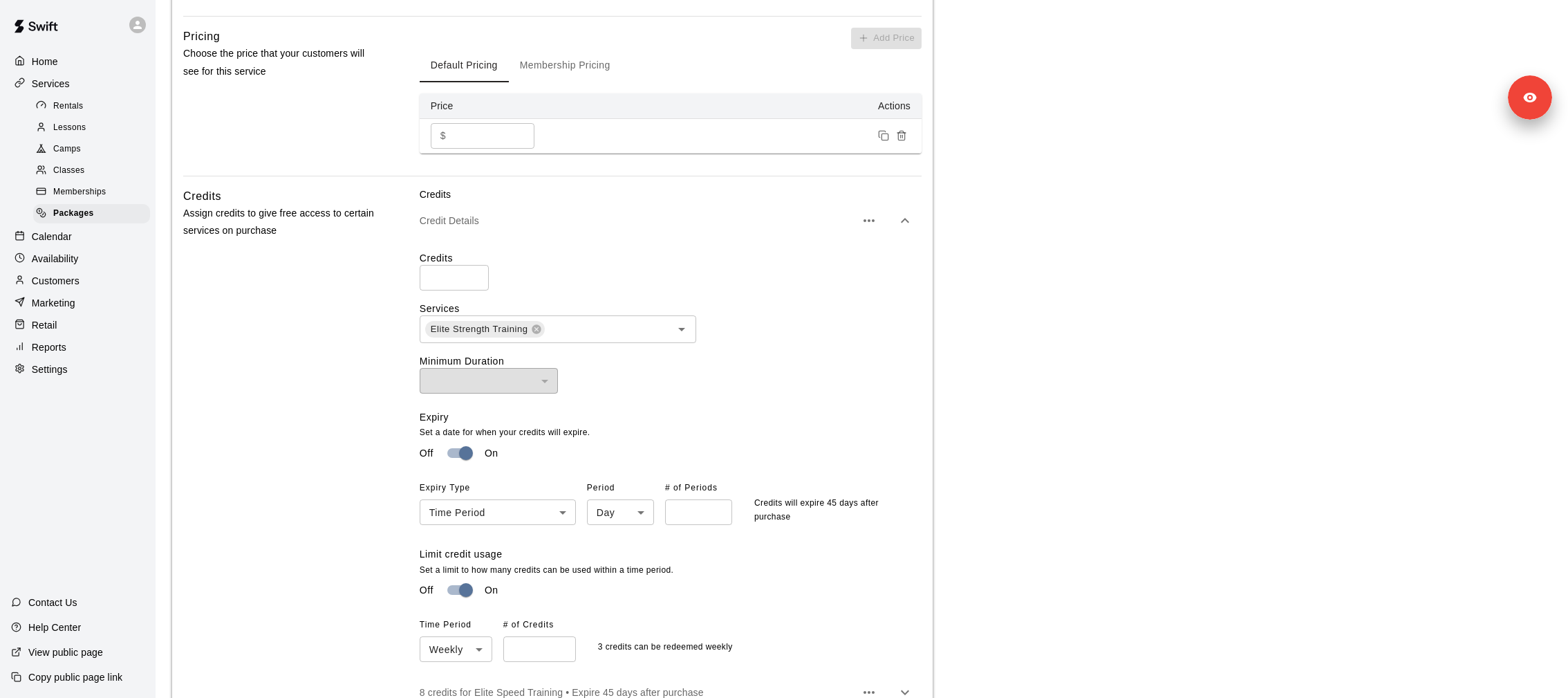
scroll to position [947, 0]
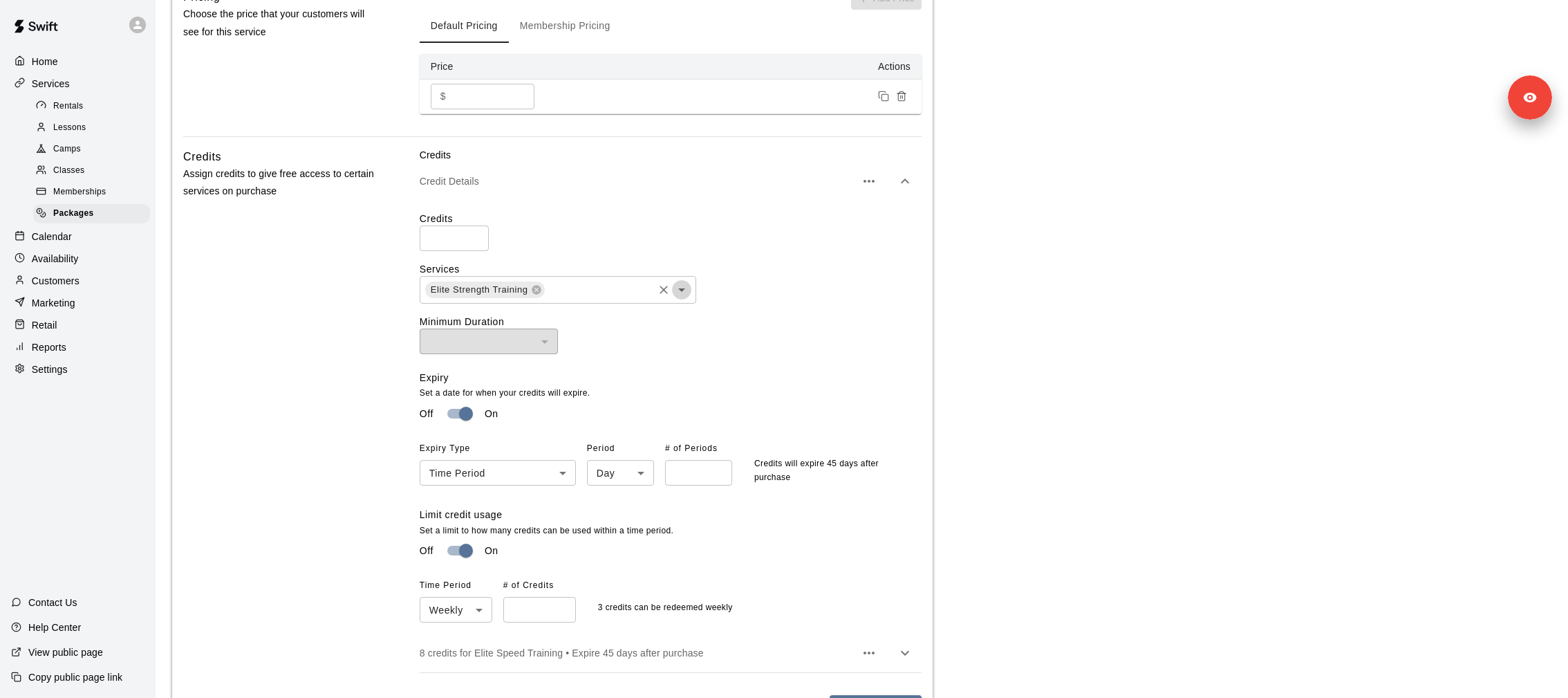
click at [680, 295] on icon "Open" at bounding box center [682, 290] width 17 height 17
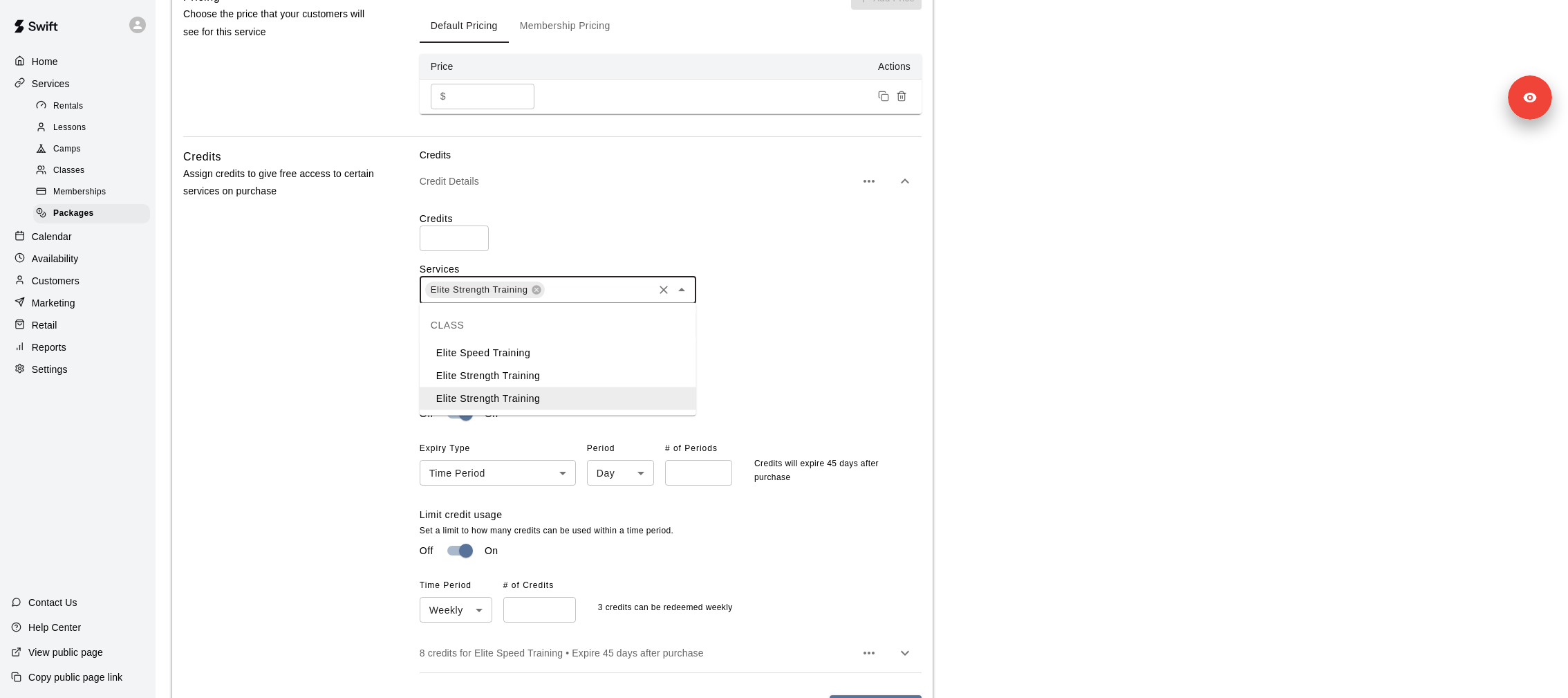
click at [629, 373] on li "Elite Strength Training" at bounding box center [558, 376] width 276 height 23
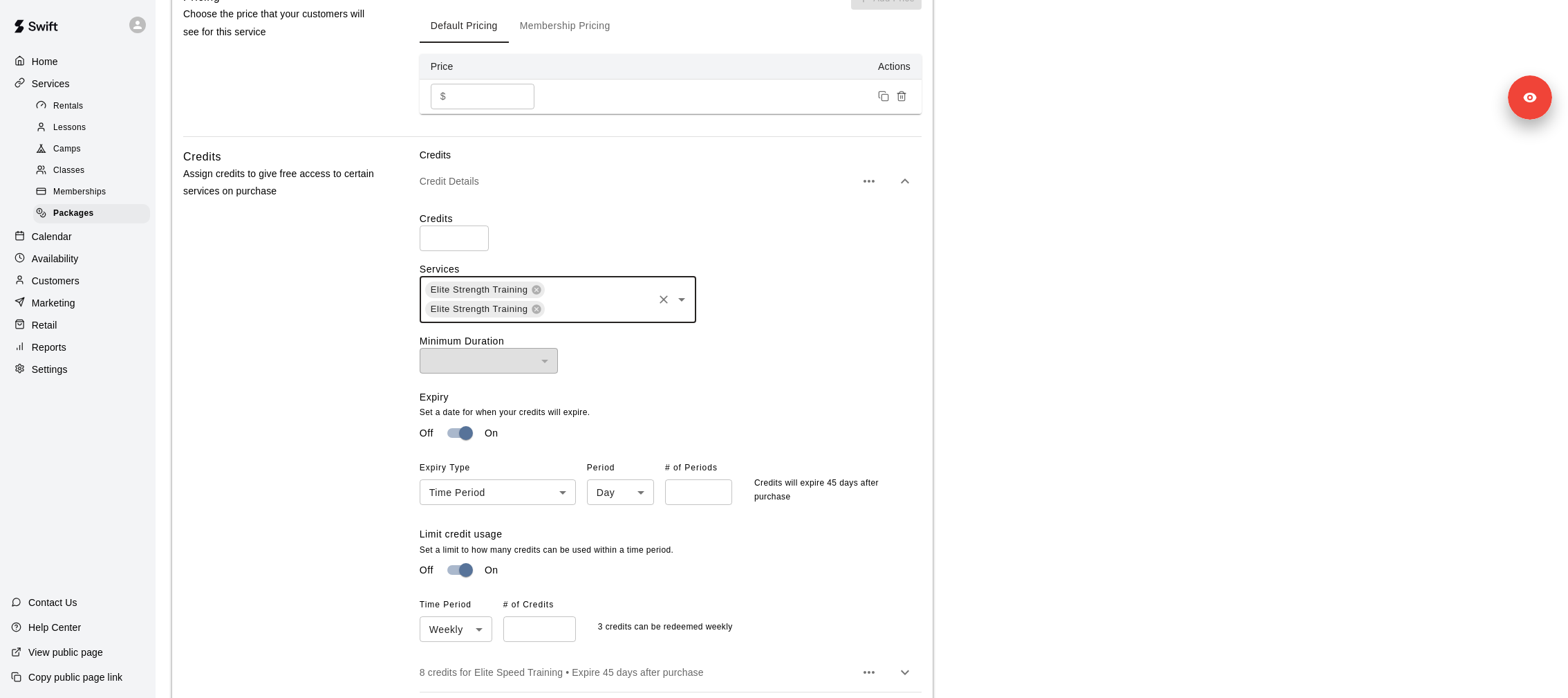
click at [684, 301] on icon "Open" at bounding box center [682, 299] width 17 height 17
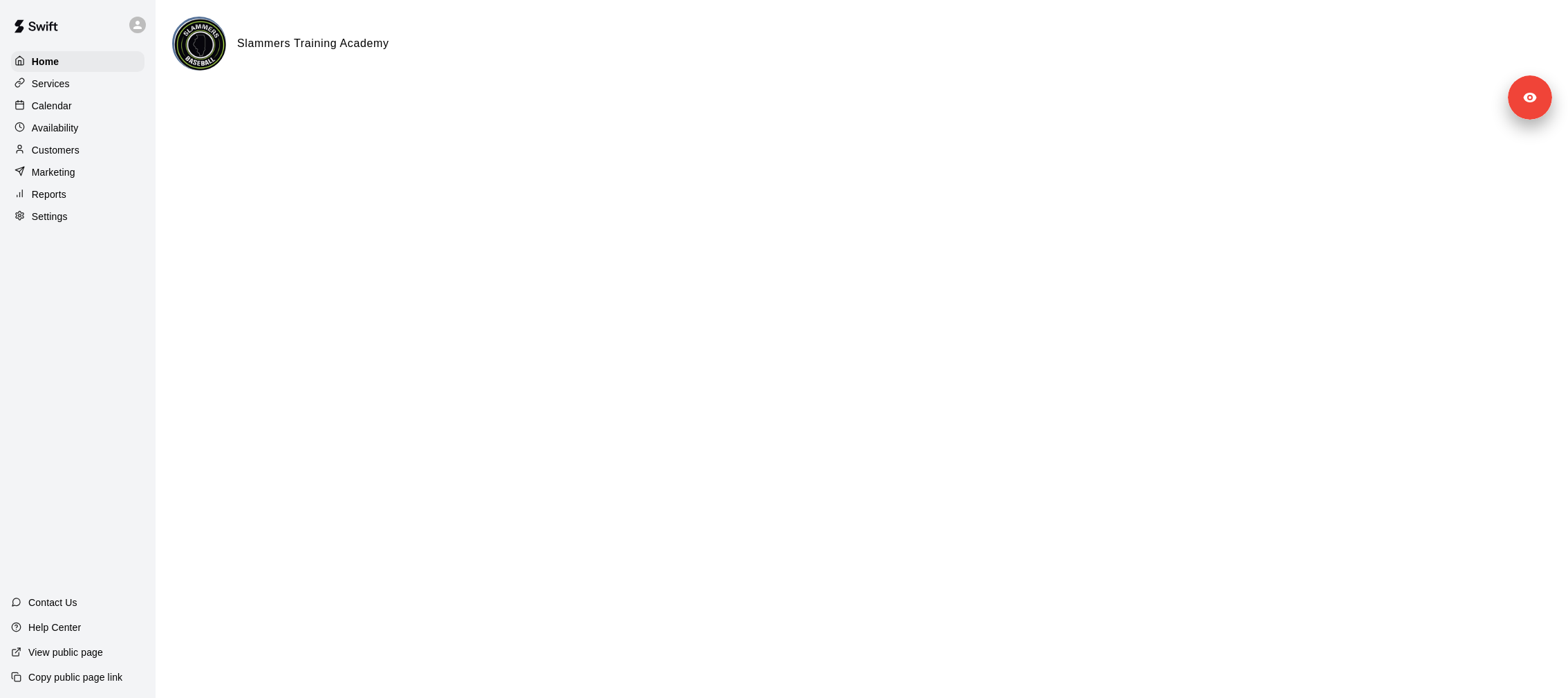
click at [92, 84] on div "Services" at bounding box center [77, 84] width 133 height 20
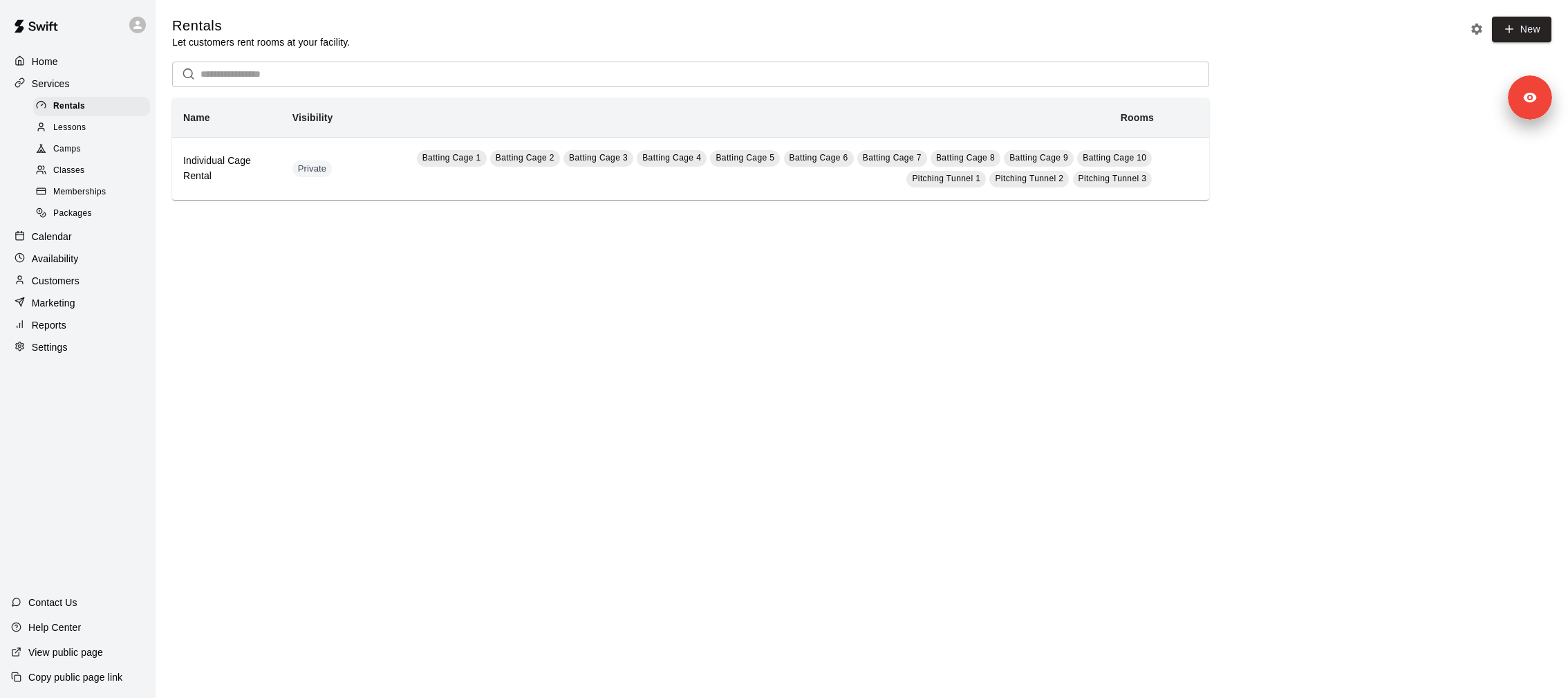
click at [103, 127] on div "Lessons" at bounding box center [92, 128] width 117 height 20
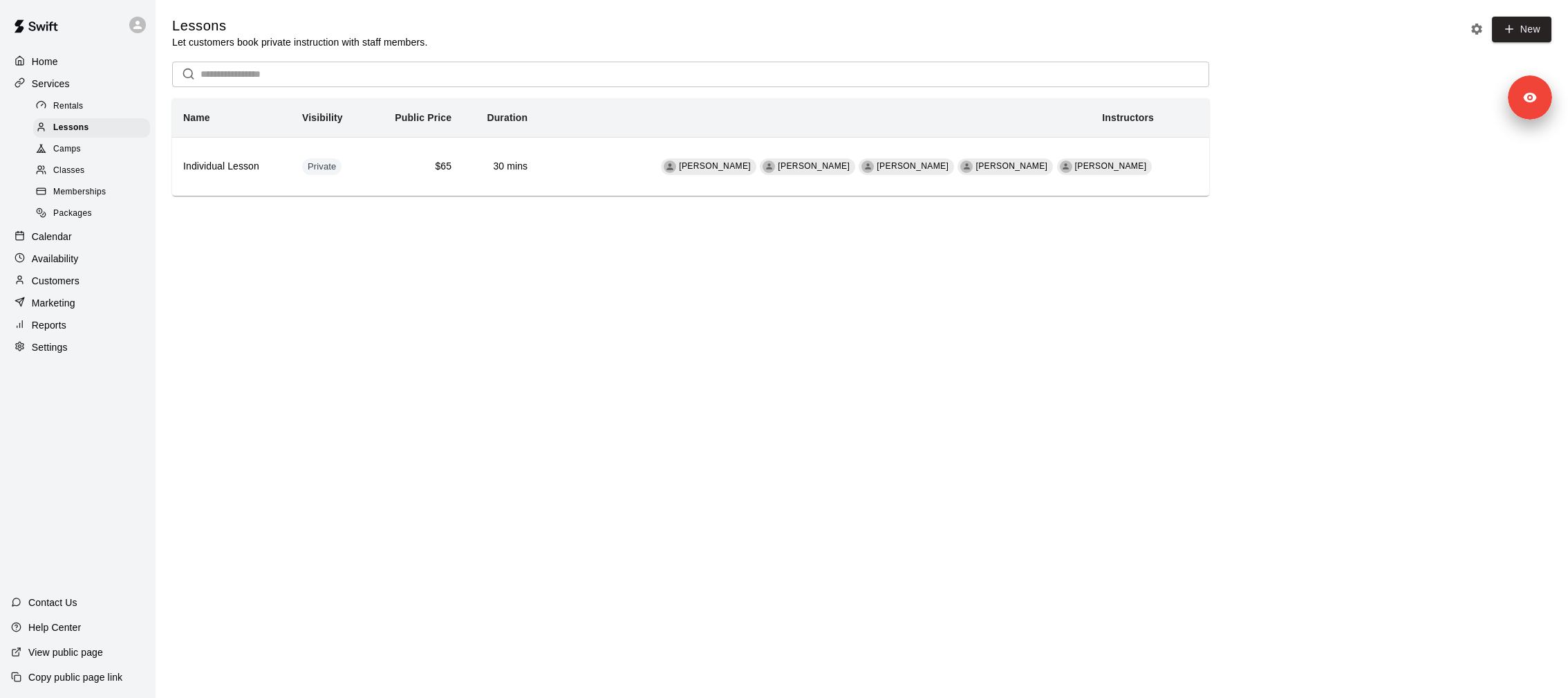
click at [104, 150] on div "Camps" at bounding box center [92, 150] width 117 height 20
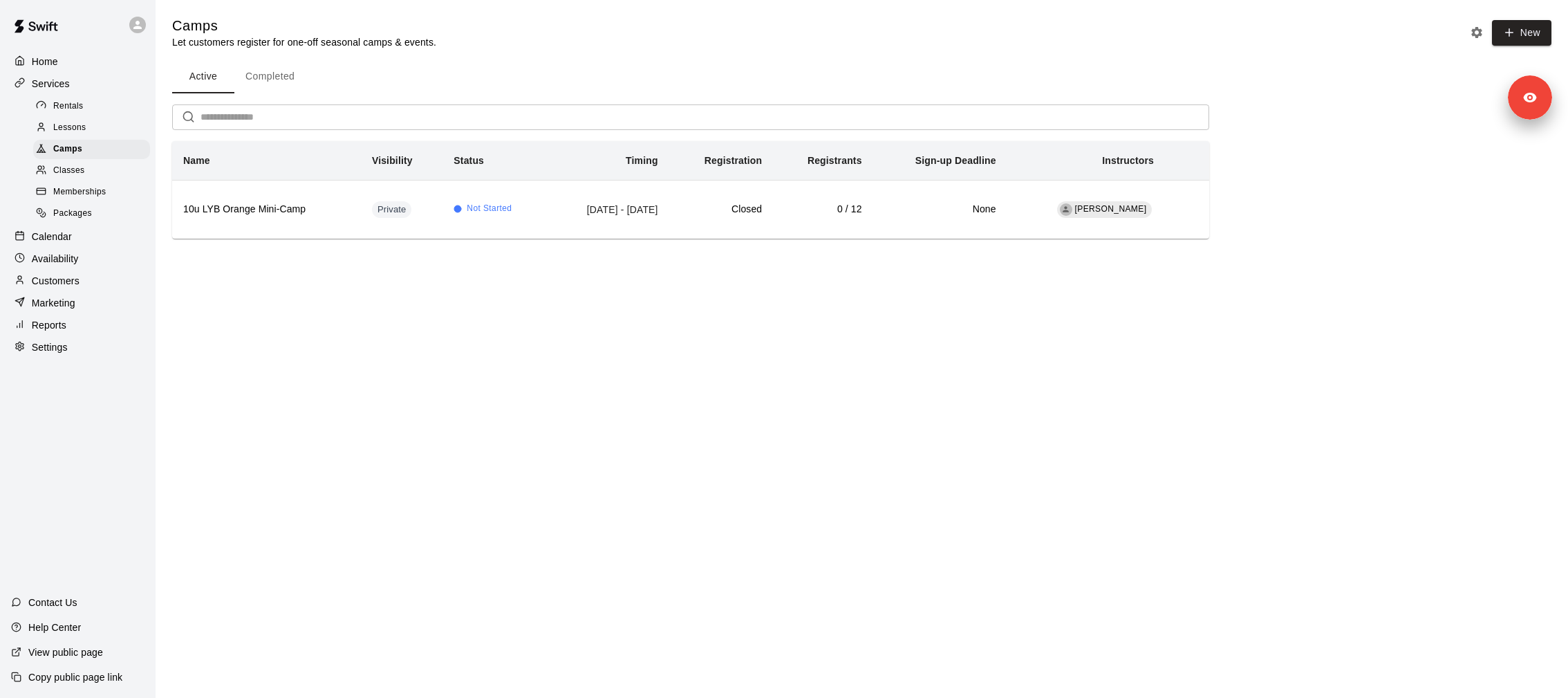
click at [87, 648] on p "View public page" at bounding box center [66, 652] width 74 height 14
